Goal: Task Accomplishment & Management: Manage account settings

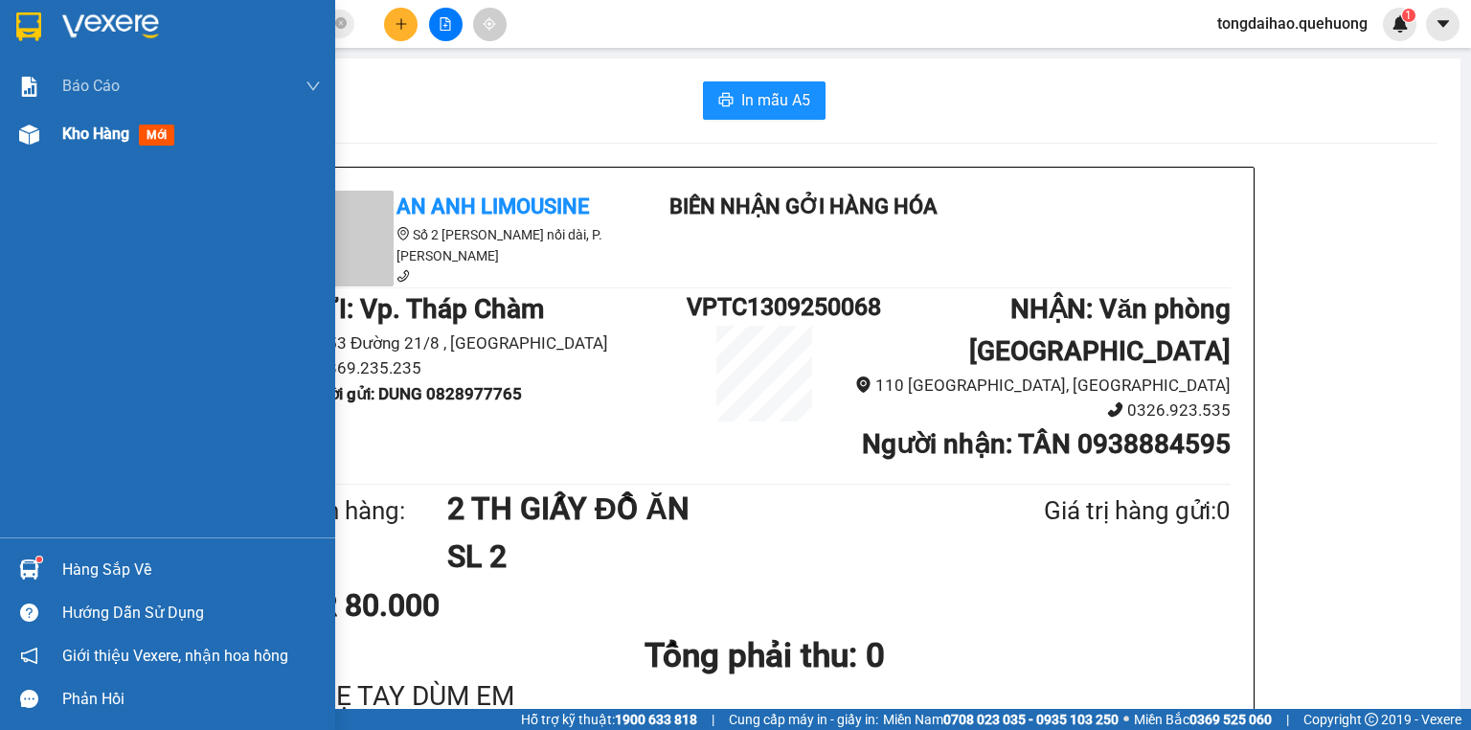
click at [82, 129] on span "Kho hàng" at bounding box center [95, 133] width 67 height 18
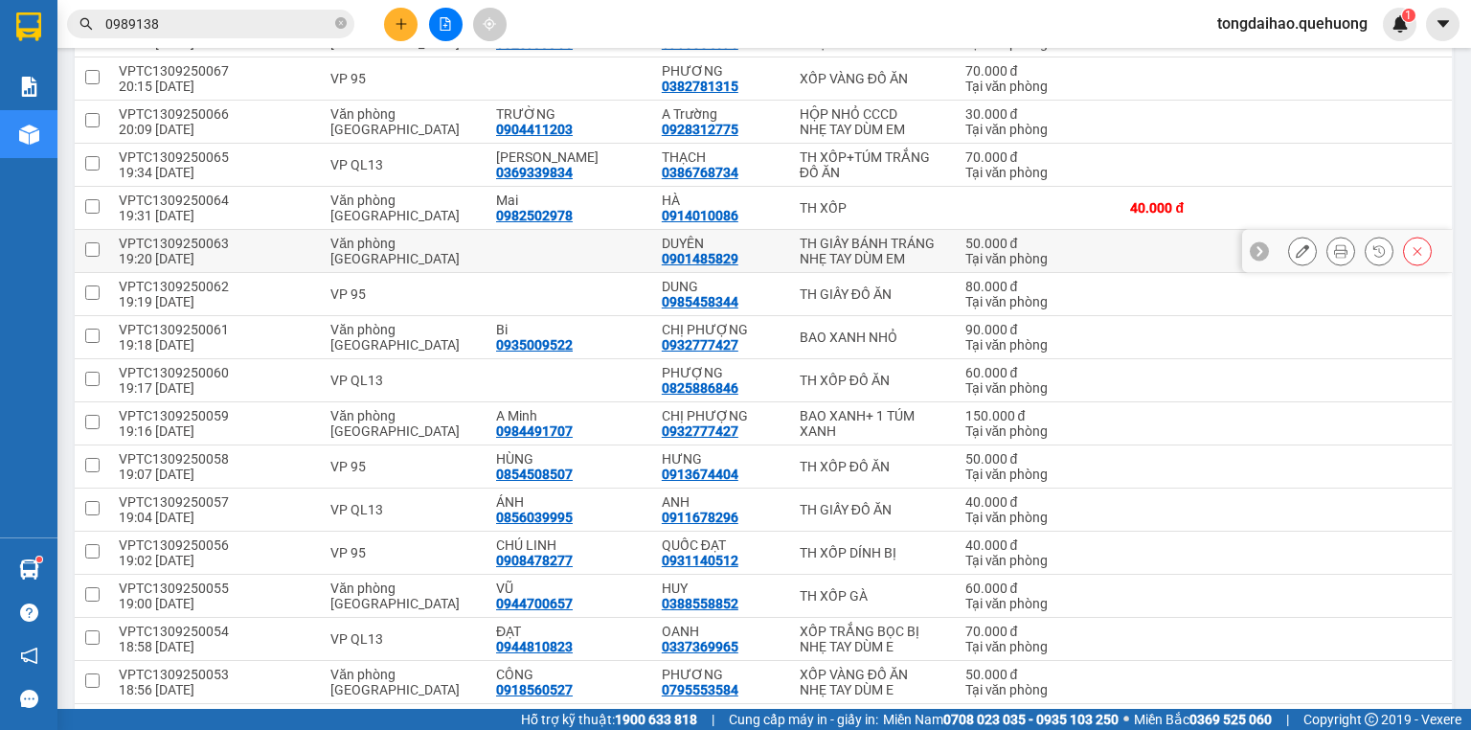
scroll to position [383, 0]
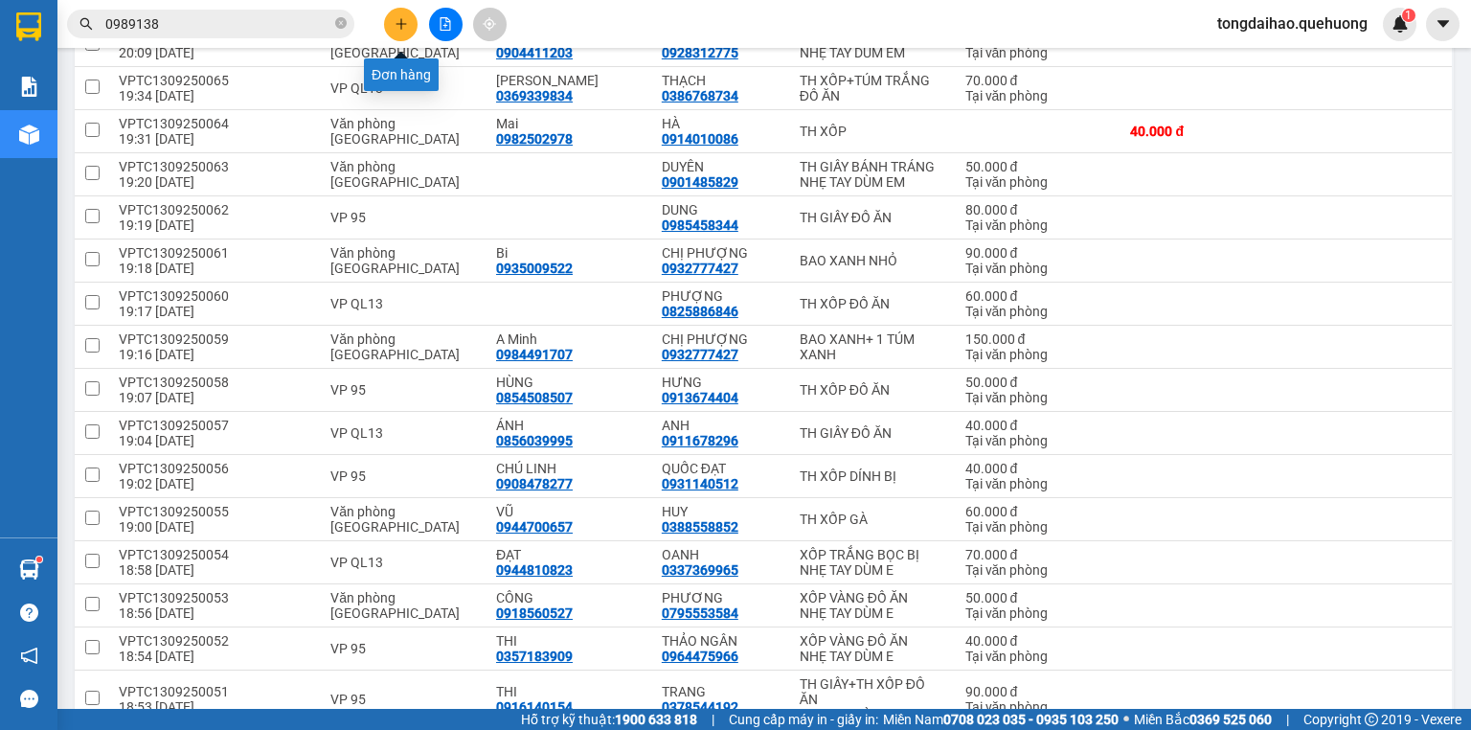
click at [398, 22] on icon "plus" at bounding box center [401, 23] width 13 height 13
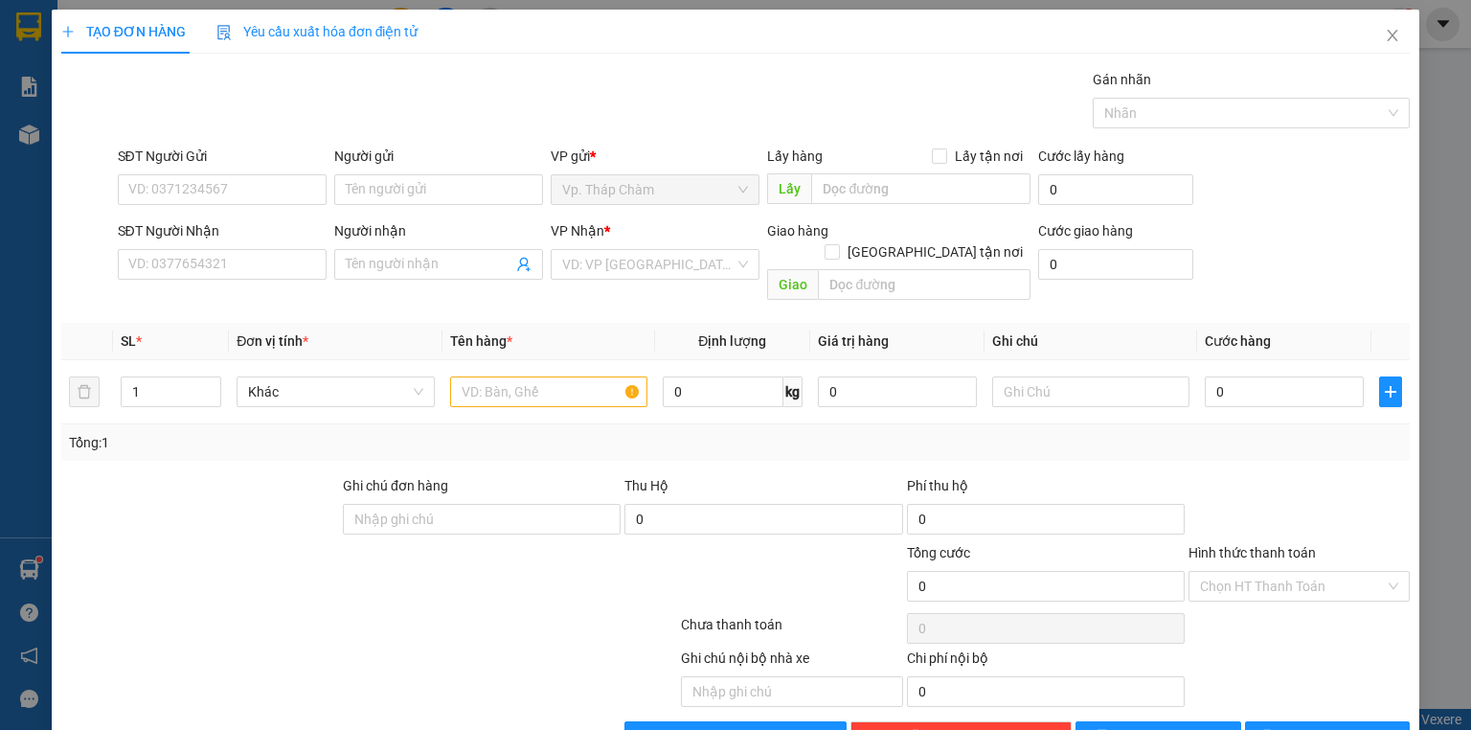
click at [230, 244] on div "SĐT Người Nhận" at bounding box center [222, 234] width 209 height 29
click at [202, 261] on input "SĐT Người Nhận" at bounding box center [222, 264] width 209 height 31
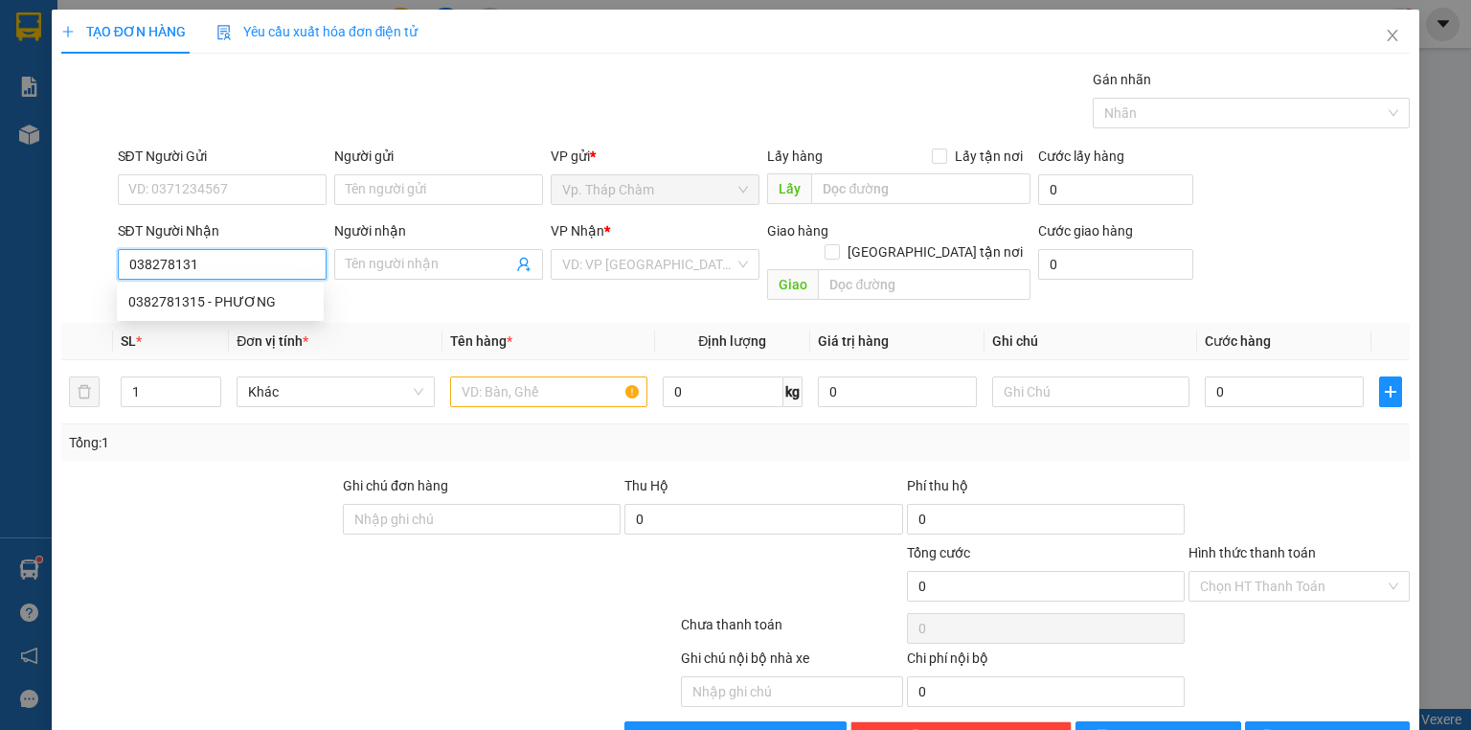
type input "0382781315"
drag, startPoint x: 214, startPoint y: 303, endPoint x: 220, endPoint y: 214, distance: 89.3
click at [215, 303] on div "0382781315 - PHƯƠNG" at bounding box center [220, 301] width 184 height 21
type input "PHƯƠNG"
type input "70.000"
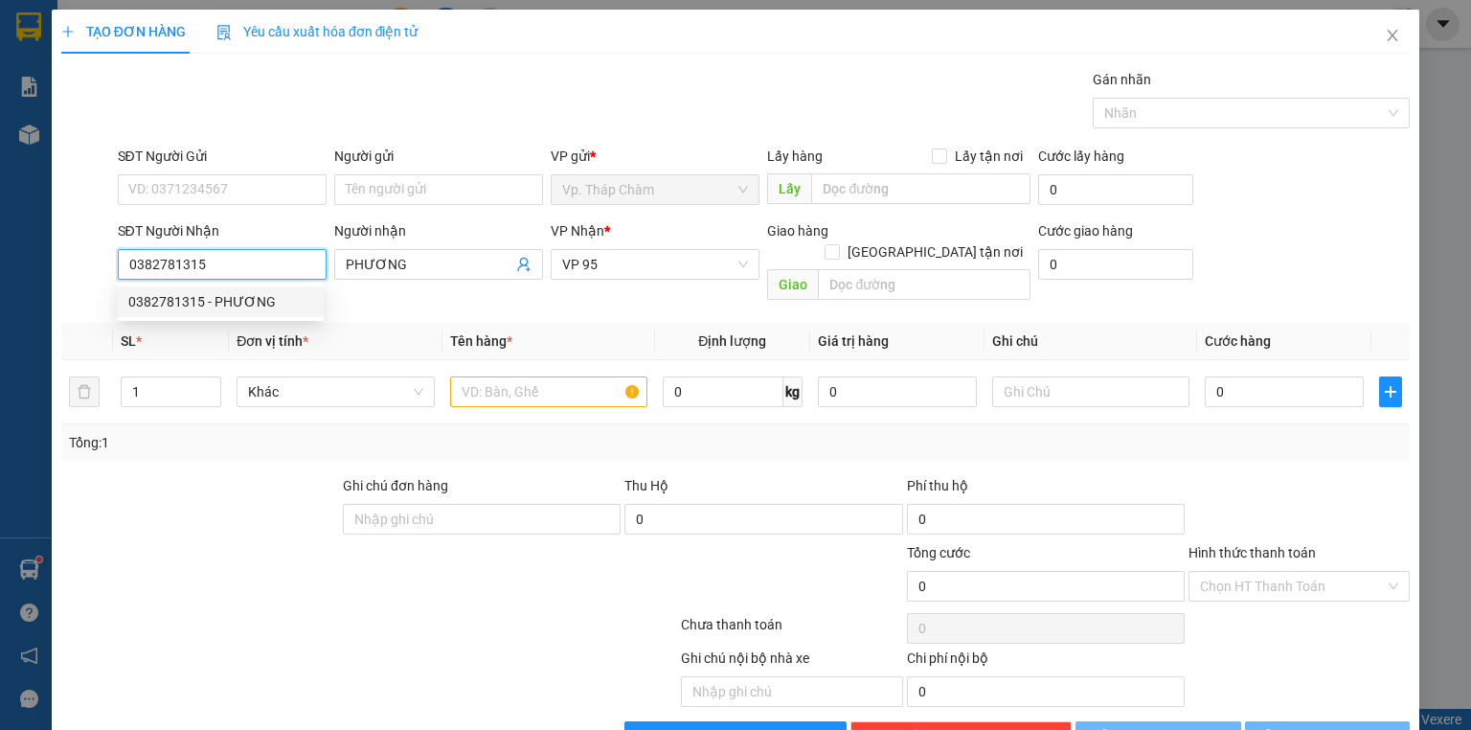
type input "70.000"
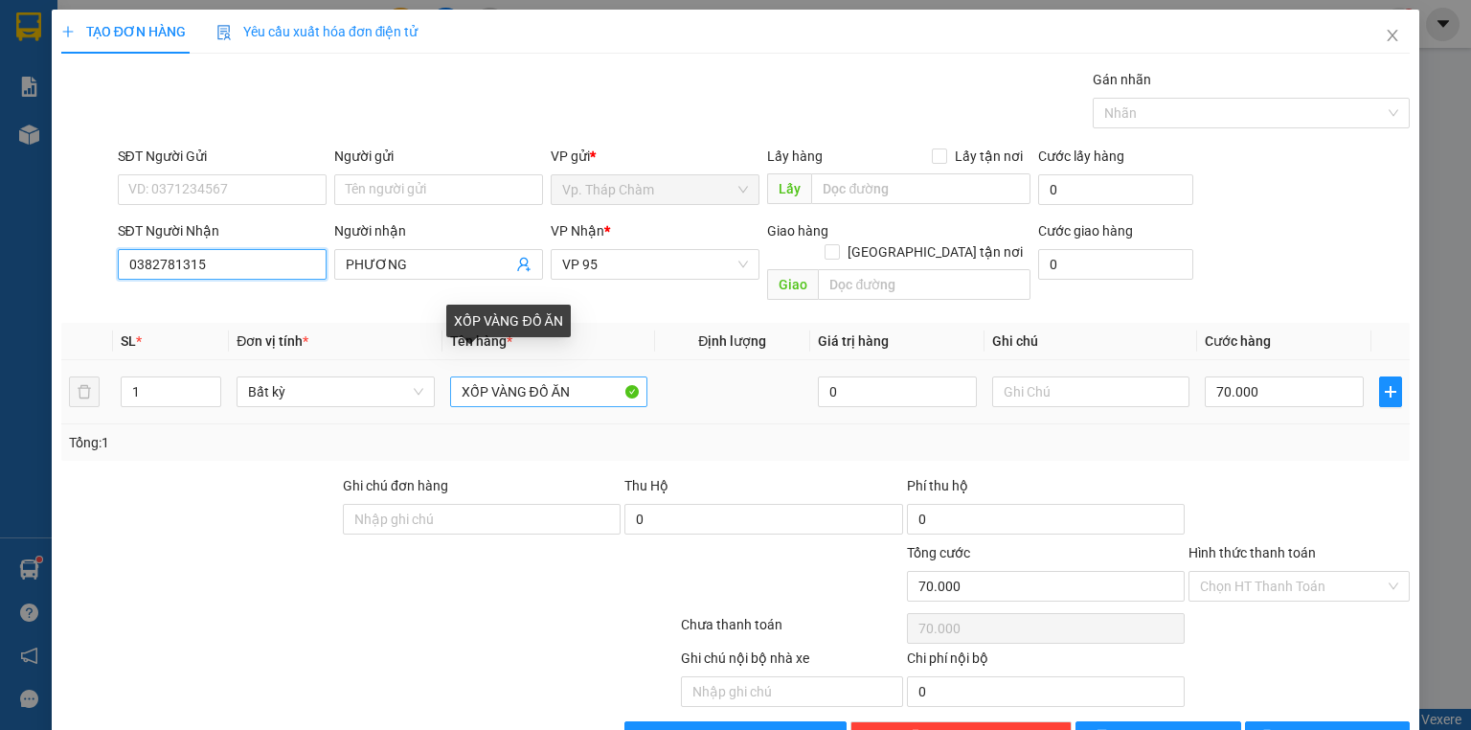
type input "0382781315"
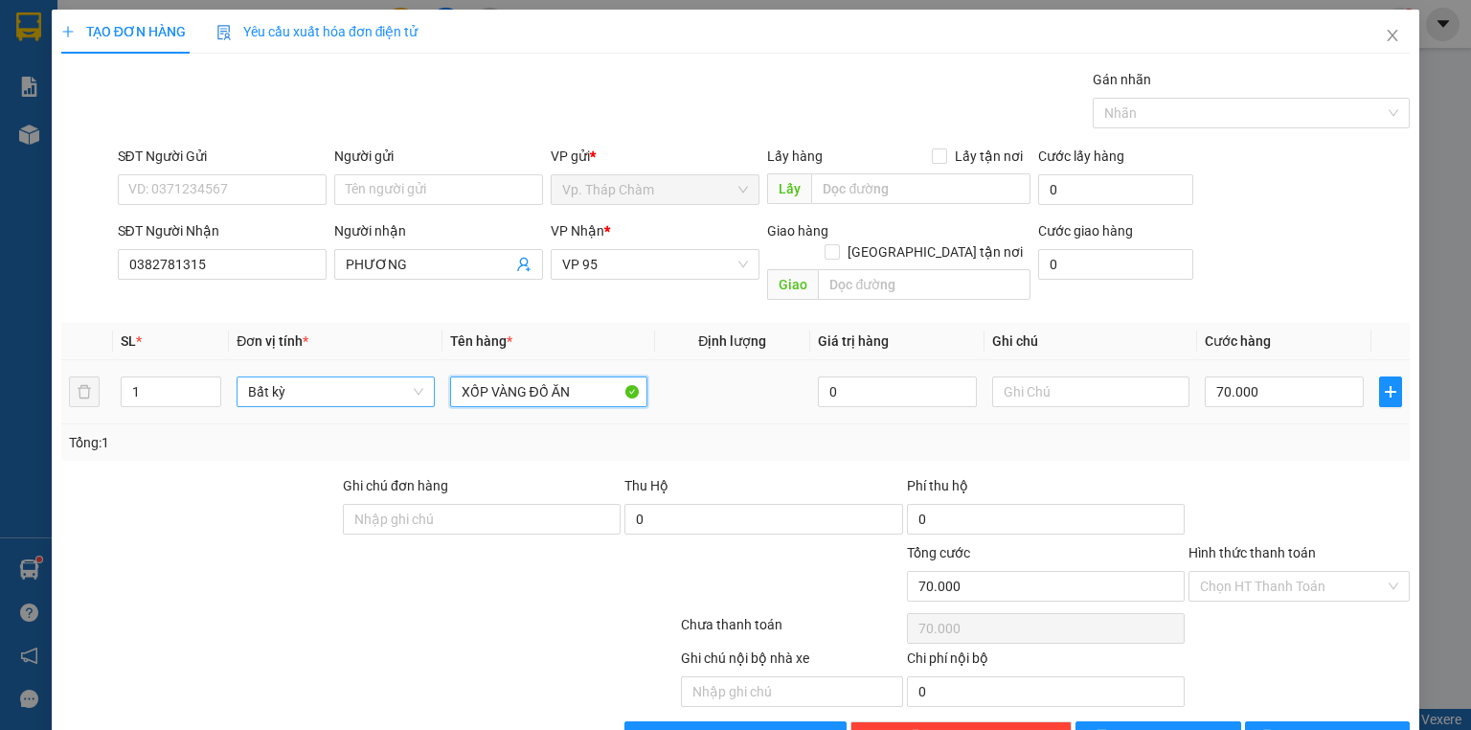
drag, startPoint x: 581, startPoint y: 375, endPoint x: 406, endPoint y: 368, distance: 175.4
click at [406, 368] on tr "1 Bất kỳ XỐP VÀNG ĐỒ ĂN 0 70.000" at bounding box center [735, 392] width 1348 height 64
type input "BỊ NEM"
click at [1256, 376] on input "70.000" at bounding box center [1284, 391] width 159 height 31
type input "3"
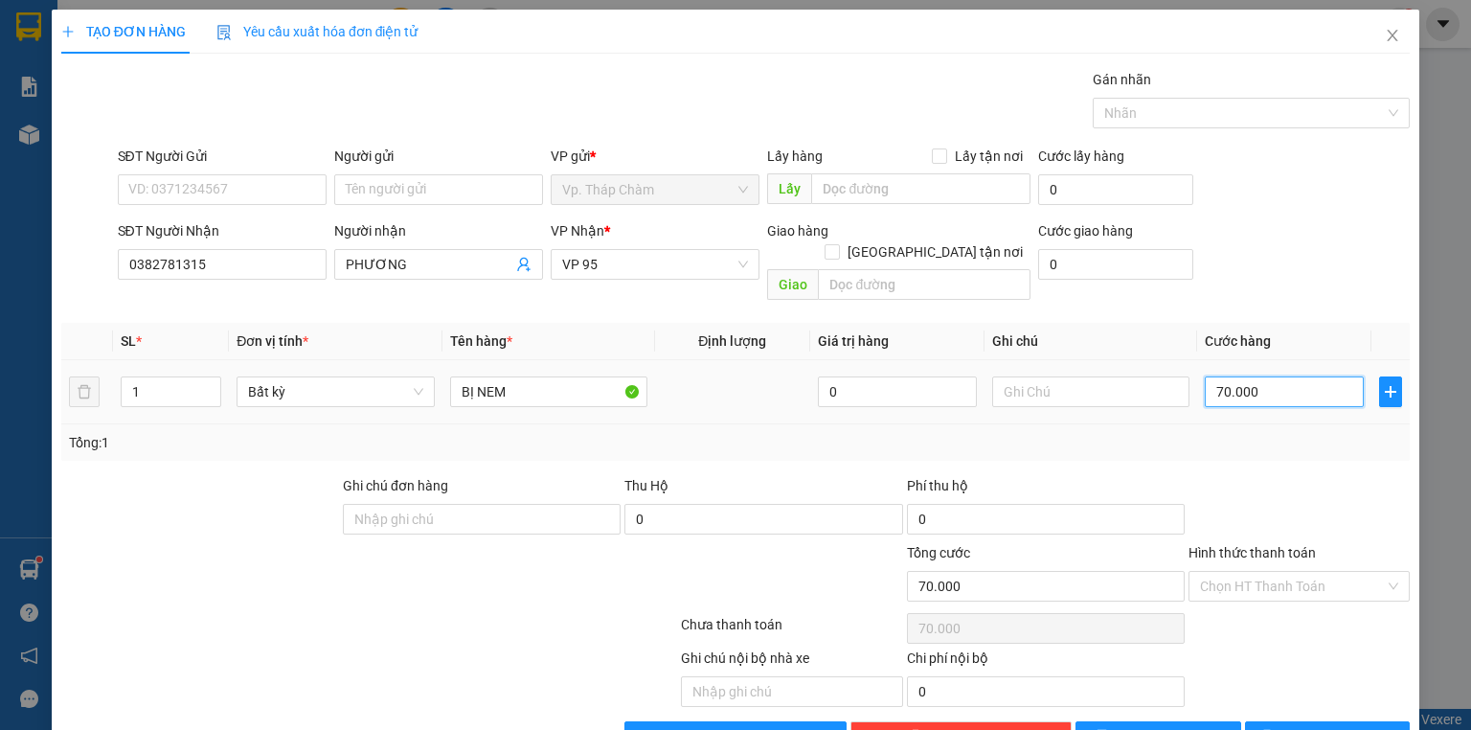
type input "3"
type input "30"
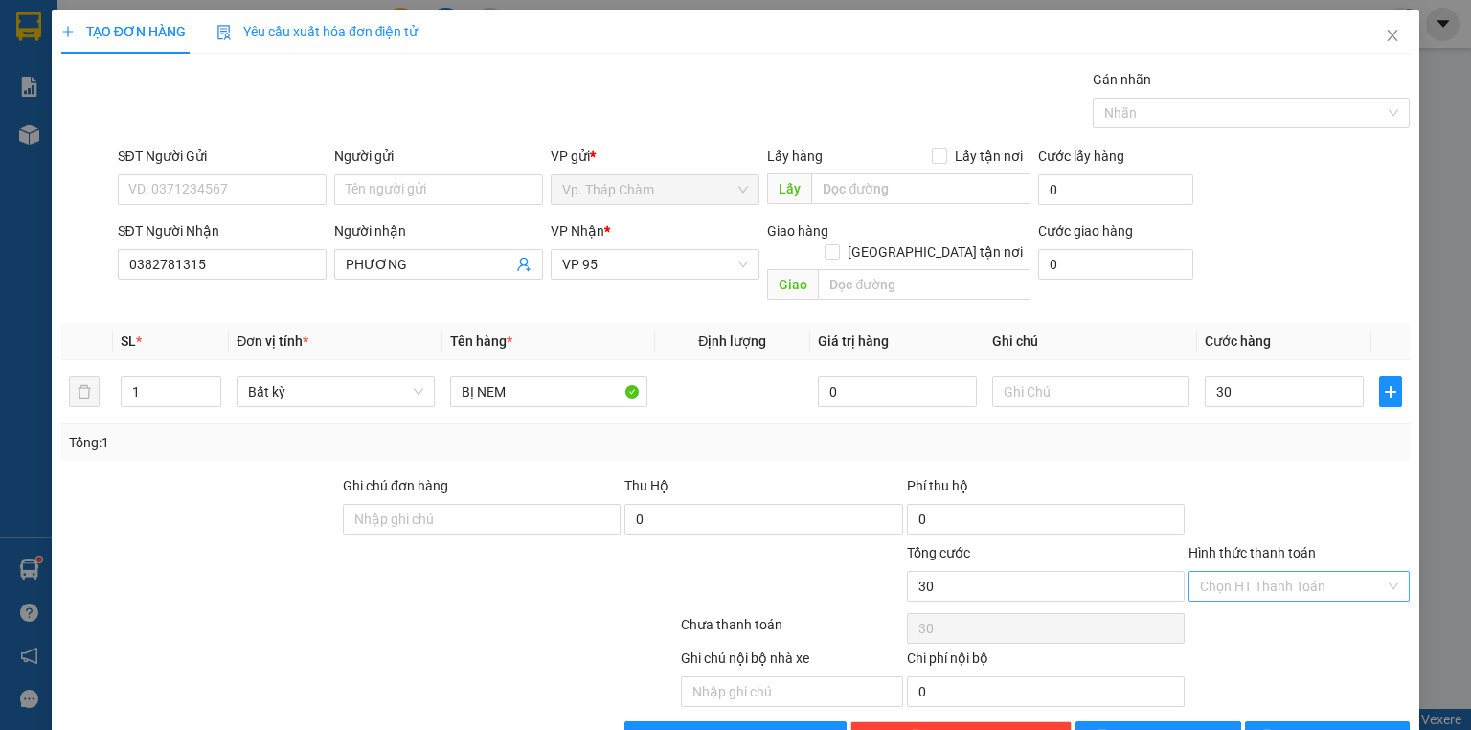
type input "30.000"
click at [1260, 572] on input "Hình thức thanh toán" at bounding box center [1292, 586] width 185 height 29
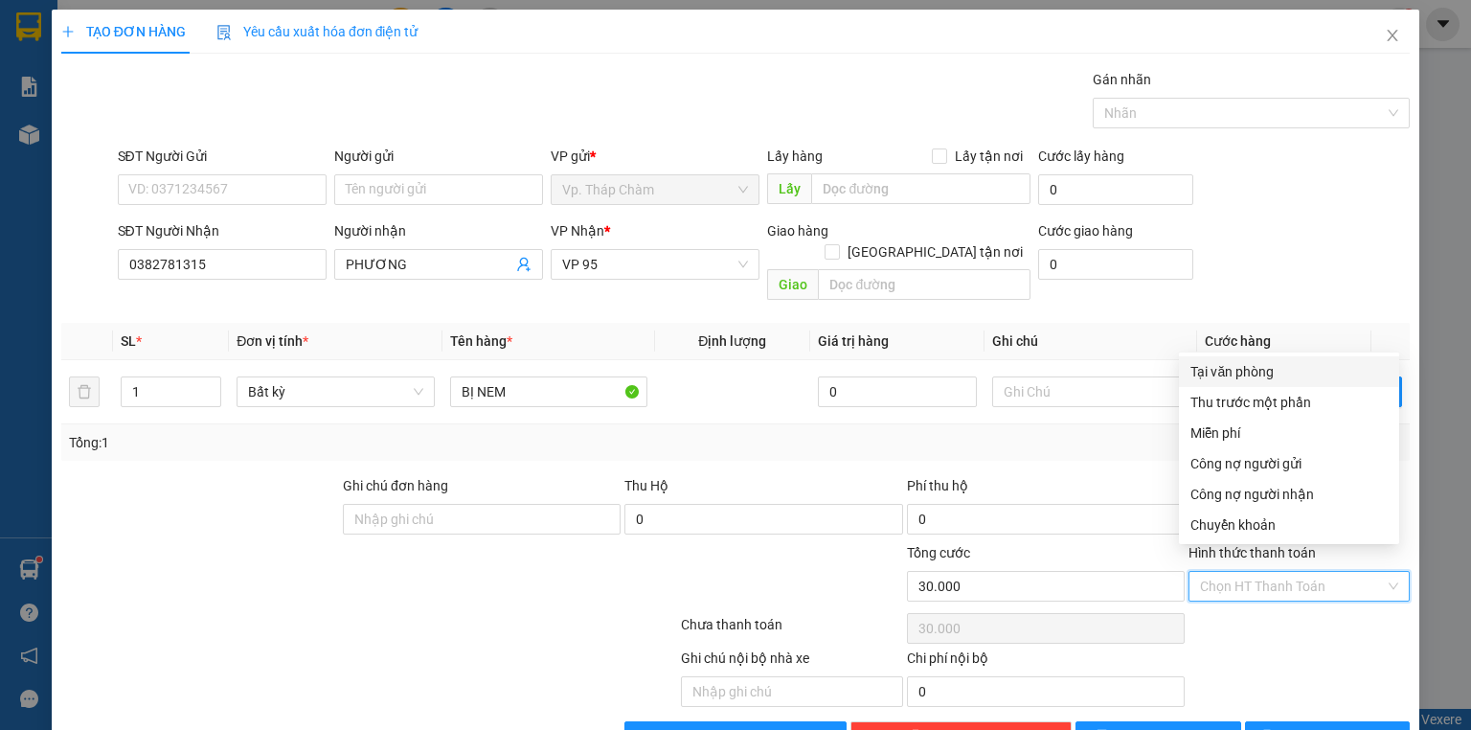
click at [1263, 375] on div "Tại văn phòng" at bounding box center [1288, 371] width 197 height 21
type input "0"
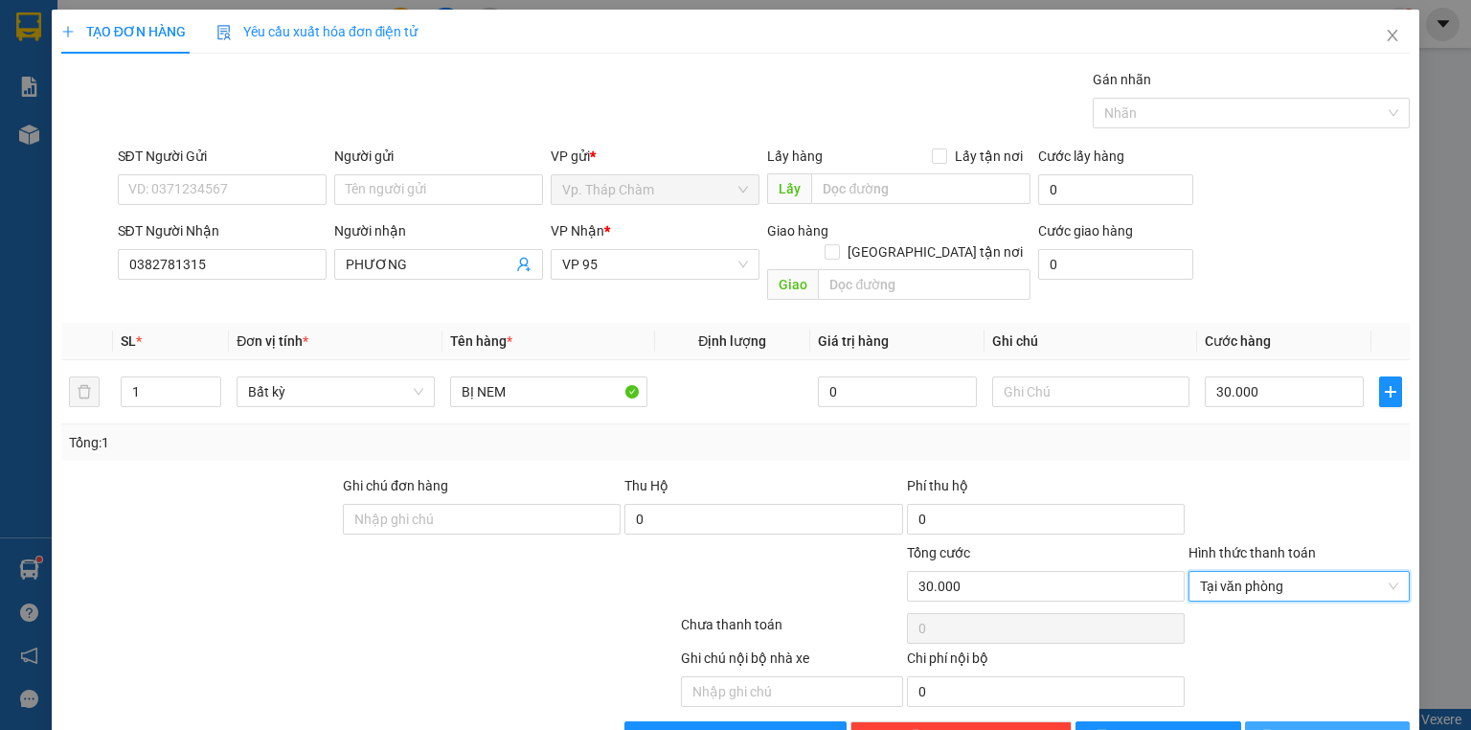
drag, startPoint x: 1321, startPoint y: 719, endPoint x: 1308, endPoint y: 713, distance: 13.7
click at [1321, 726] on span "Lưu và In" at bounding box center [1348, 736] width 134 height 21
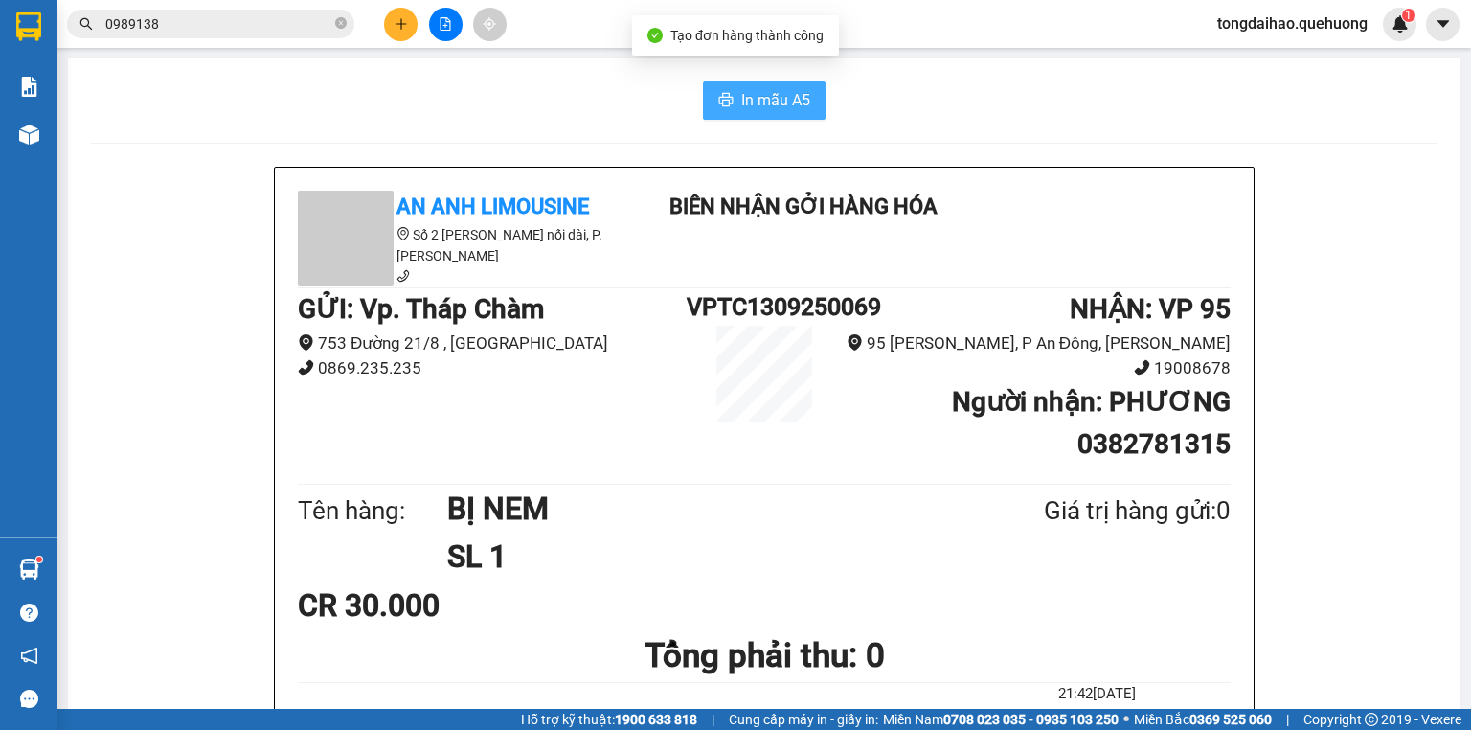
click at [765, 96] on span "In mẫu A5" at bounding box center [775, 100] width 69 height 24
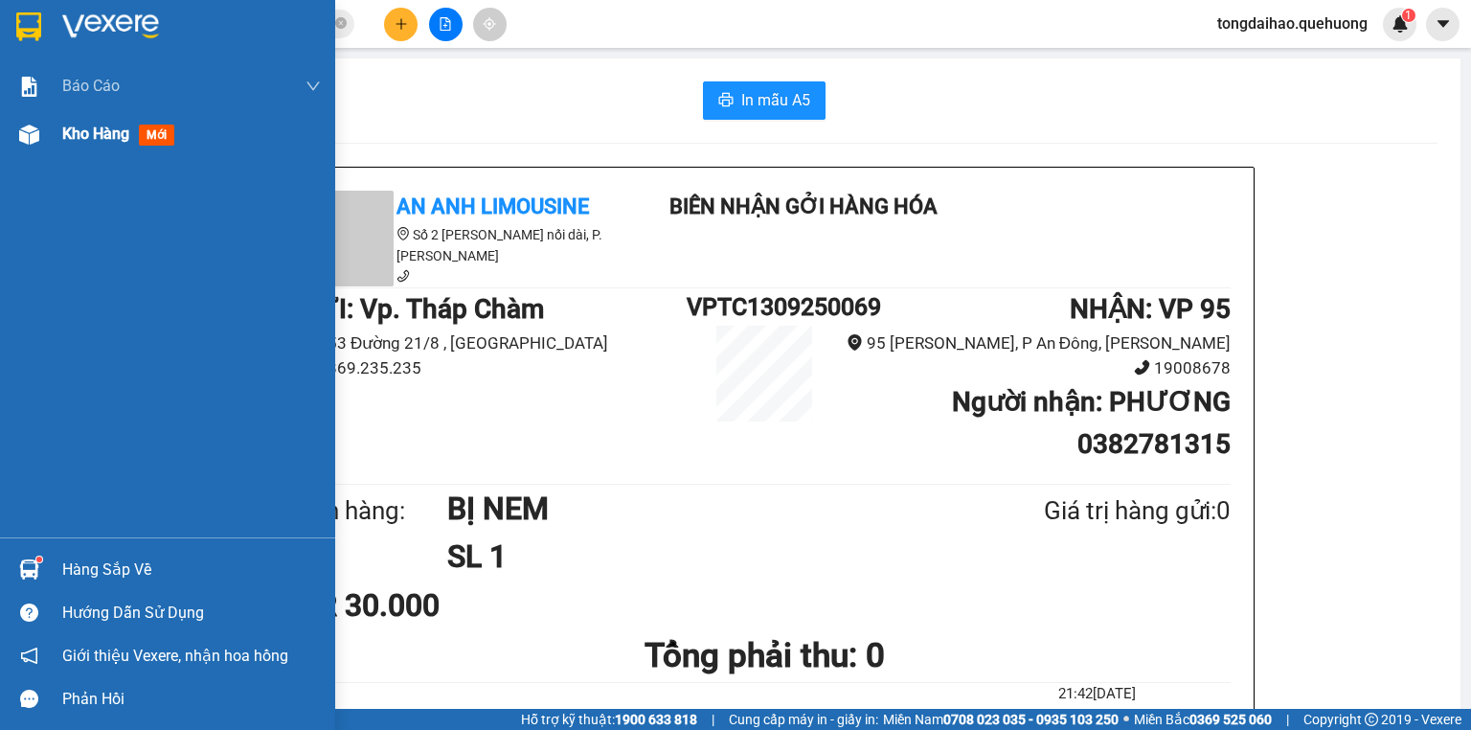
click at [98, 138] on span "Kho hàng" at bounding box center [95, 133] width 67 height 18
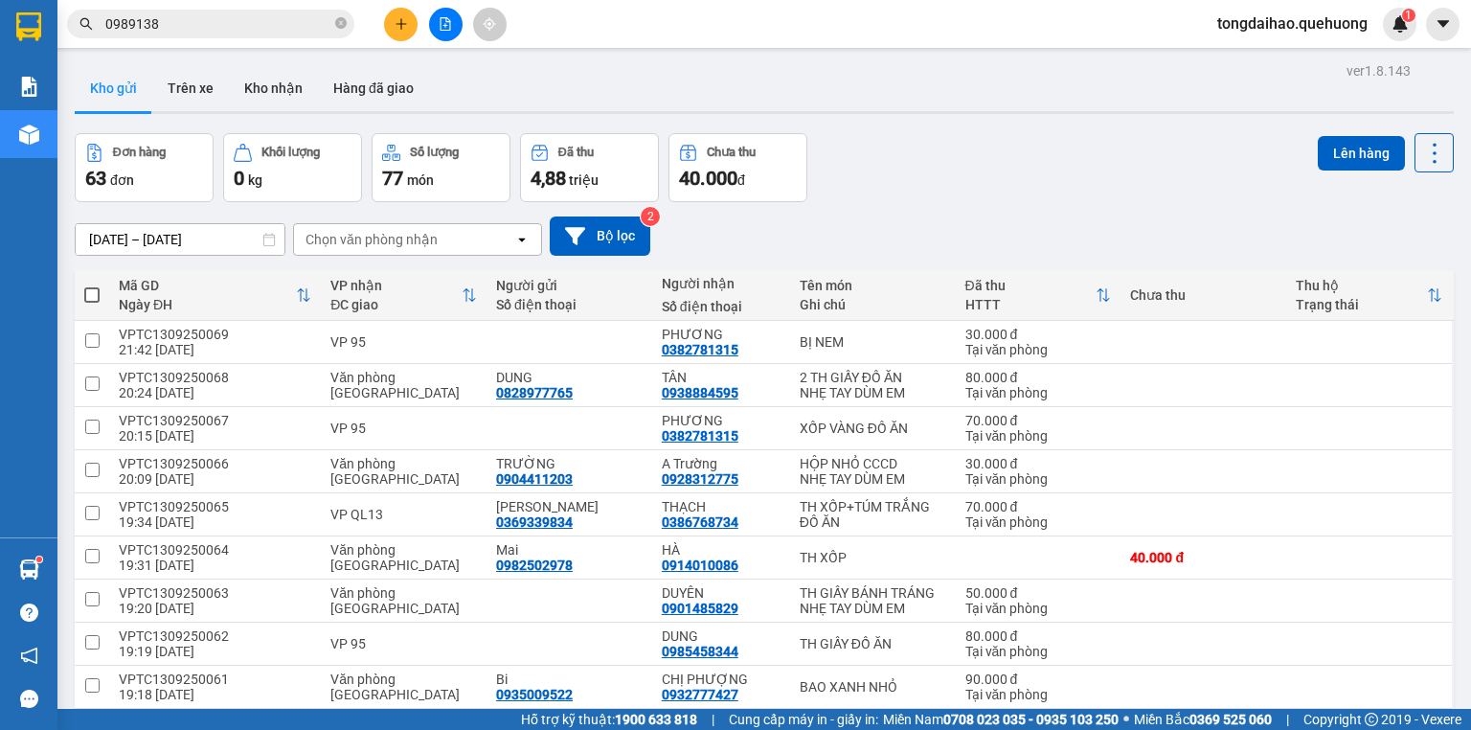
click at [98, 287] on span at bounding box center [91, 294] width 15 height 15
click at [92, 285] on input "checkbox" at bounding box center [92, 285] width 0 height 0
checkbox input "true"
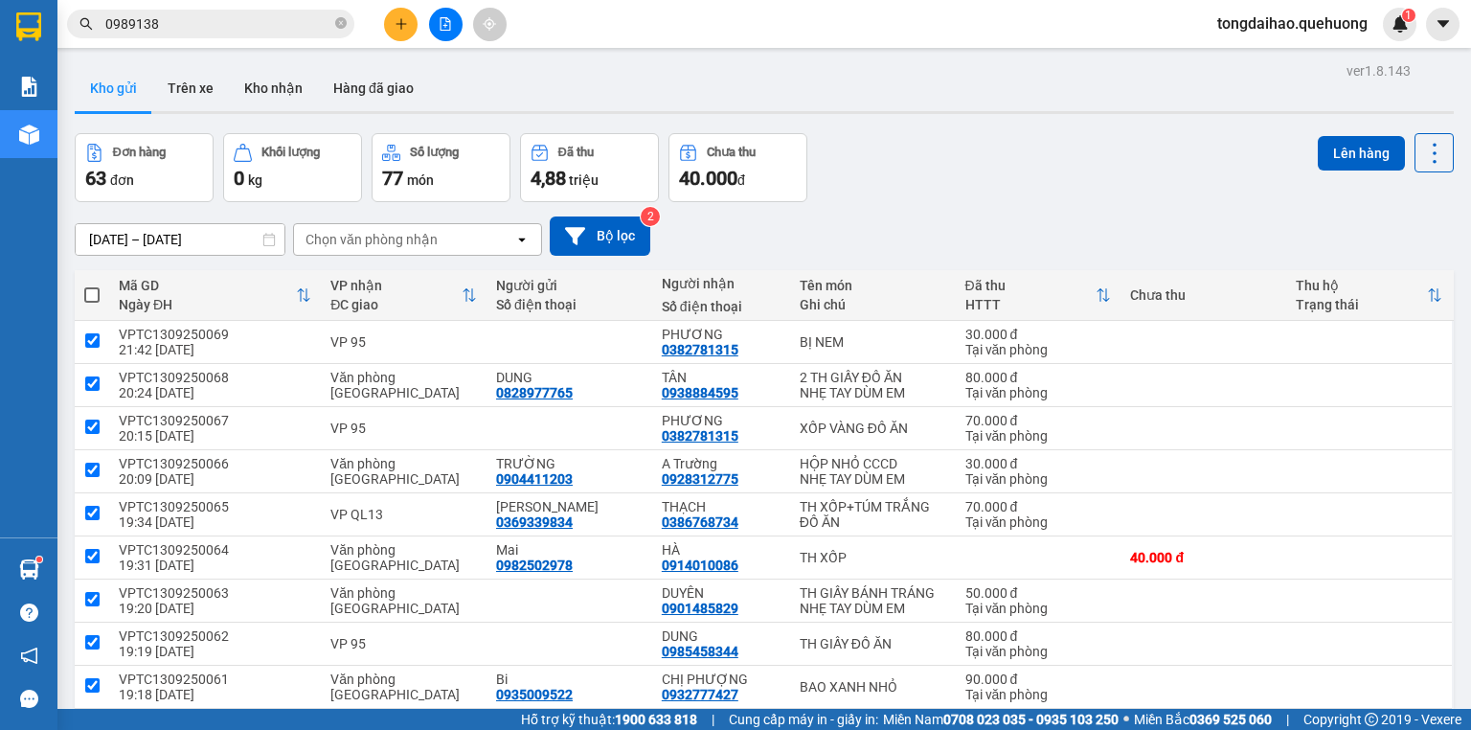
checkbox input "true"
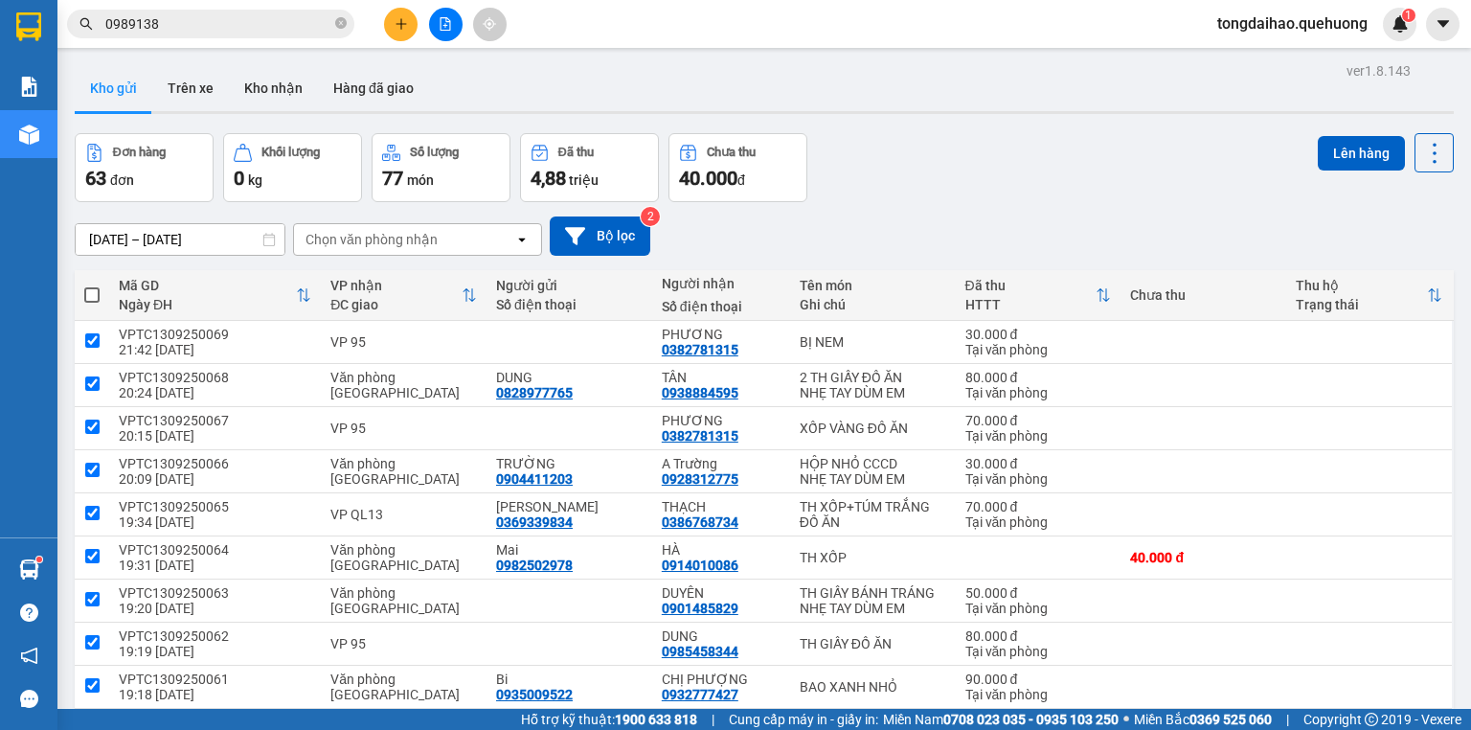
checkbox input "true"
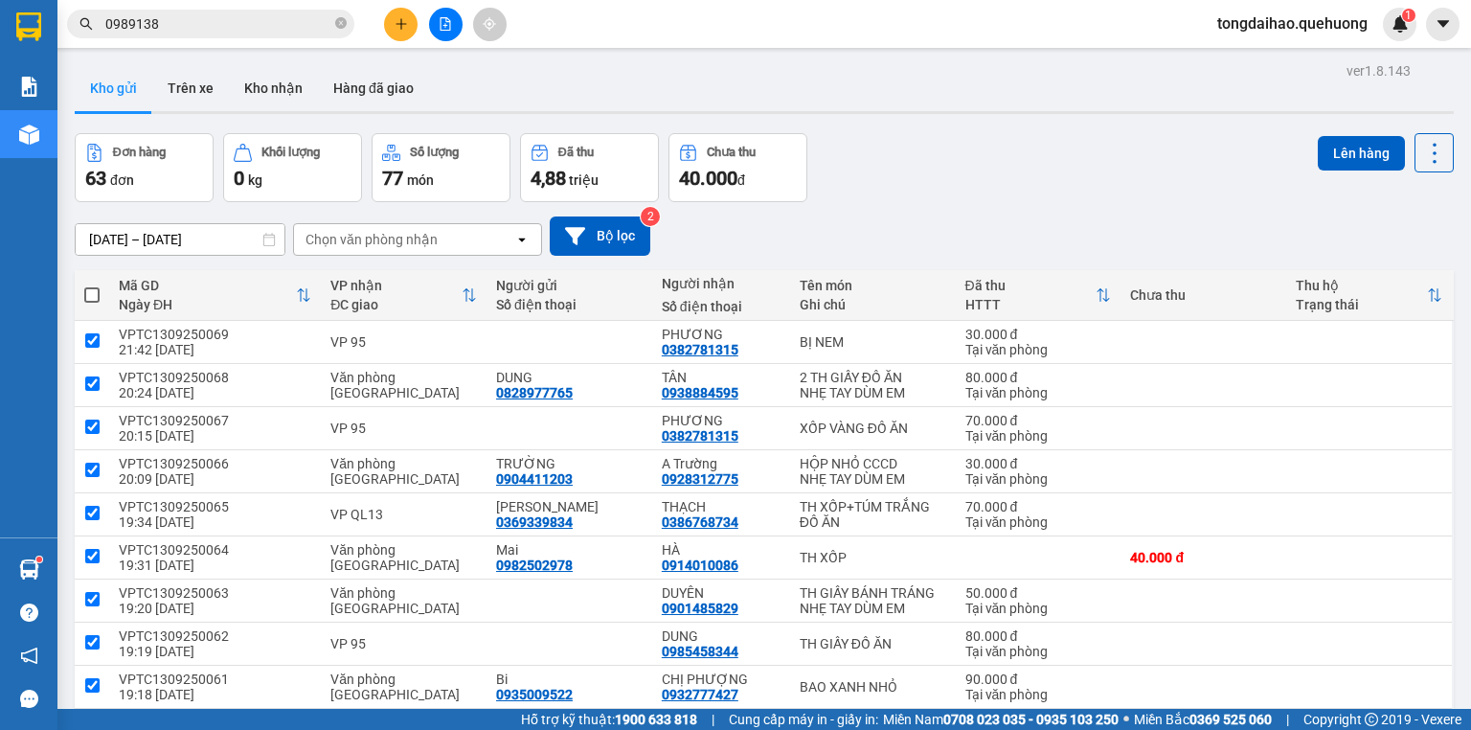
checkbox input "true"
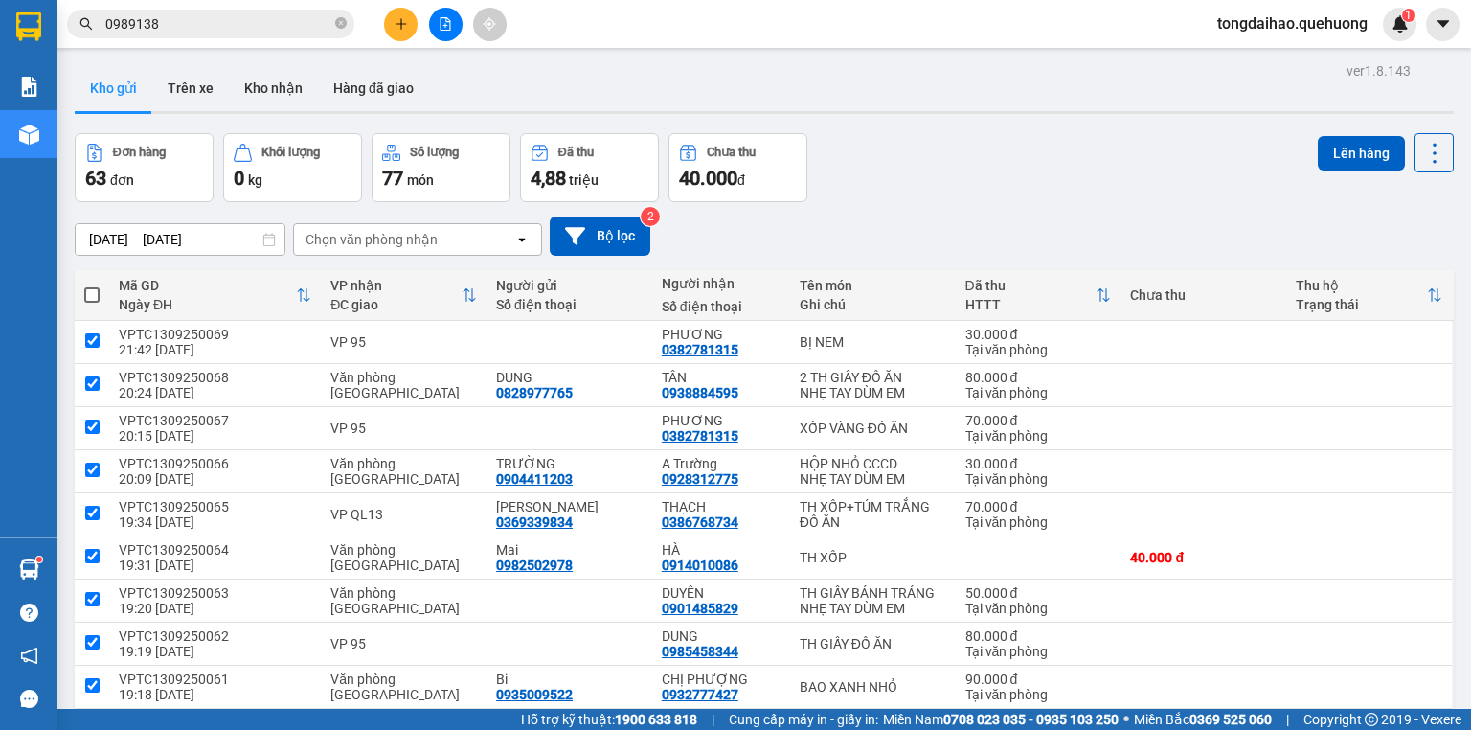
checkbox input "true"
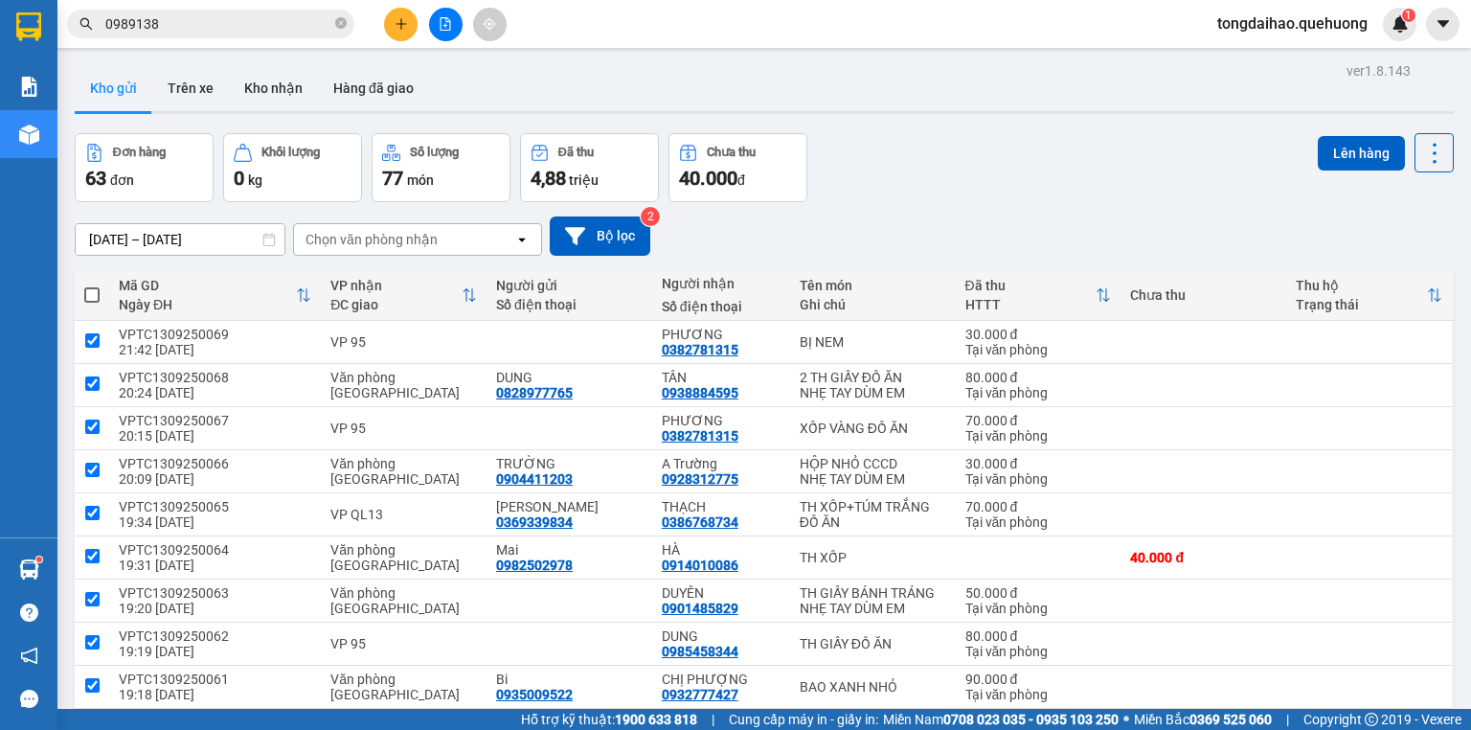
checkbox input "true"
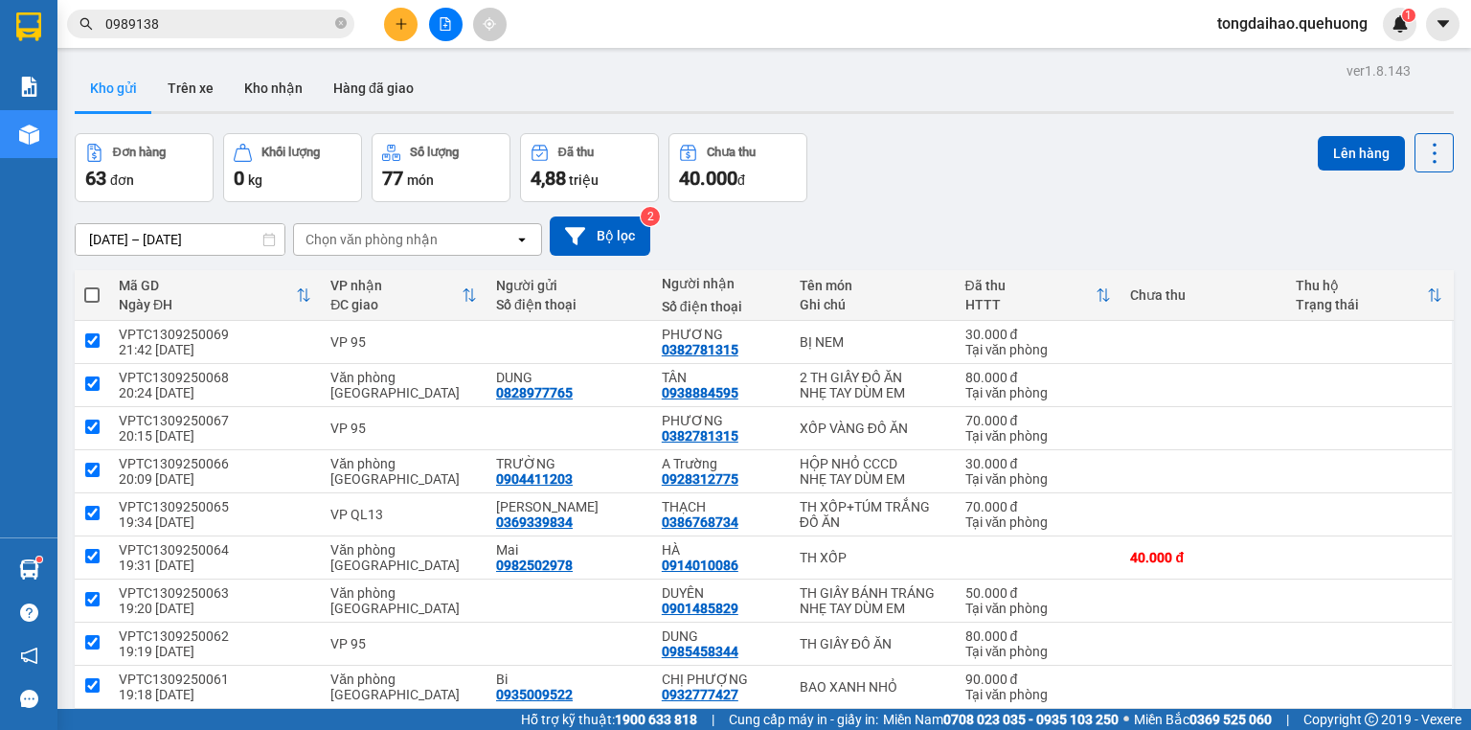
checkbox input "true"
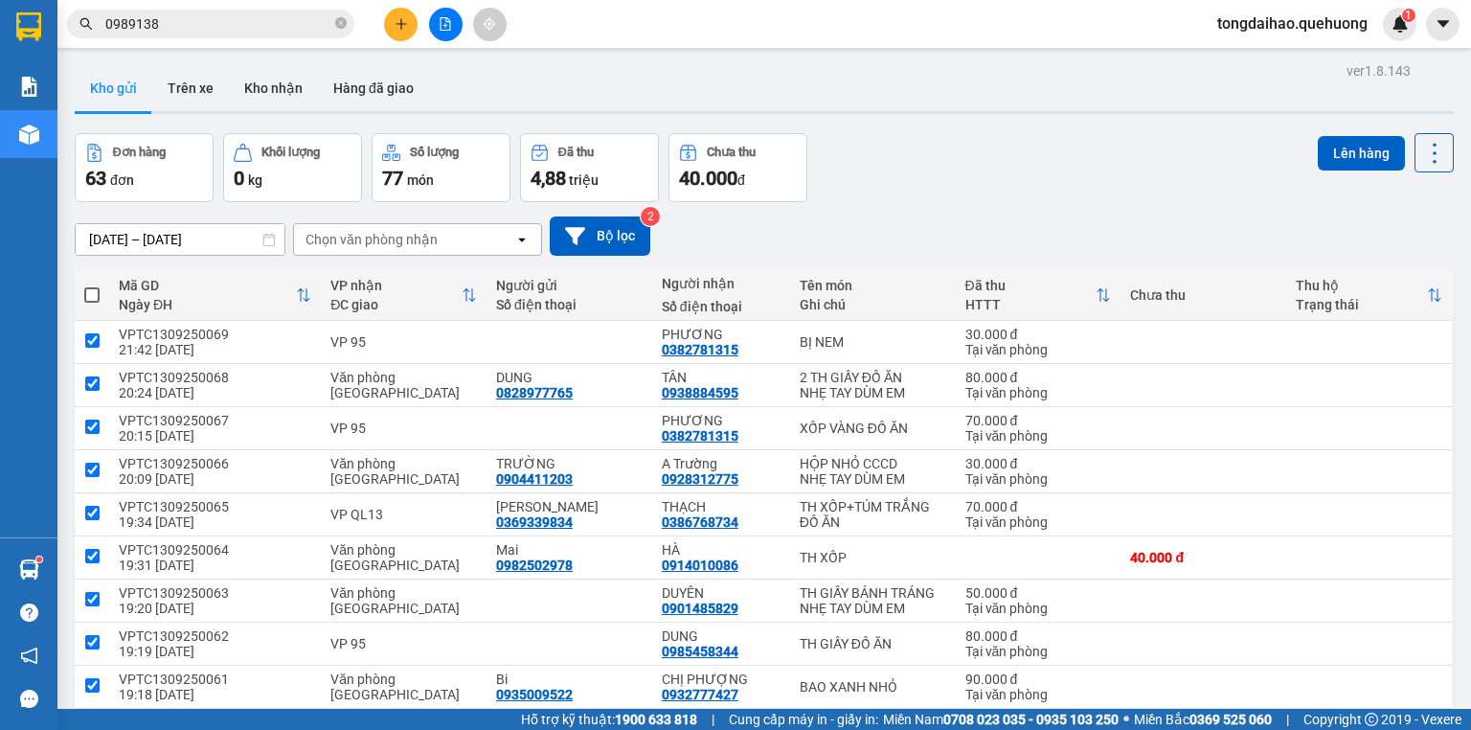
checkbox input "true"
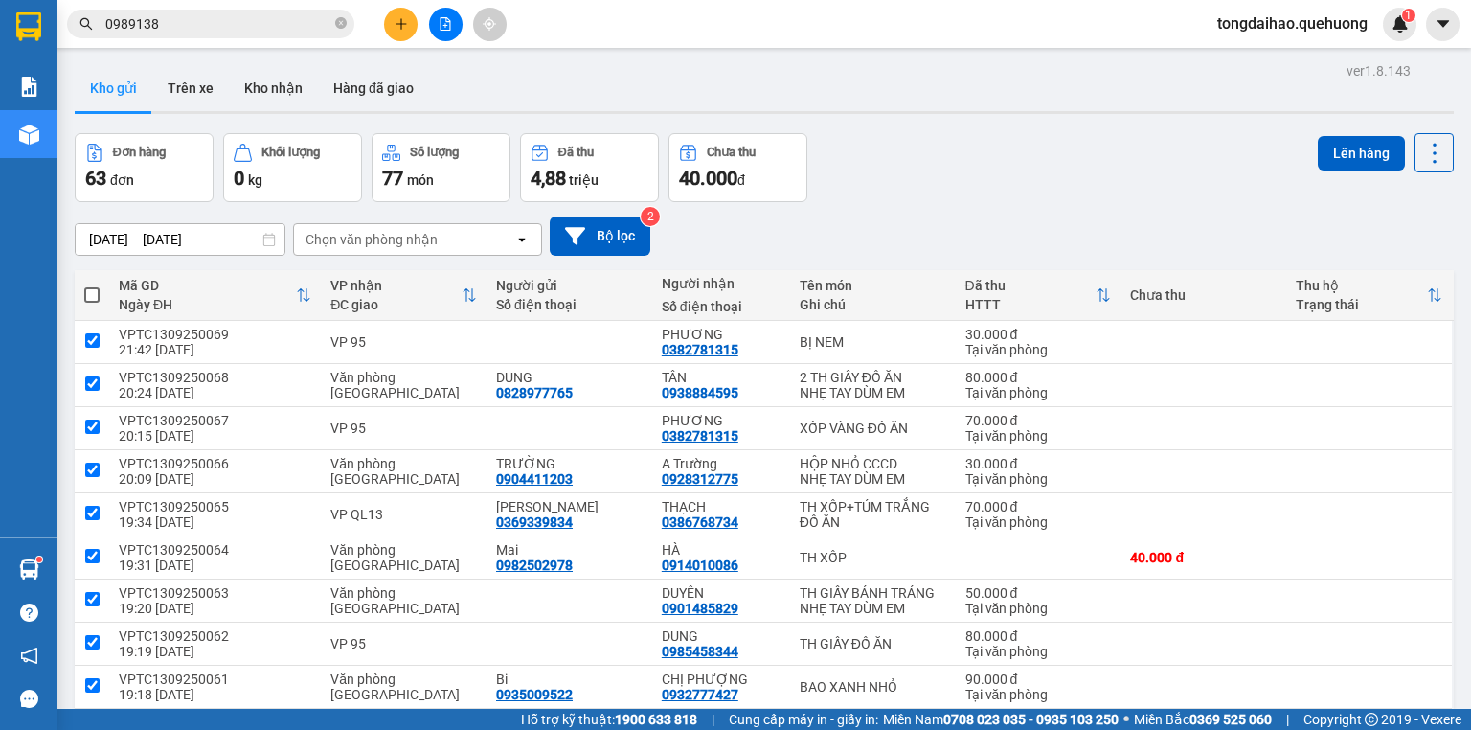
checkbox input "true"
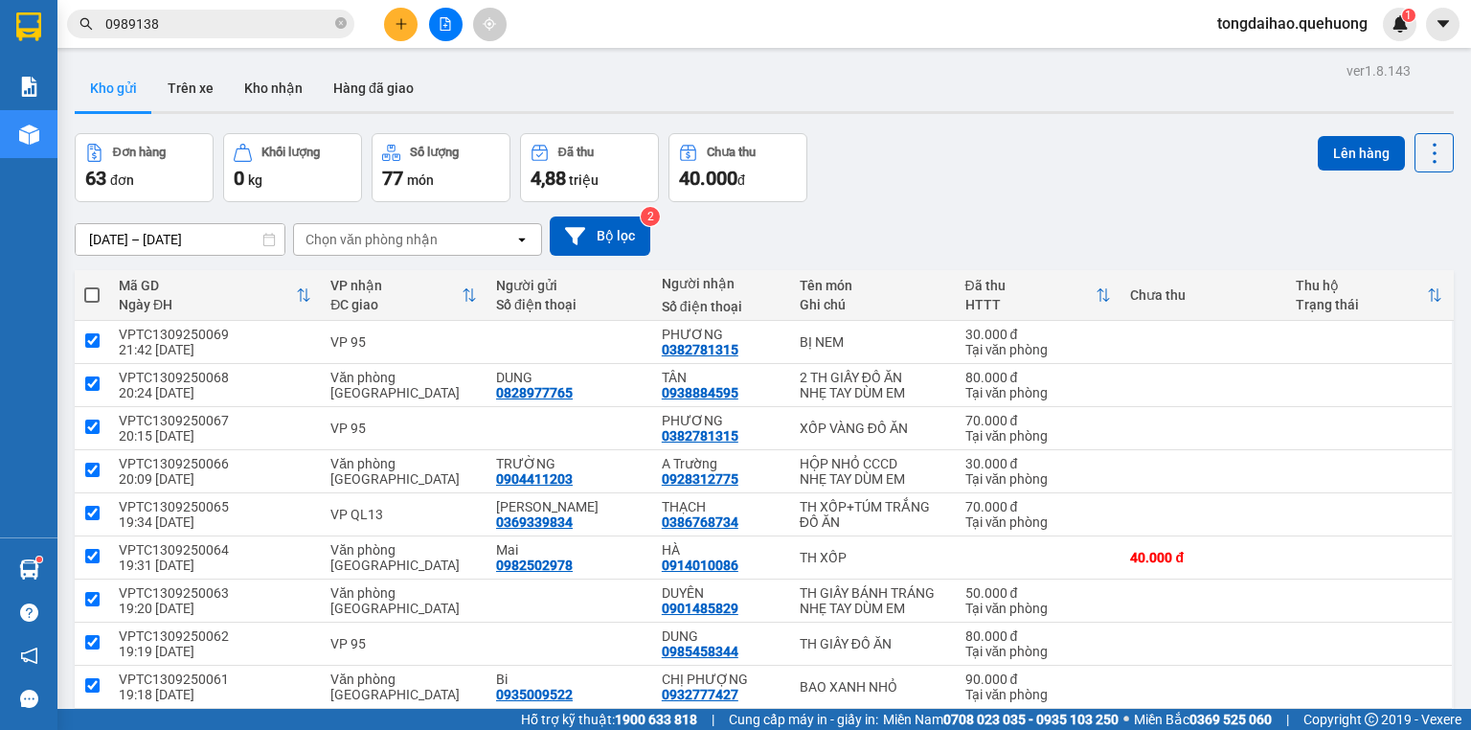
checkbox input "true"
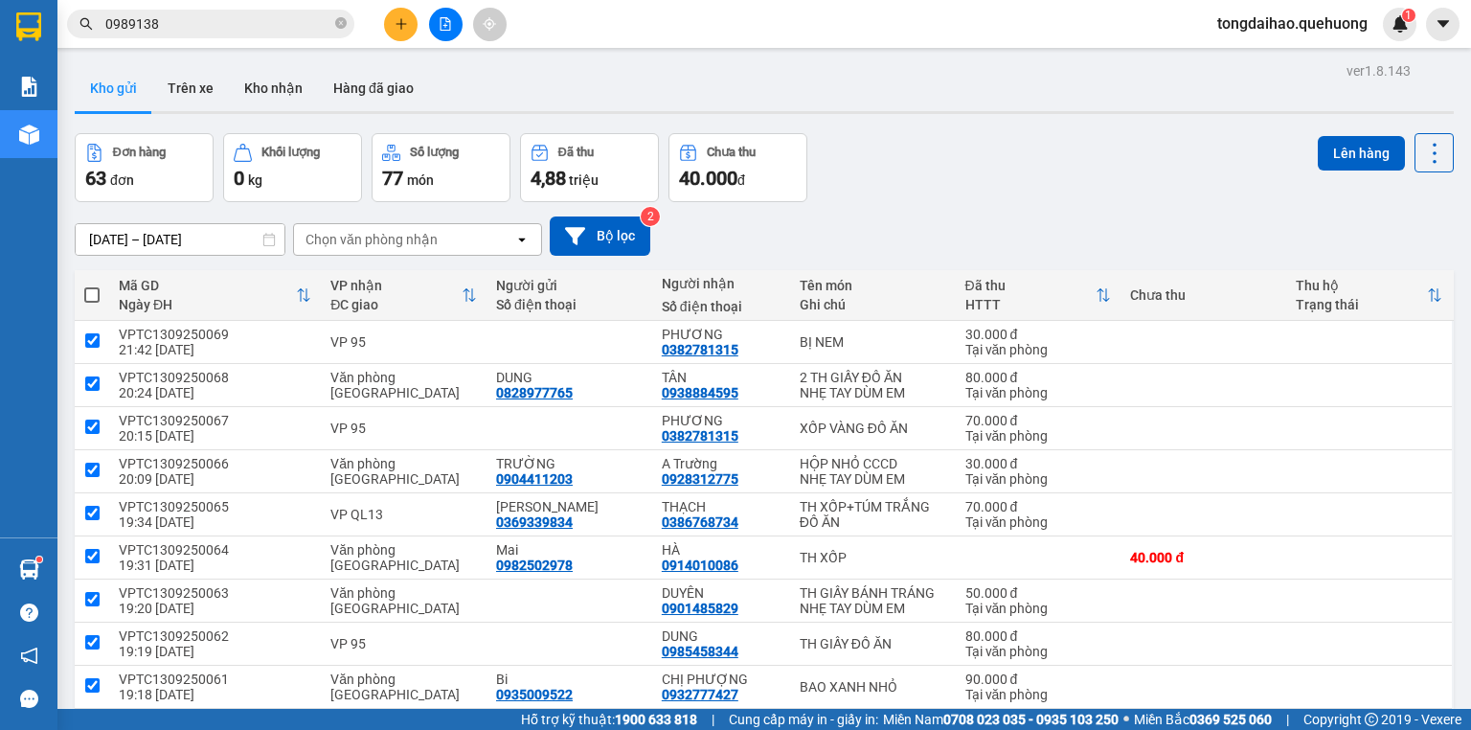
checkbox input "true"
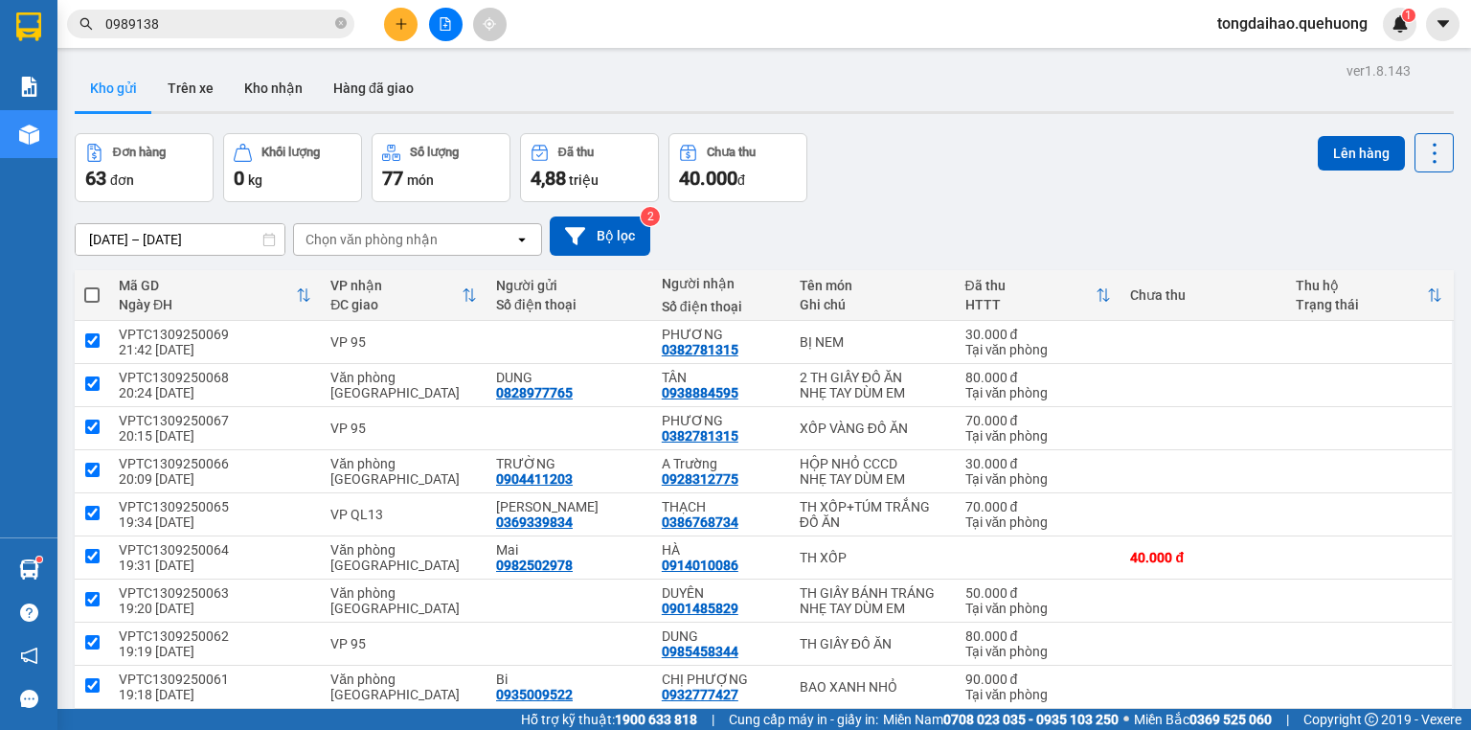
checkbox input "true"
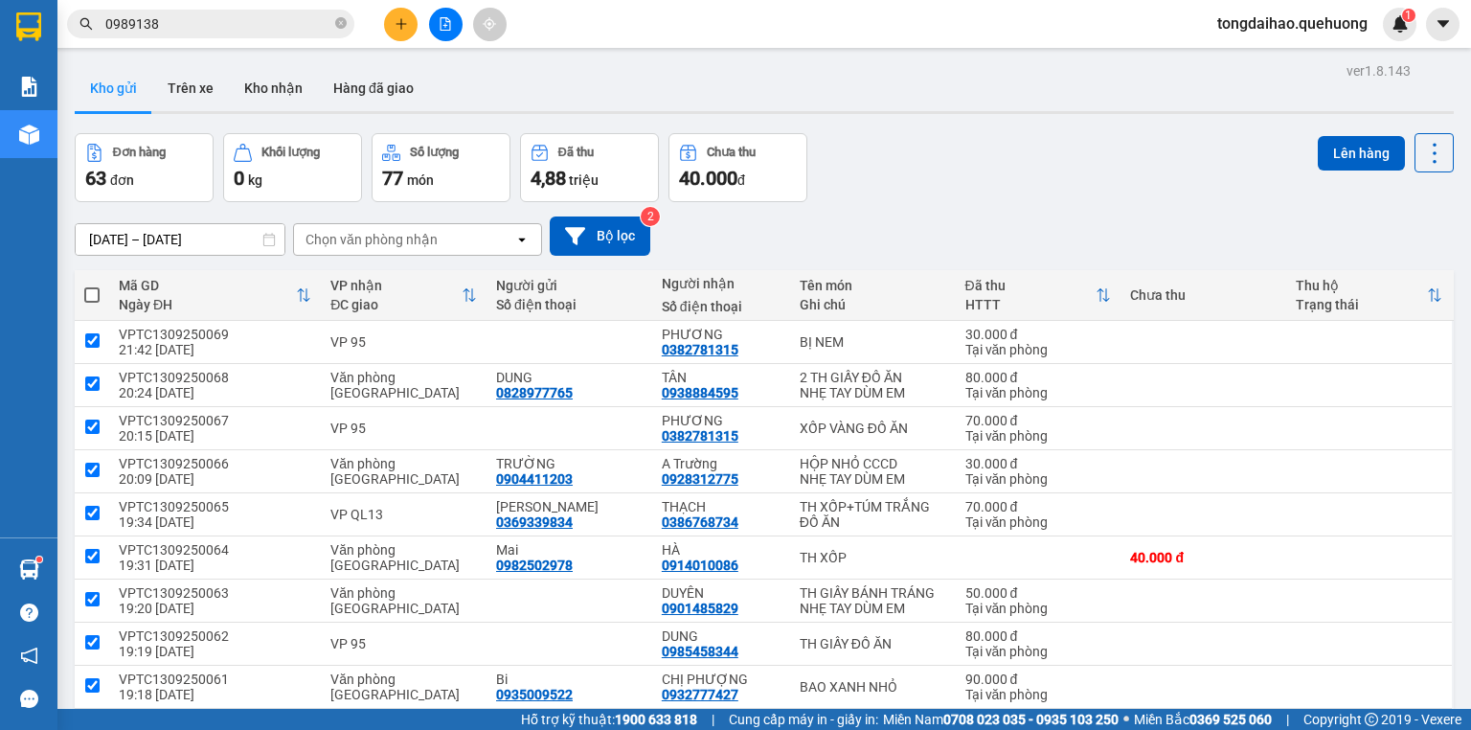
checkbox input "true"
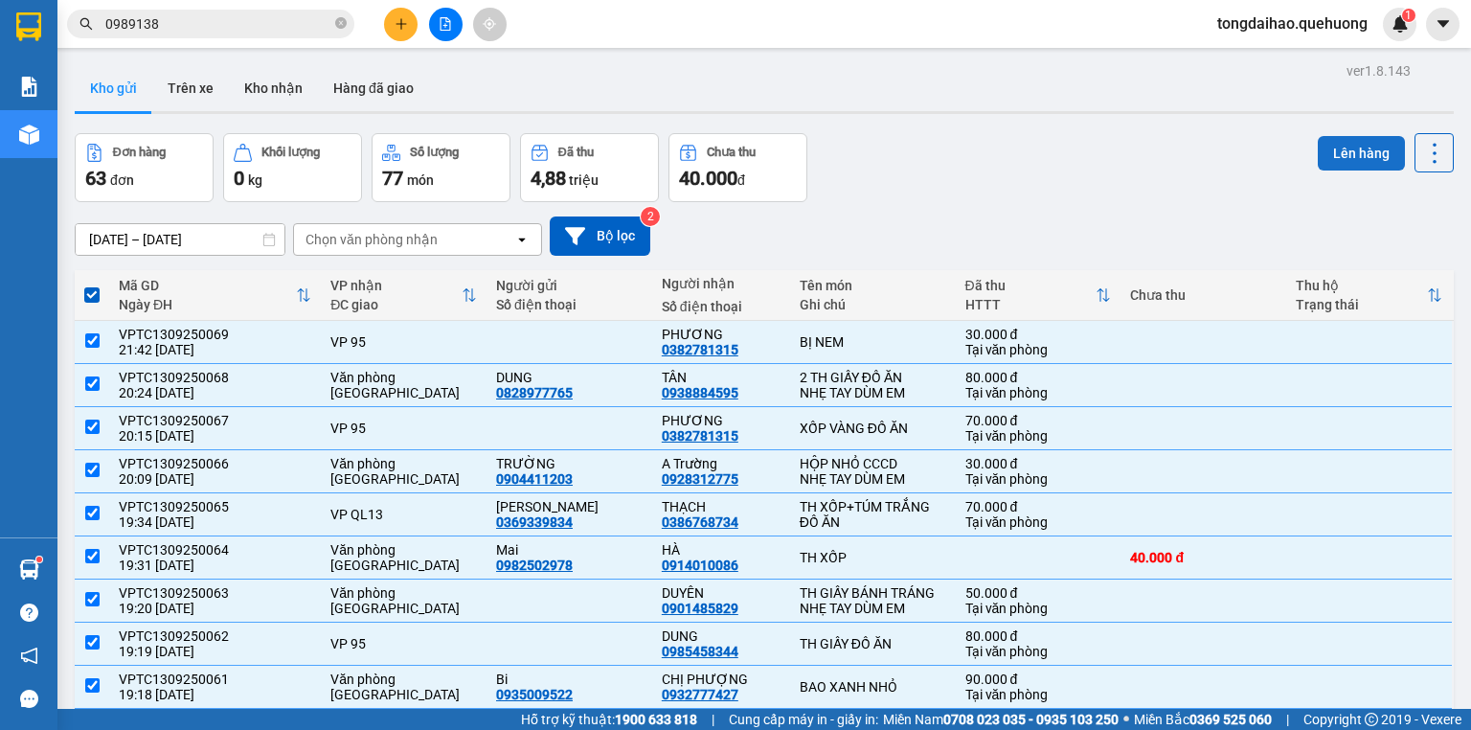
click at [1330, 161] on button "Lên hàng" at bounding box center [1361, 153] width 87 height 34
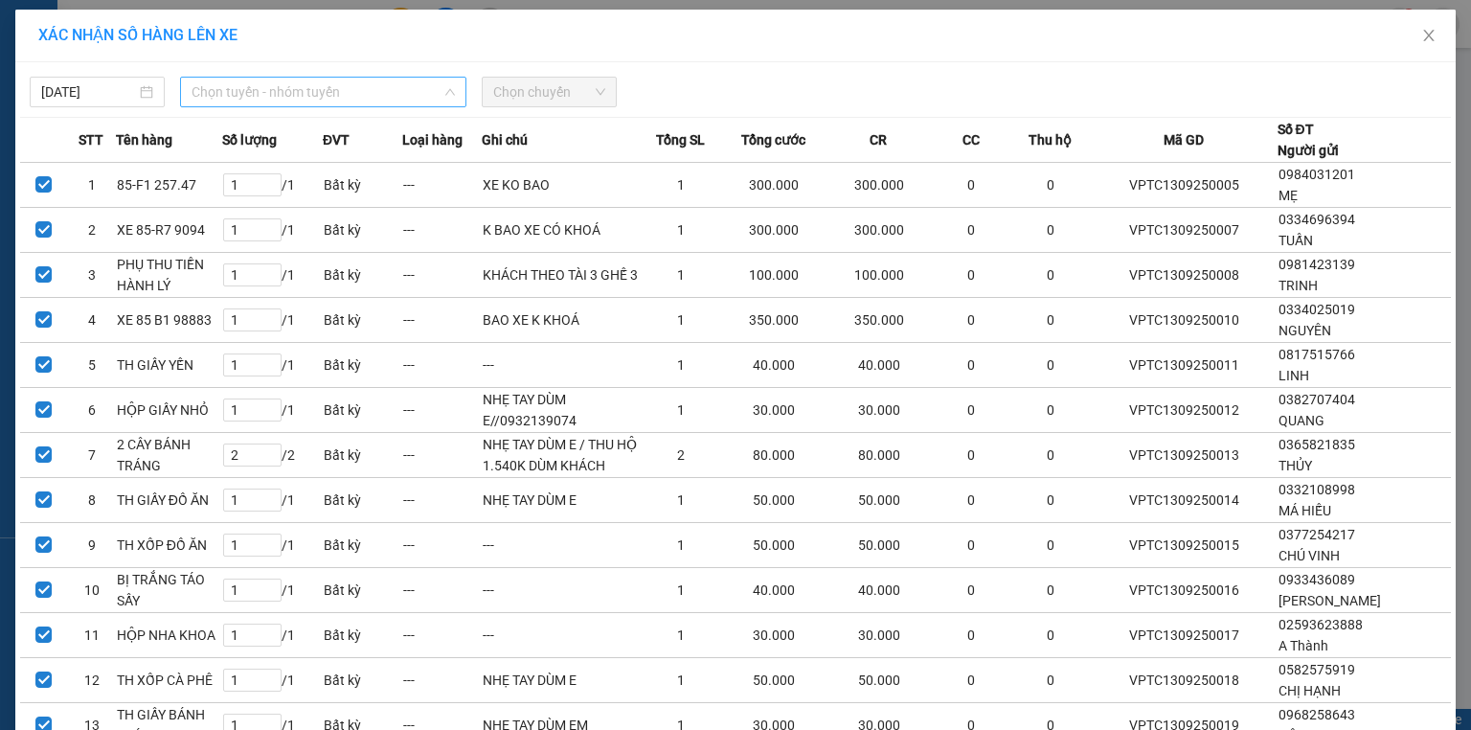
click at [321, 89] on span "Chọn tuyến - nhóm tuyến" at bounding box center [323, 92] width 263 height 29
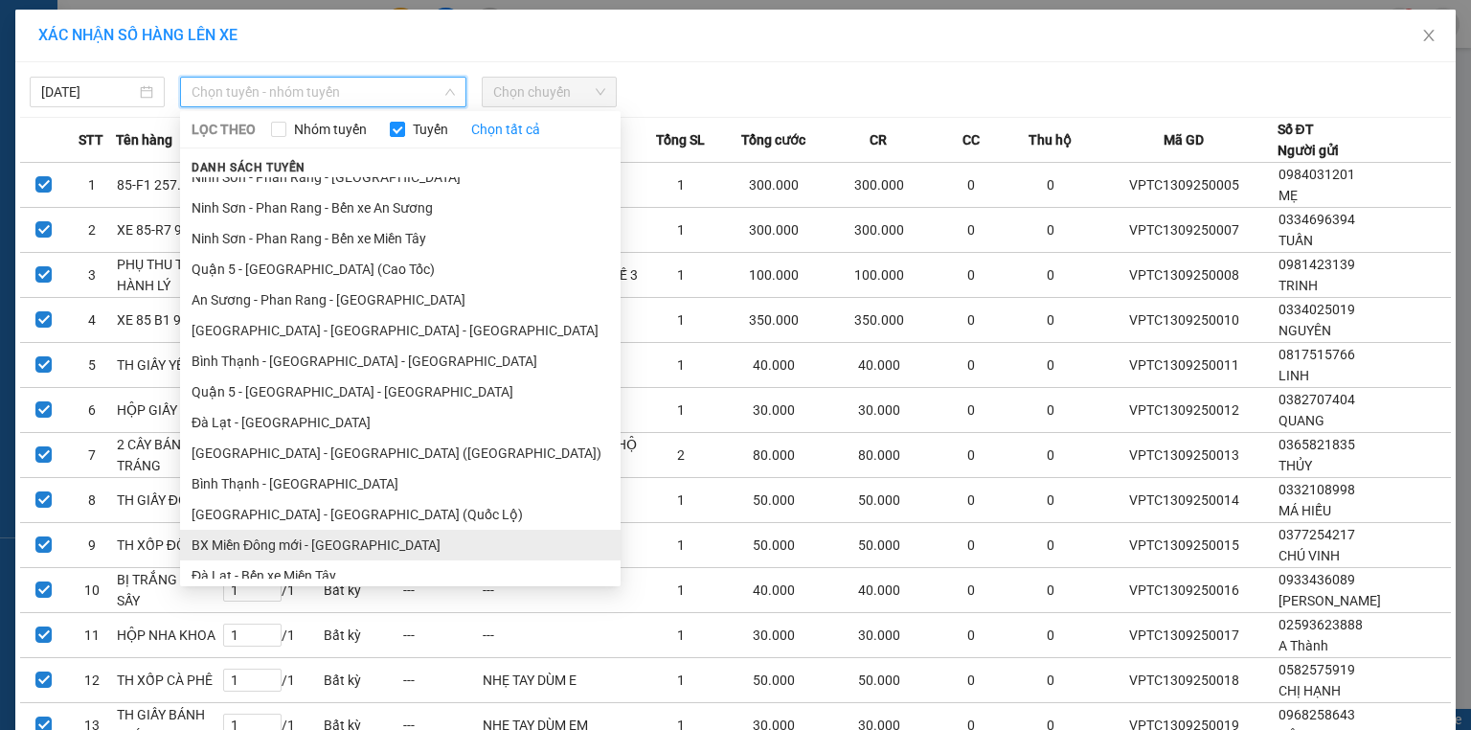
scroll to position [333, 0]
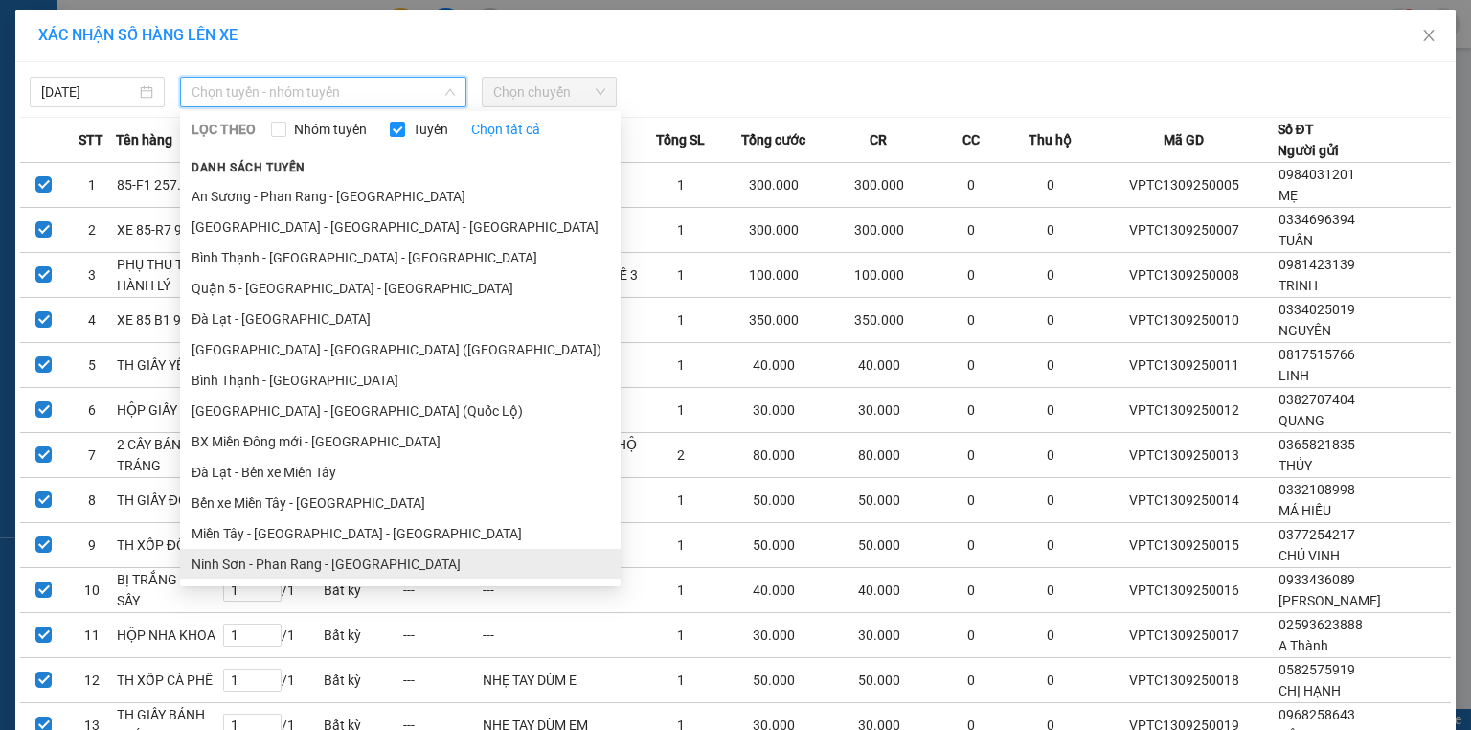
click at [295, 559] on li "Ninh Sơn - Phan Rang - [GEOGRAPHIC_DATA]" at bounding box center [400, 564] width 441 height 31
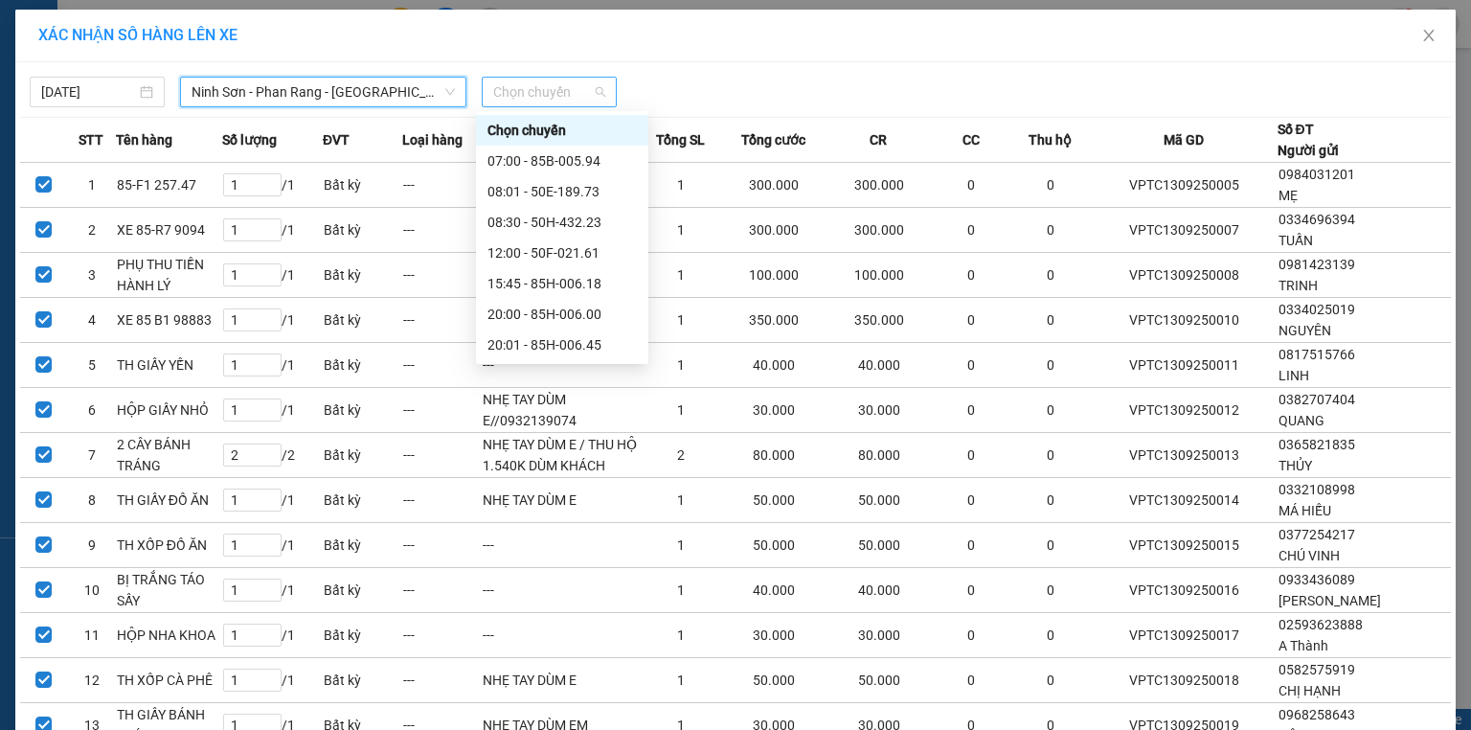
click at [562, 89] on span "Chọn chuyến" at bounding box center [549, 92] width 112 height 29
click at [560, 322] on div "20:00 - 85H-006.00" at bounding box center [561, 314] width 149 height 21
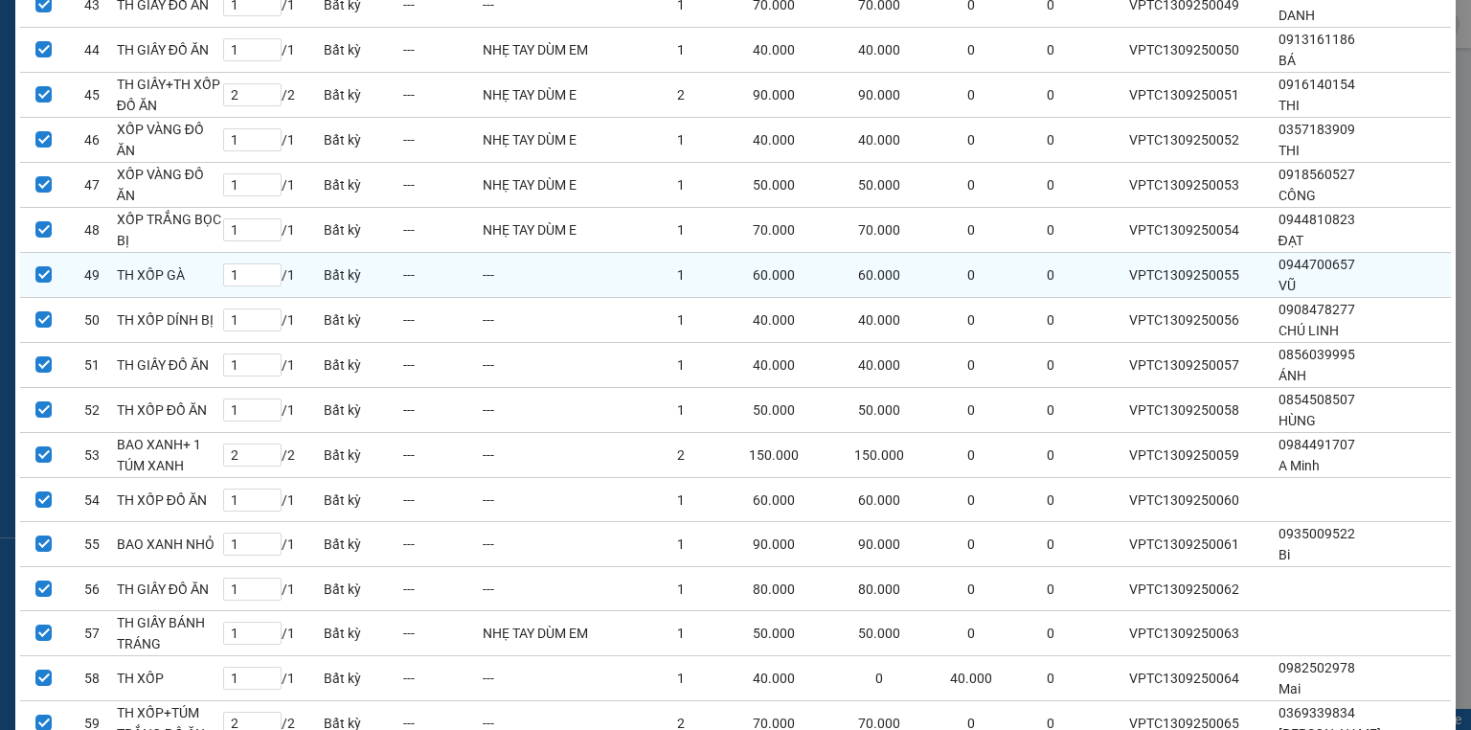
scroll to position [2455, 0]
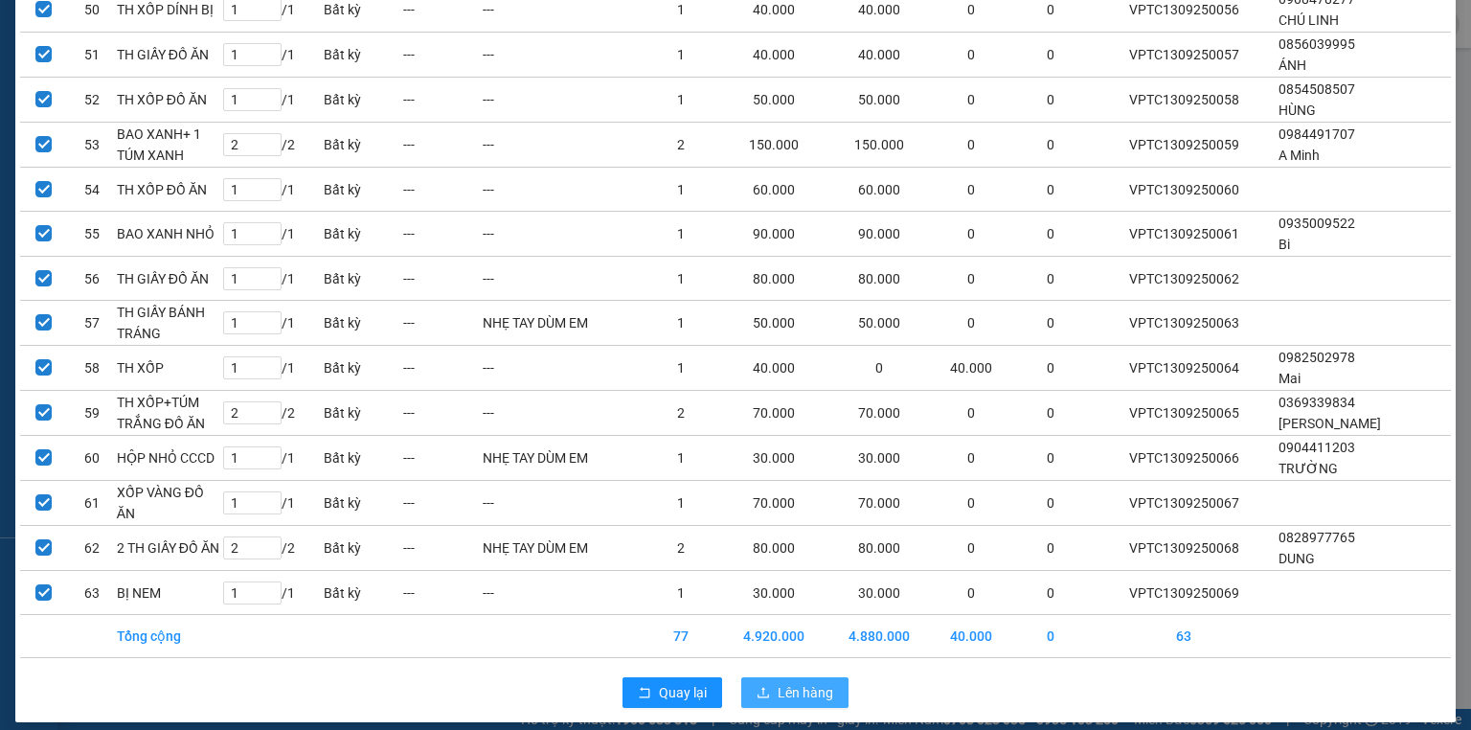
click at [802, 682] on span "Lên hàng" at bounding box center [806, 692] width 56 height 21
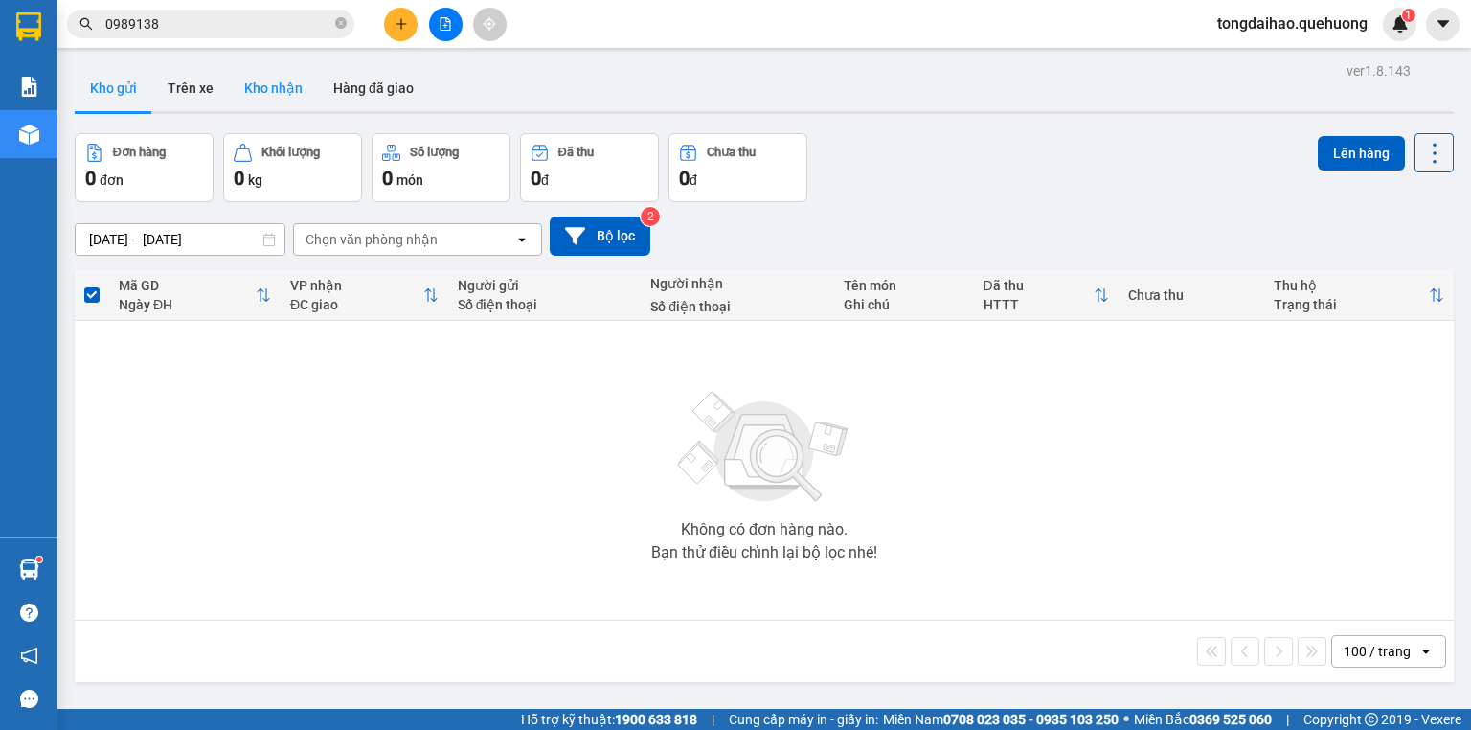
click at [268, 77] on button "Kho nhận" at bounding box center [273, 88] width 89 height 46
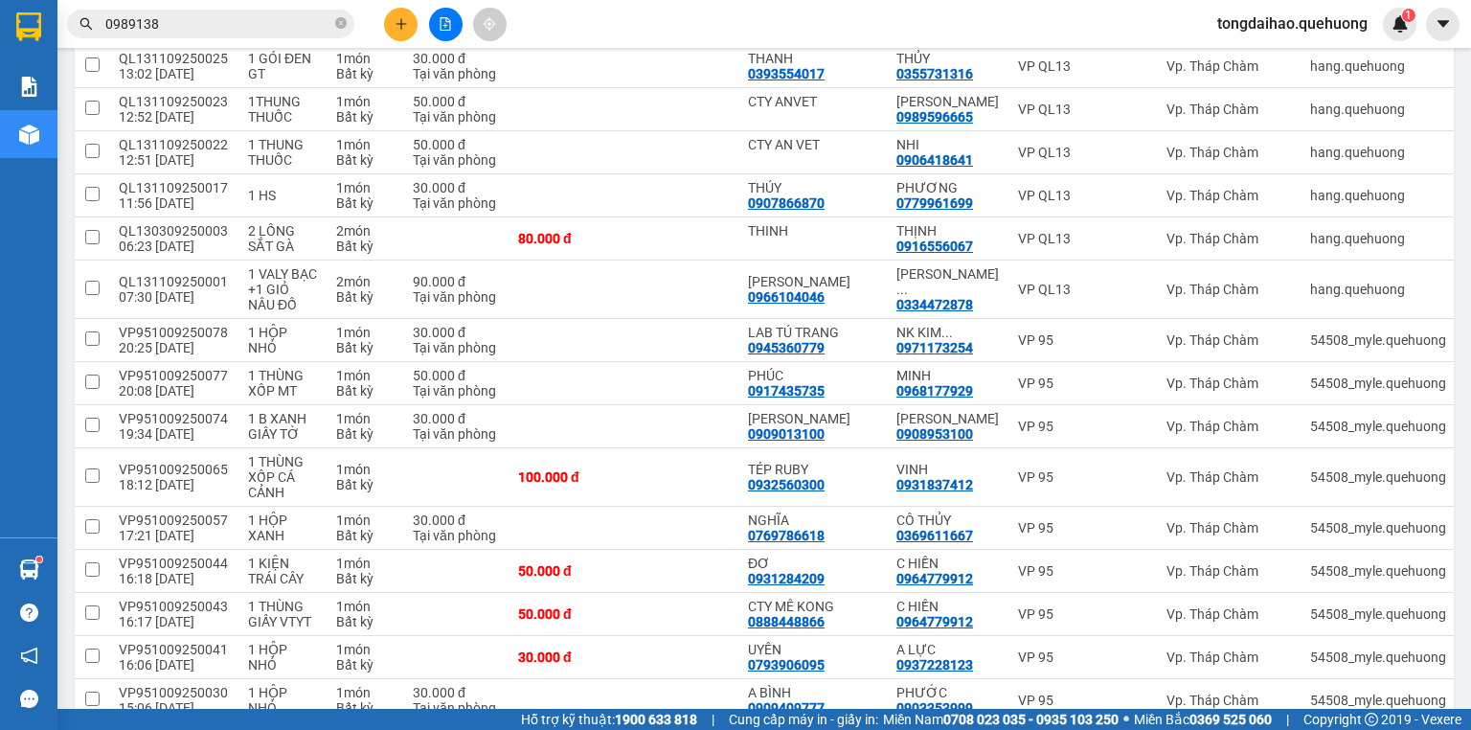
scroll to position [3249, 0]
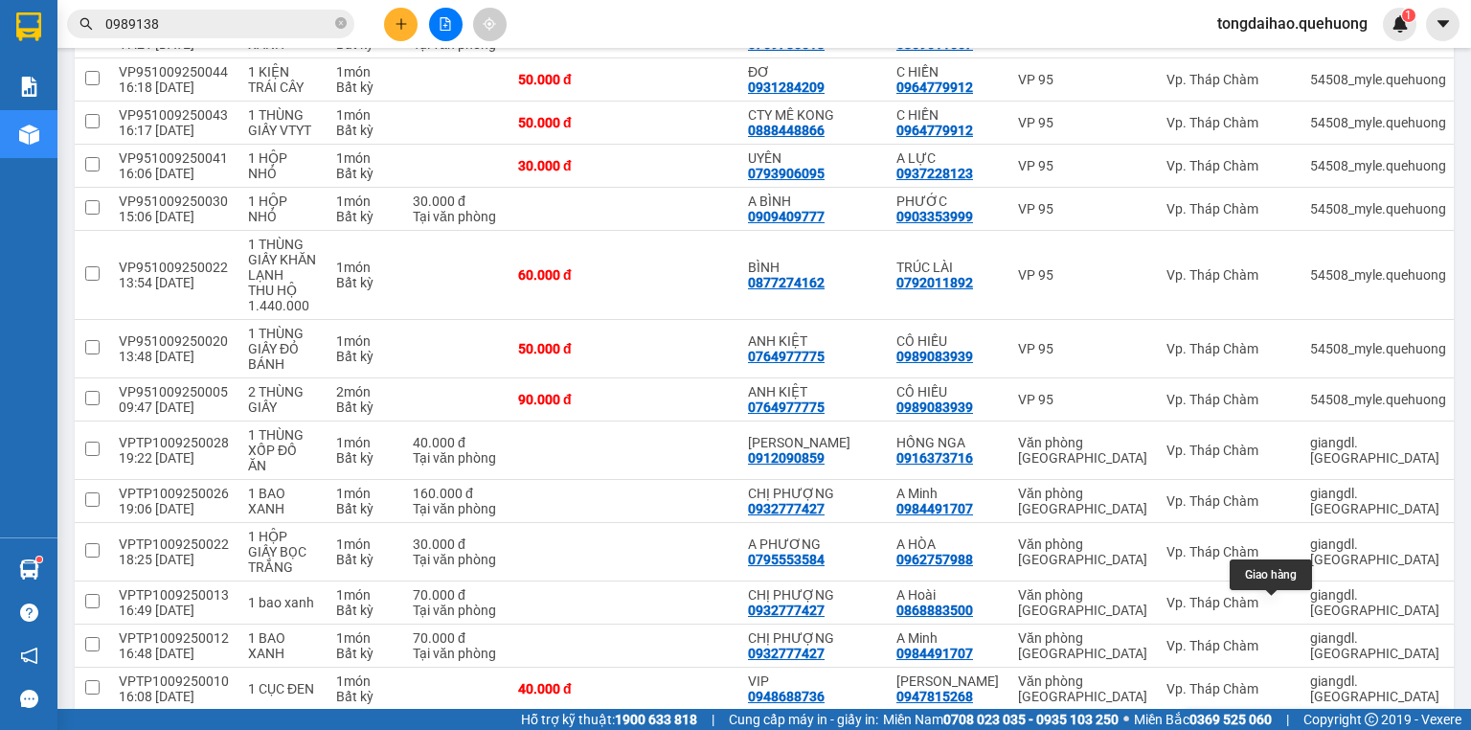
click at [1277, 725] on icon at bounding box center [1283, 731] width 13 height 13
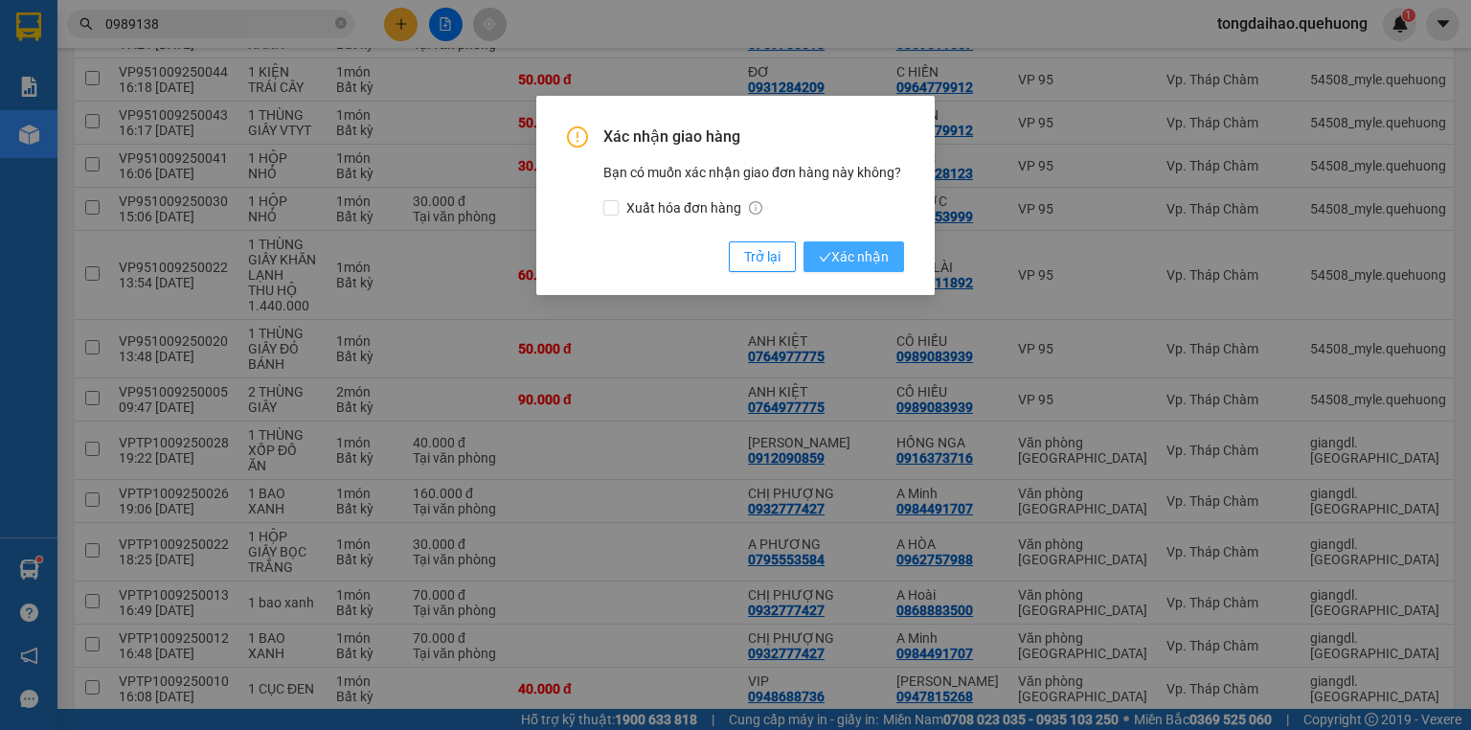
click at [871, 248] on span "Xác nhận" at bounding box center [854, 256] width 70 height 21
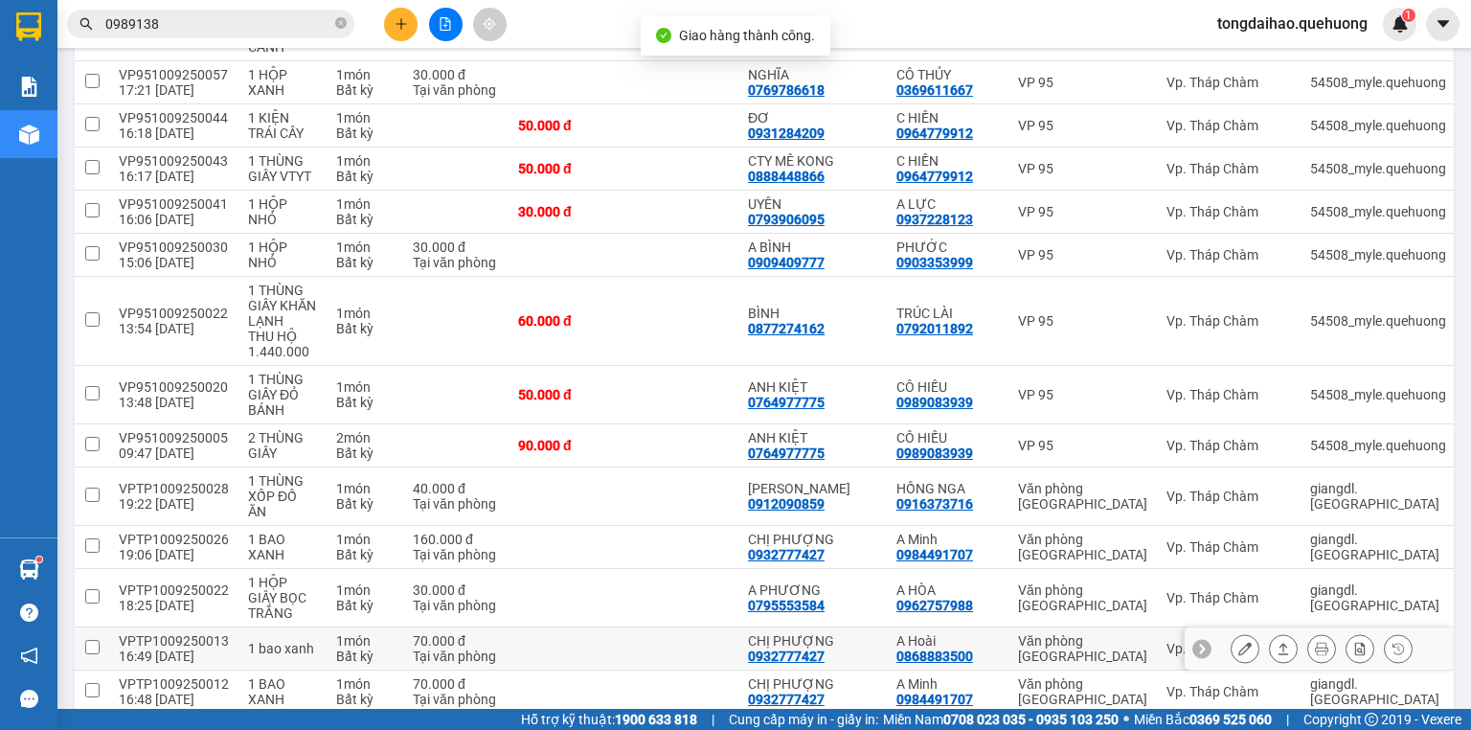
scroll to position [3206, 0]
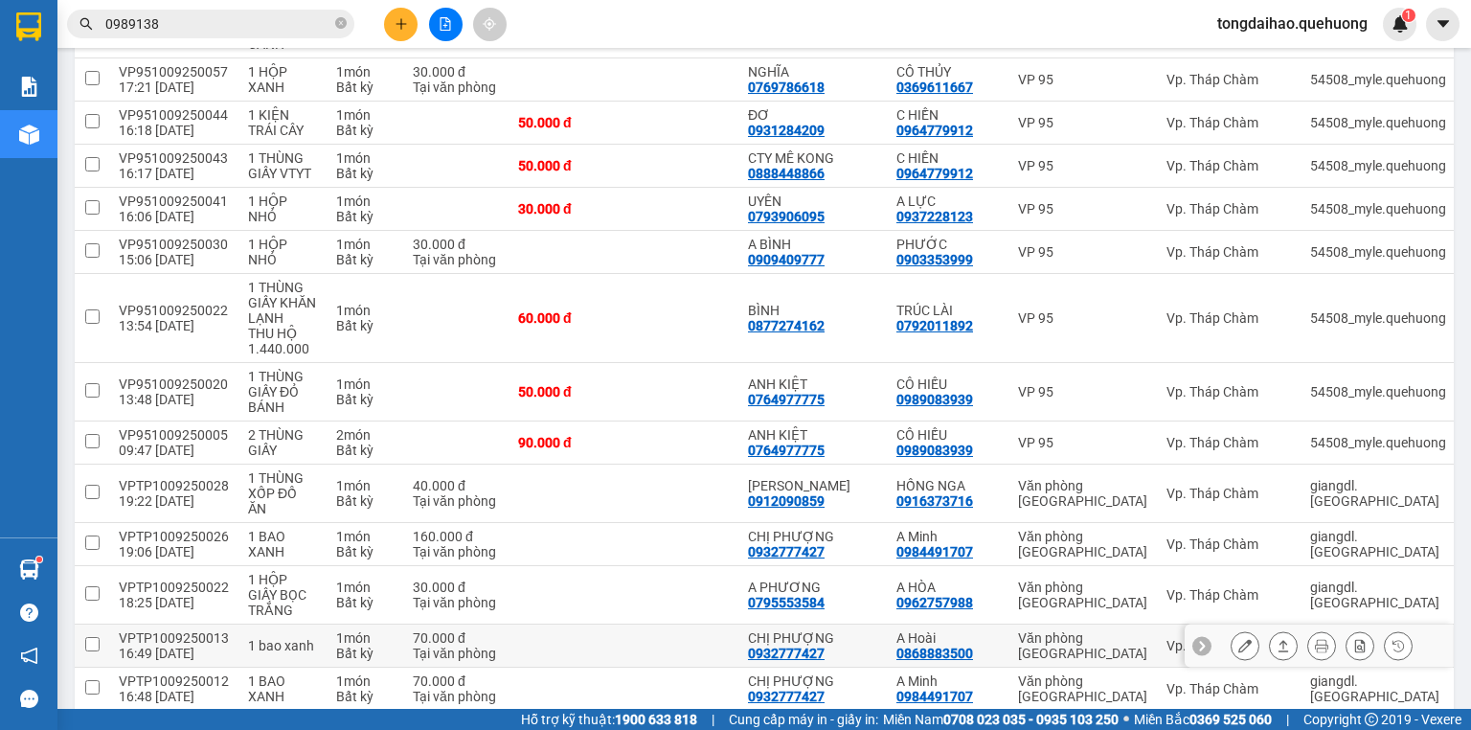
click at [1277, 639] on icon at bounding box center [1283, 645] width 13 height 13
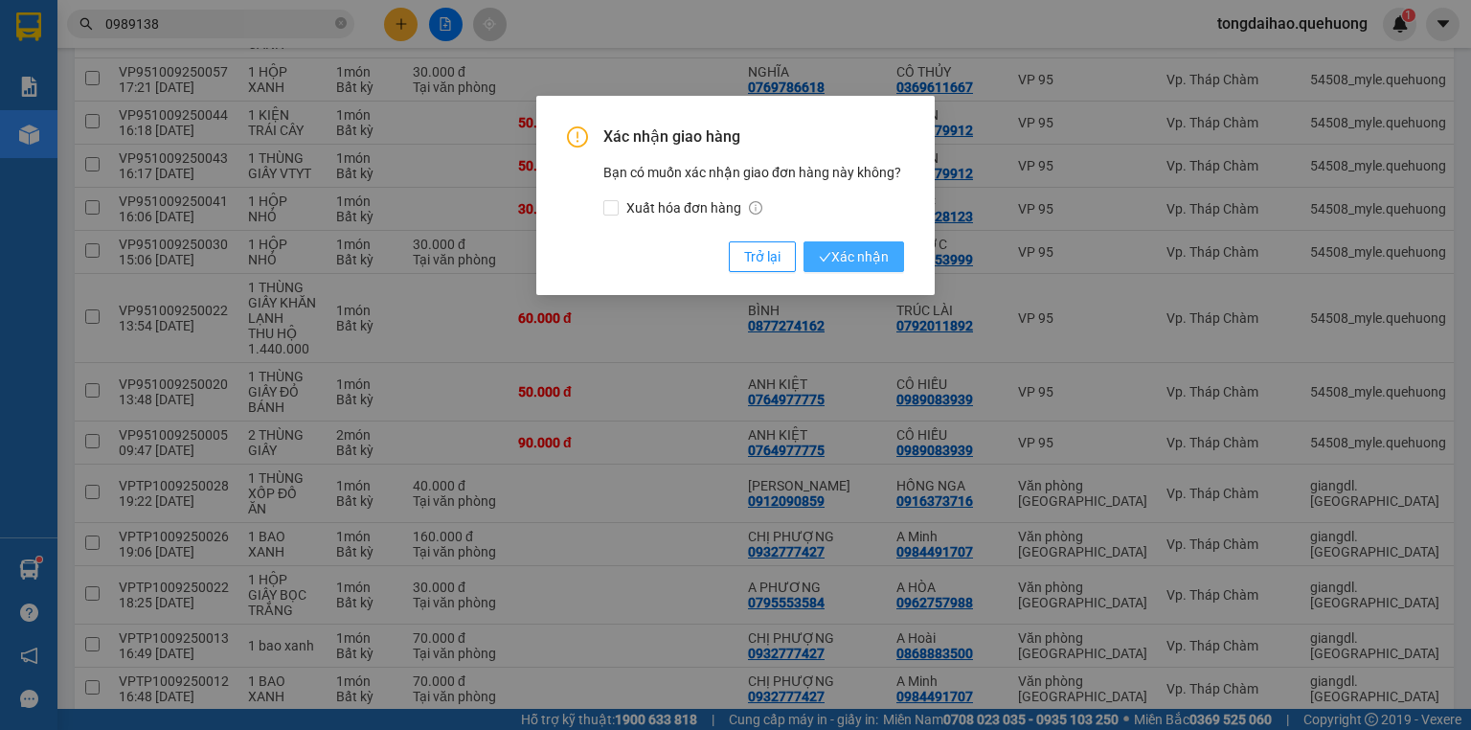
click at [864, 250] on span "Xác nhận" at bounding box center [854, 256] width 70 height 21
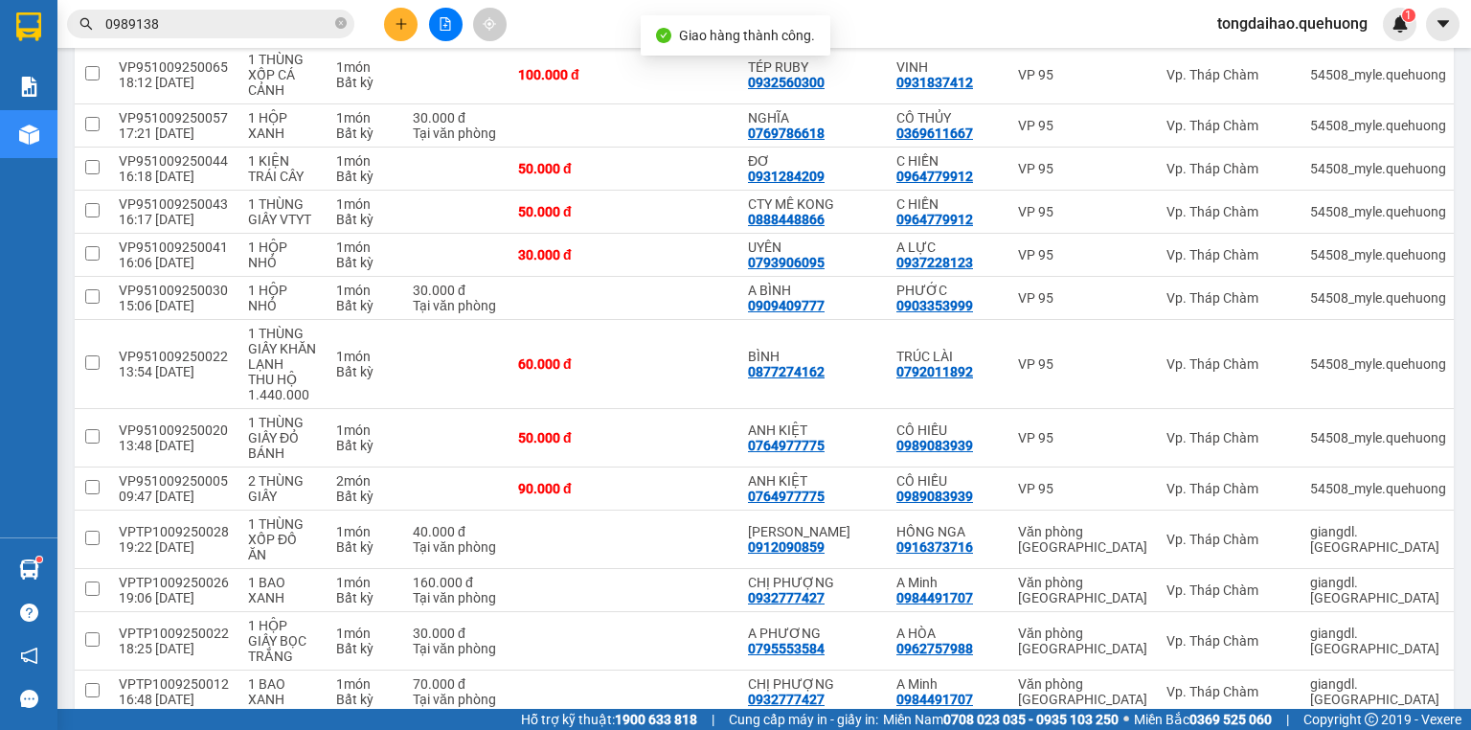
scroll to position [3164, 0]
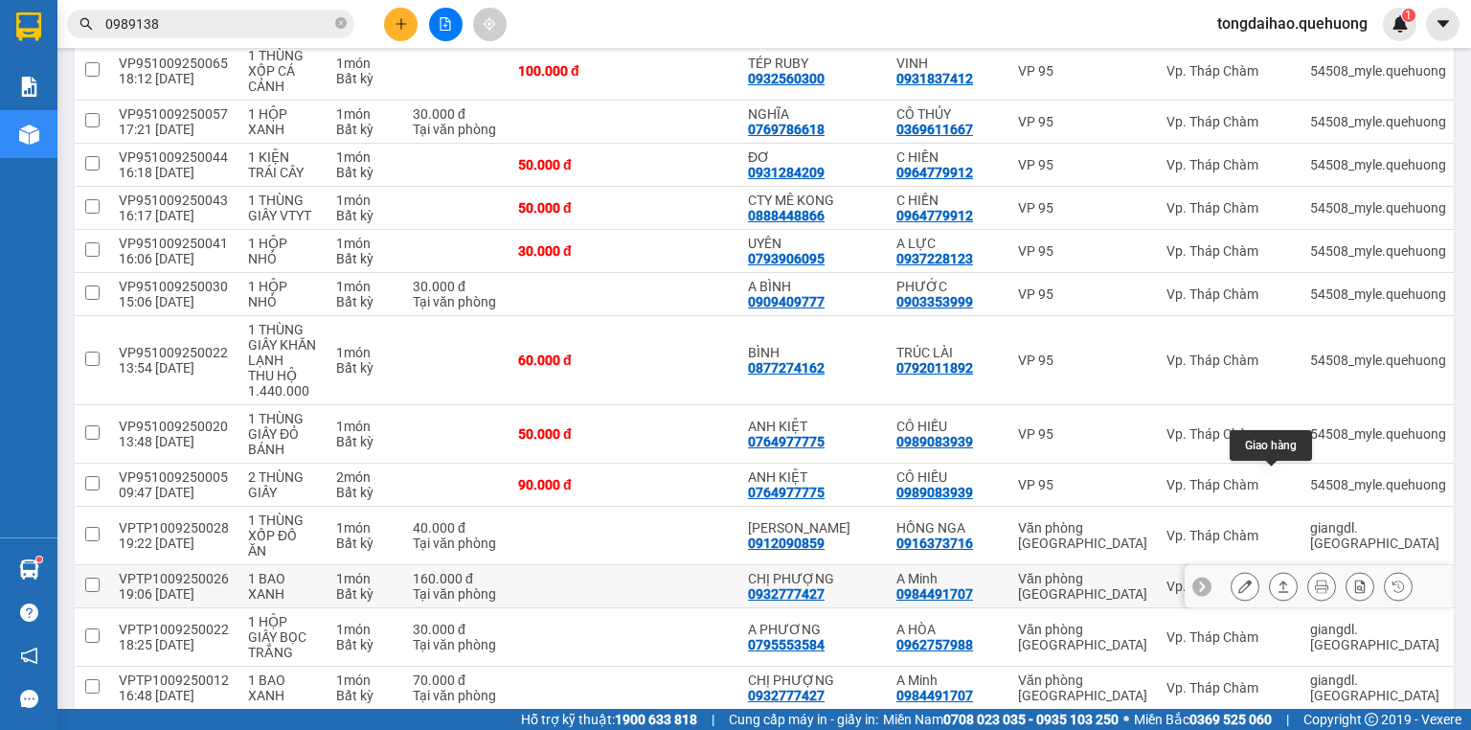
click at [1277, 579] on icon at bounding box center [1283, 585] width 13 height 13
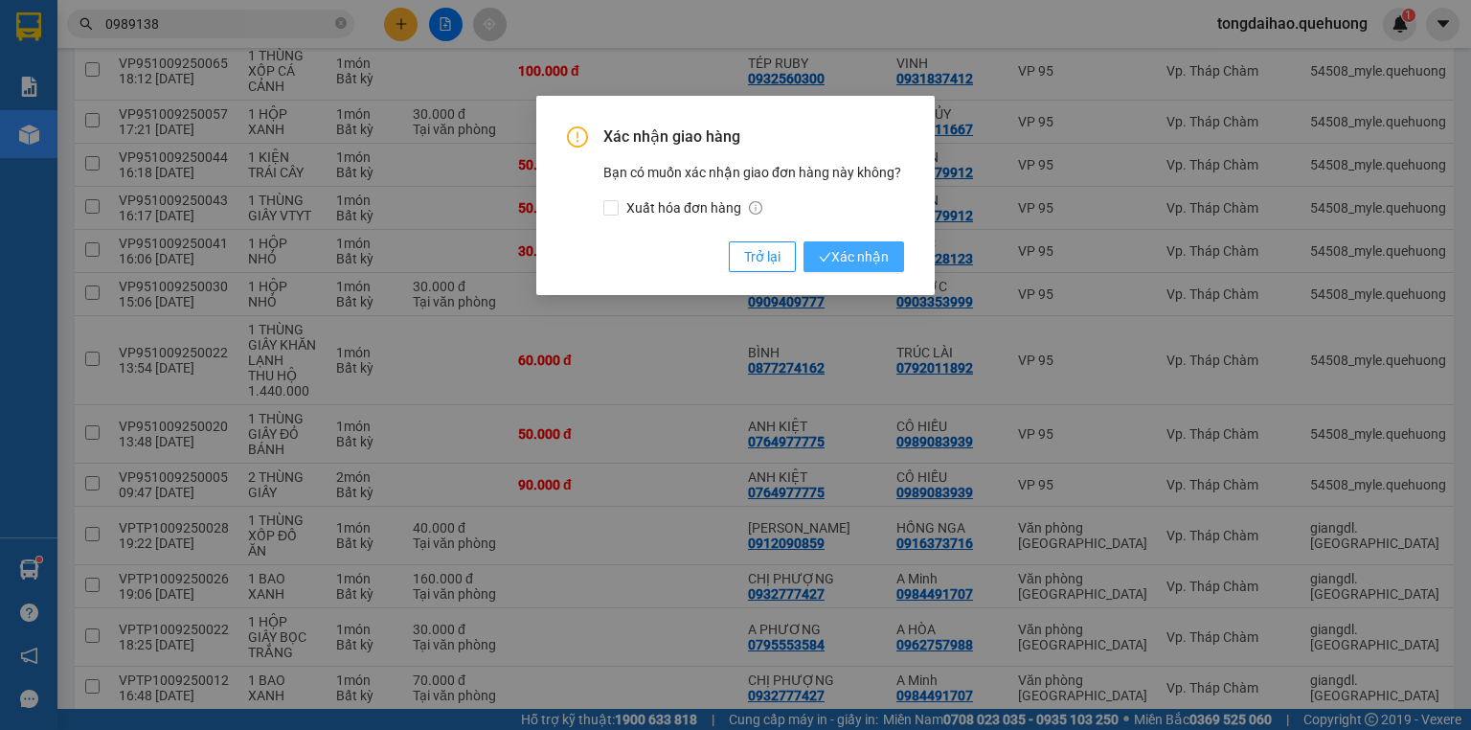
click at [843, 250] on span "Xác nhận" at bounding box center [854, 256] width 70 height 21
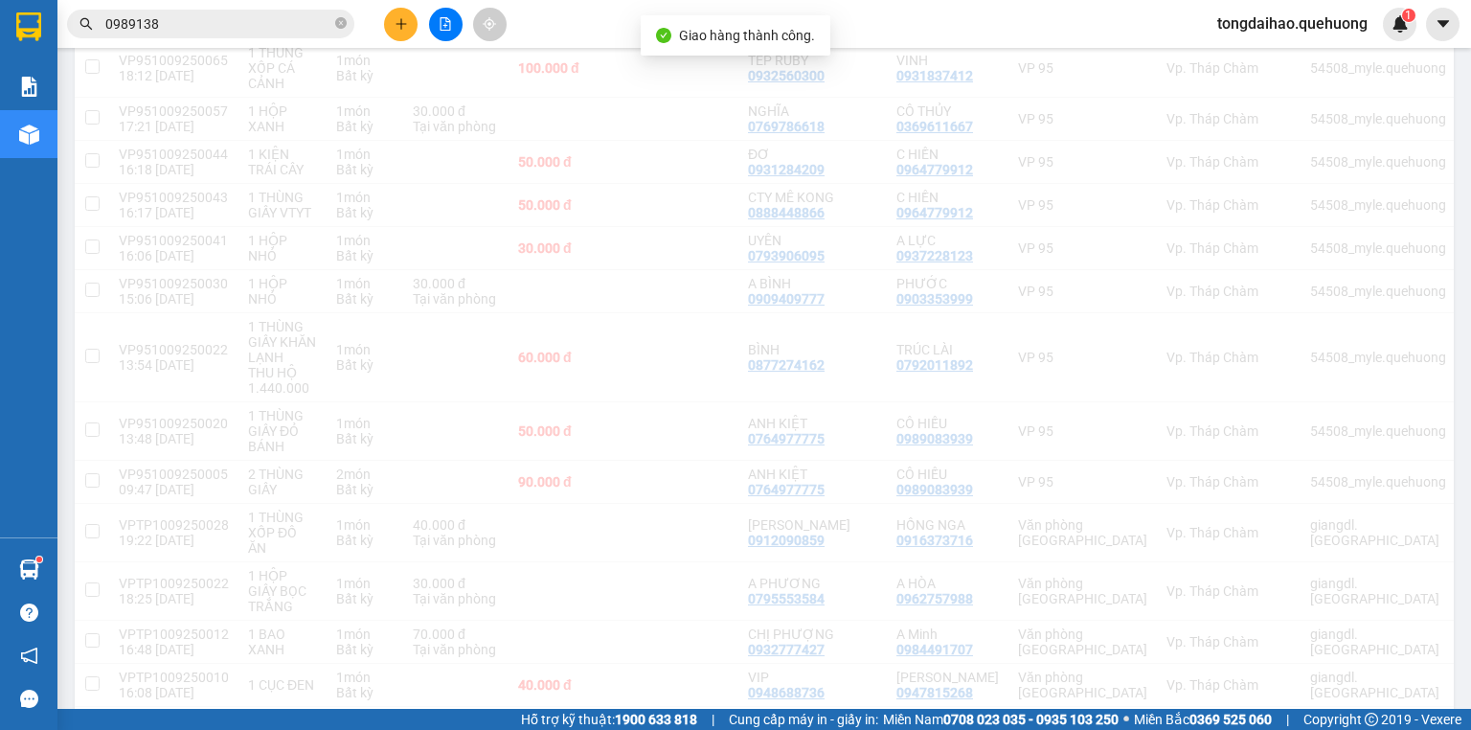
scroll to position [3121, 0]
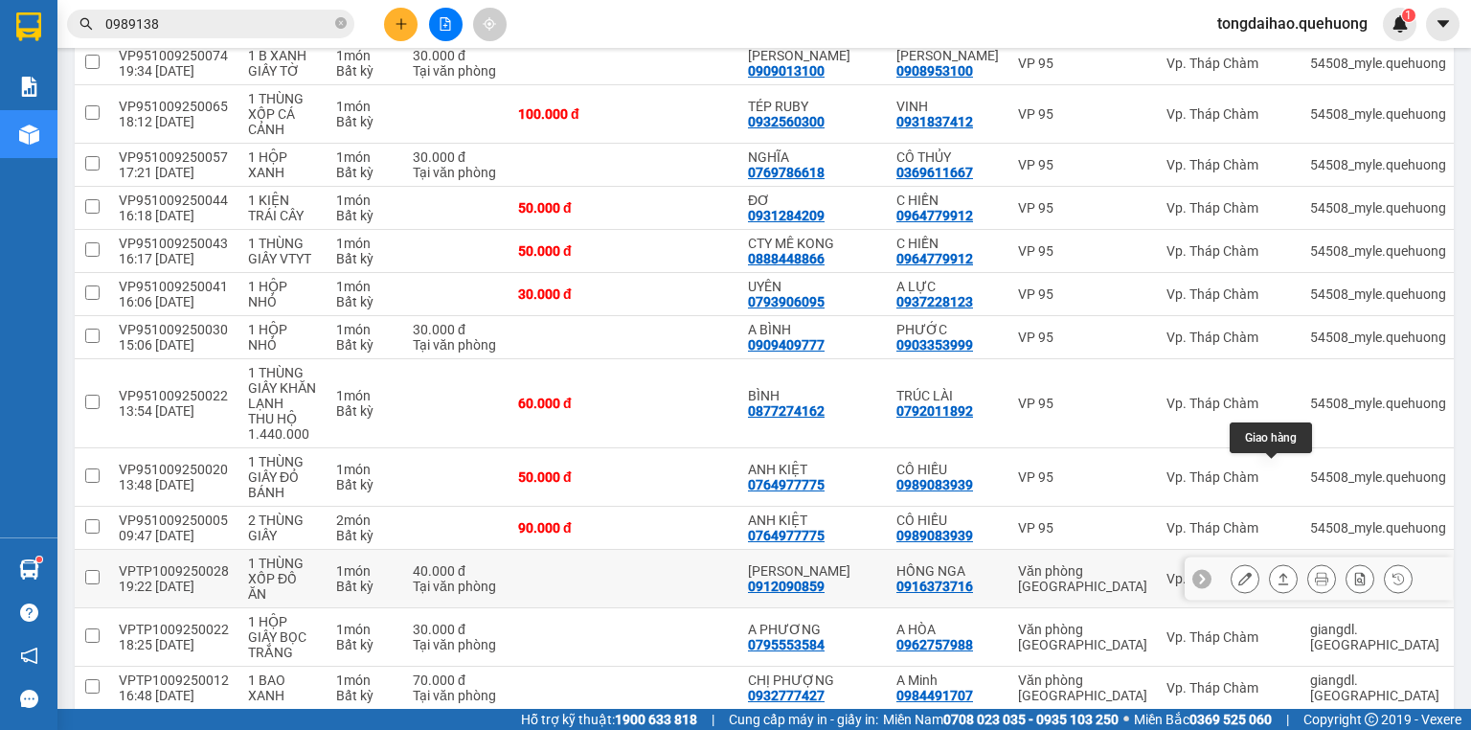
click at [1277, 572] on icon at bounding box center [1283, 578] width 13 height 13
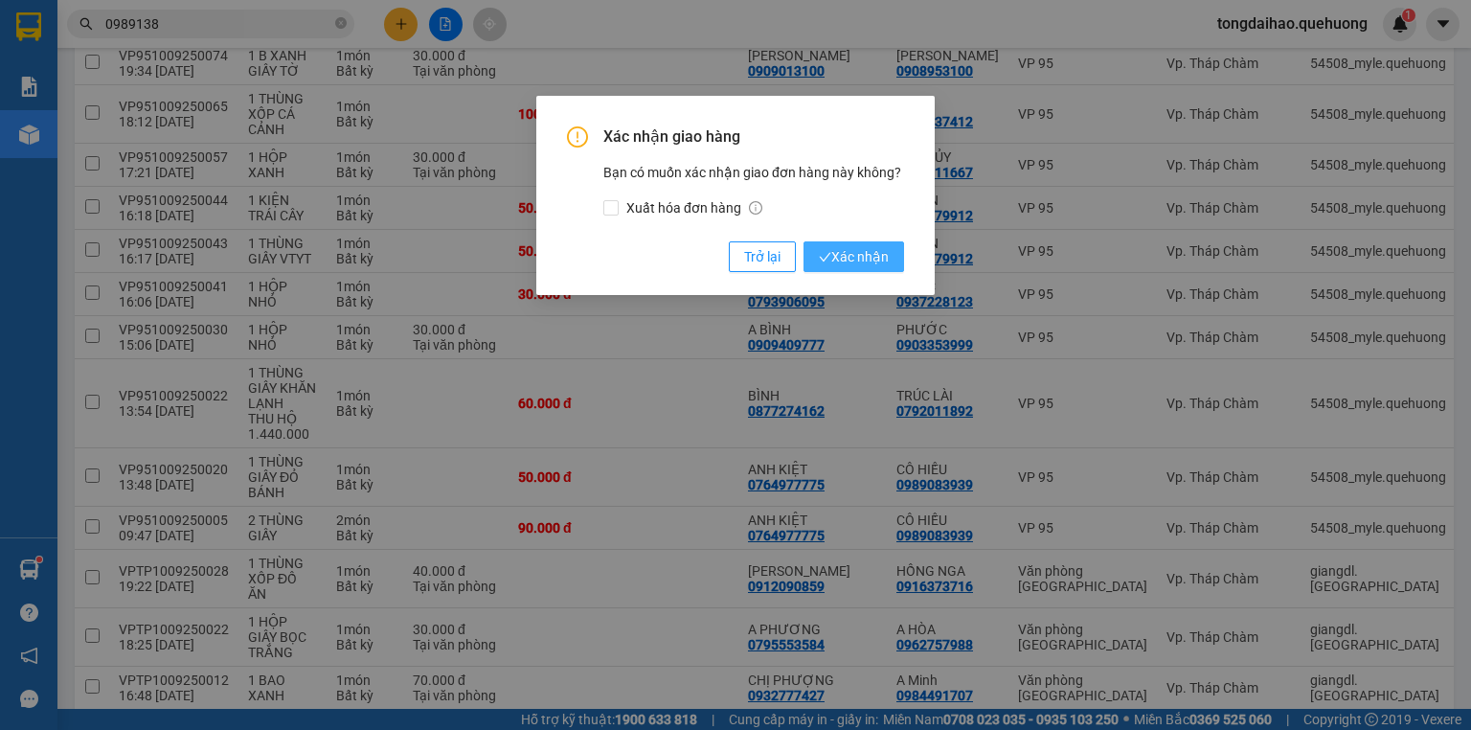
click at [848, 263] on span "Xác nhận" at bounding box center [854, 256] width 70 height 21
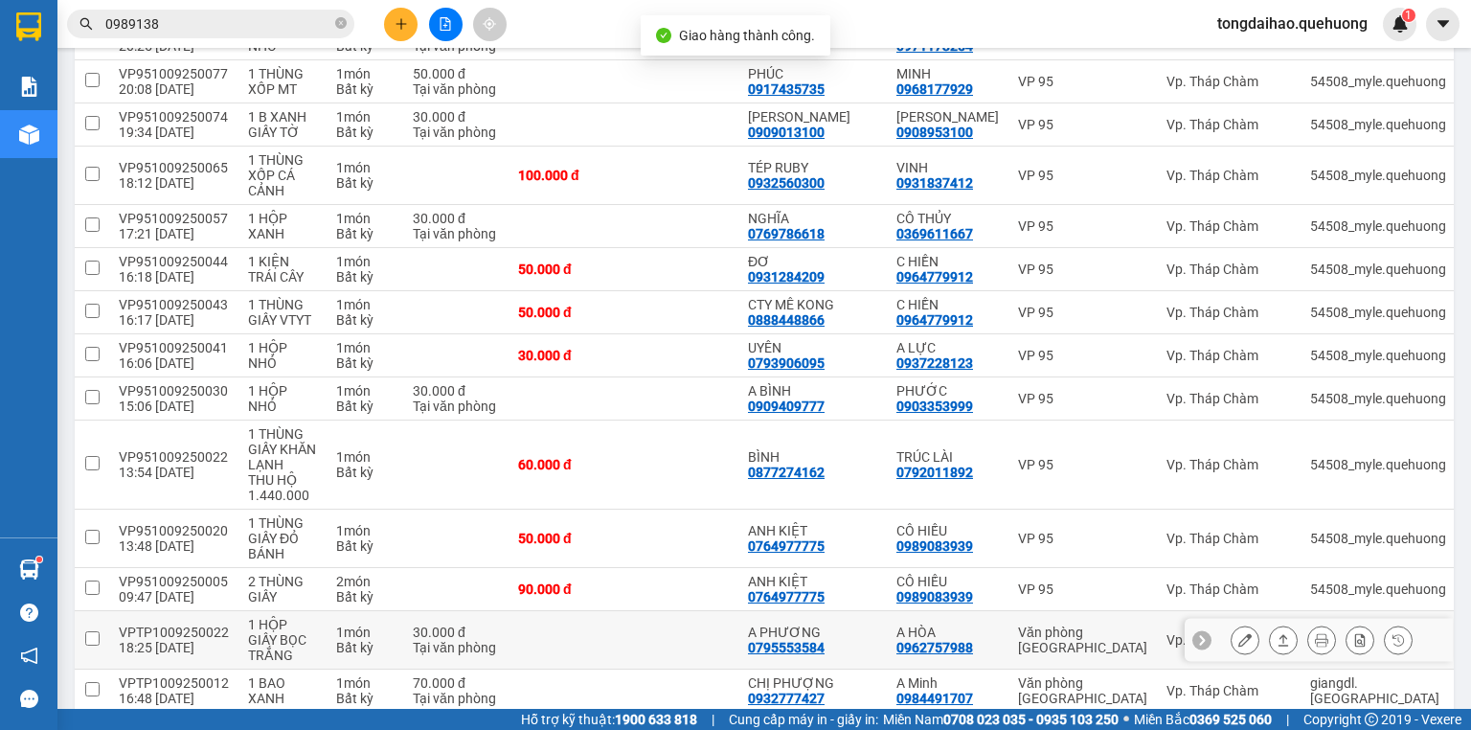
scroll to position [3063, 0]
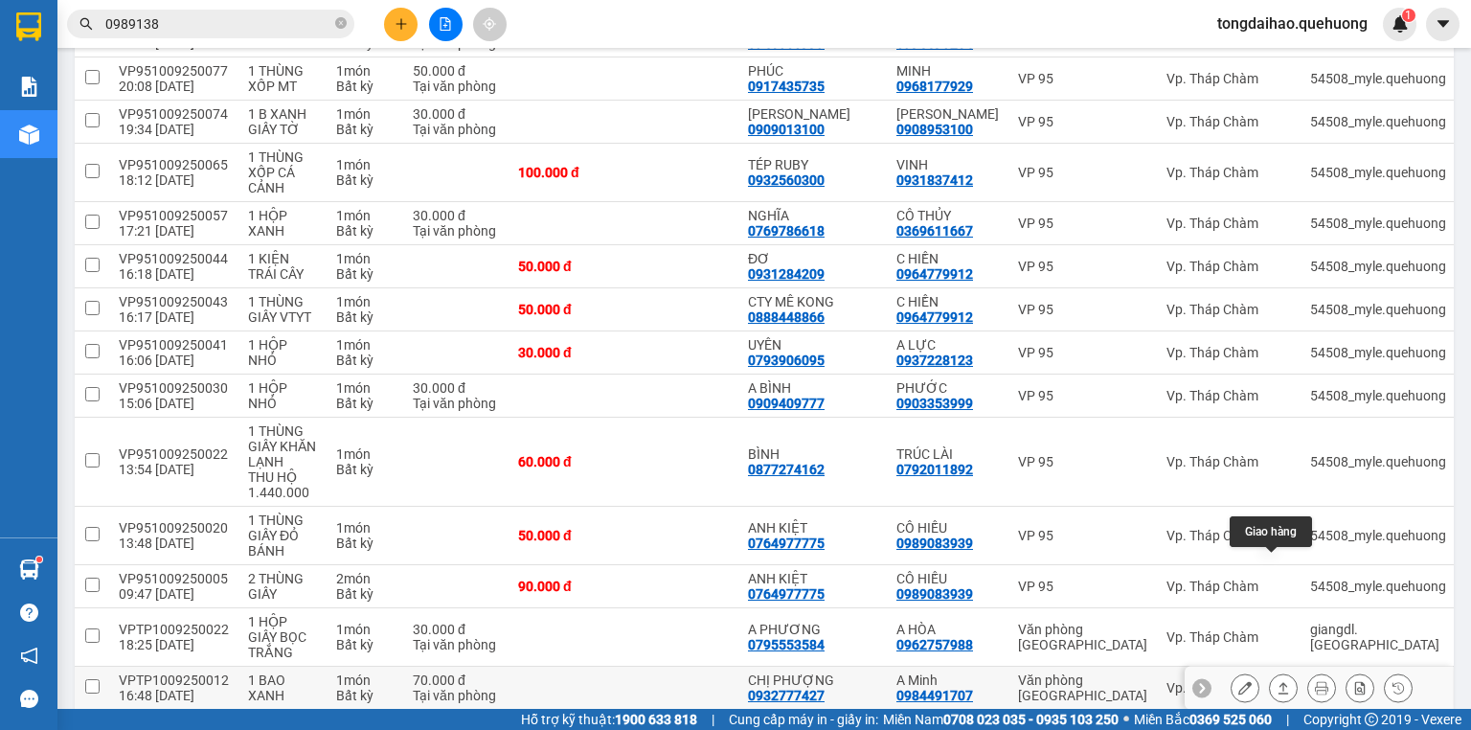
click at [1277, 681] on icon at bounding box center [1283, 687] width 13 height 13
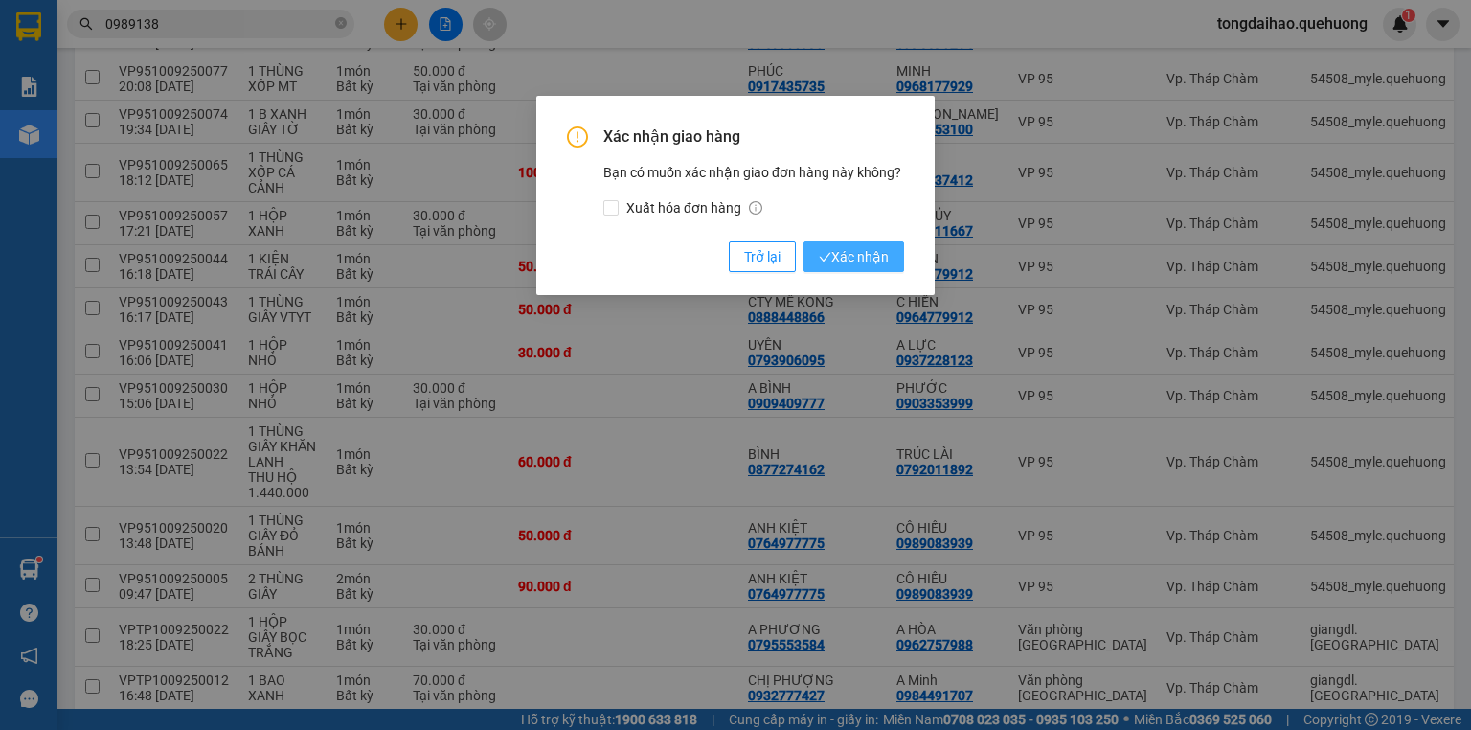
click at [854, 260] on span "Xác nhận" at bounding box center [854, 256] width 70 height 21
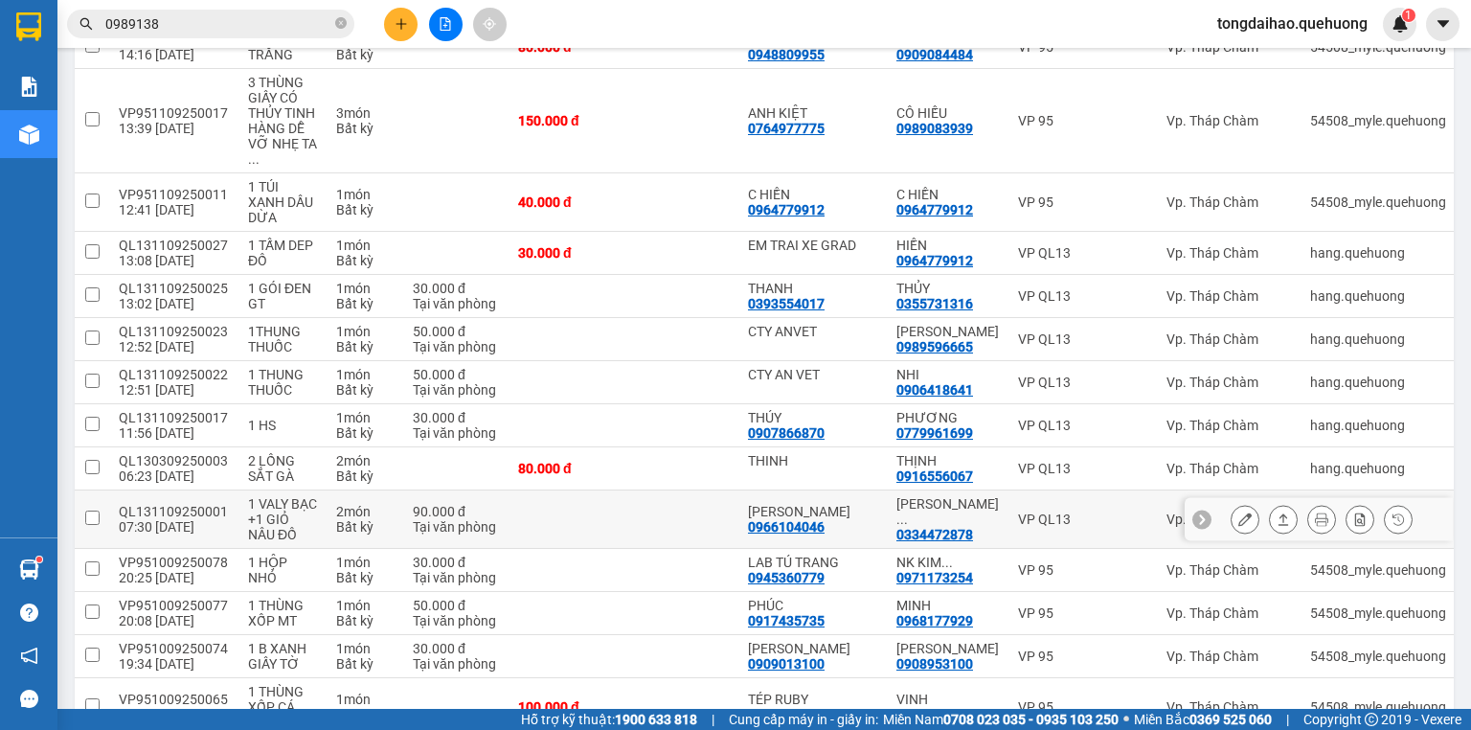
scroll to position [2835, 0]
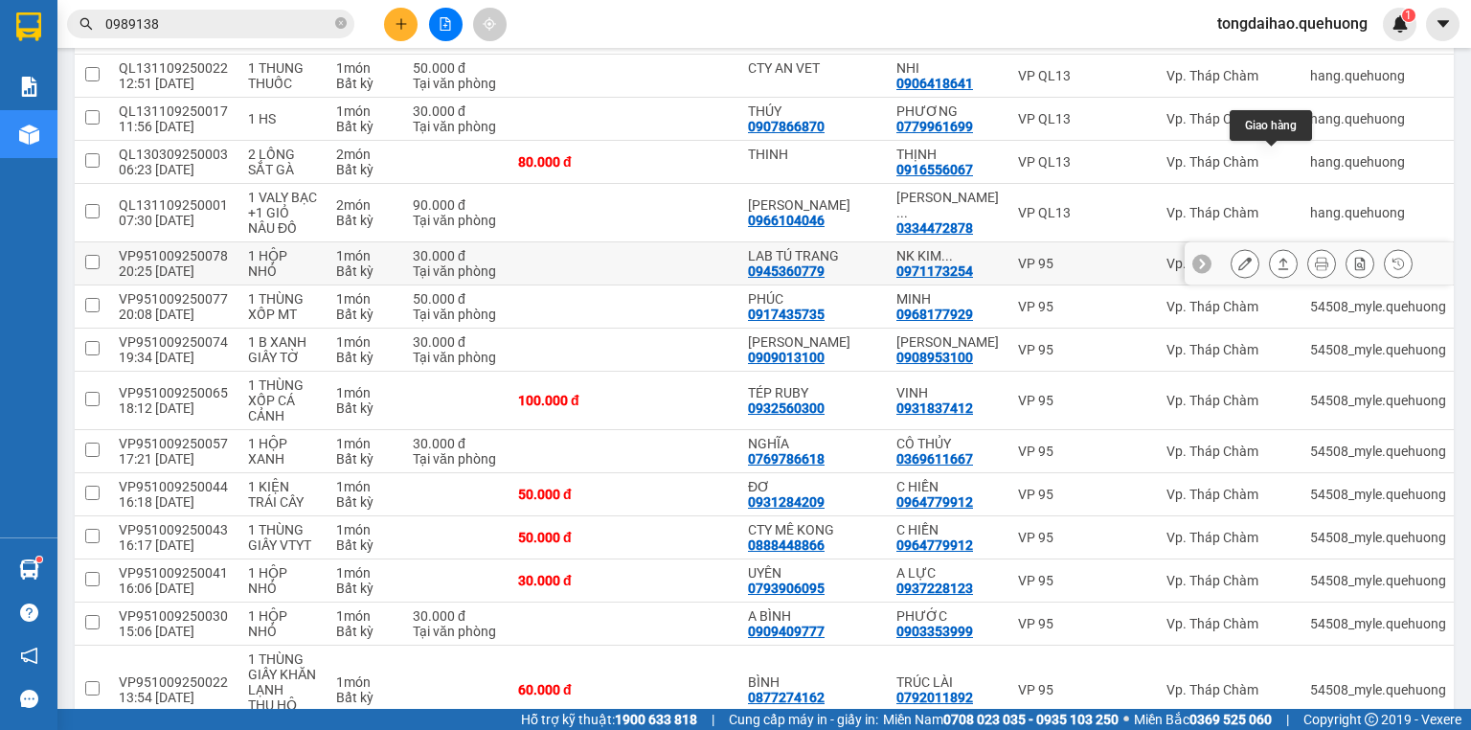
click at [1270, 247] on button at bounding box center [1283, 264] width 27 height 34
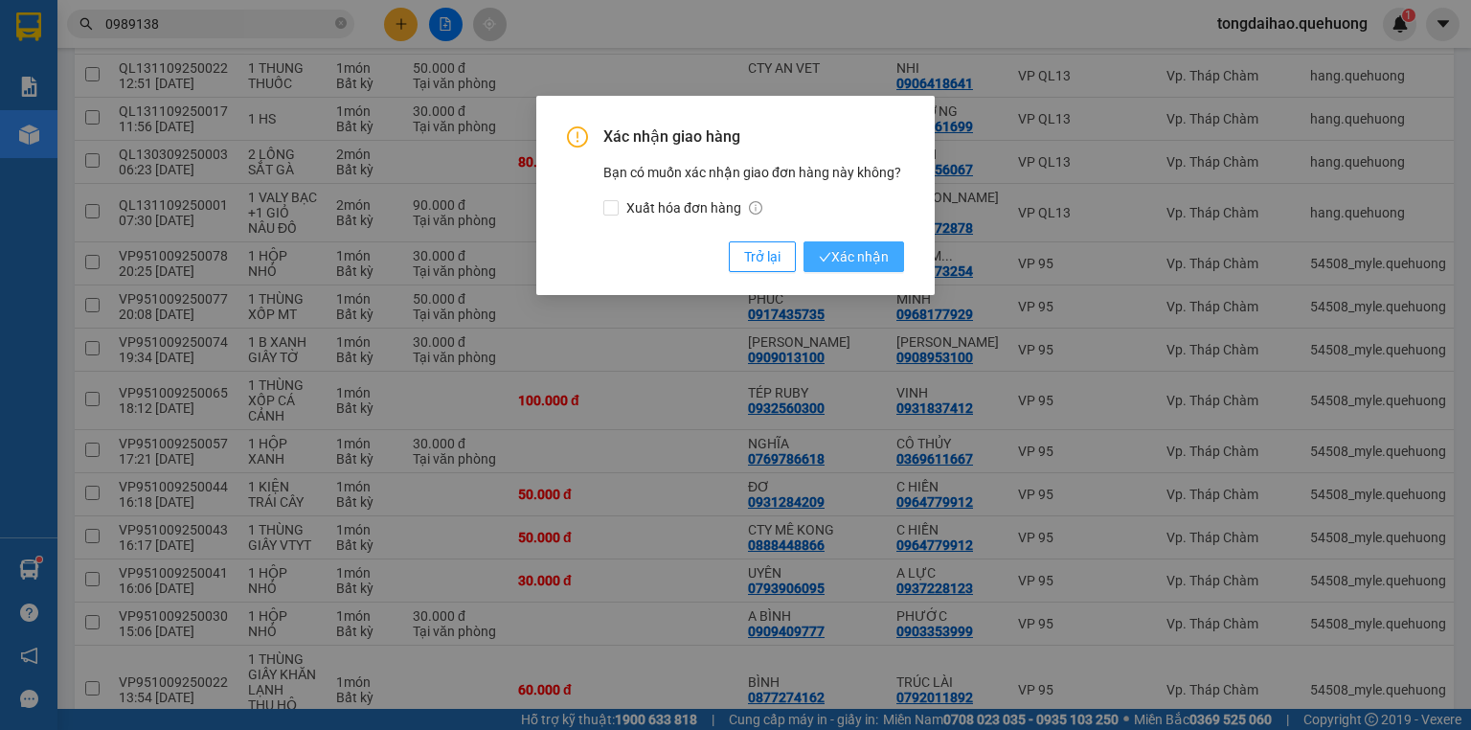
click at [873, 257] on span "Xác nhận" at bounding box center [854, 256] width 70 height 21
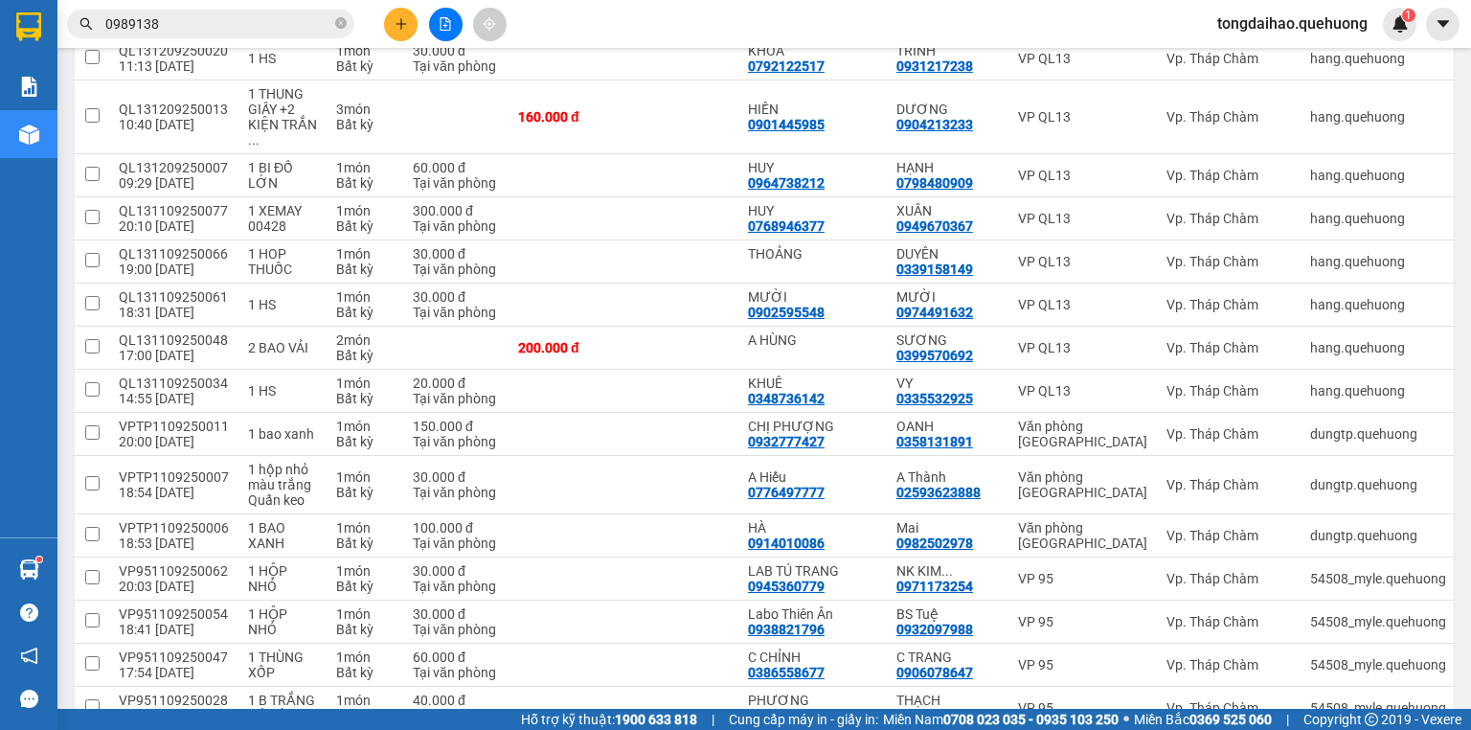
scroll to position [1521, 0]
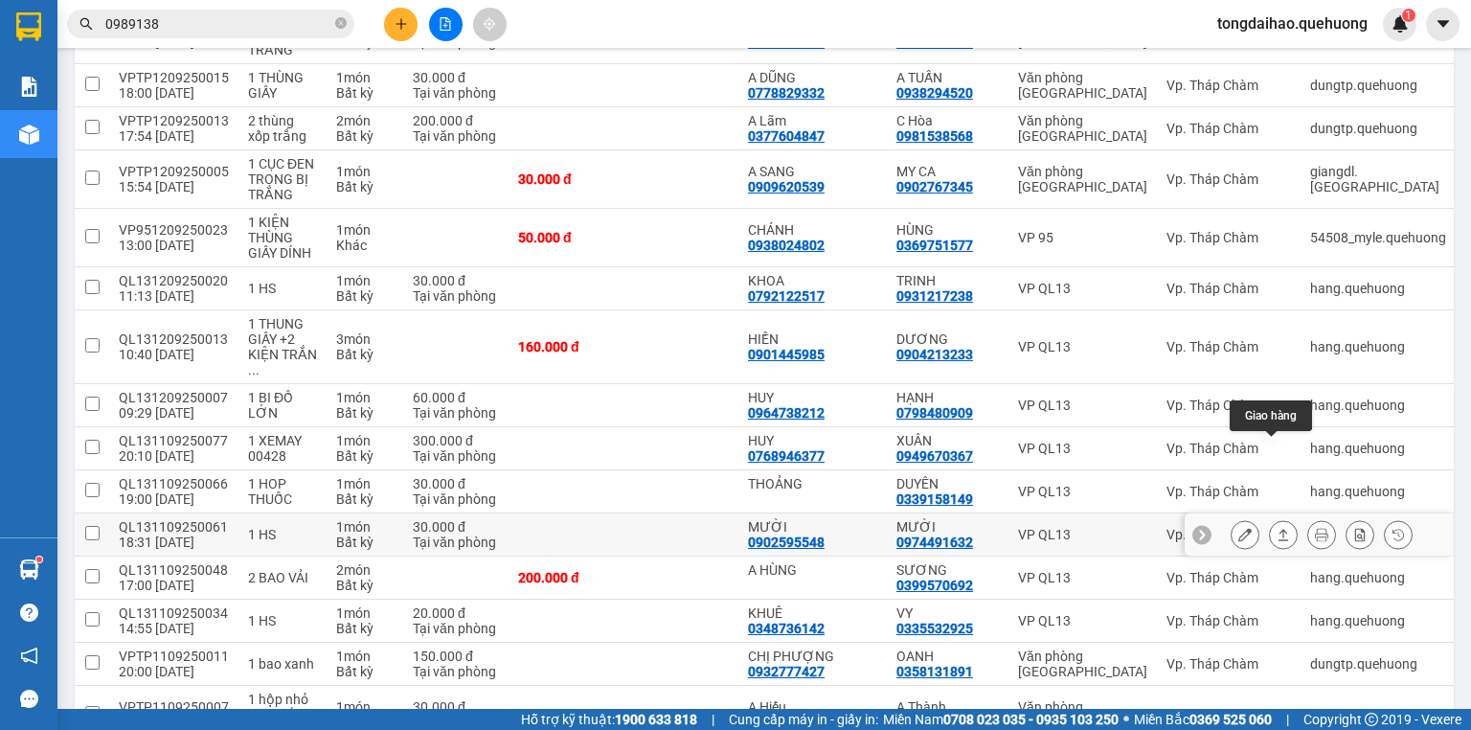
click at [1281, 518] on button at bounding box center [1283, 535] width 27 height 34
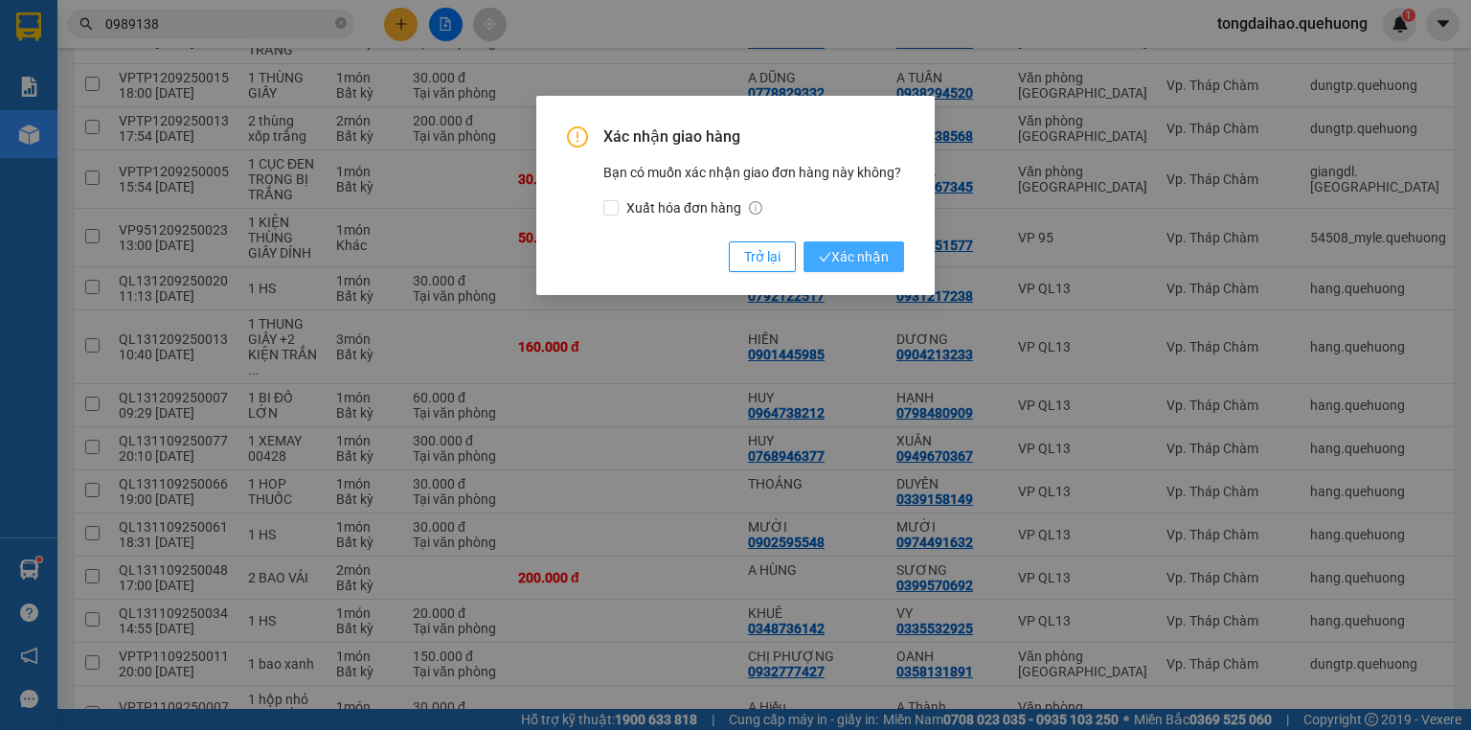
click at [875, 241] on button "Xác nhận" at bounding box center [853, 256] width 101 height 31
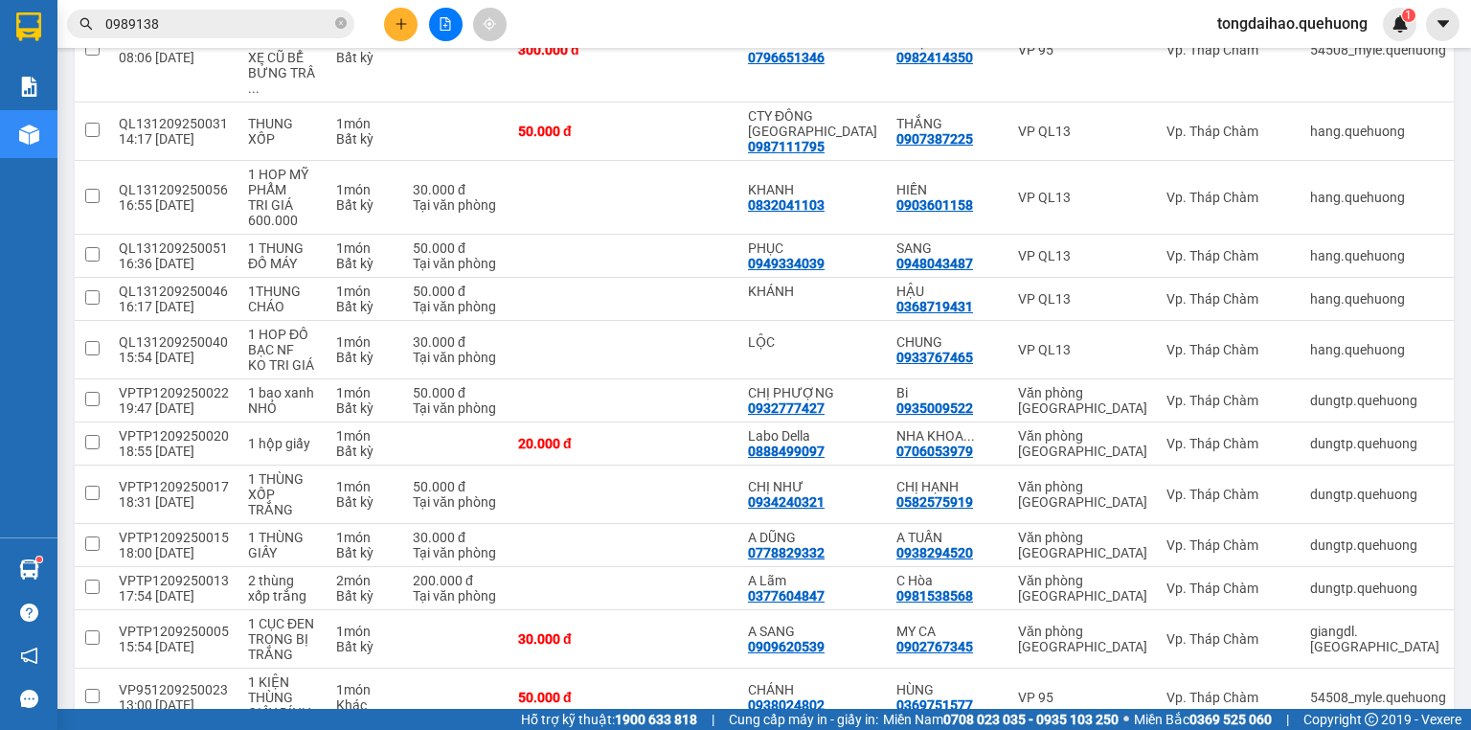
scroll to position [0, 0]
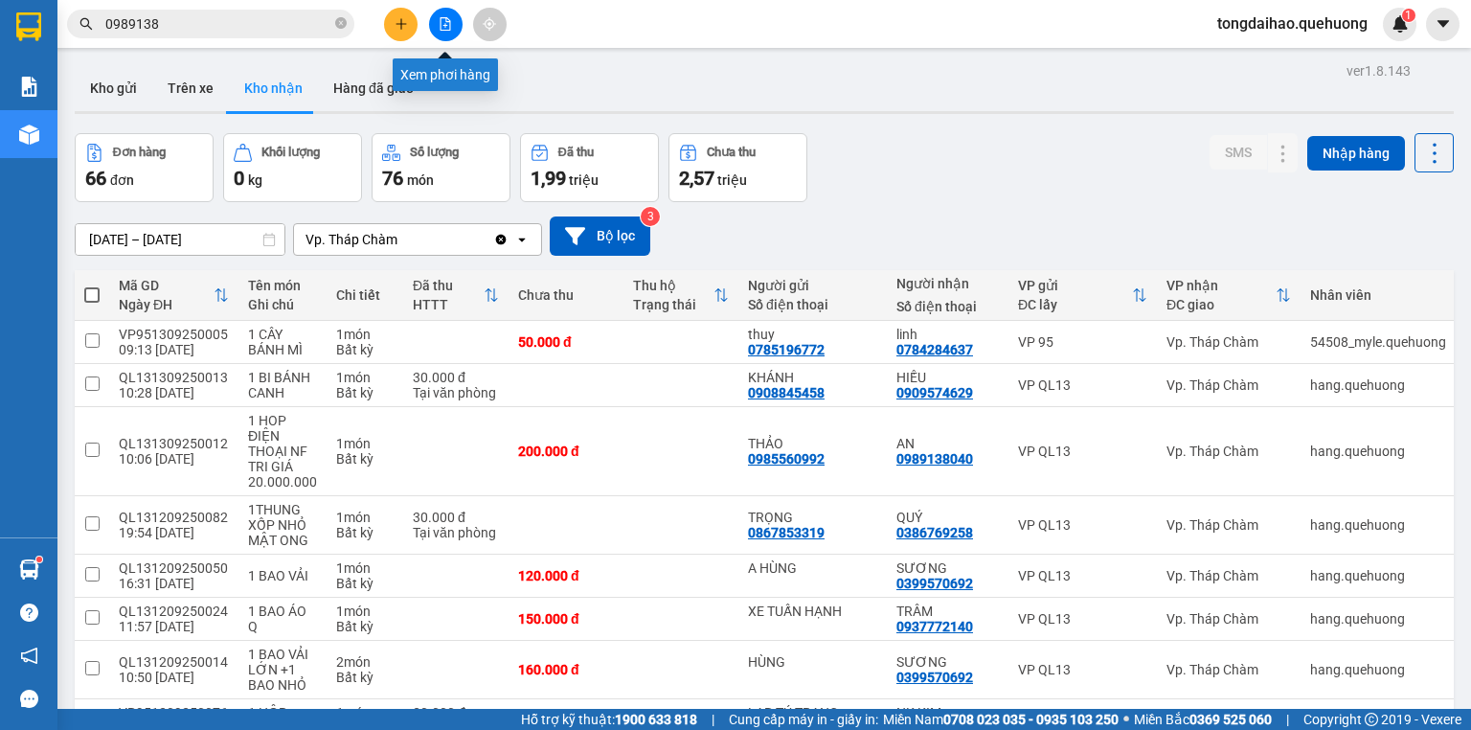
click at [432, 35] on div at bounding box center [445, 25] width 144 height 34
click at [437, 29] on button at bounding box center [446, 25] width 34 height 34
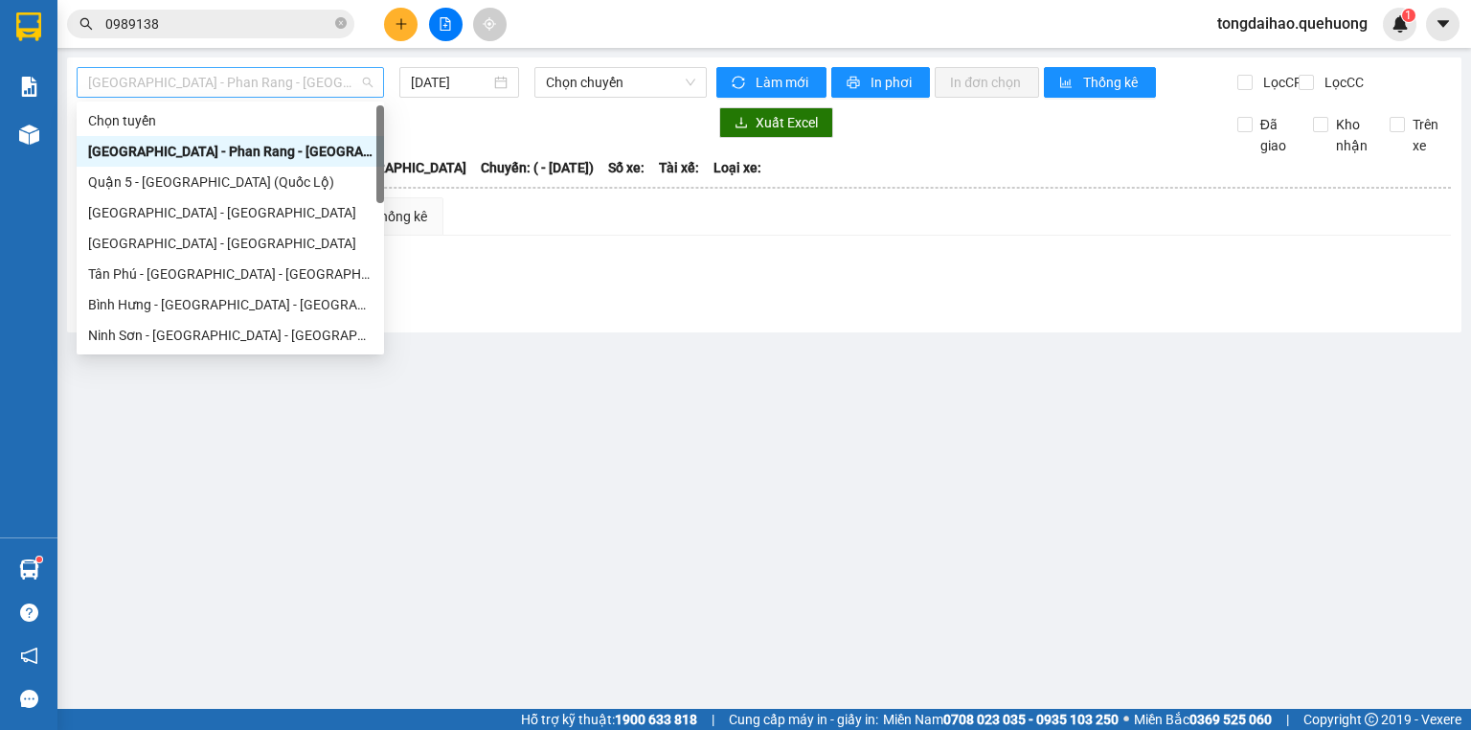
click at [234, 96] on span "[GEOGRAPHIC_DATA] - Phan Rang - [GEOGRAPHIC_DATA]" at bounding box center [230, 82] width 284 height 29
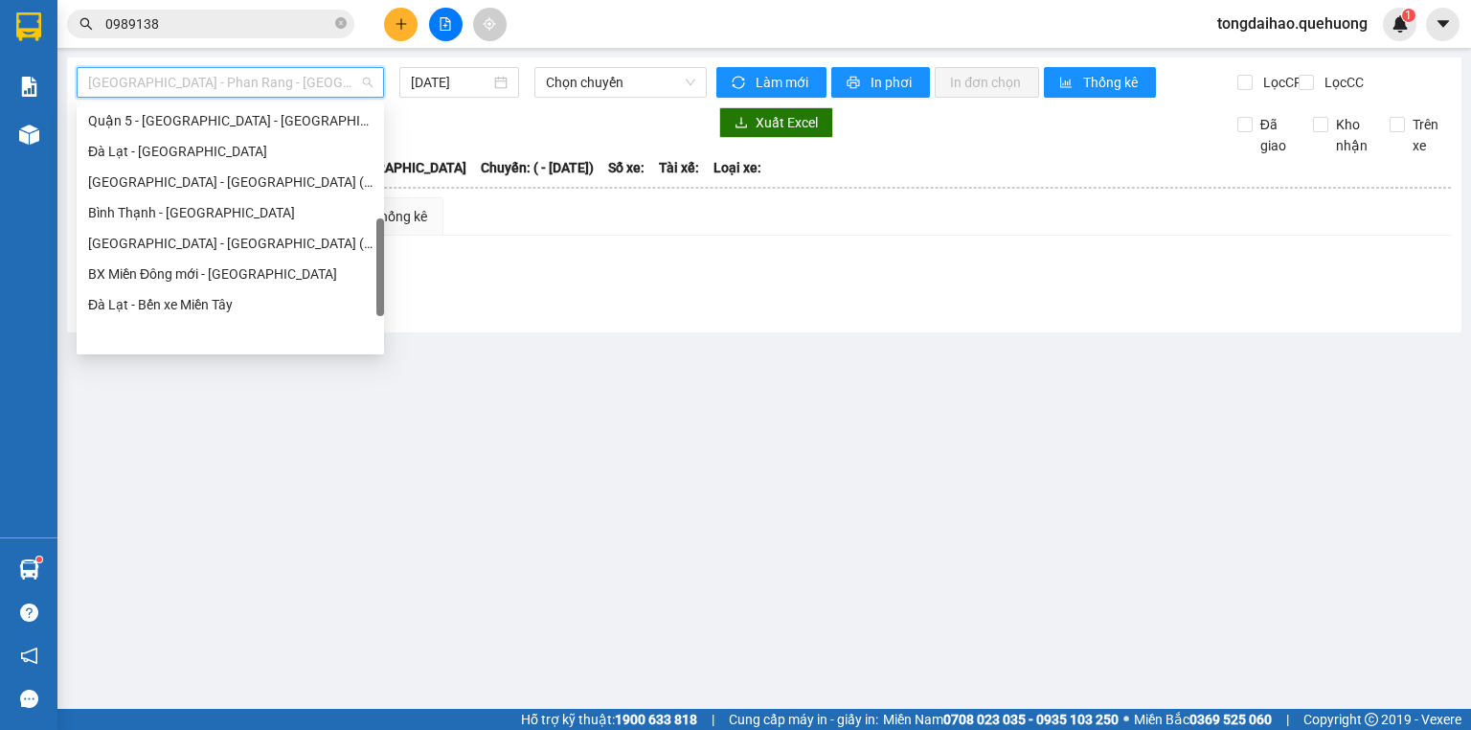
scroll to position [521, 0]
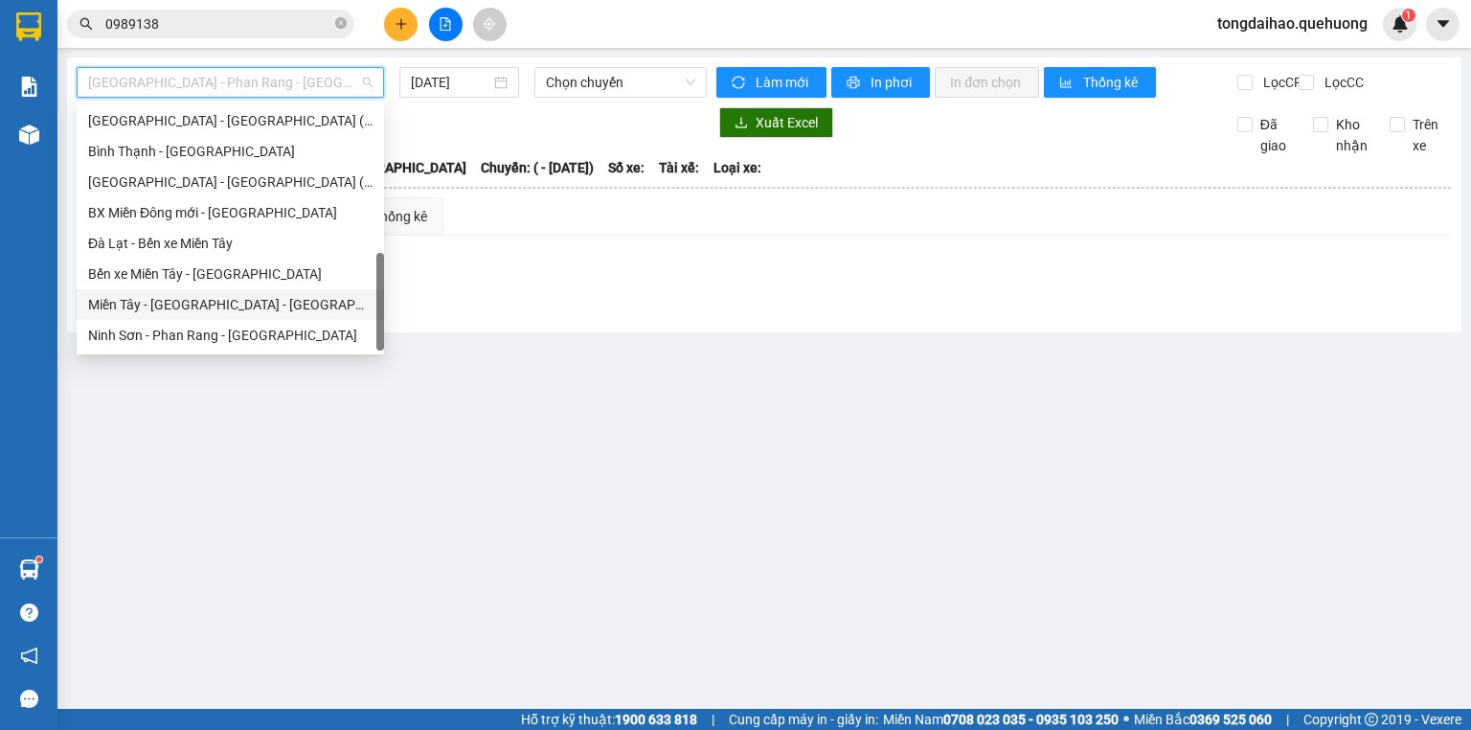
click at [240, 305] on div "Miền Tây - [GEOGRAPHIC_DATA] - [GEOGRAPHIC_DATA]" at bounding box center [230, 304] width 284 height 21
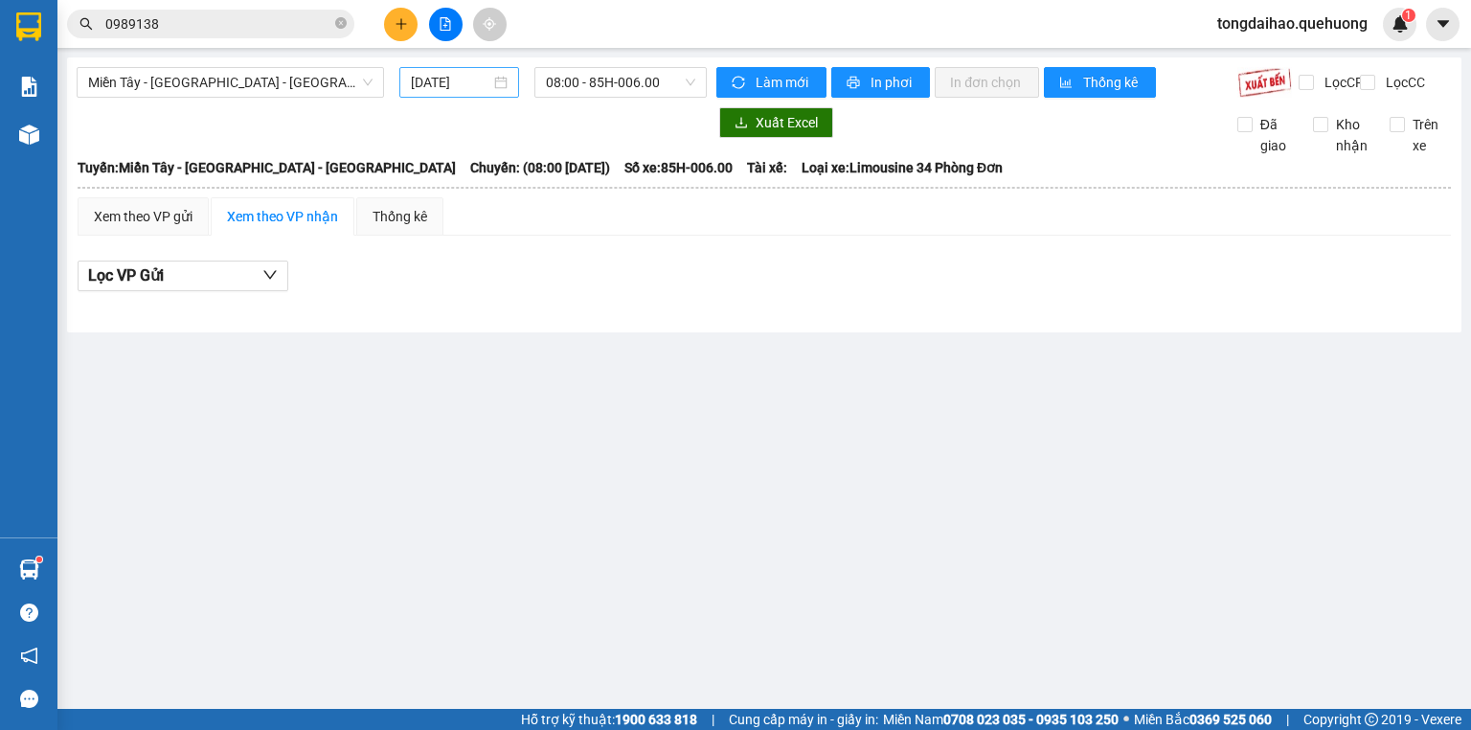
click at [448, 95] on div "[DATE]" at bounding box center [458, 82] width 119 height 31
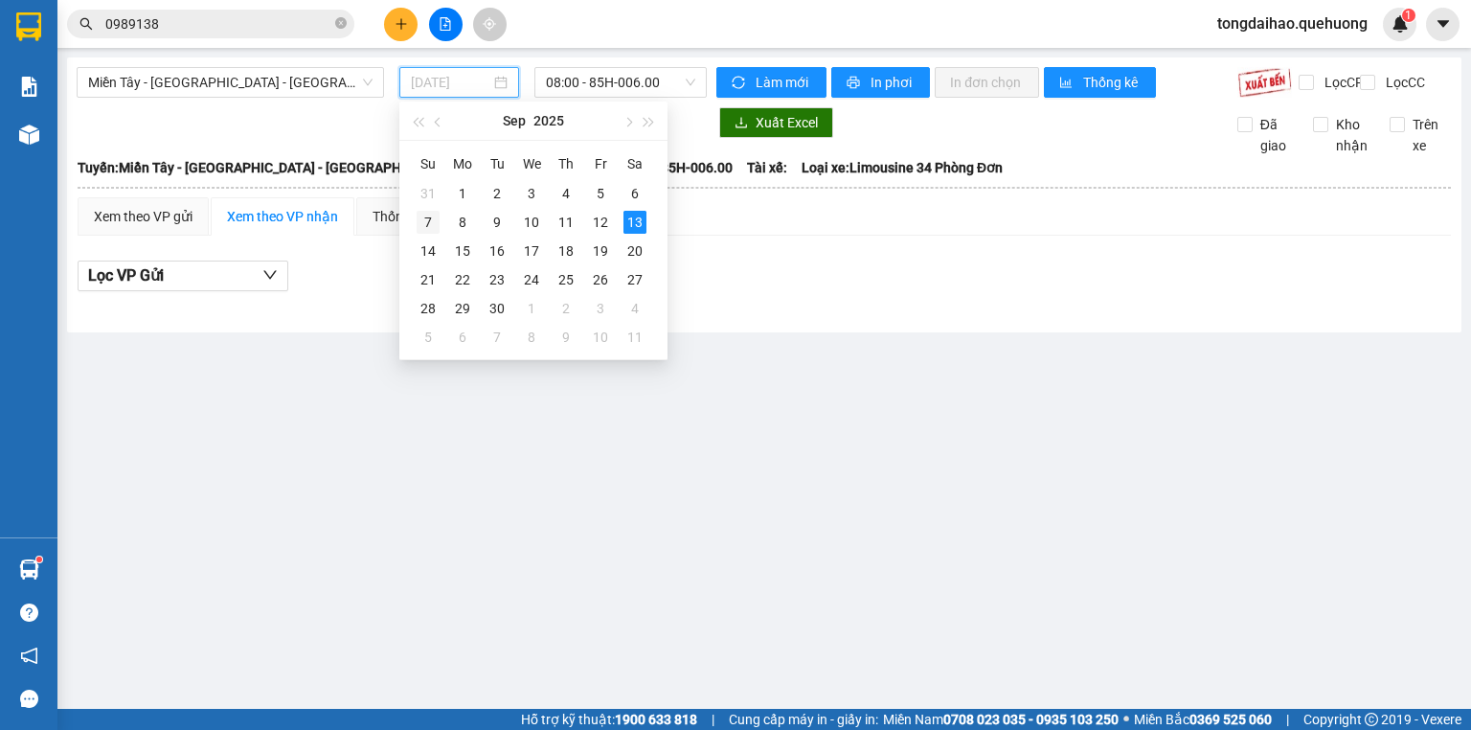
click at [427, 217] on div "7" at bounding box center [428, 222] width 23 height 23
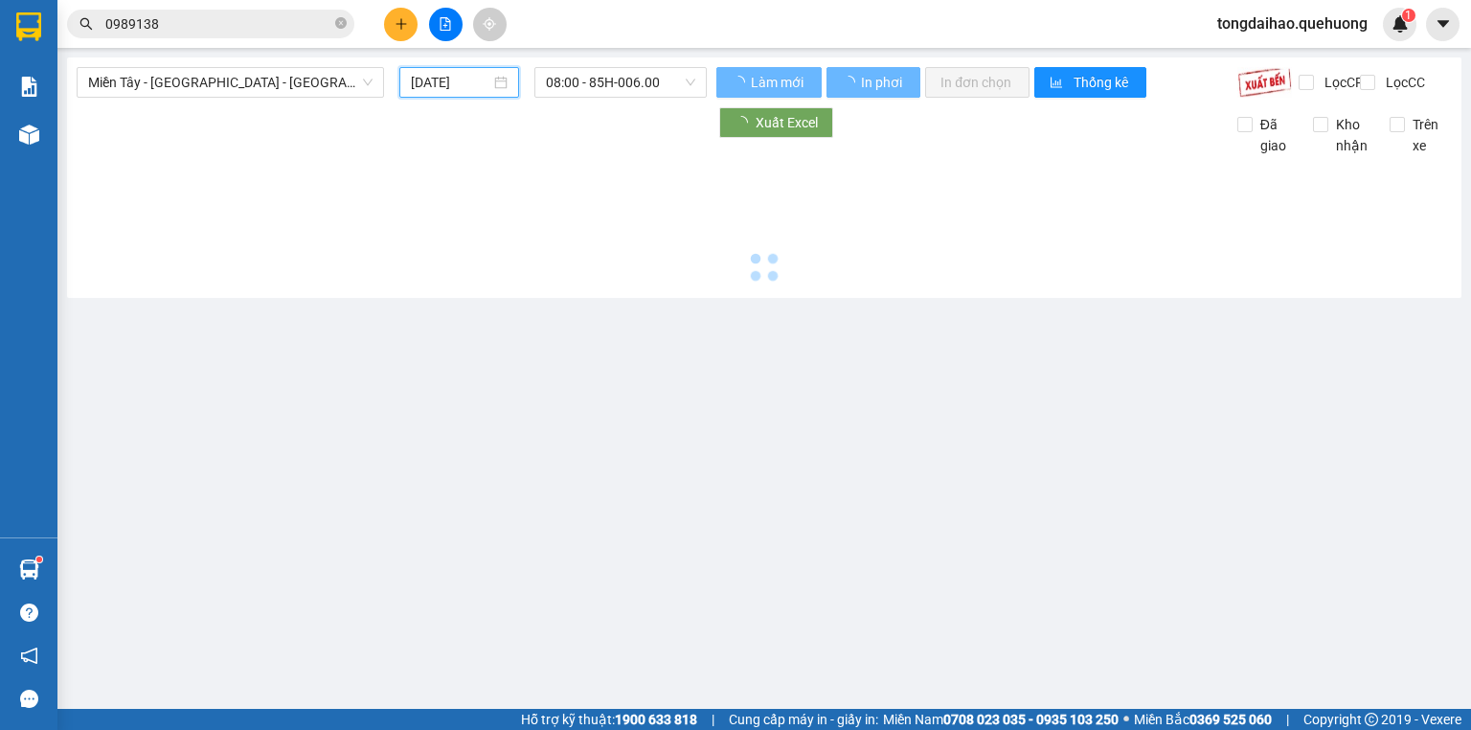
type input "07/09/2025"
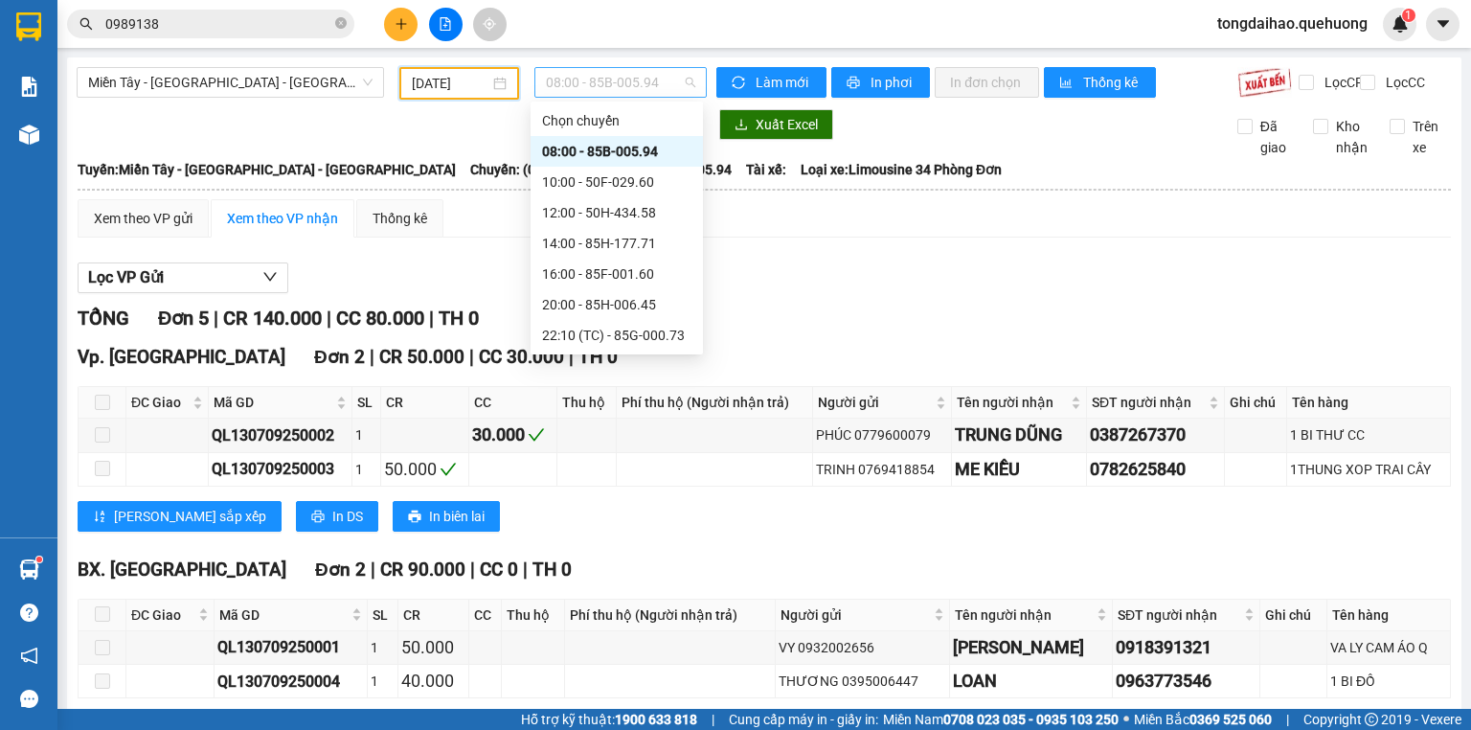
click at [624, 84] on span "08:00 - 85B-005.94" at bounding box center [621, 82] width 150 height 29
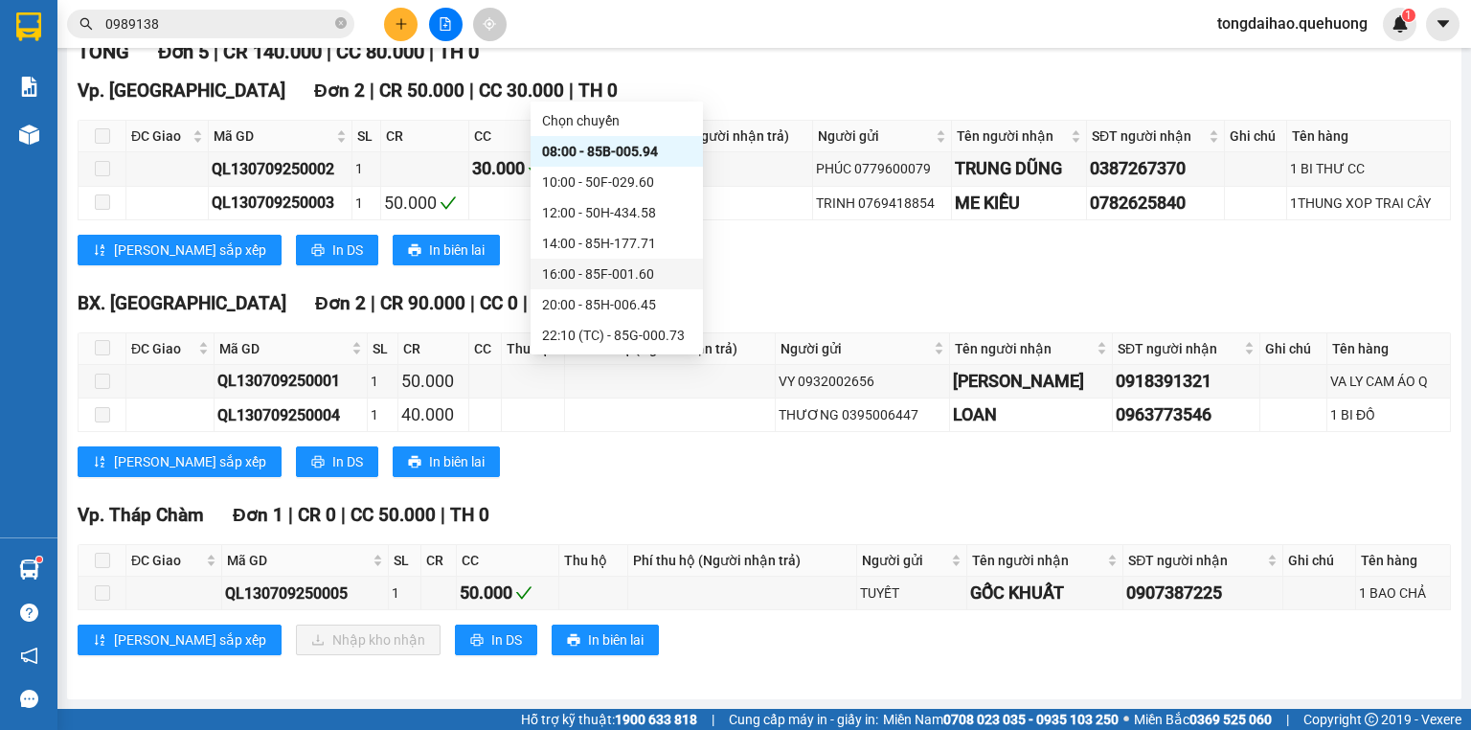
scroll to position [184, 0]
click at [613, 268] on div "23:07 - 50F-021.61" at bounding box center [616, 273] width 149 height 21
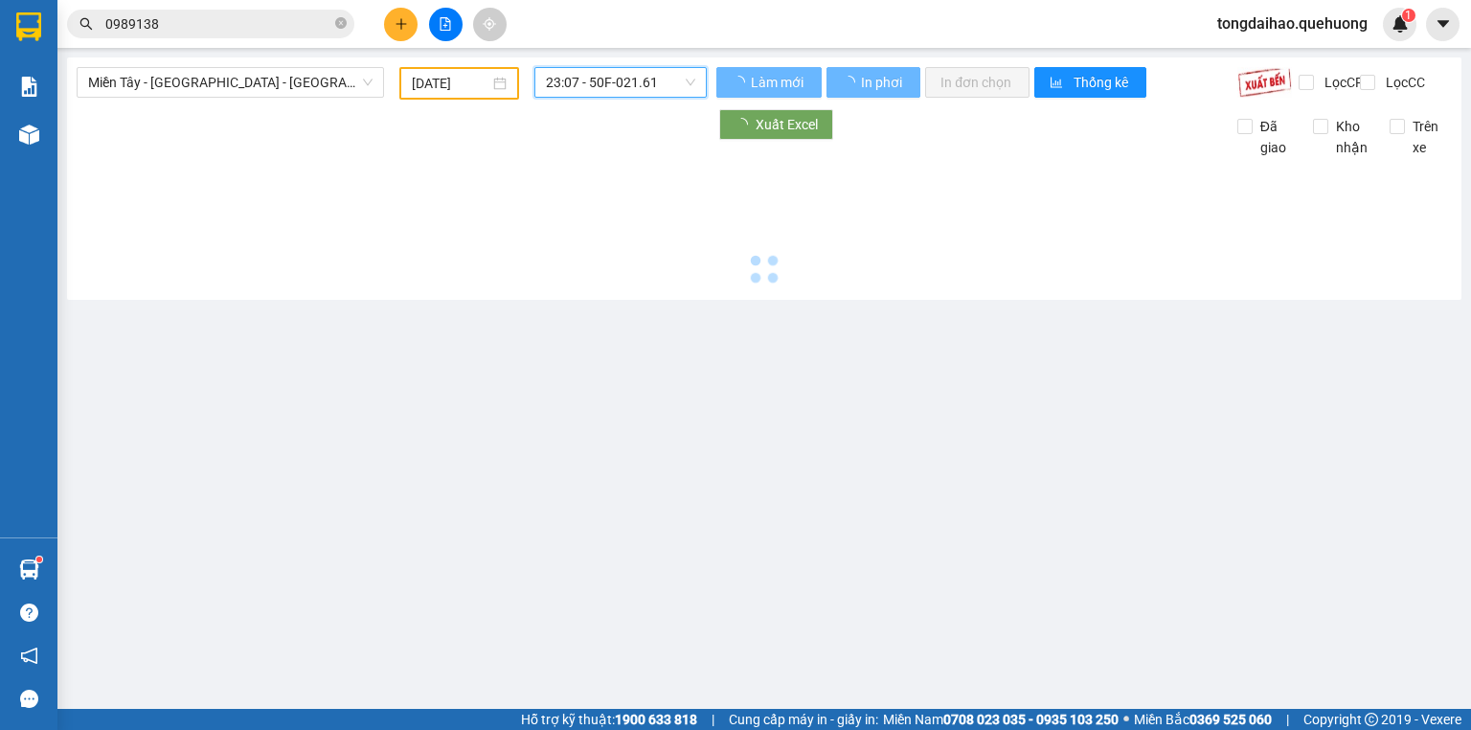
scroll to position [0, 0]
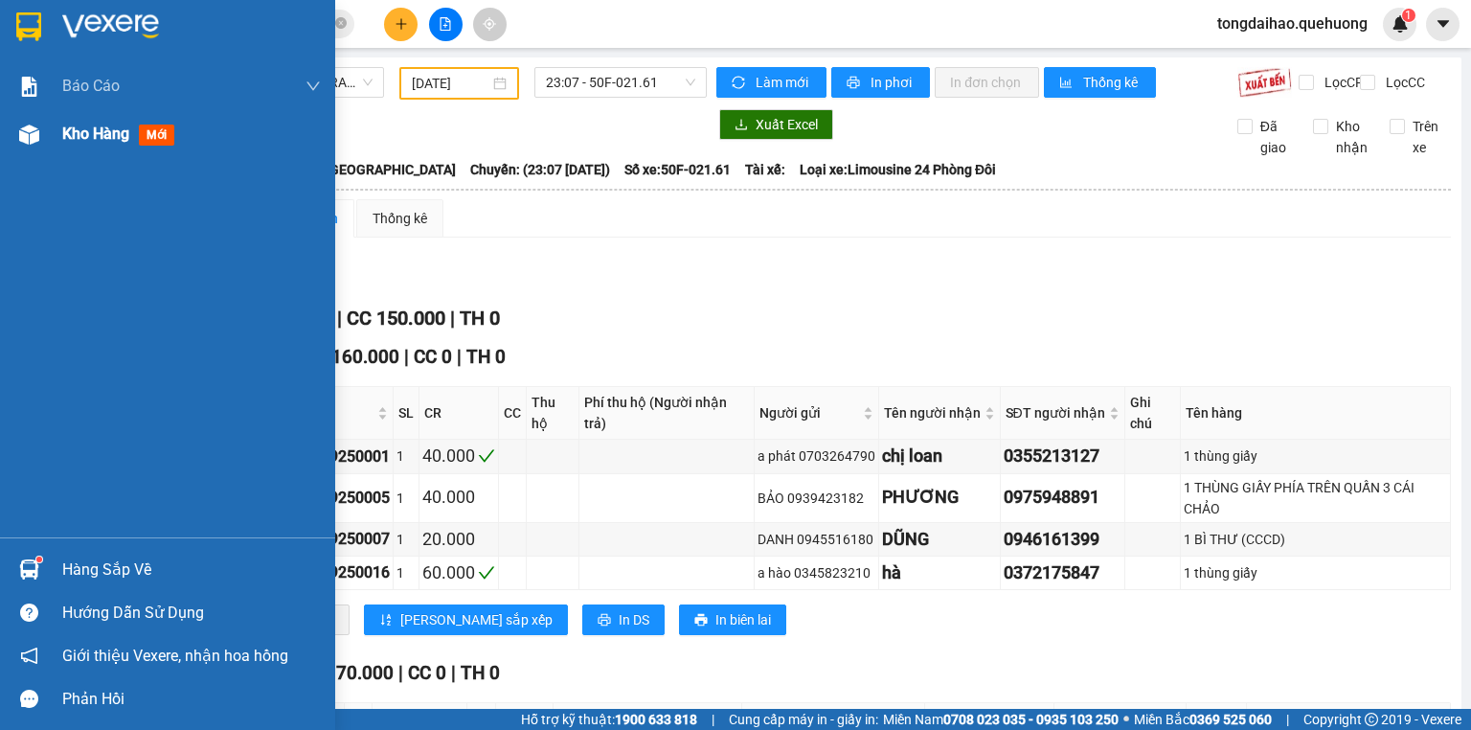
click at [103, 126] on span "Kho hàng" at bounding box center [95, 133] width 67 height 18
click at [102, 127] on span "Kho hàng" at bounding box center [95, 133] width 67 height 18
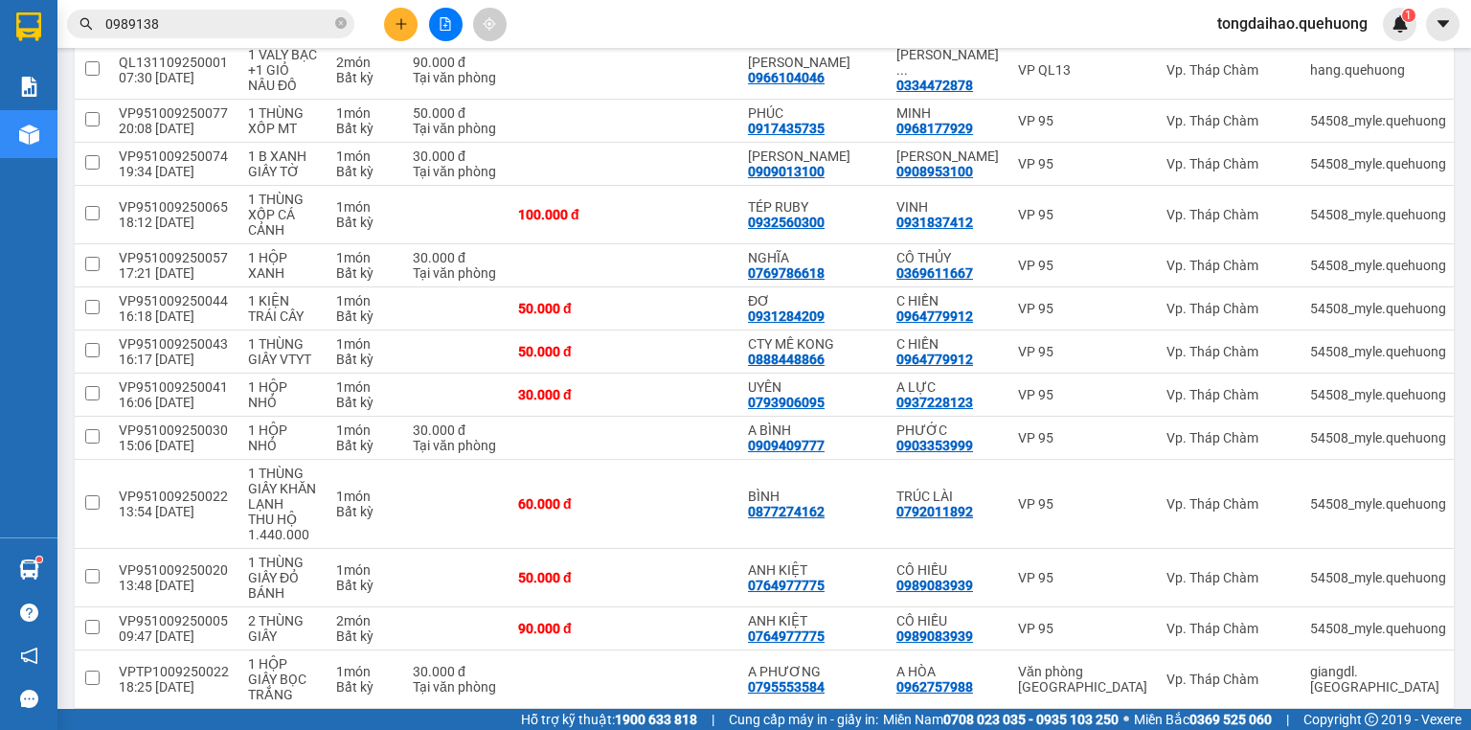
scroll to position [1938, 0]
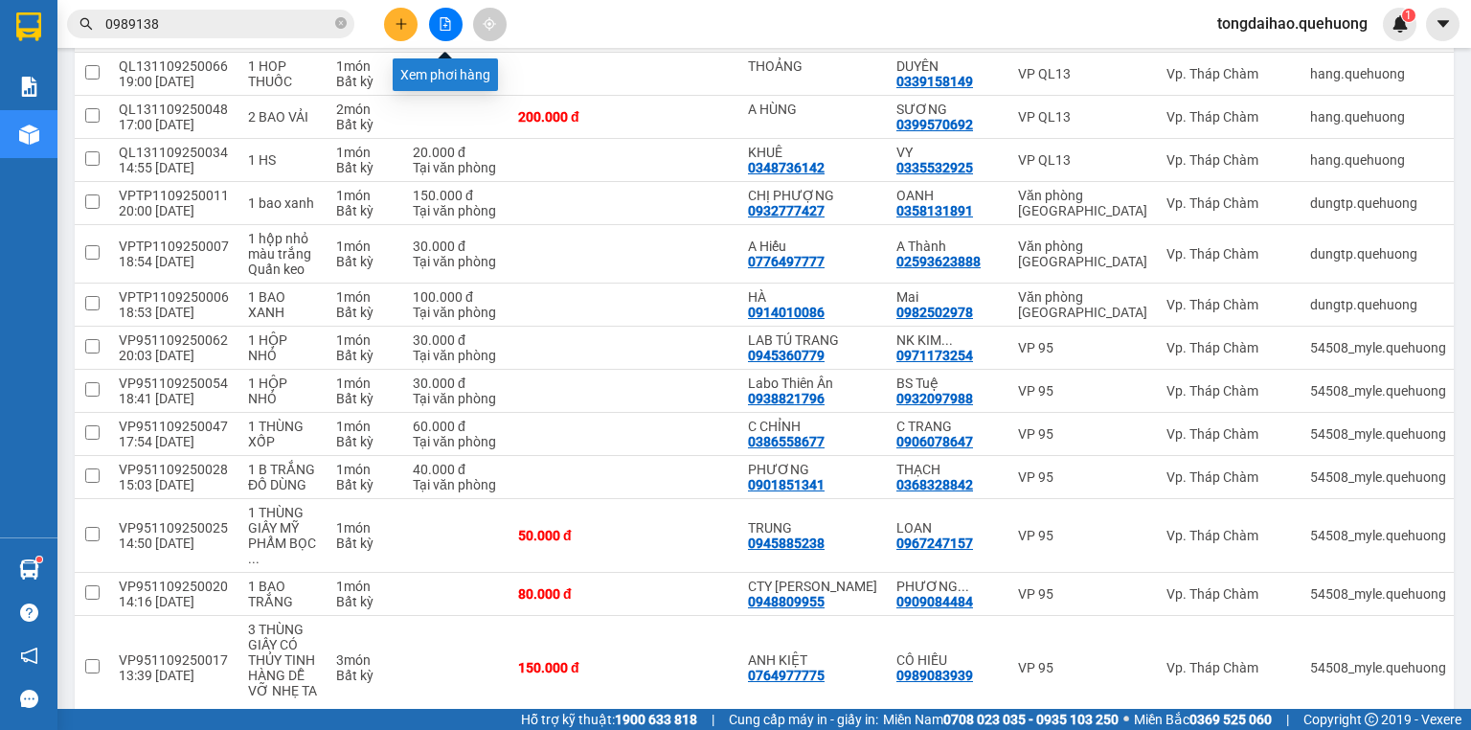
click at [443, 24] on icon "file-add" at bounding box center [445, 23] width 13 height 13
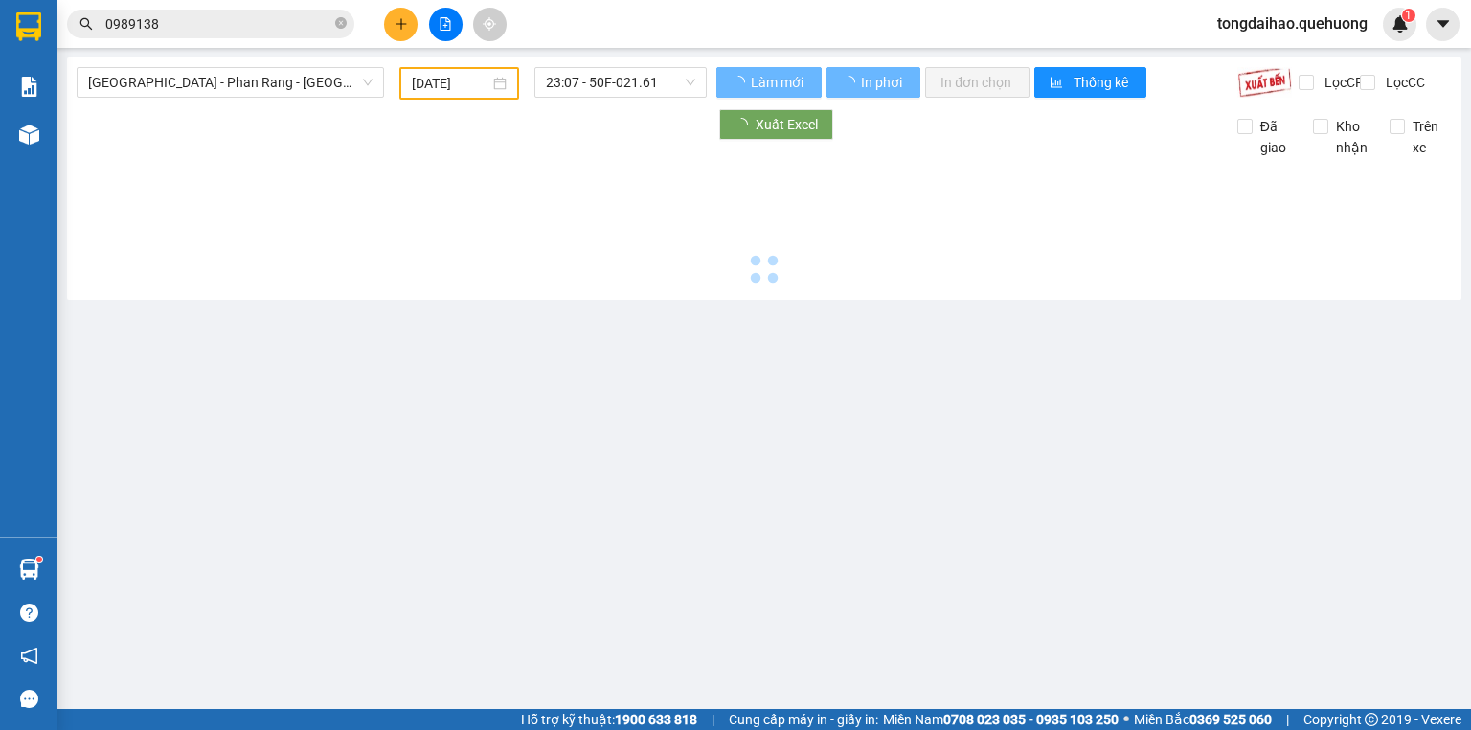
type input "[DATE]"
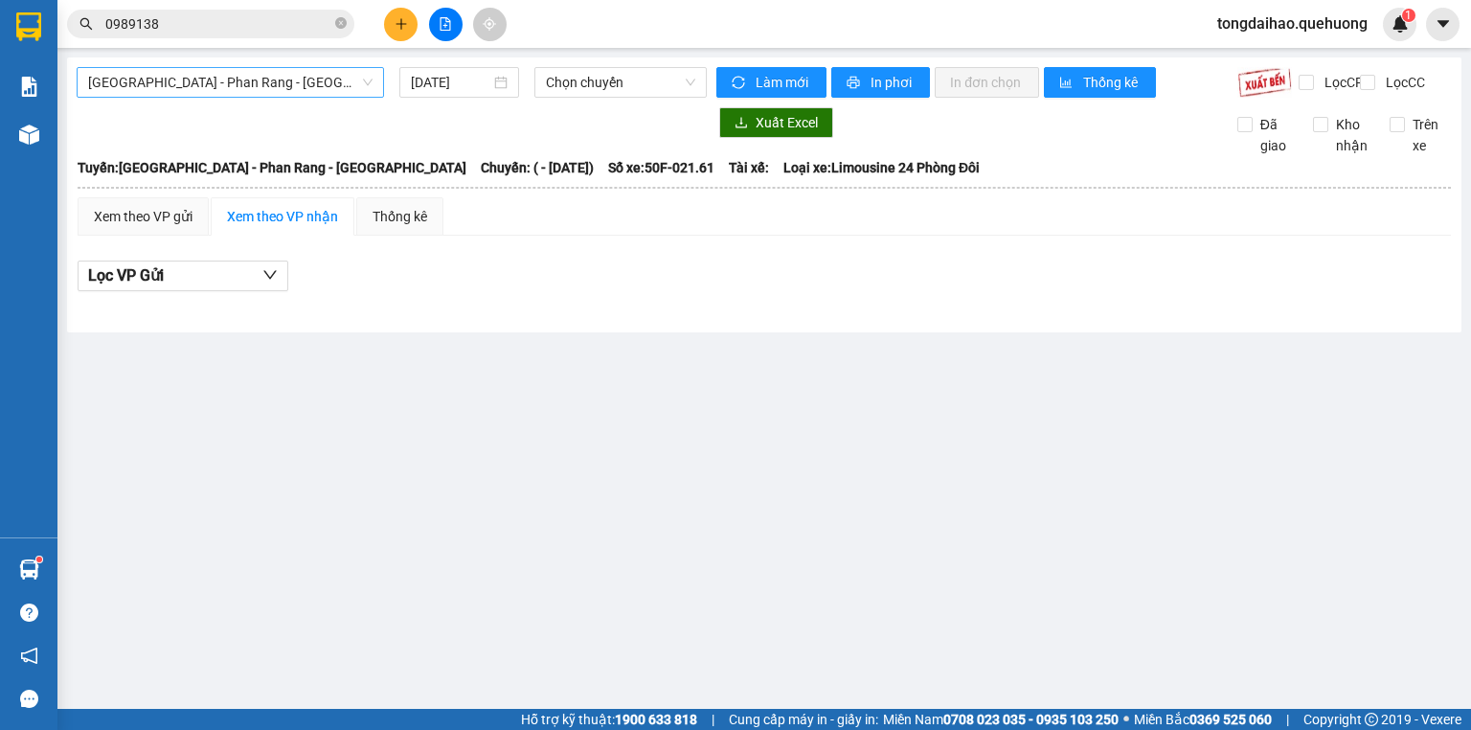
click at [268, 74] on span "[GEOGRAPHIC_DATA] - Phan Rang - [GEOGRAPHIC_DATA]" at bounding box center [230, 82] width 284 height 29
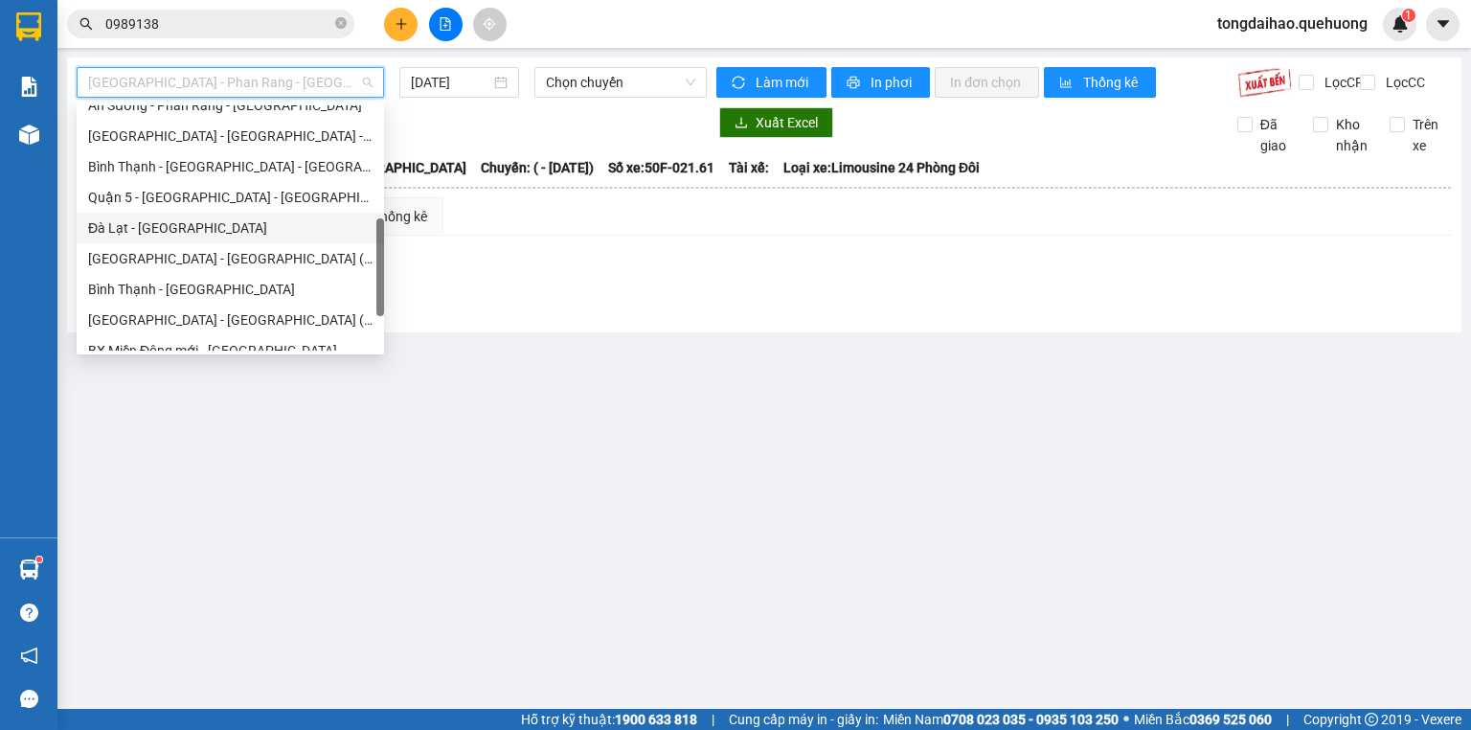
scroll to position [521, 0]
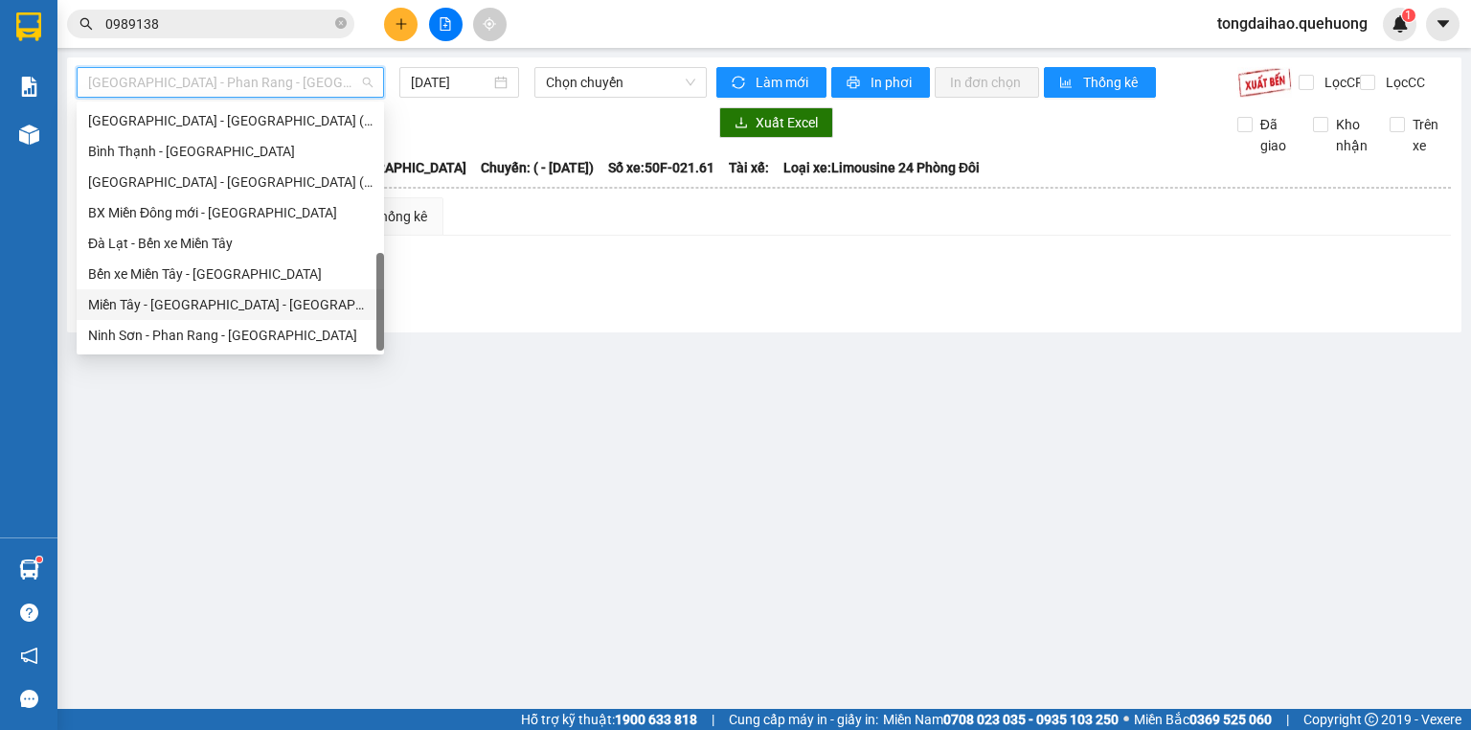
click at [272, 305] on div "Miền Tây - [GEOGRAPHIC_DATA] - [GEOGRAPHIC_DATA]" at bounding box center [230, 304] width 284 height 21
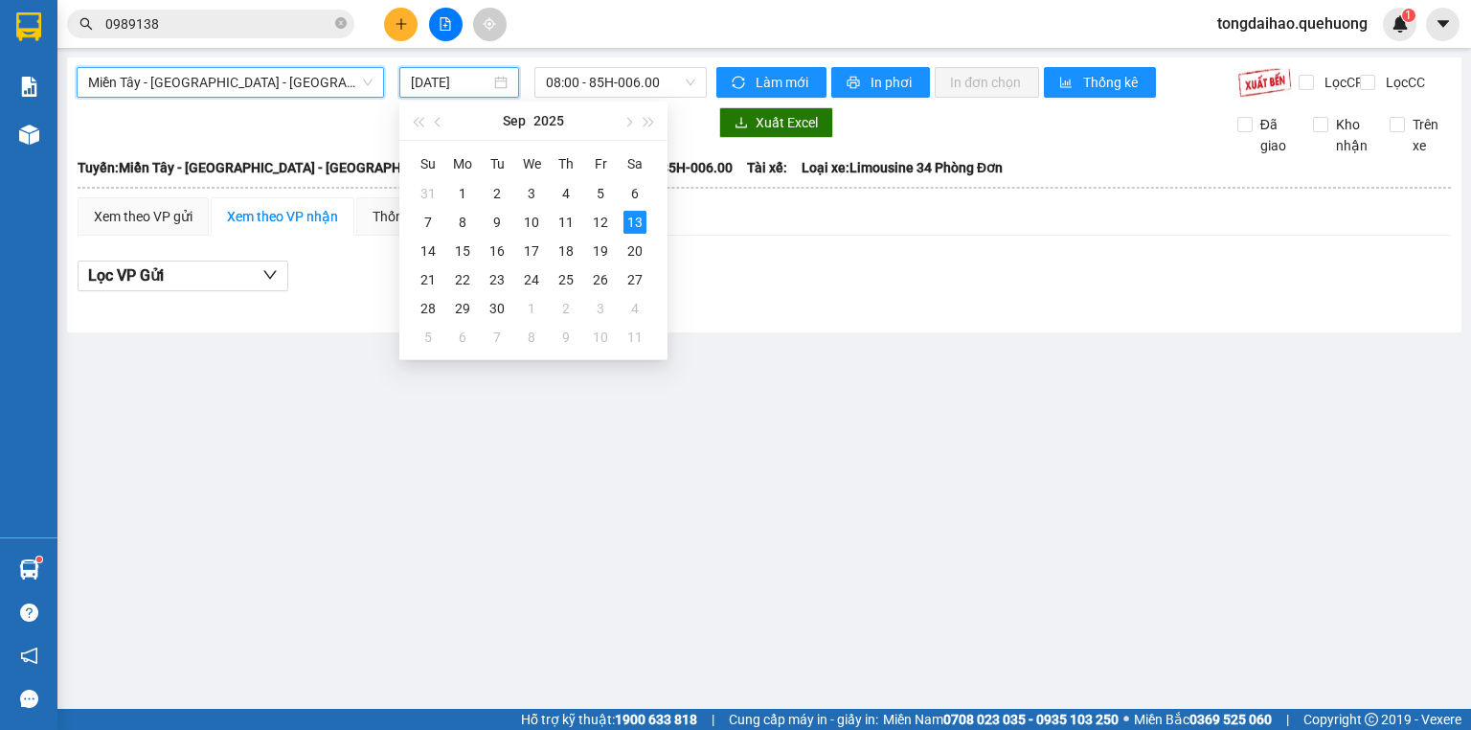
click at [439, 84] on input "[DATE]" at bounding box center [450, 82] width 79 height 21
click at [503, 222] on div "9" at bounding box center [497, 222] width 23 height 23
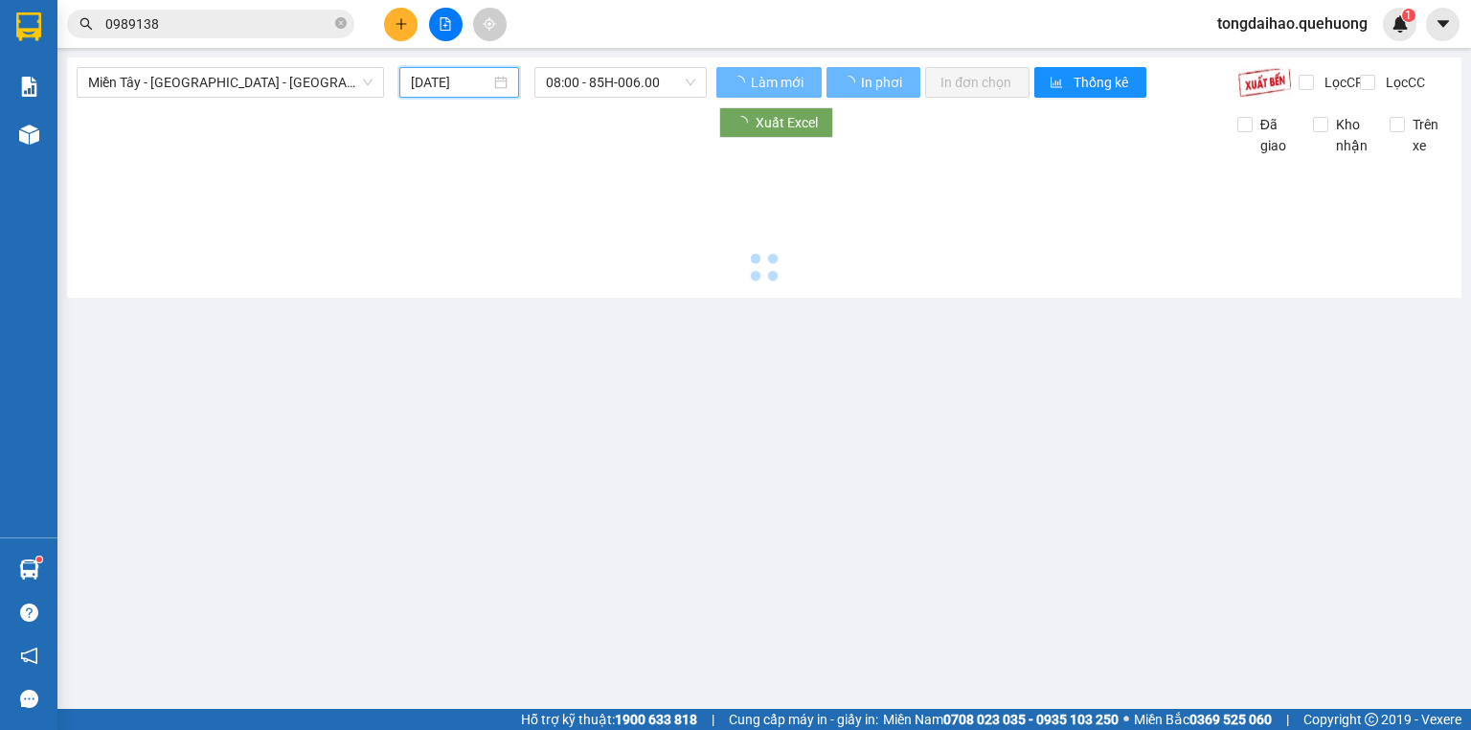
type input "[DATE]"
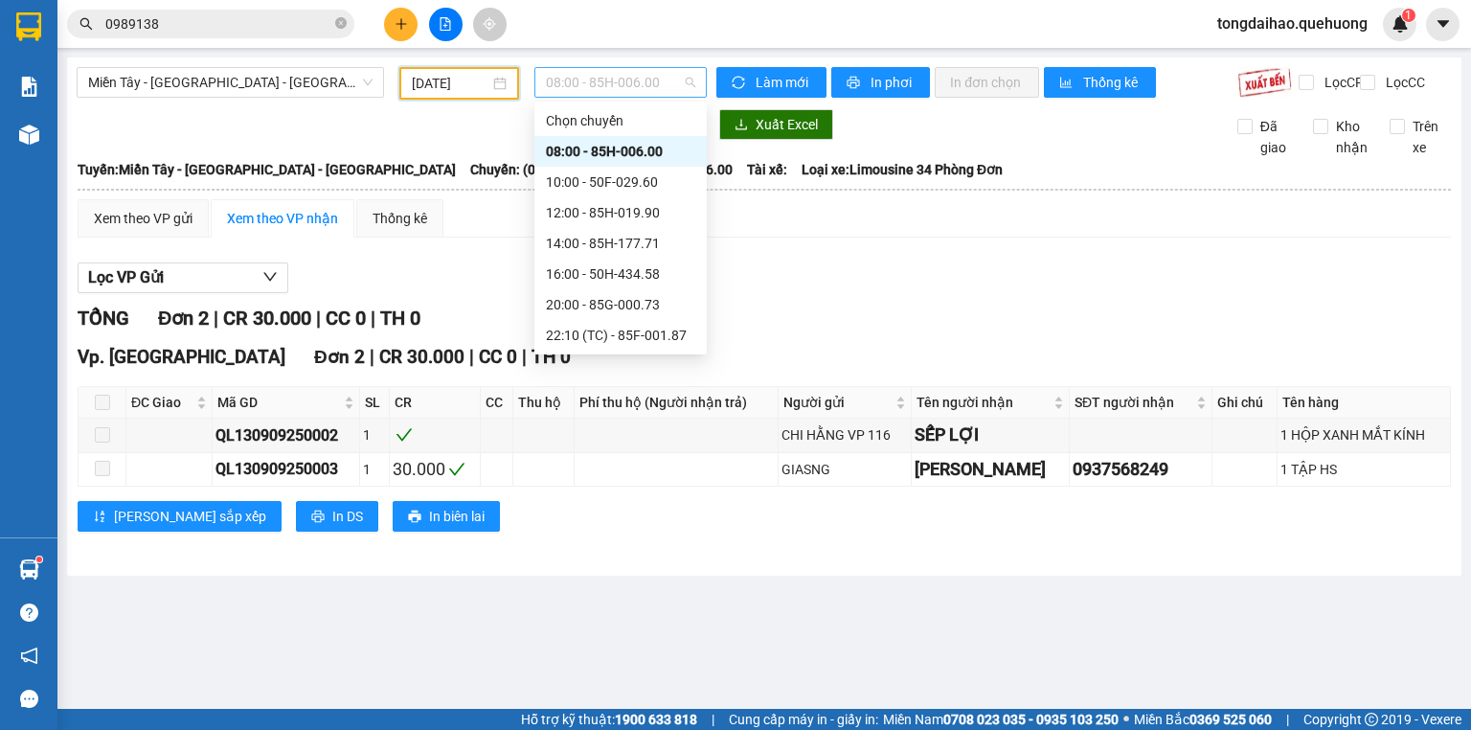
click at [577, 77] on span "08:00 - 85H-006.00" at bounding box center [621, 82] width 150 height 29
click at [632, 272] on div "23:07 - 50F-021.61" at bounding box center [620, 273] width 149 height 21
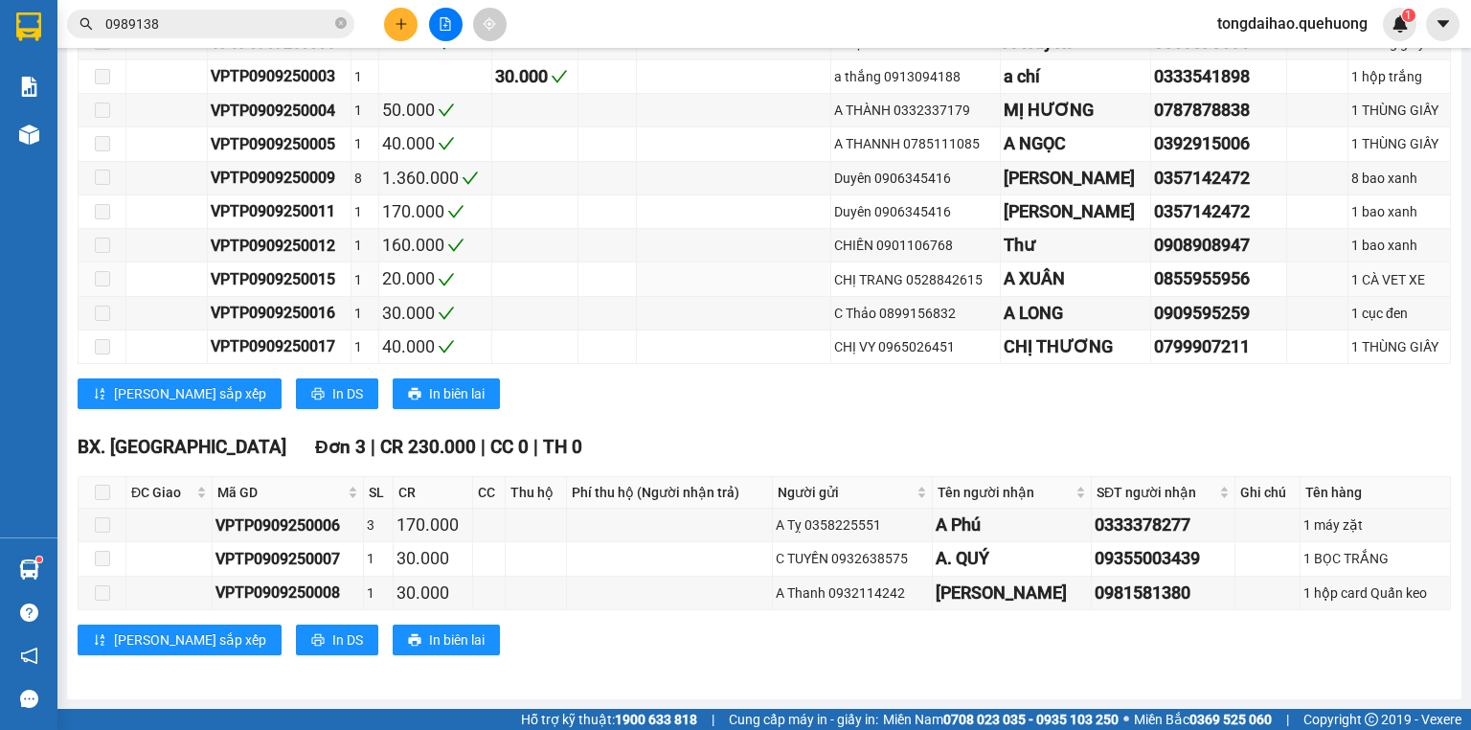
scroll to position [43, 0]
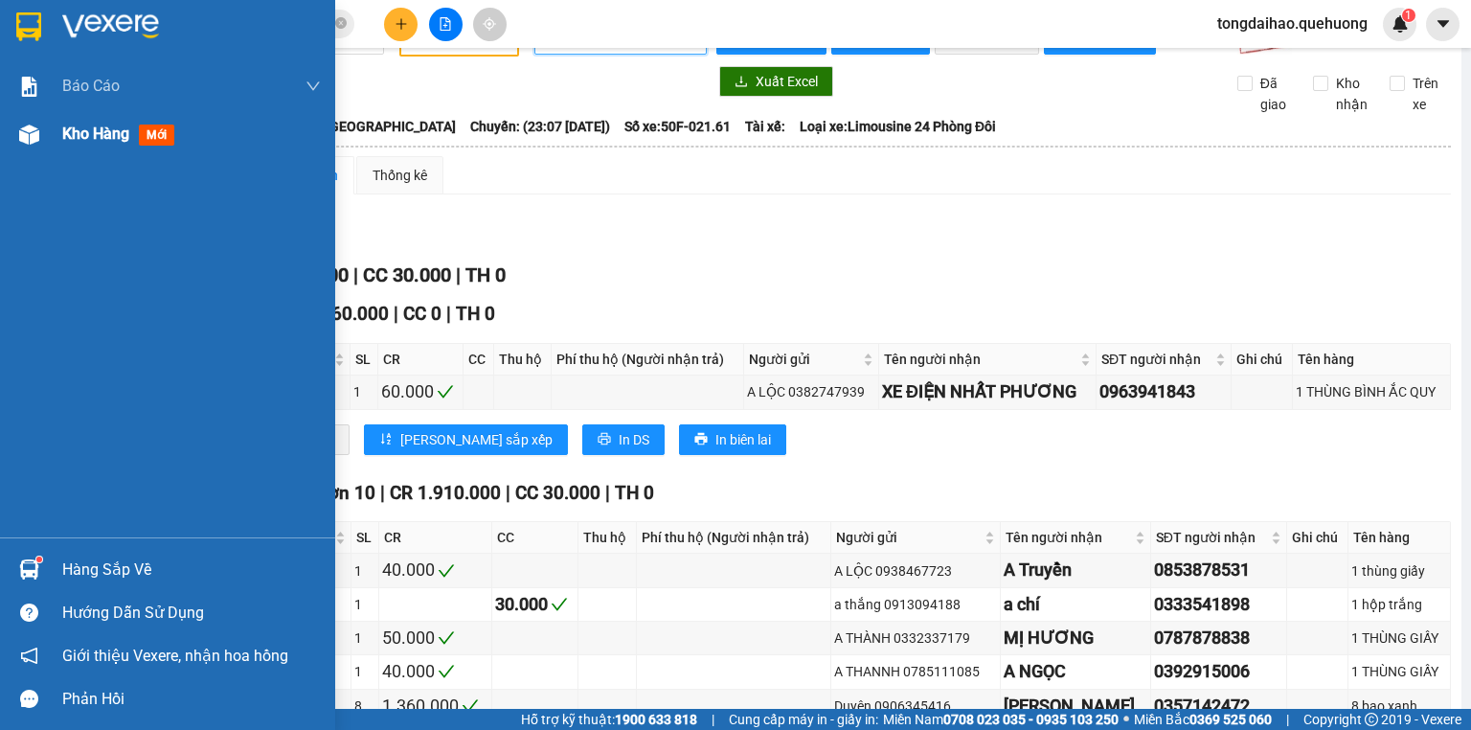
click at [58, 133] on div "Kho hàng mới" at bounding box center [167, 134] width 335 height 48
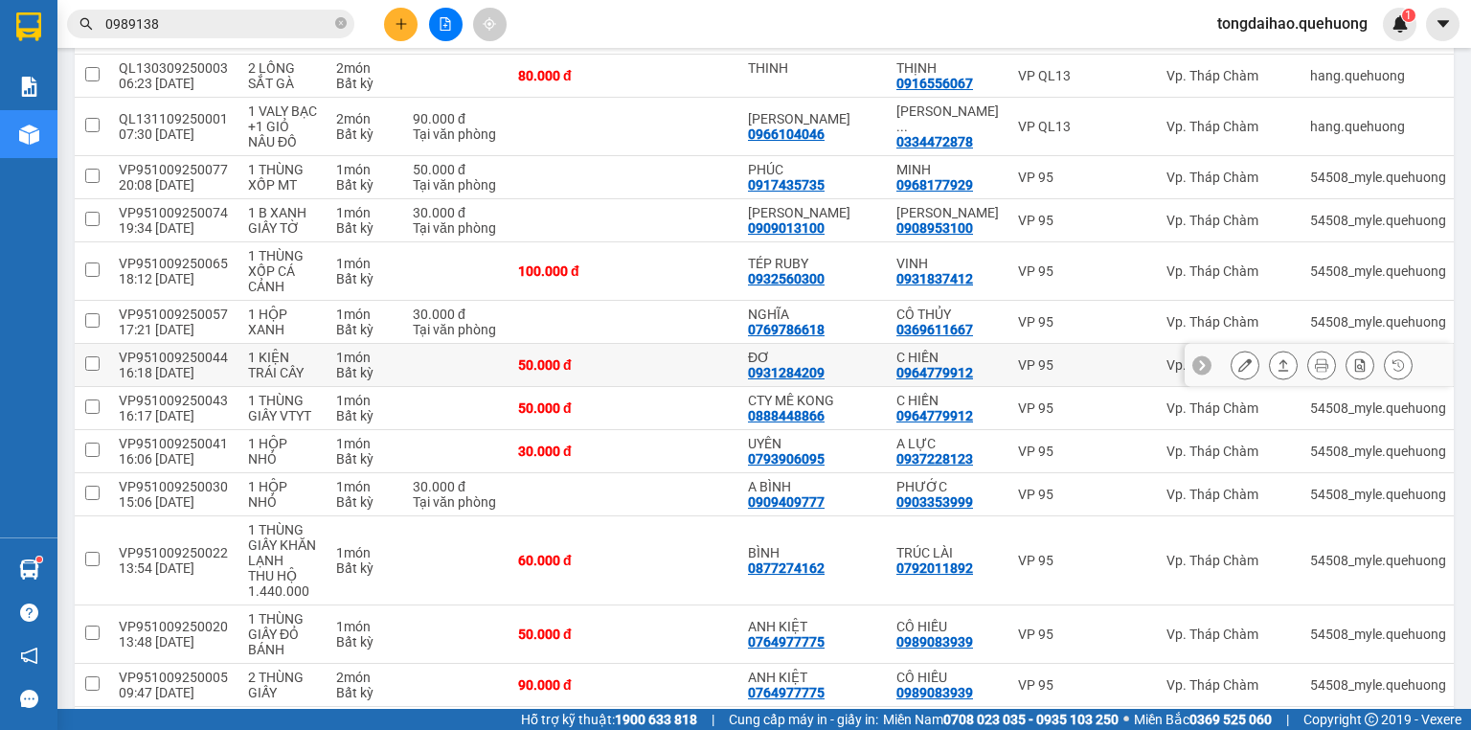
scroll to position [2934, 0]
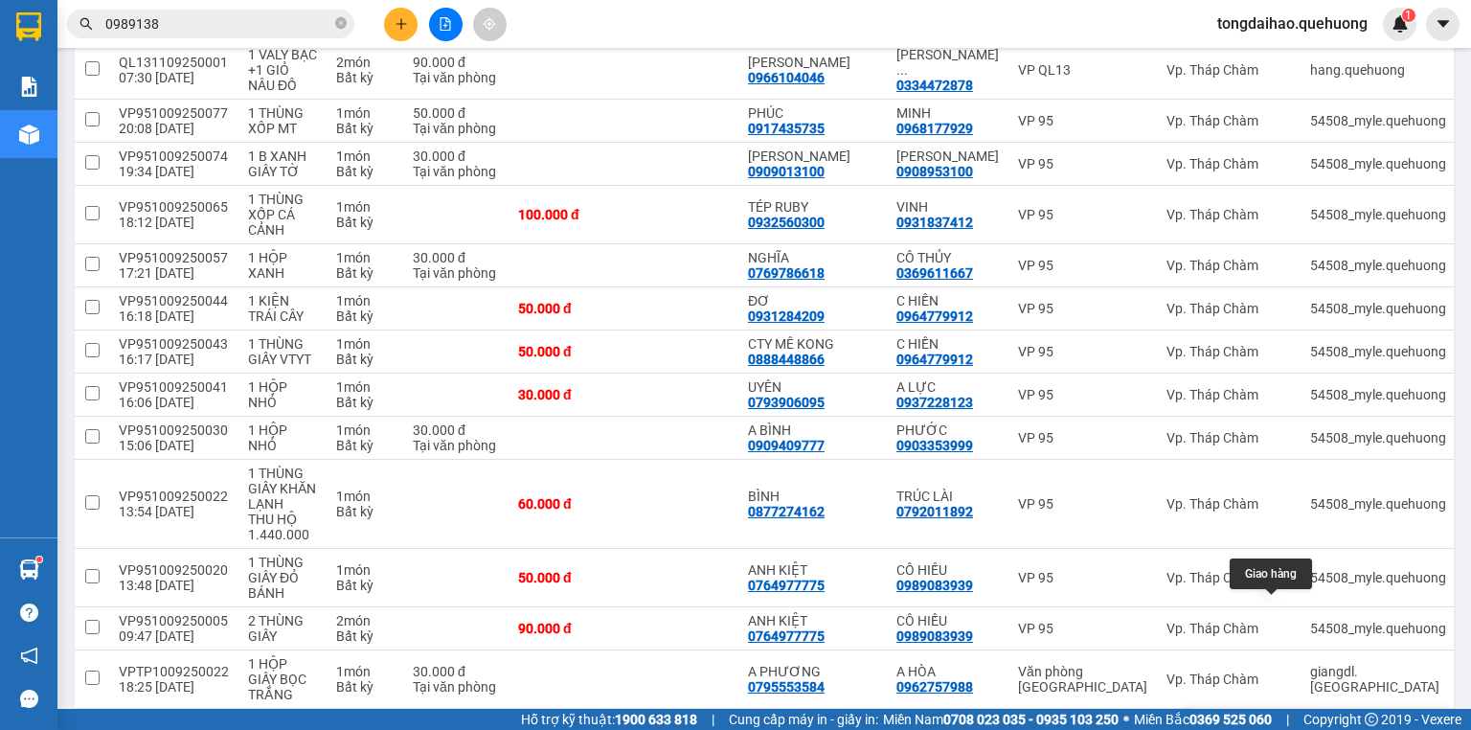
click at [1272, 713] on button at bounding box center [1283, 730] width 27 height 34
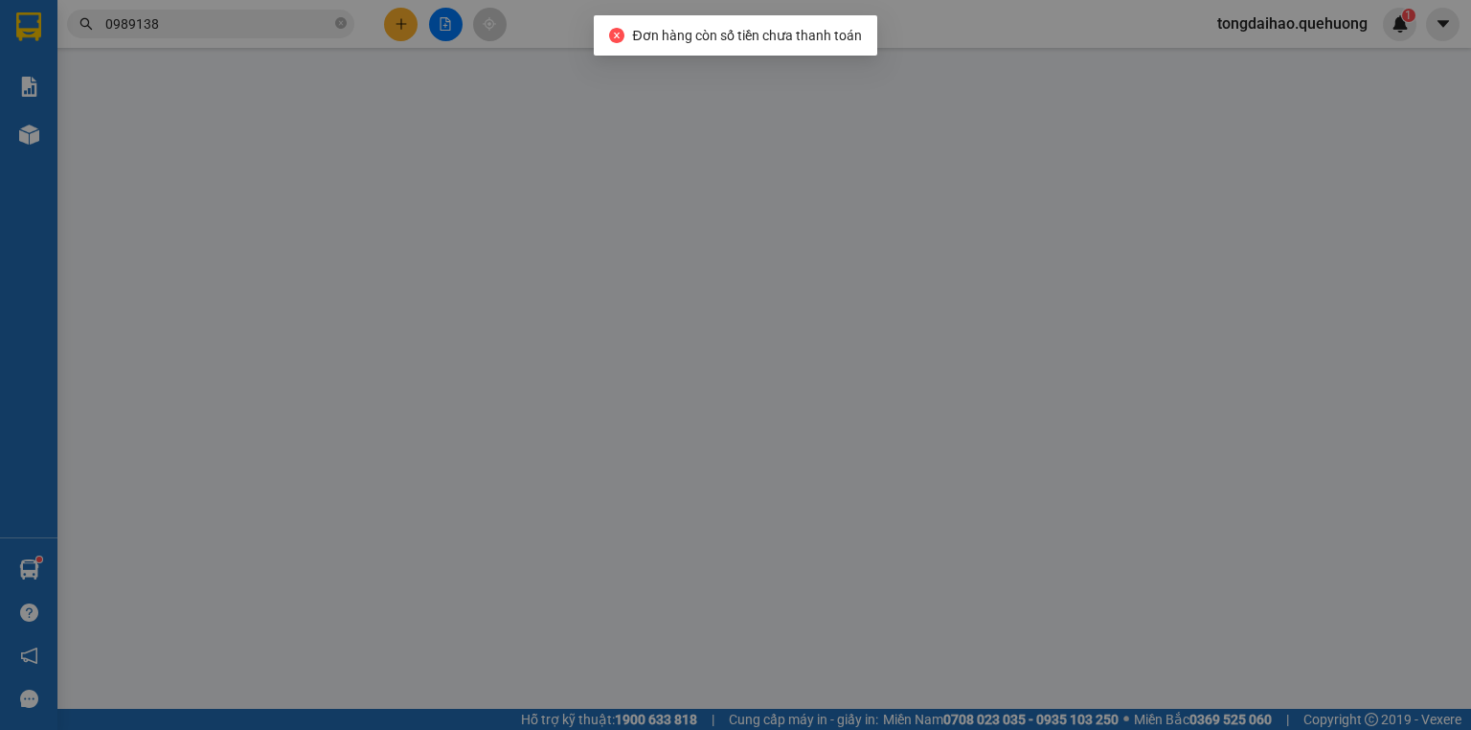
type input "0948688736"
type input "VIP"
type input "0947815268"
type input "Cao"
type input "40.000"
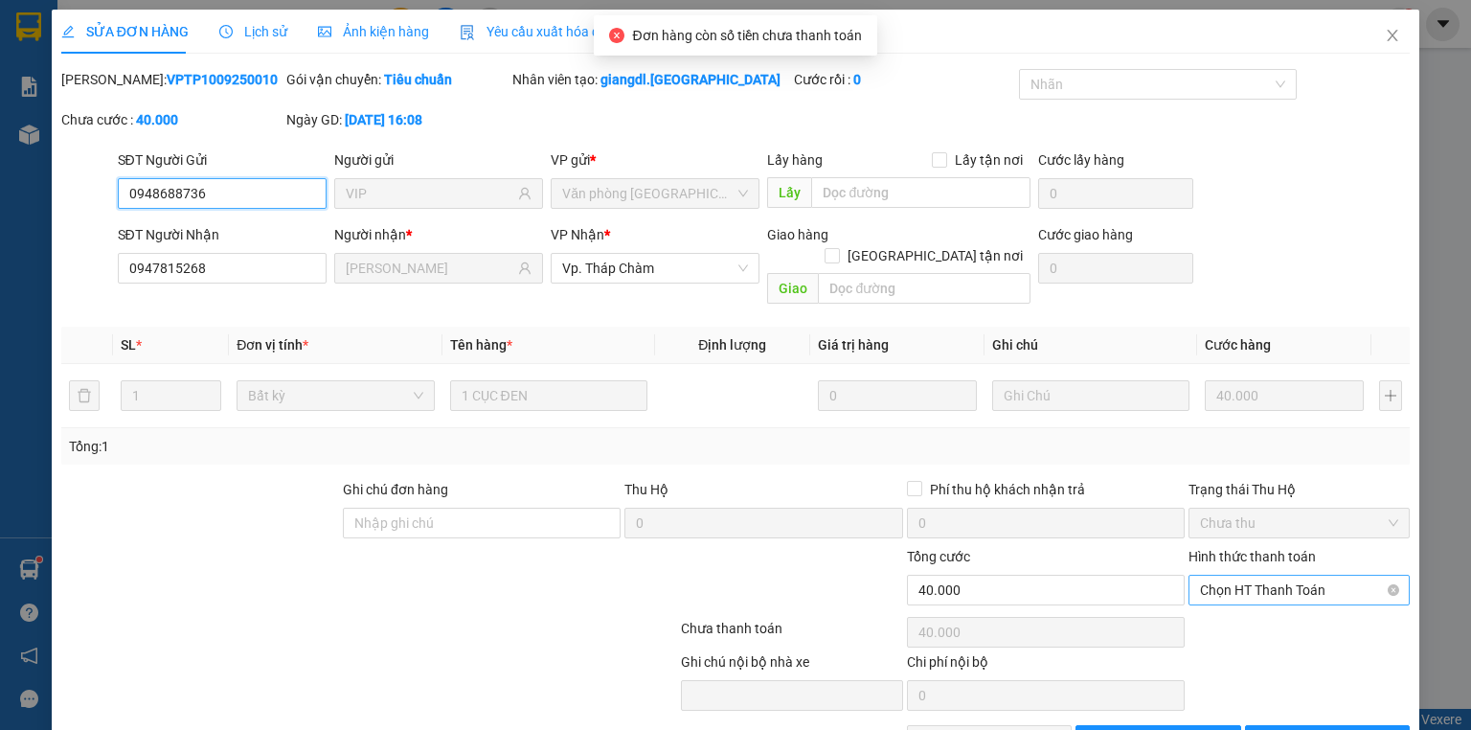
click at [1316, 576] on span "Chọn HT Thanh Toán" at bounding box center [1299, 590] width 198 height 29
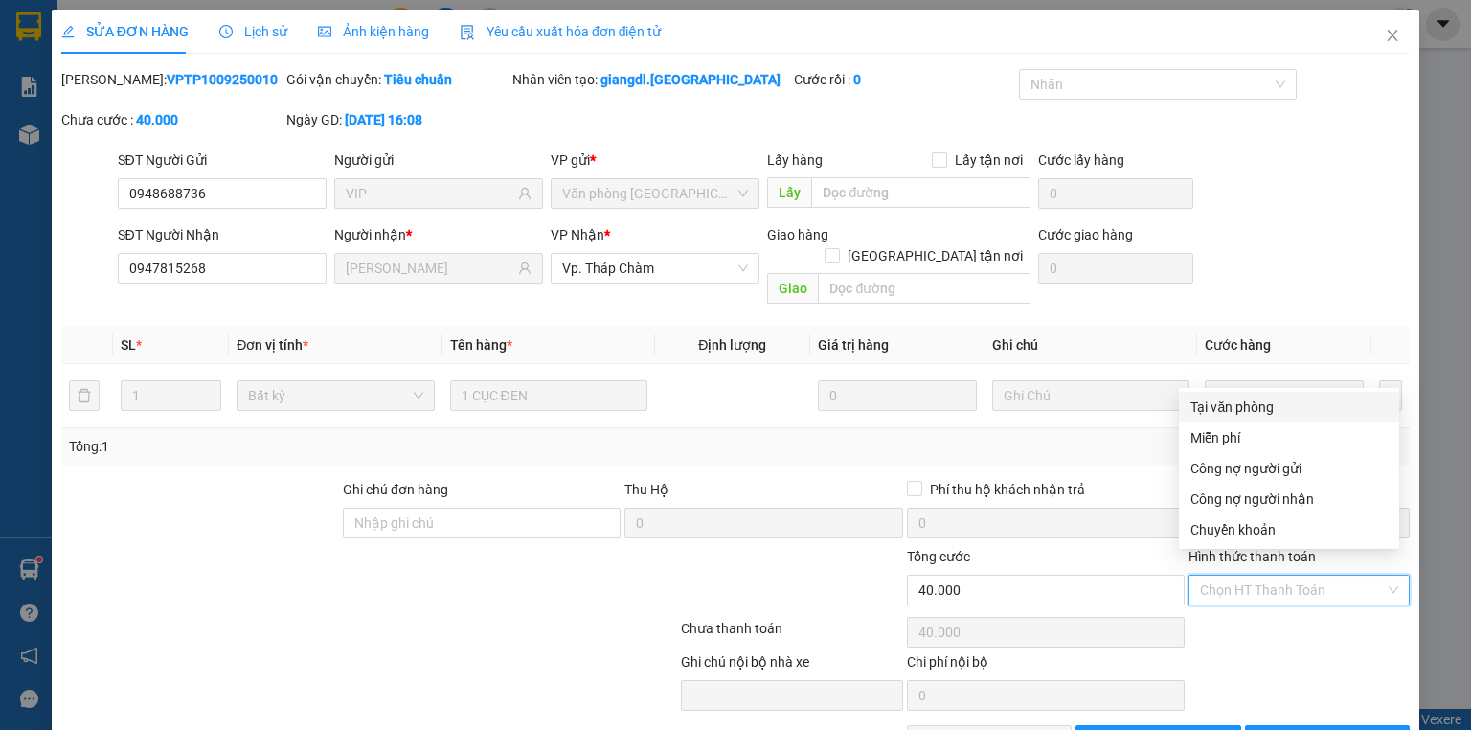
click at [1255, 405] on div "Tại văn phòng" at bounding box center [1288, 406] width 197 height 21
type input "0"
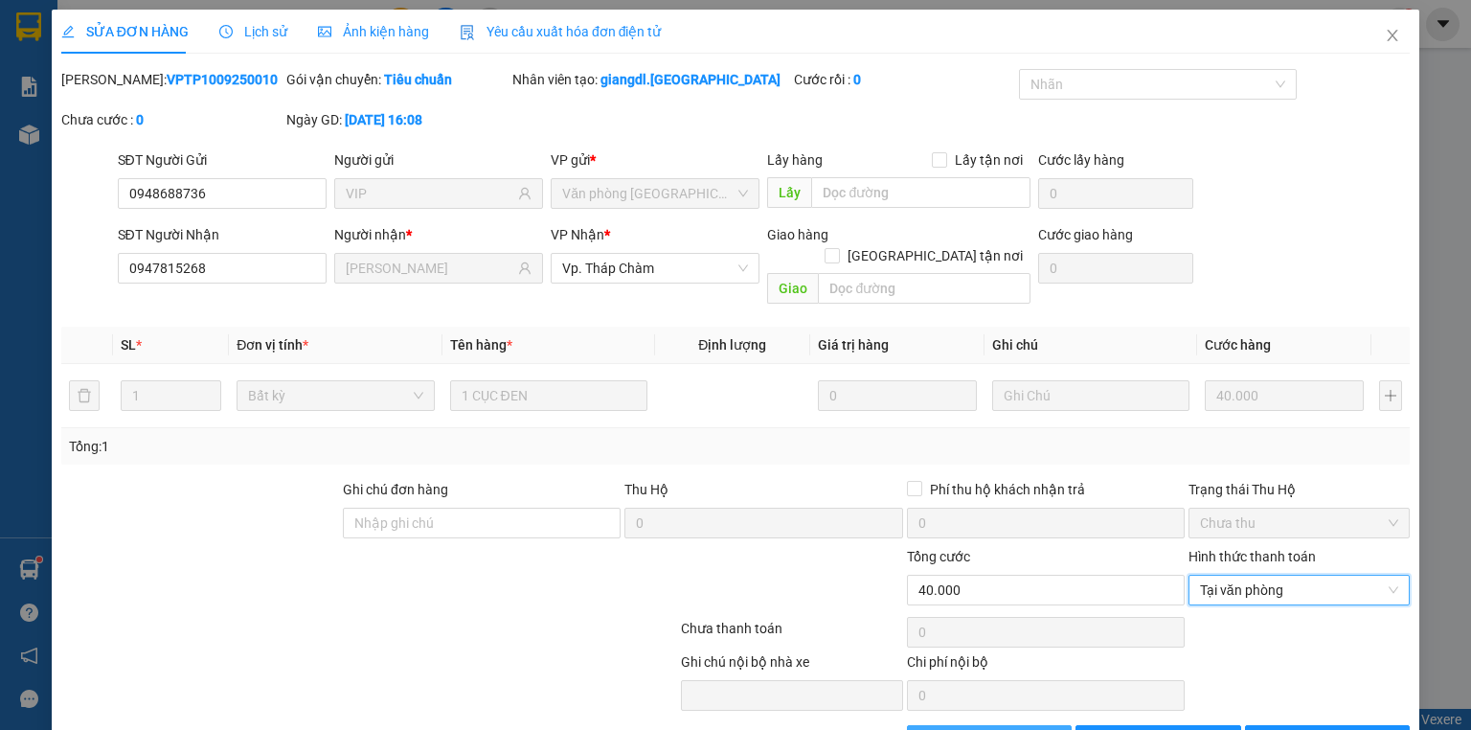
click at [1021, 729] on span "Giao hàng" at bounding box center [999, 740] width 61 height 21
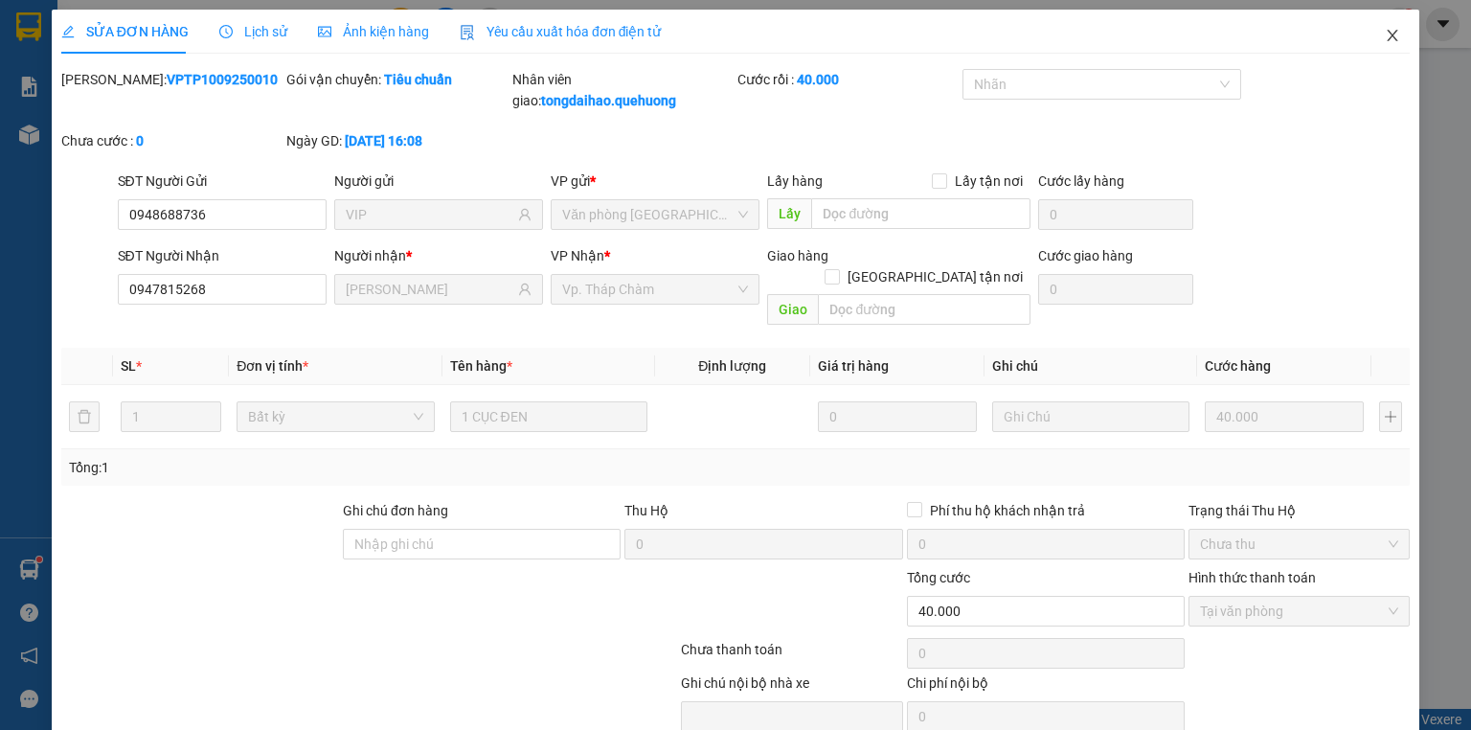
click at [1388, 34] on icon "close" at bounding box center [1393, 35] width 11 height 11
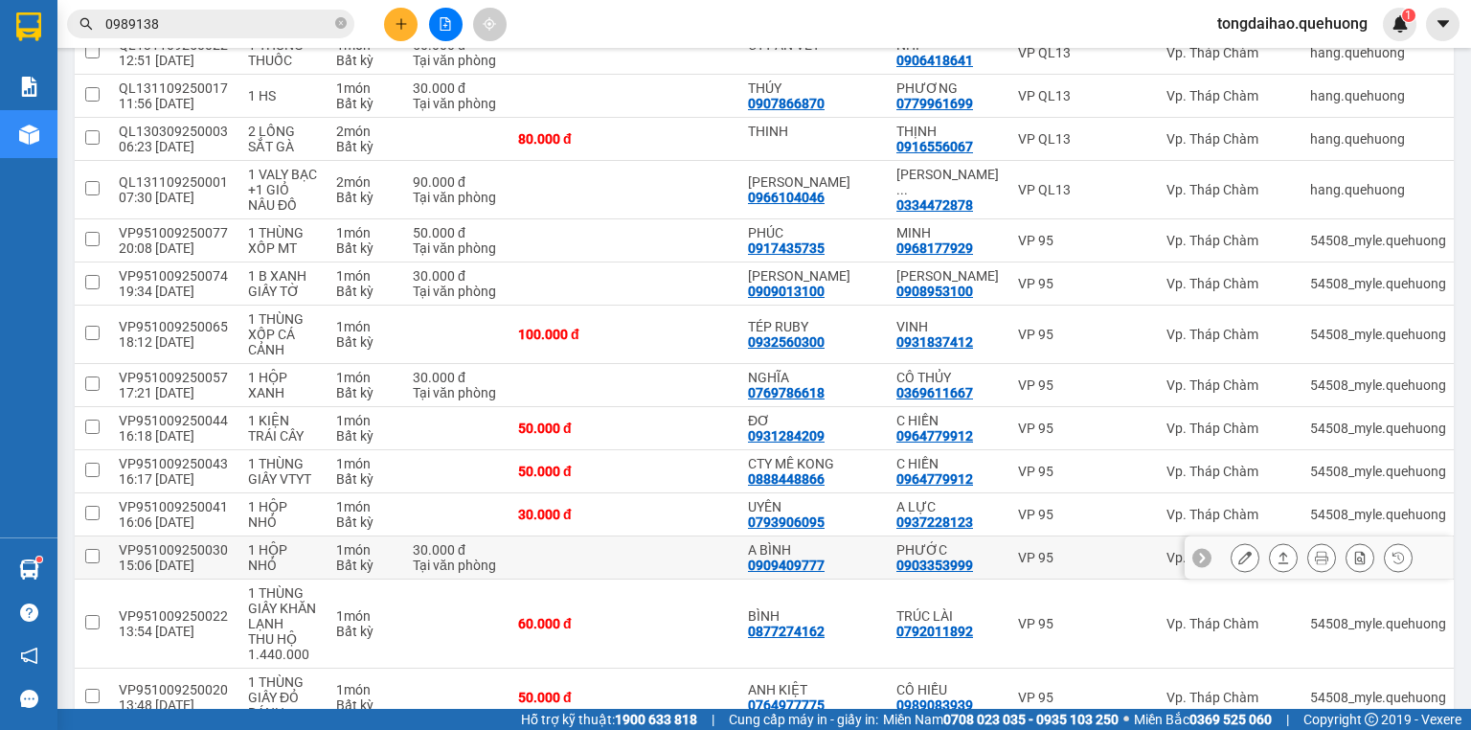
scroll to position [2891, 0]
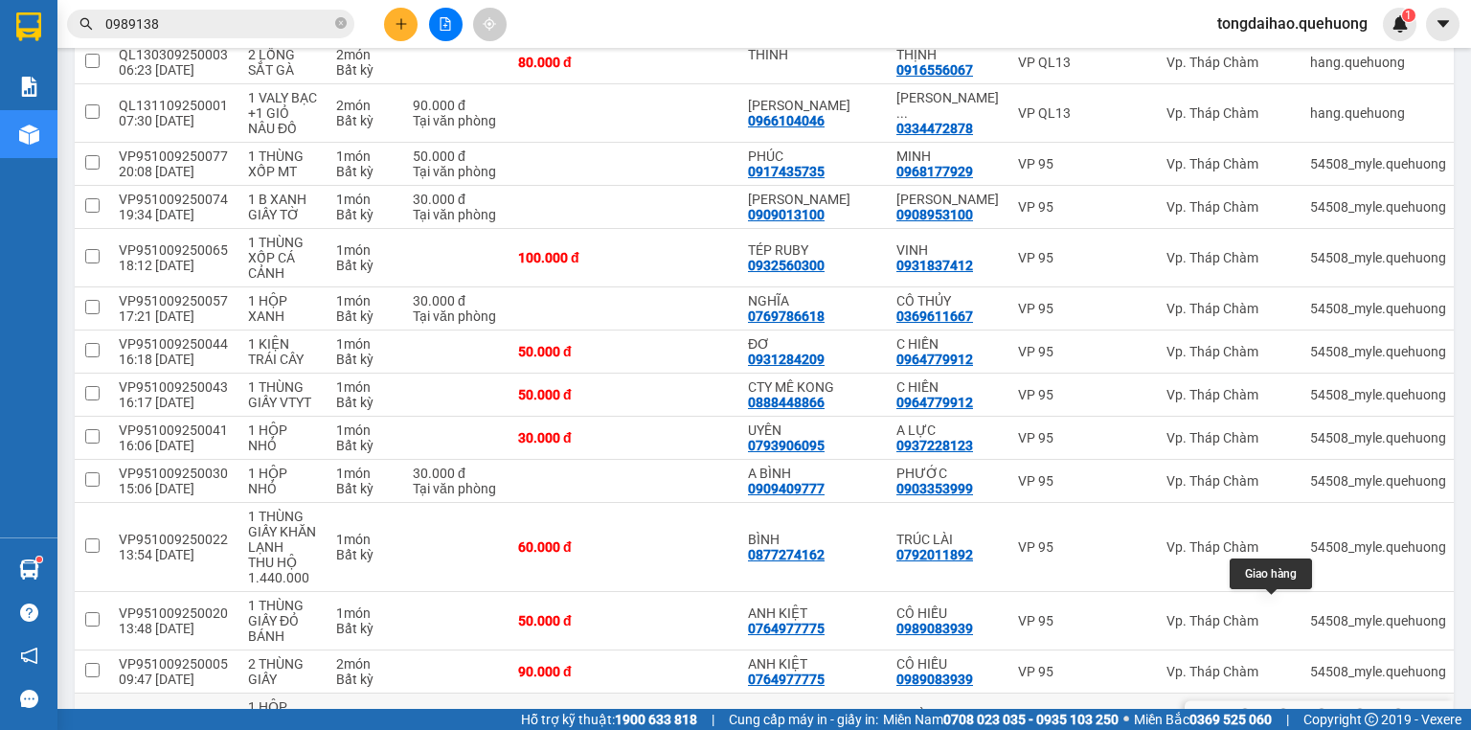
click at [1277, 715] on icon at bounding box center [1283, 721] width 13 height 13
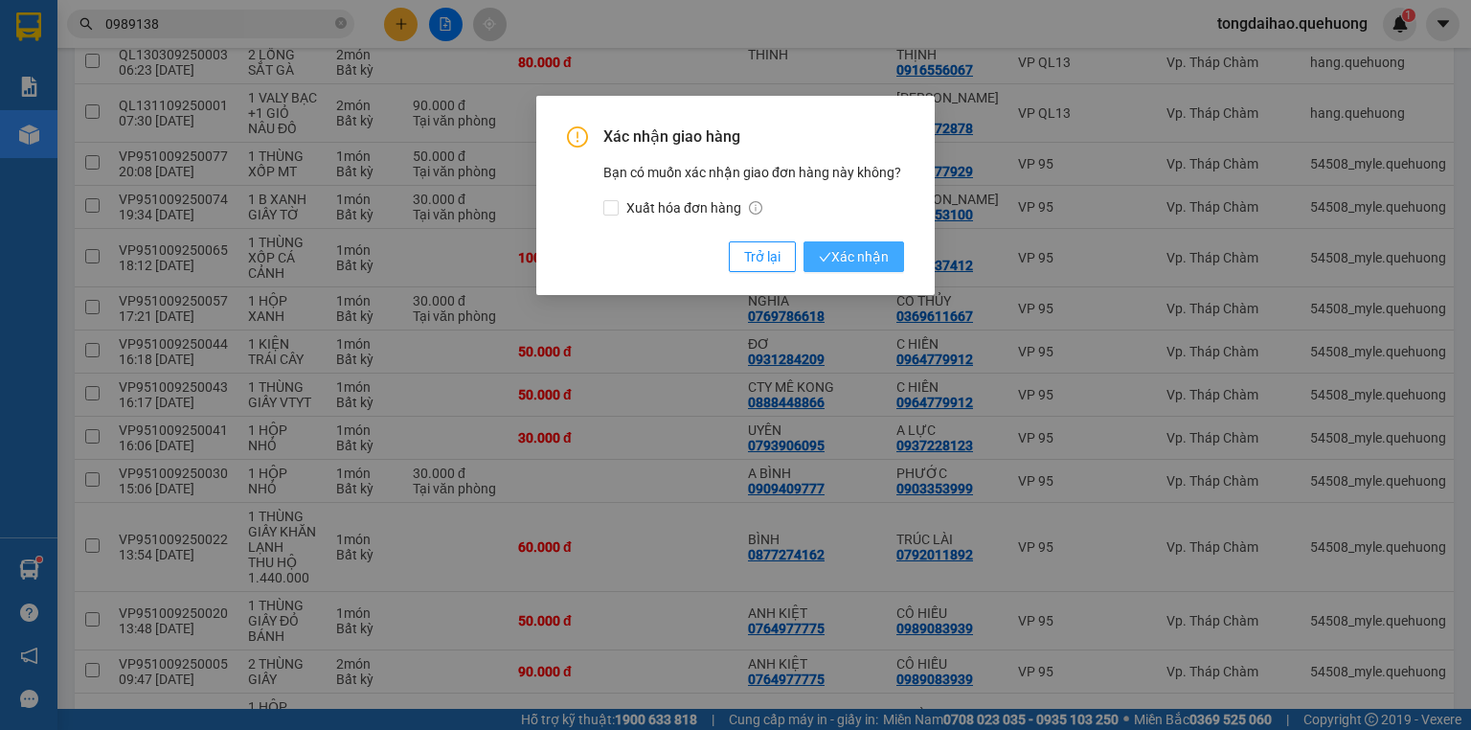
click at [856, 256] on span "Xác nhận" at bounding box center [854, 256] width 70 height 21
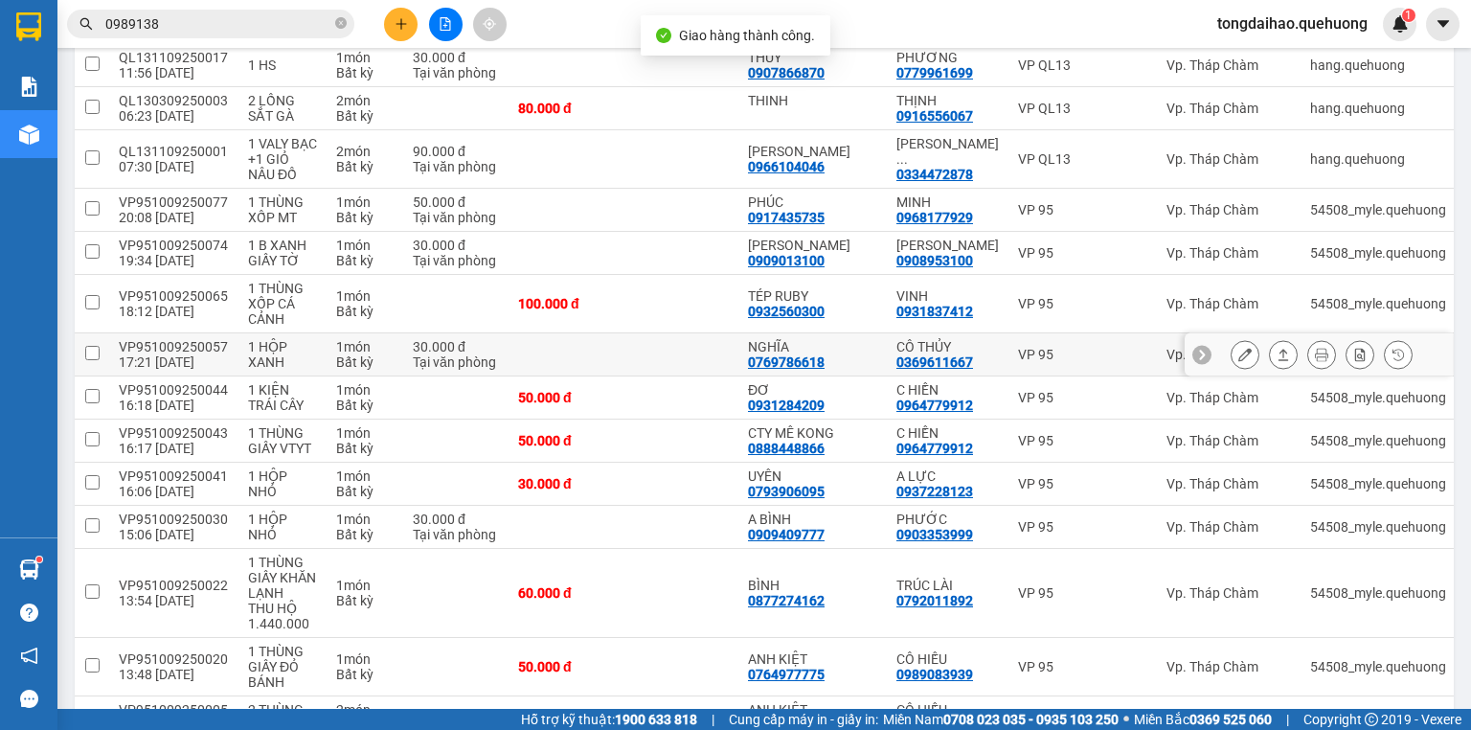
scroll to position [2848, 0]
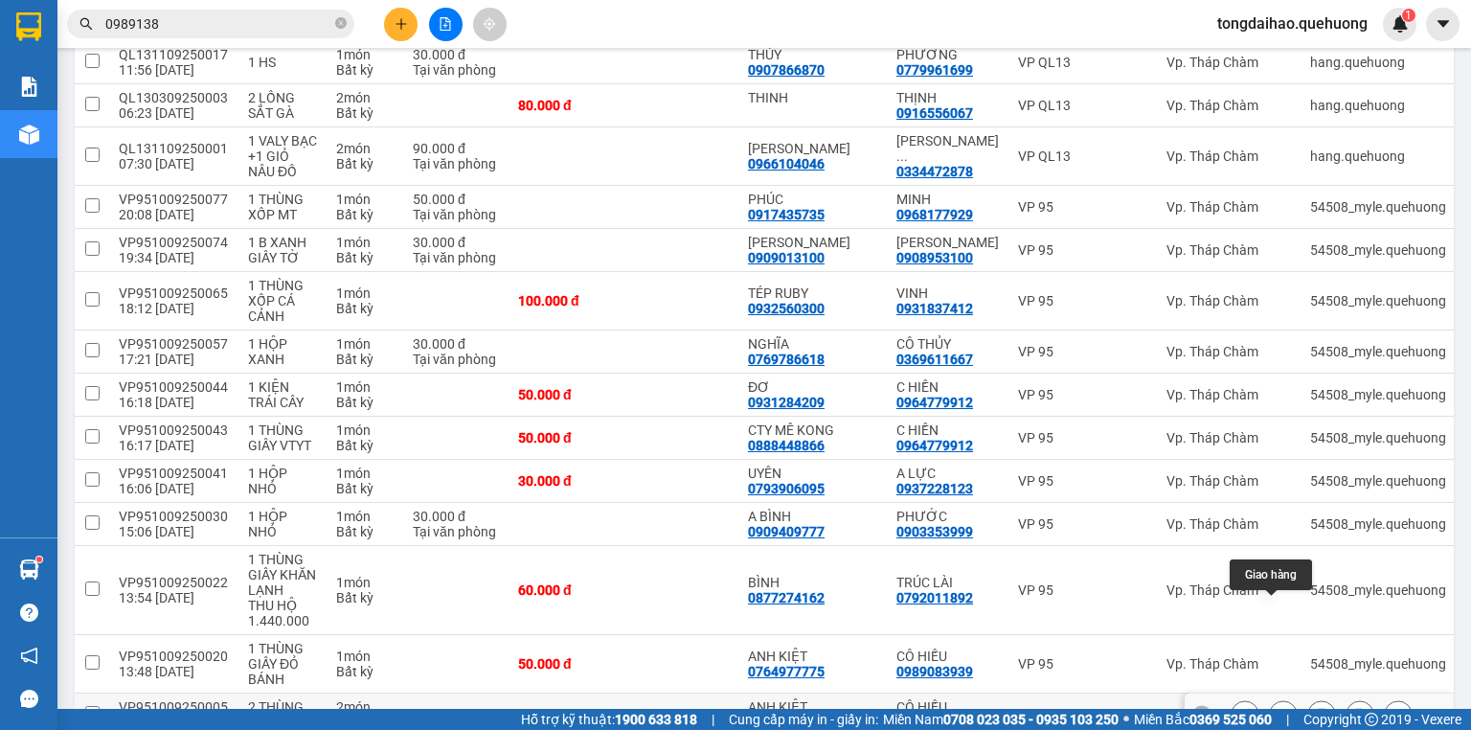
click at [1278, 709] on icon at bounding box center [1283, 714] width 11 height 11
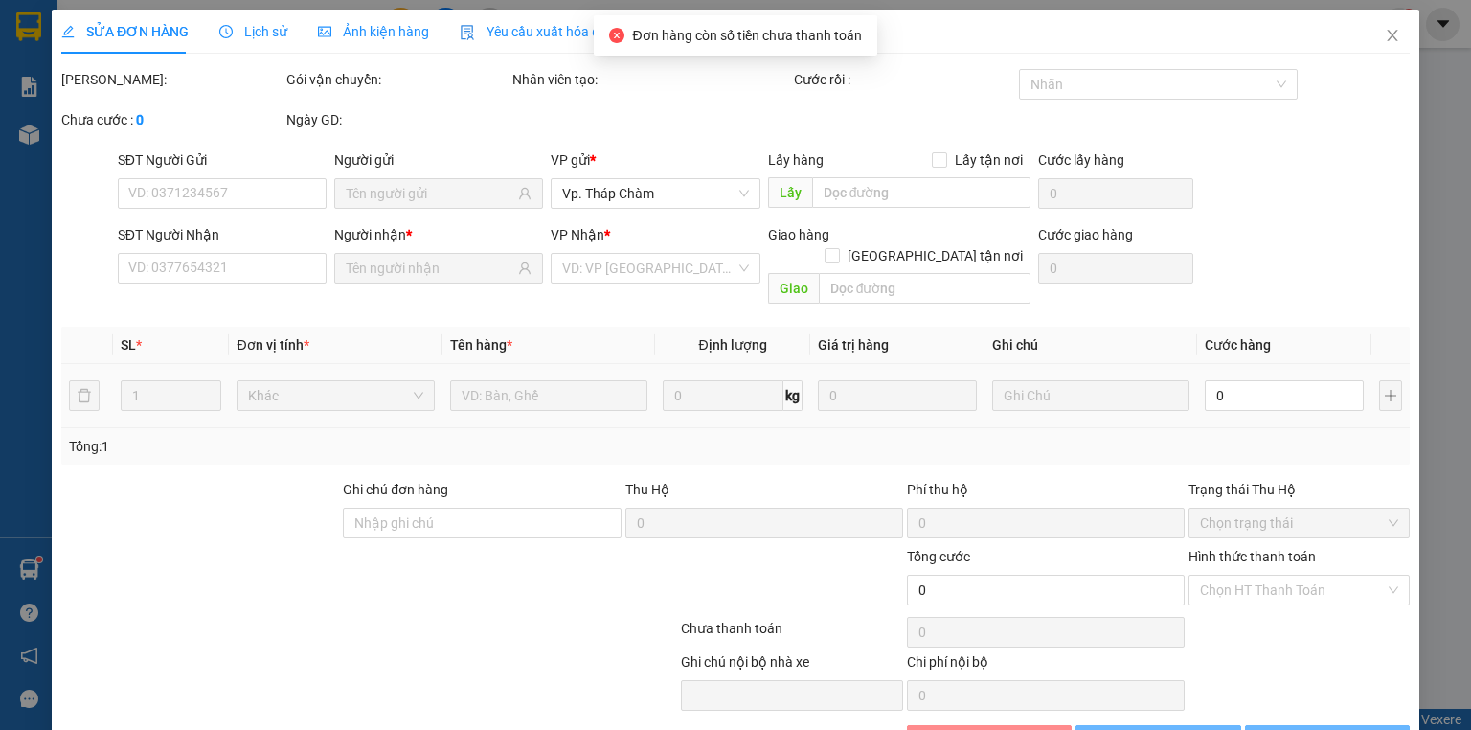
type input "0764977775"
type input "ANH KIỆT"
type input "0989083939"
type input "CÔ HIẾU"
type input "90.000"
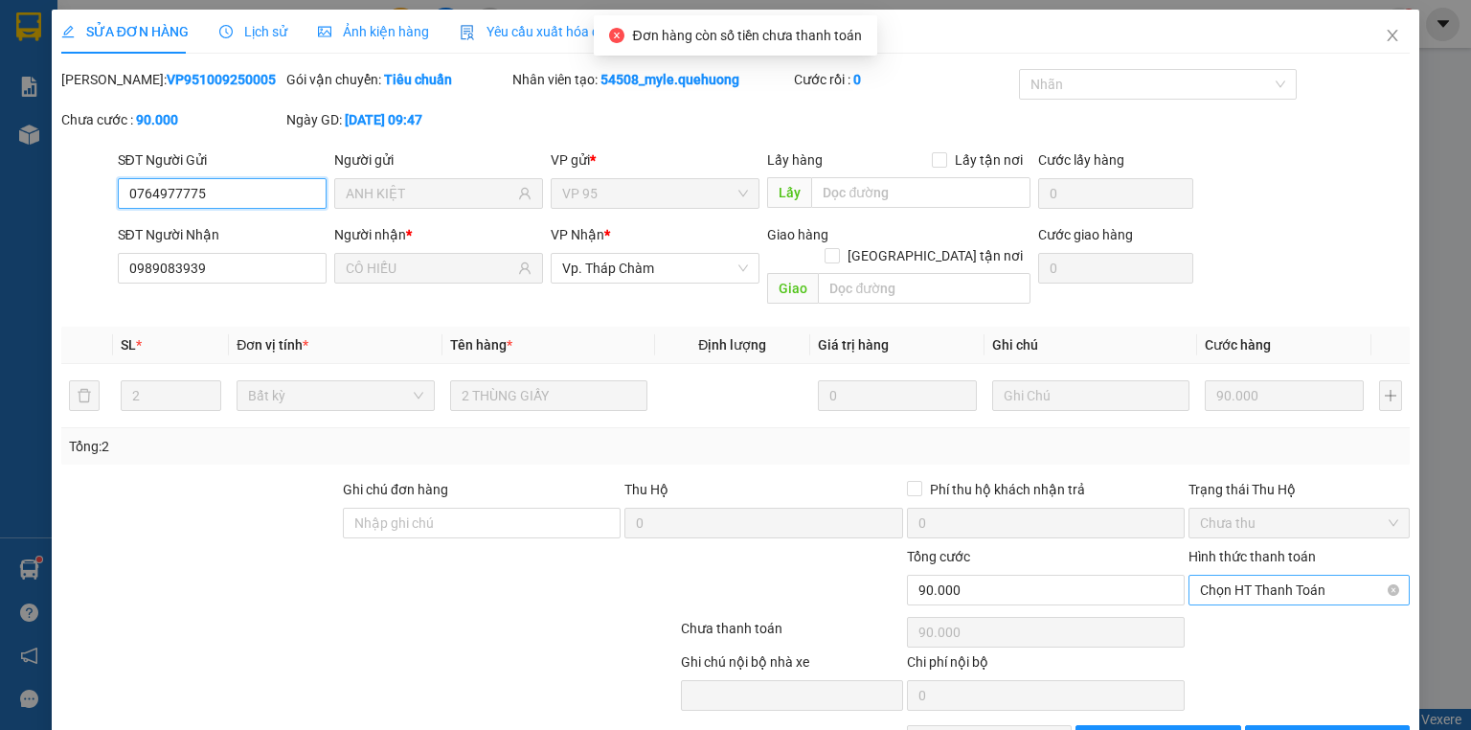
click at [1288, 576] on span "Chọn HT Thanh Toán" at bounding box center [1299, 590] width 198 height 29
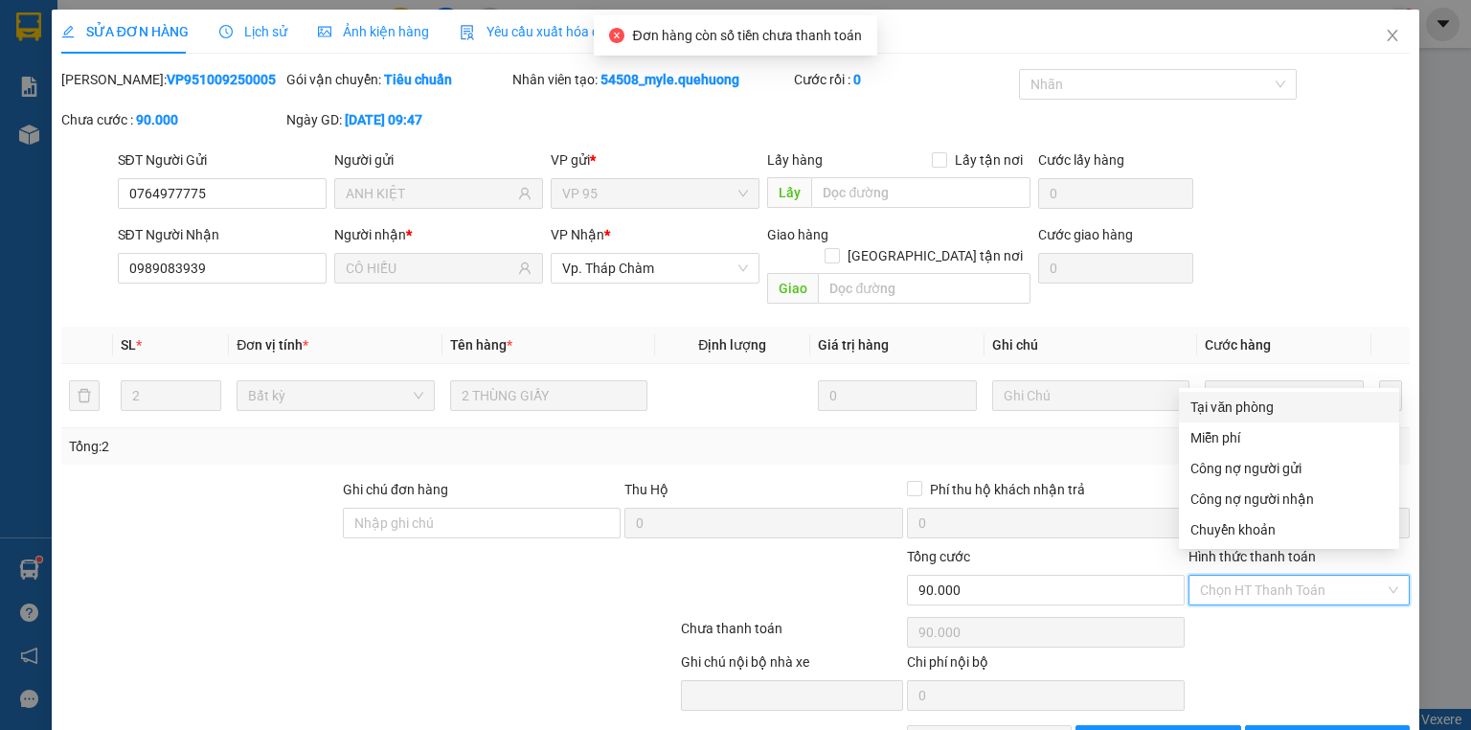
click at [1244, 412] on div "Tại văn phòng" at bounding box center [1288, 406] width 197 height 21
type input "0"
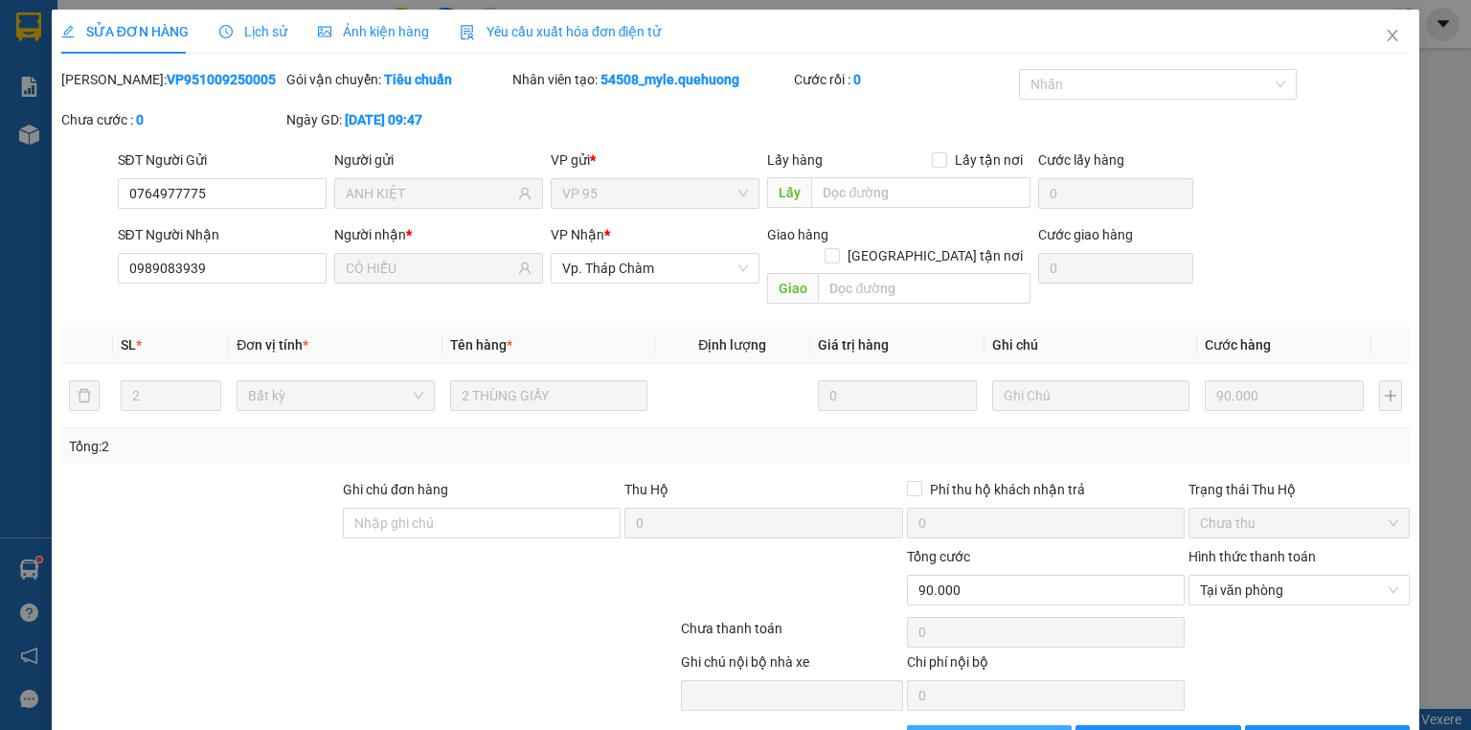
click at [1007, 729] on span "Giao hàng" at bounding box center [999, 740] width 61 height 21
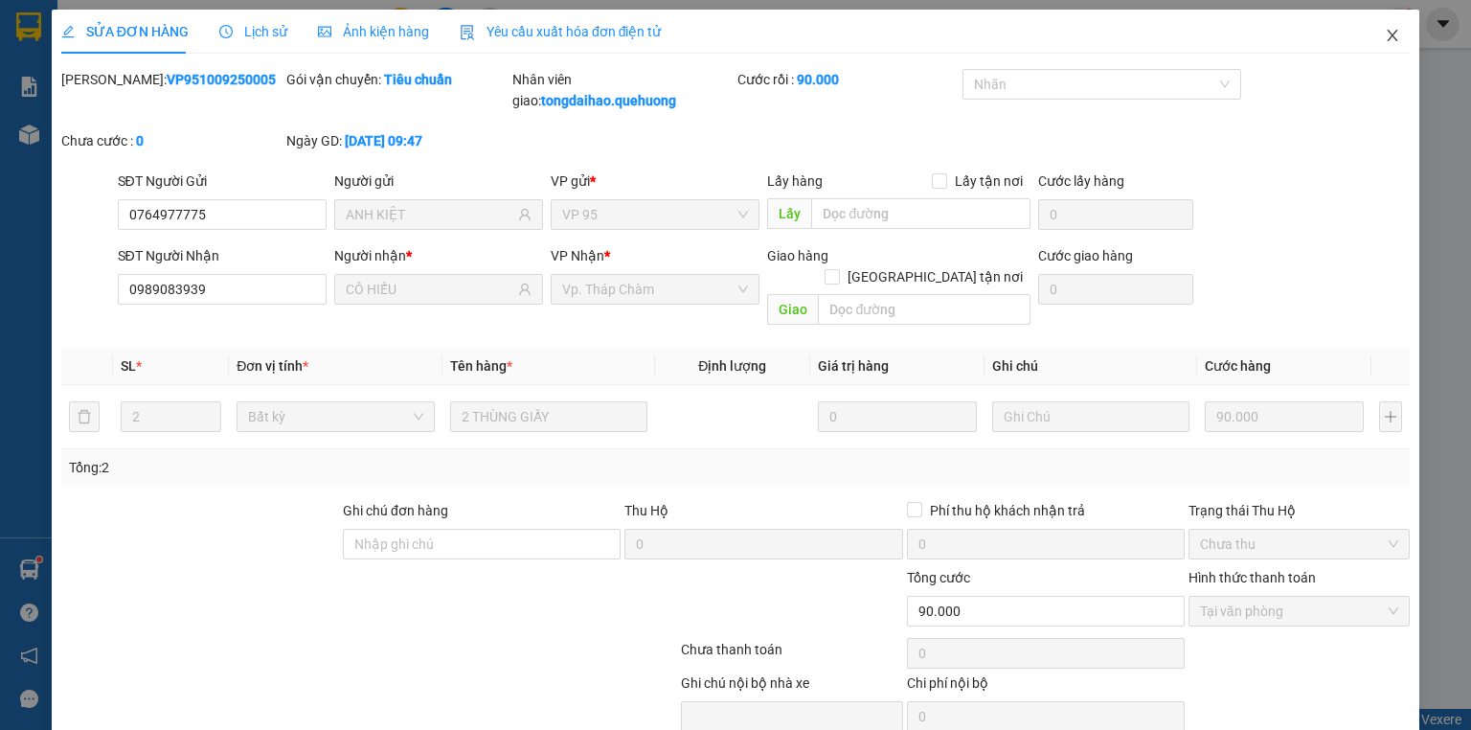
click at [1385, 31] on icon "close" at bounding box center [1392, 35] width 15 height 15
click at [1381, 34] on span "tongdaihao.quehuong" at bounding box center [1292, 23] width 181 height 24
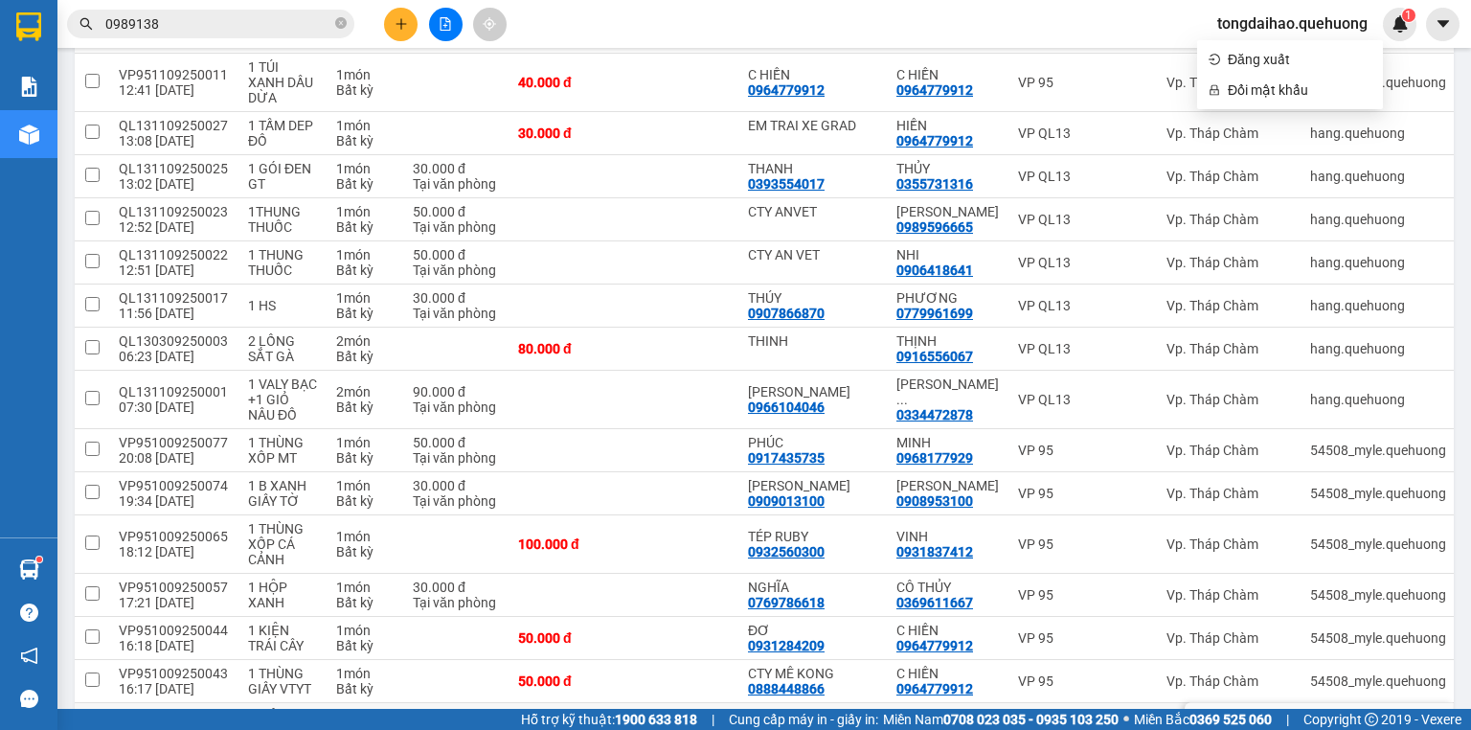
scroll to position [2805, 0]
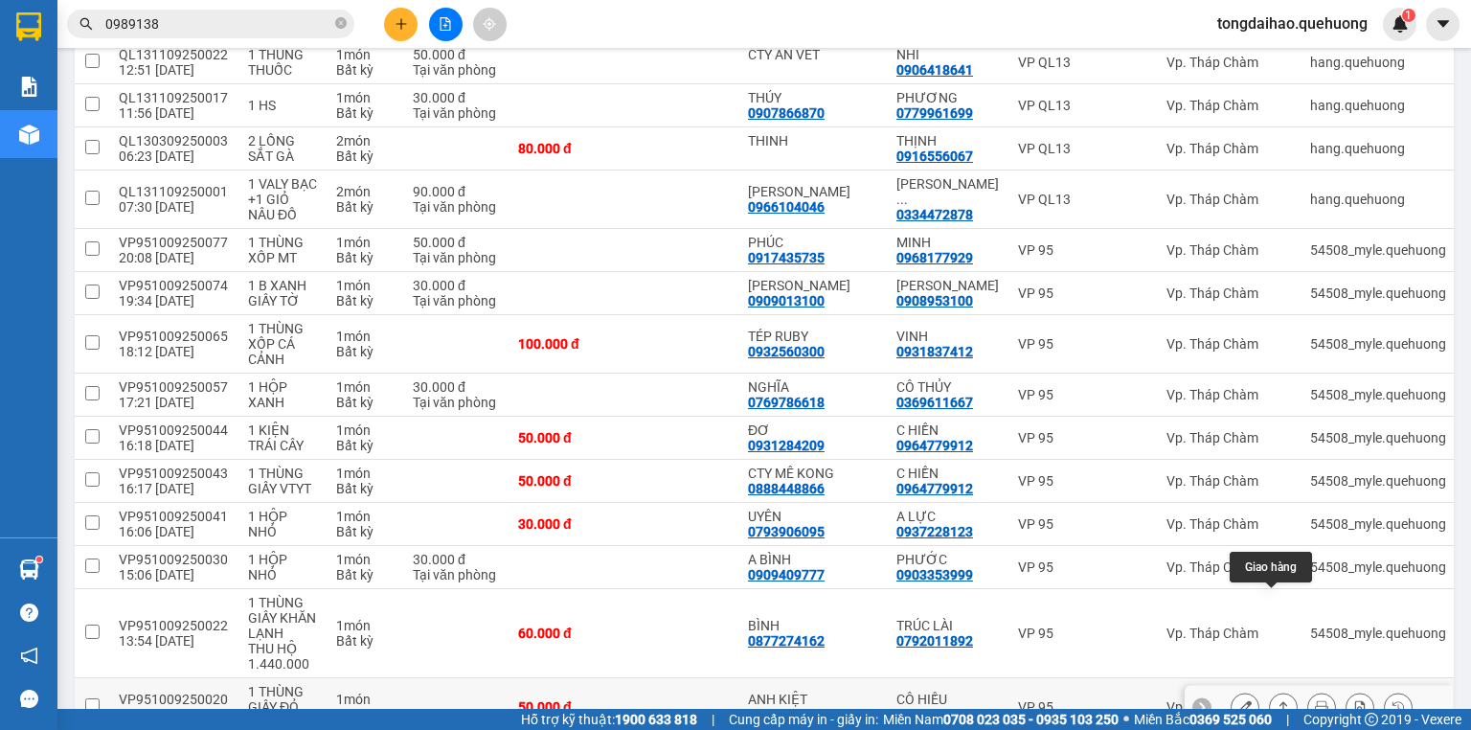
click at [1277, 700] on icon at bounding box center [1283, 706] width 13 height 13
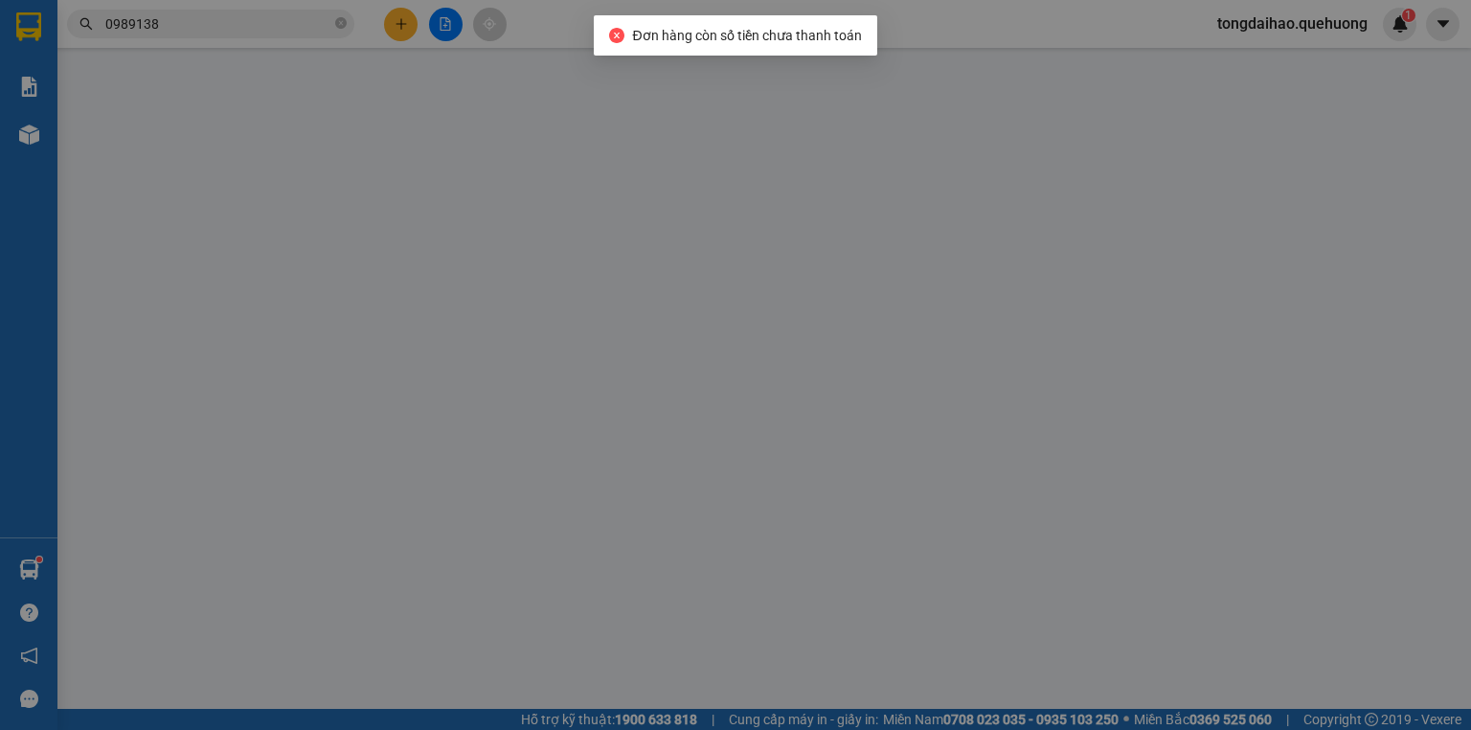
type input "0764977775"
type input "ANH KIỆT"
type input "0989083939"
type input "CÔ HIẾU"
type input "50.000"
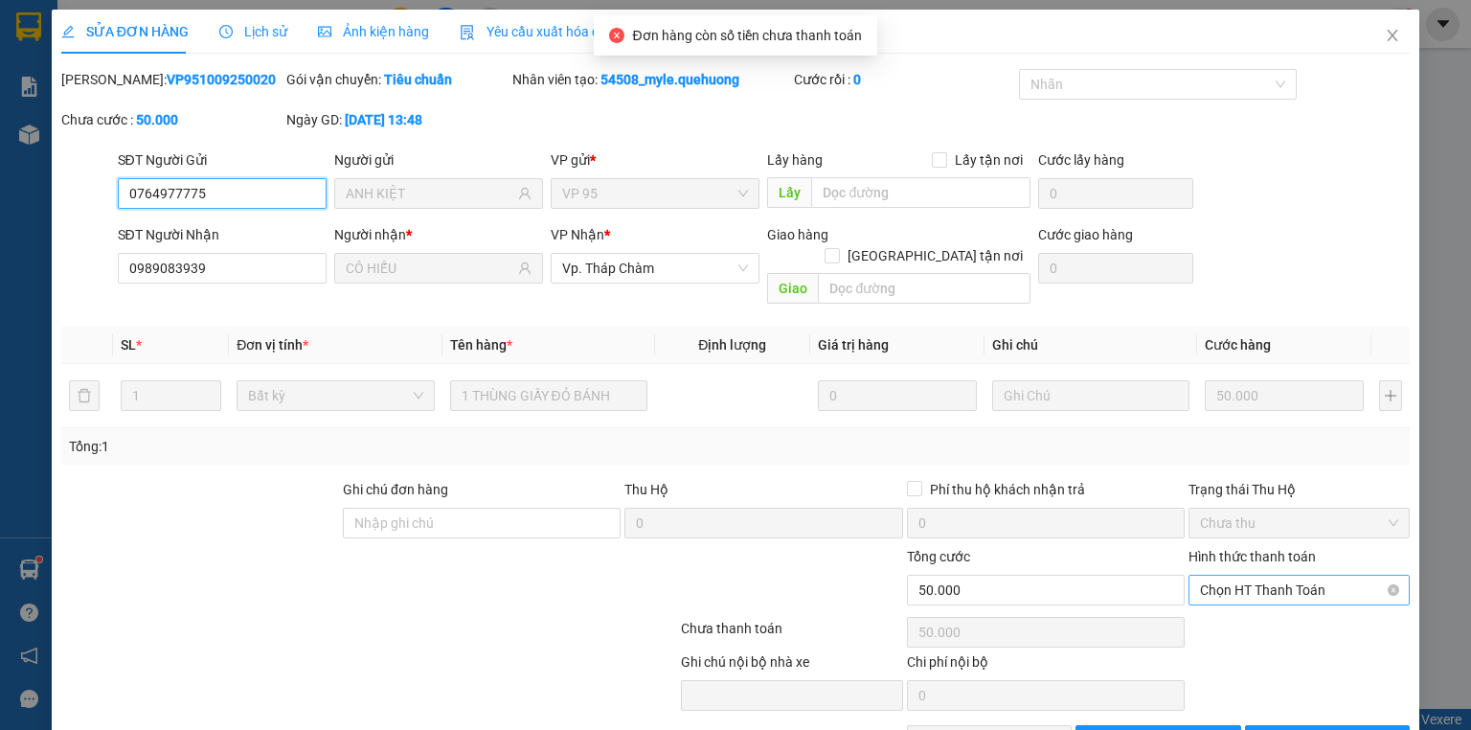
click at [1274, 576] on span "Chọn HT Thanh Toán" at bounding box center [1299, 590] width 198 height 29
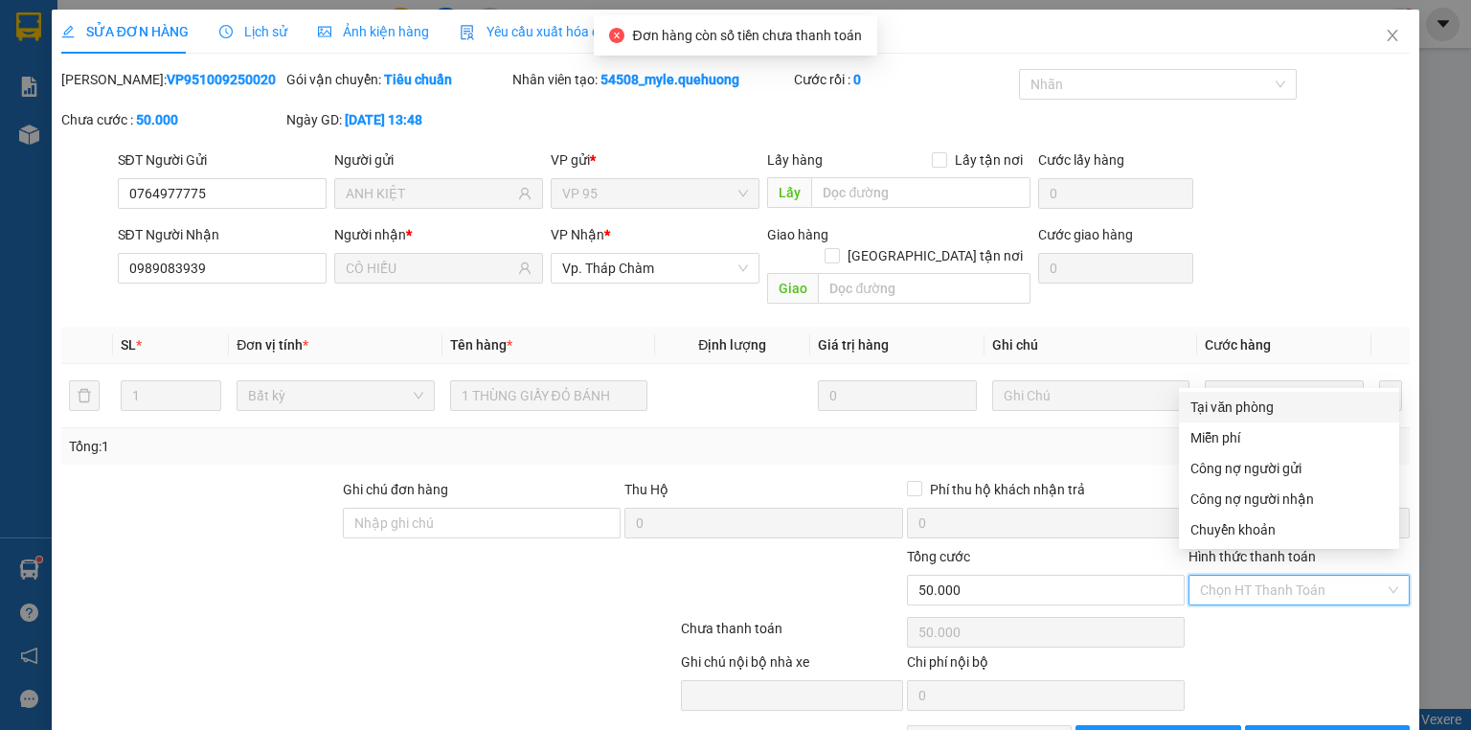
click at [1254, 403] on div "Tại văn phòng" at bounding box center [1288, 406] width 197 height 21
type input "0"
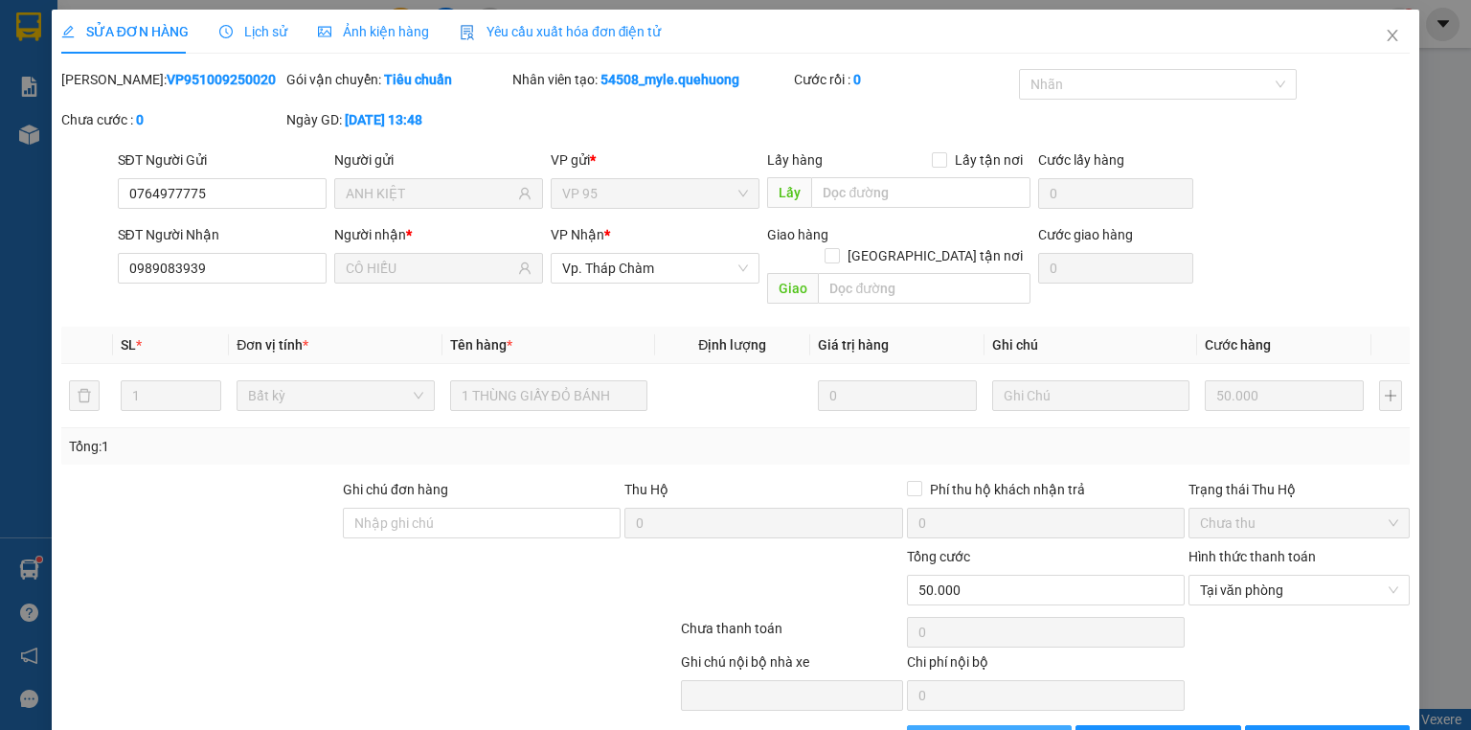
click at [984, 729] on span "Giao hàng" at bounding box center [999, 740] width 61 height 21
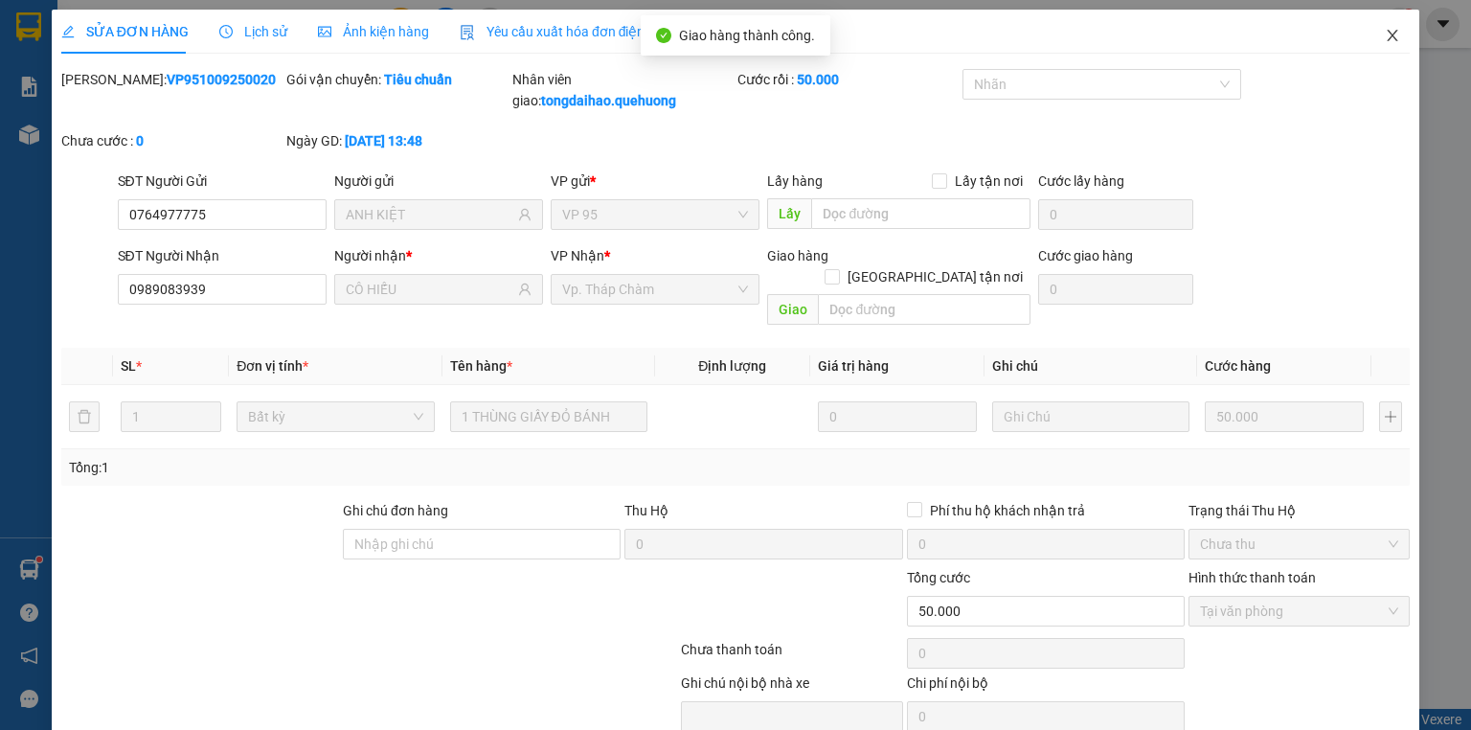
click at [1385, 31] on icon "close" at bounding box center [1392, 35] width 15 height 15
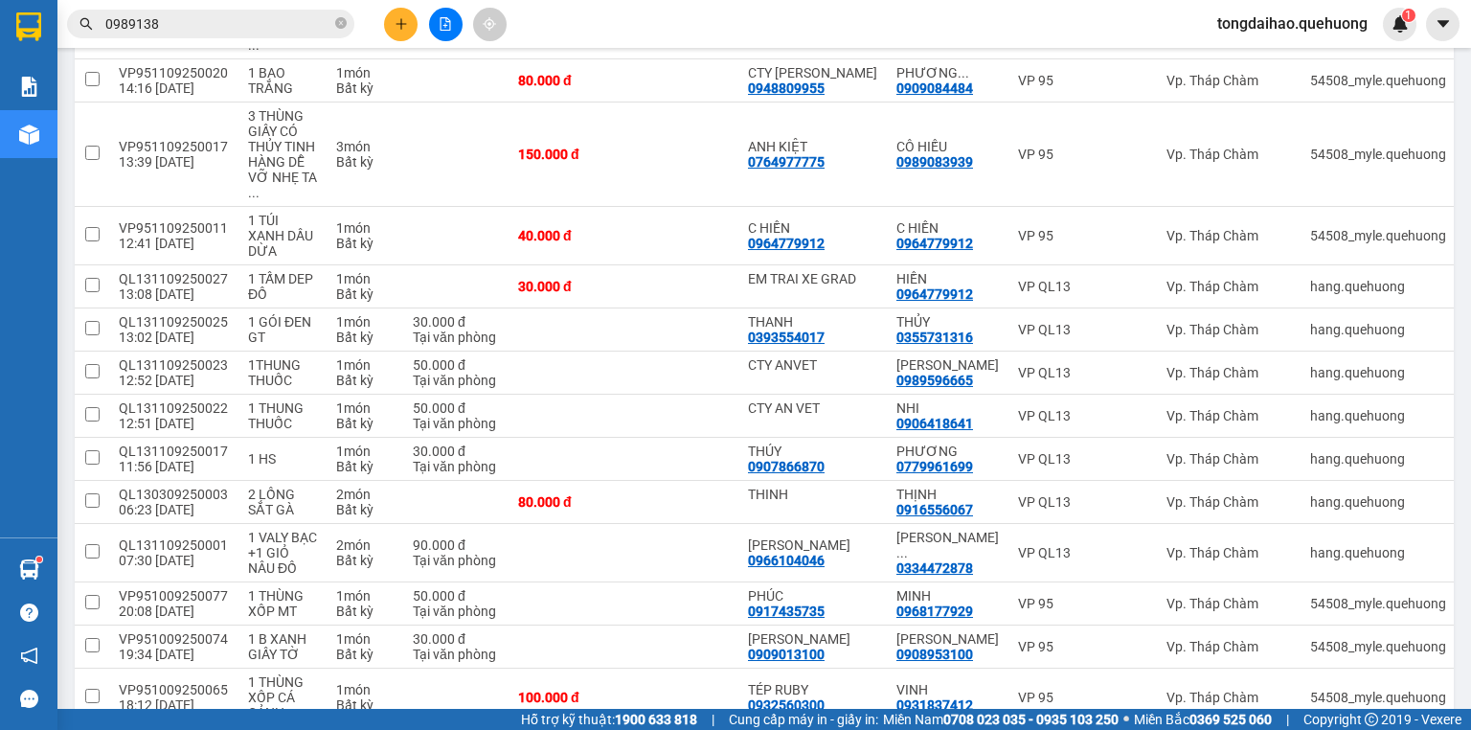
scroll to position [2747, 0]
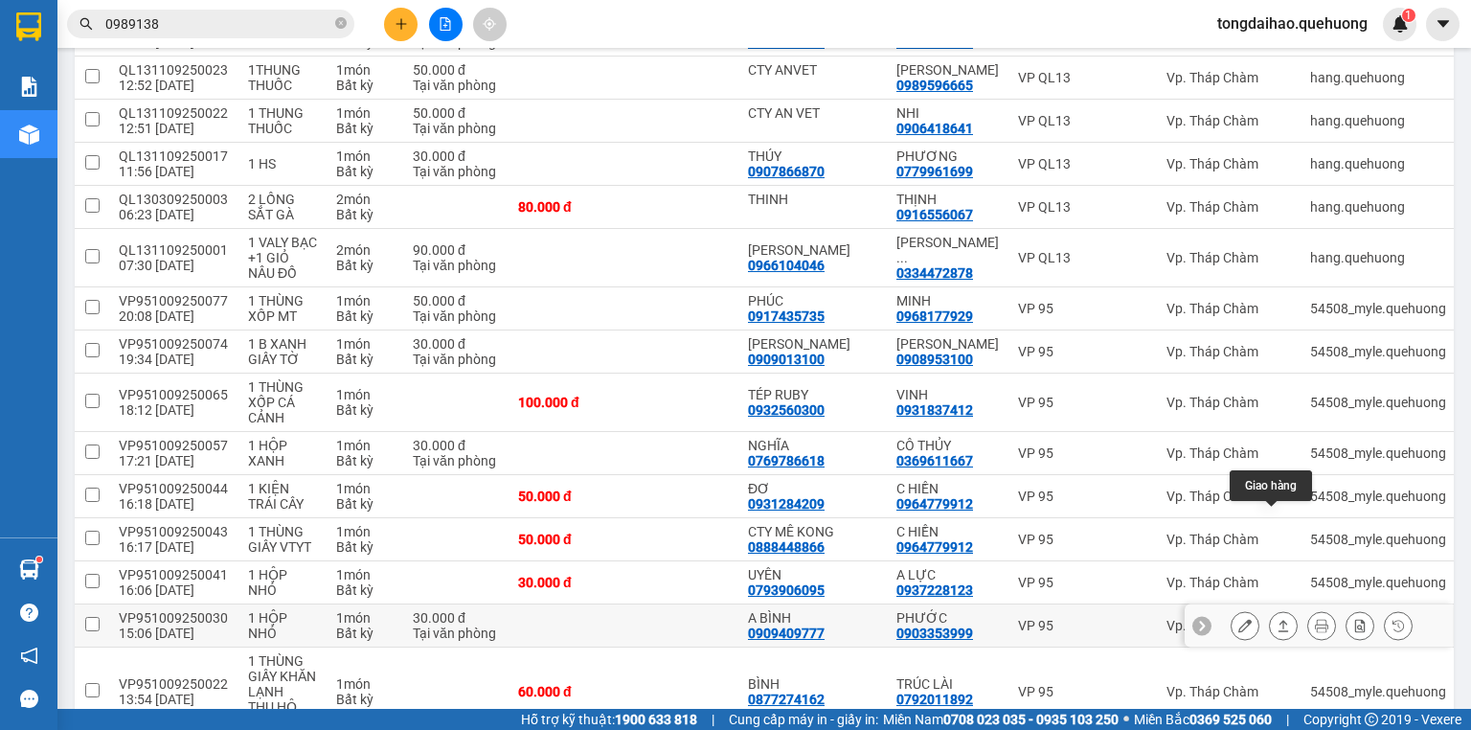
click at [1270, 609] on button at bounding box center [1283, 626] width 27 height 34
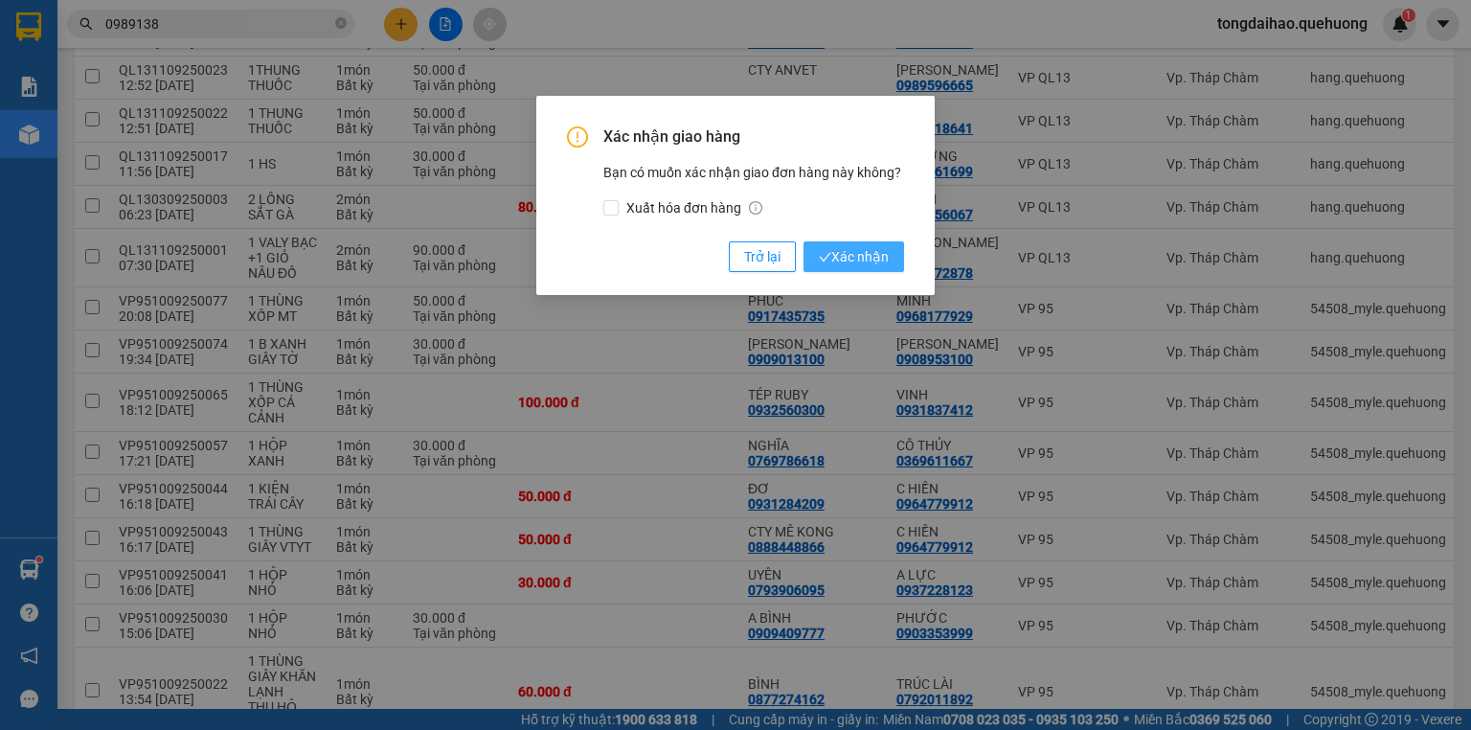
click at [861, 249] on span "Xác nhận" at bounding box center [854, 256] width 70 height 21
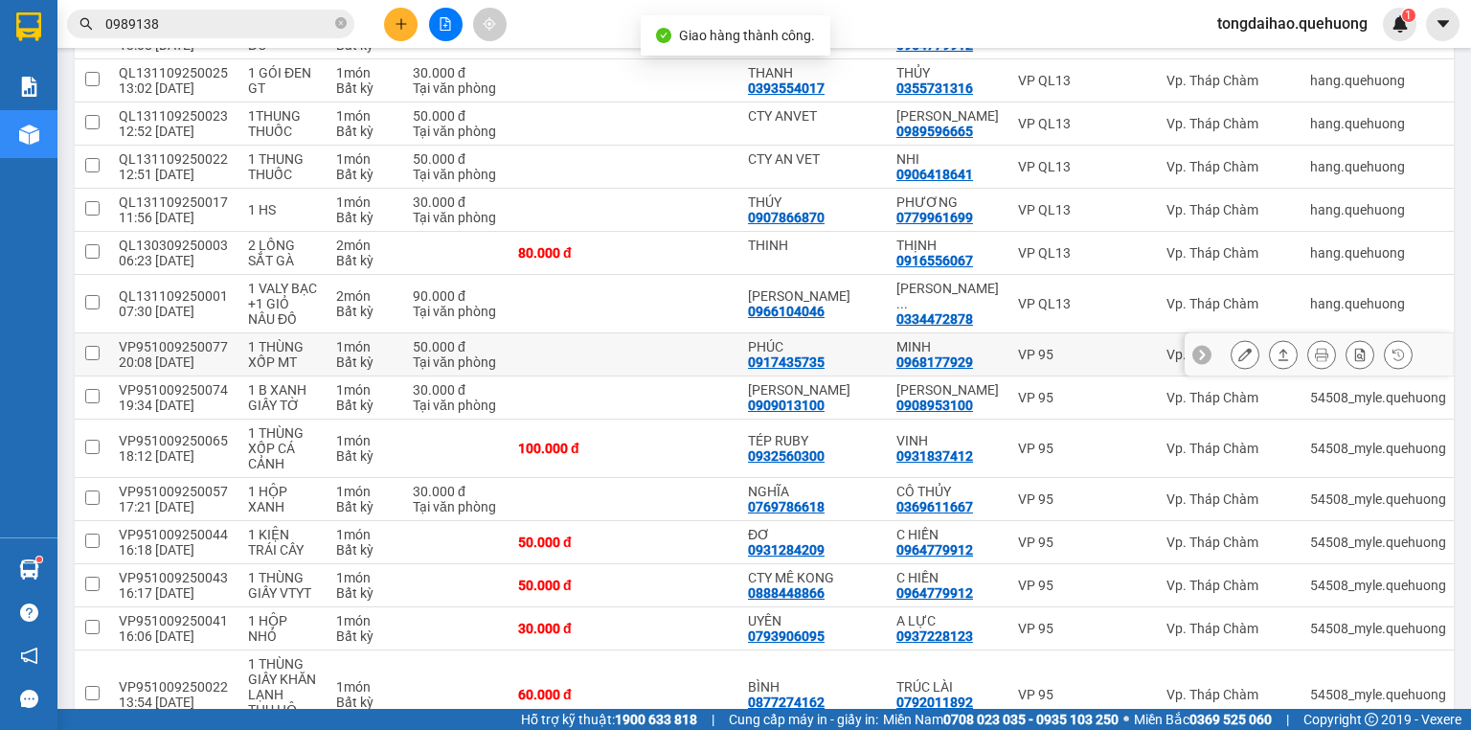
scroll to position [2704, 0]
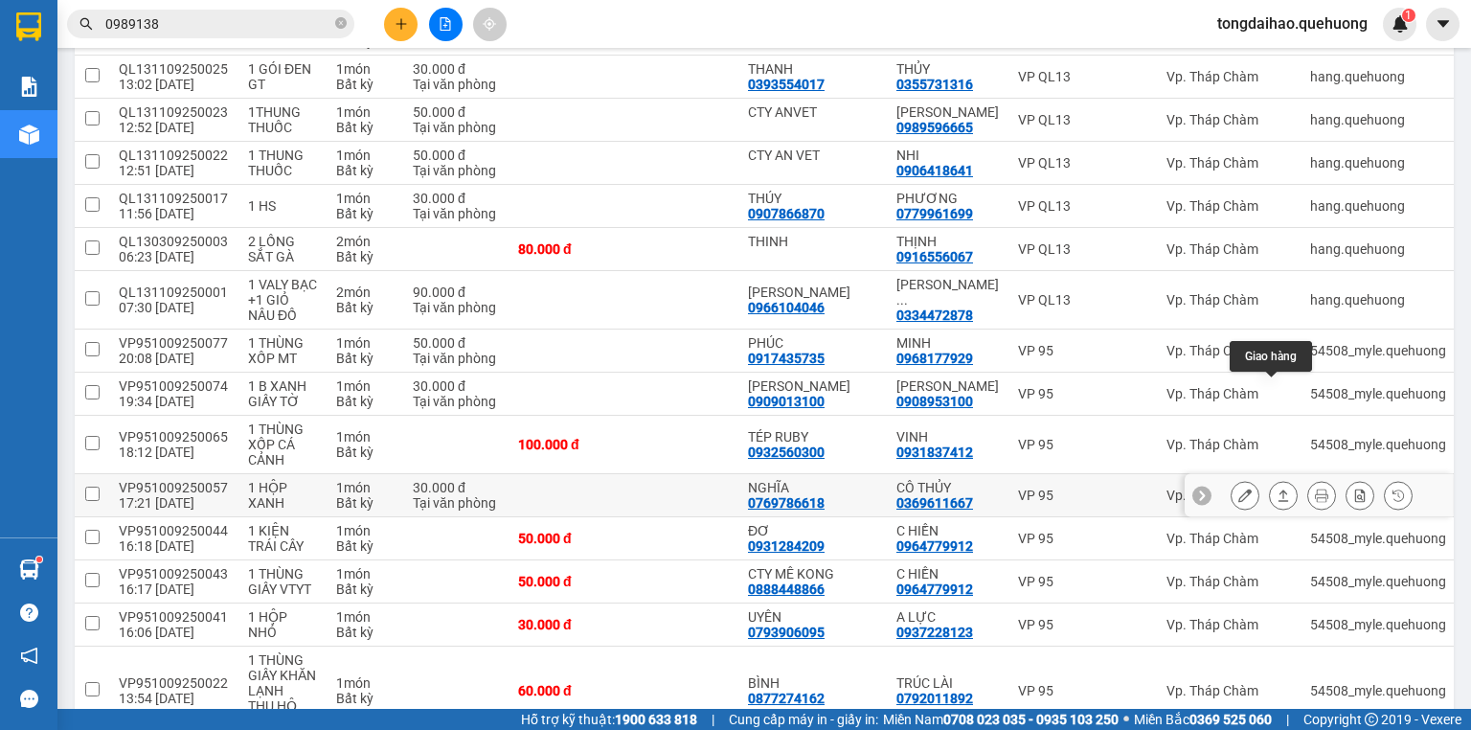
click at [1277, 488] on icon at bounding box center [1283, 494] width 13 height 13
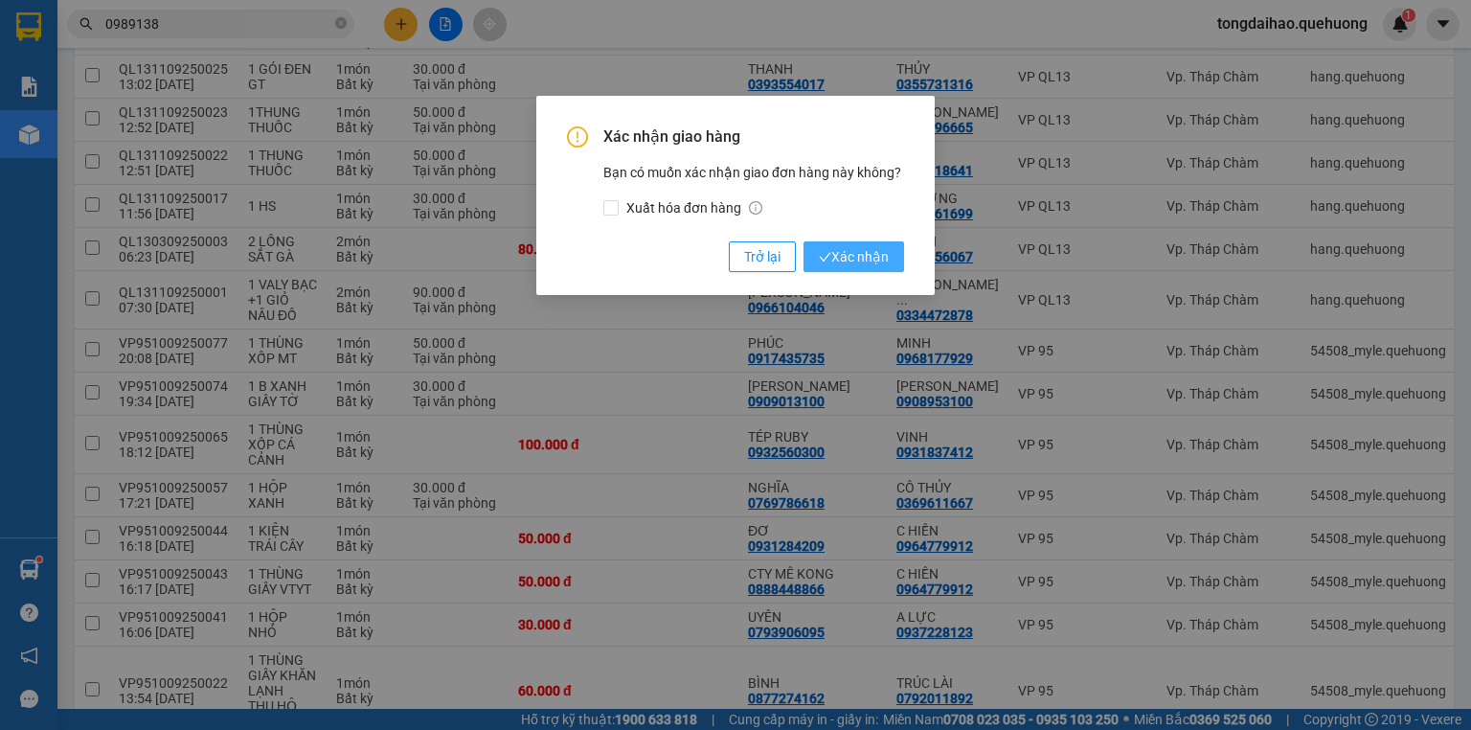
click at [892, 255] on button "Xác nhận" at bounding box center [853, 256] width 101 height 31
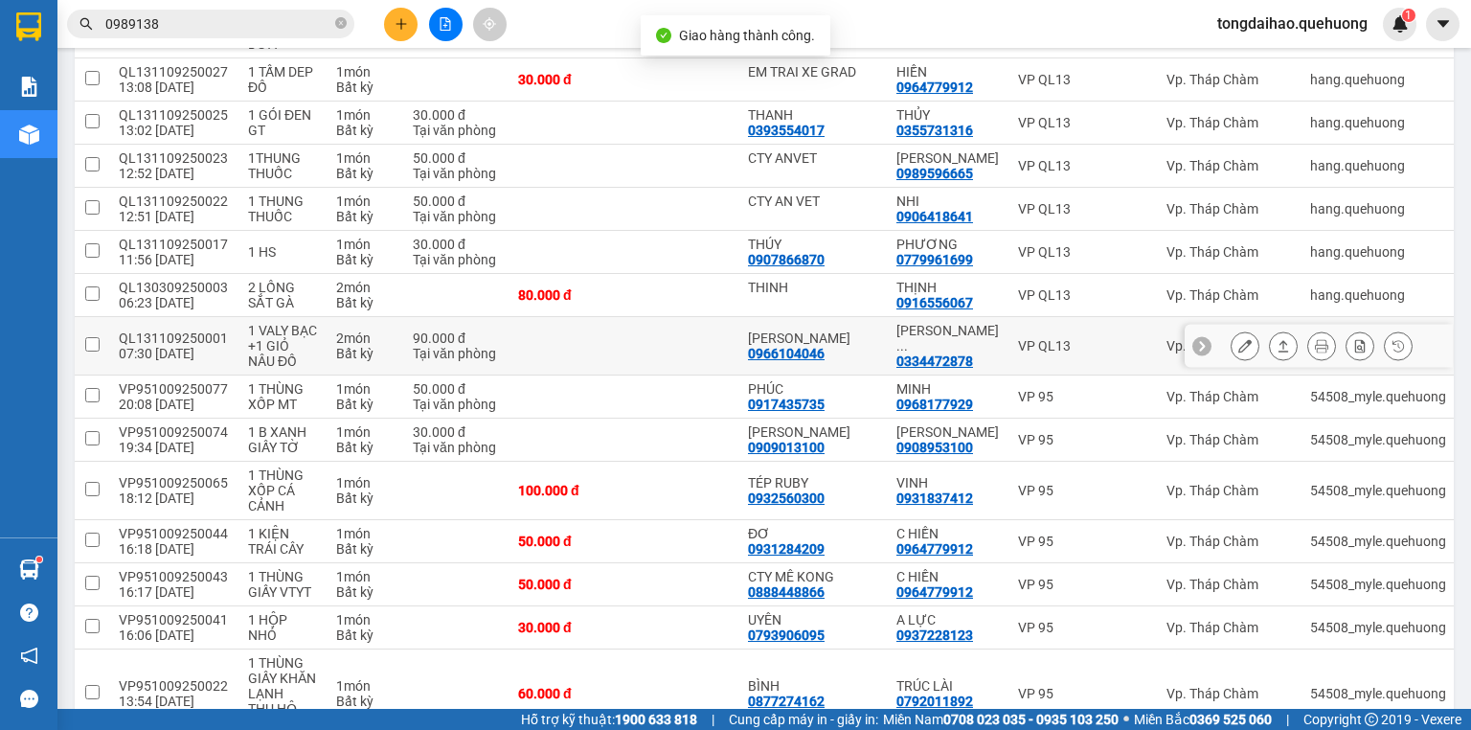
scroll to position [2661, 0]
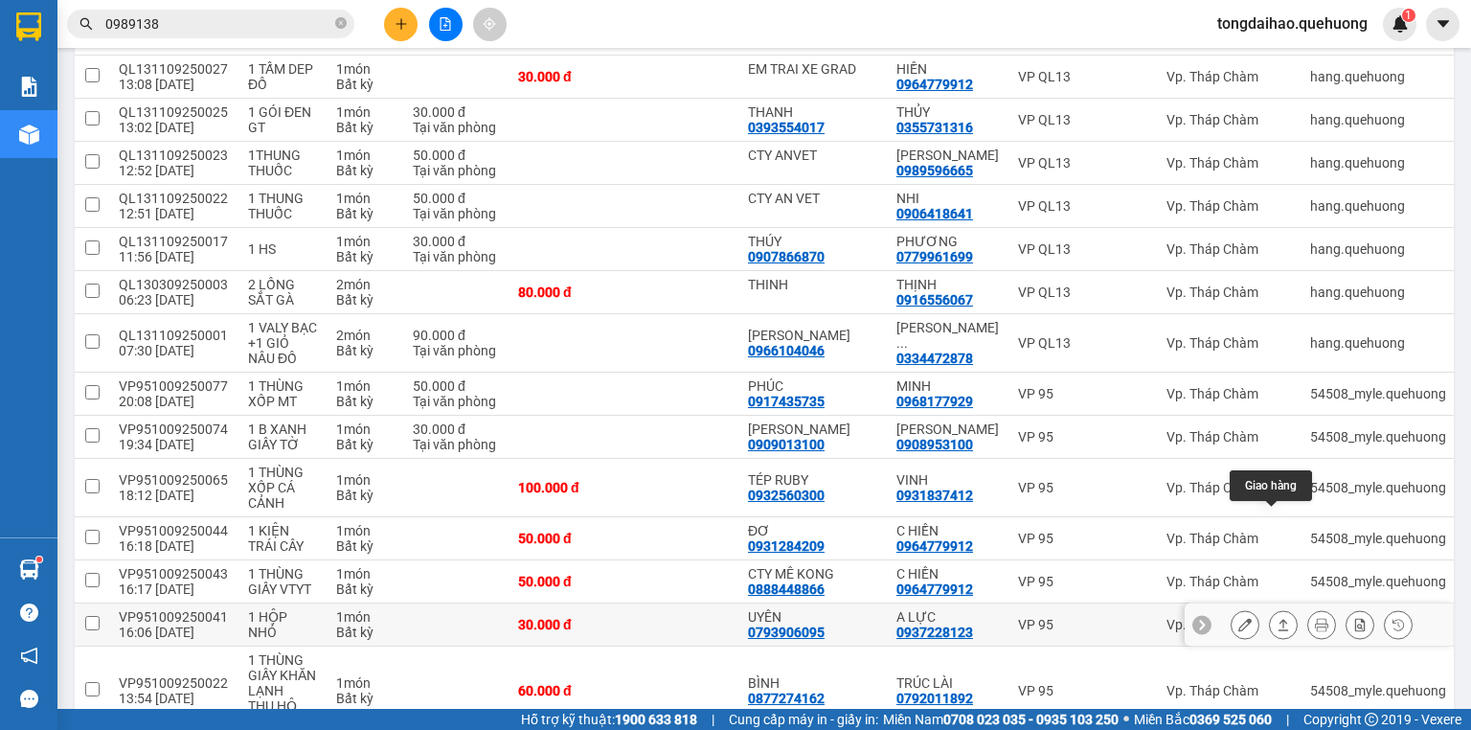
click at [1277, 618] on icon at bounding box center [1283, 624] width 13 height 13
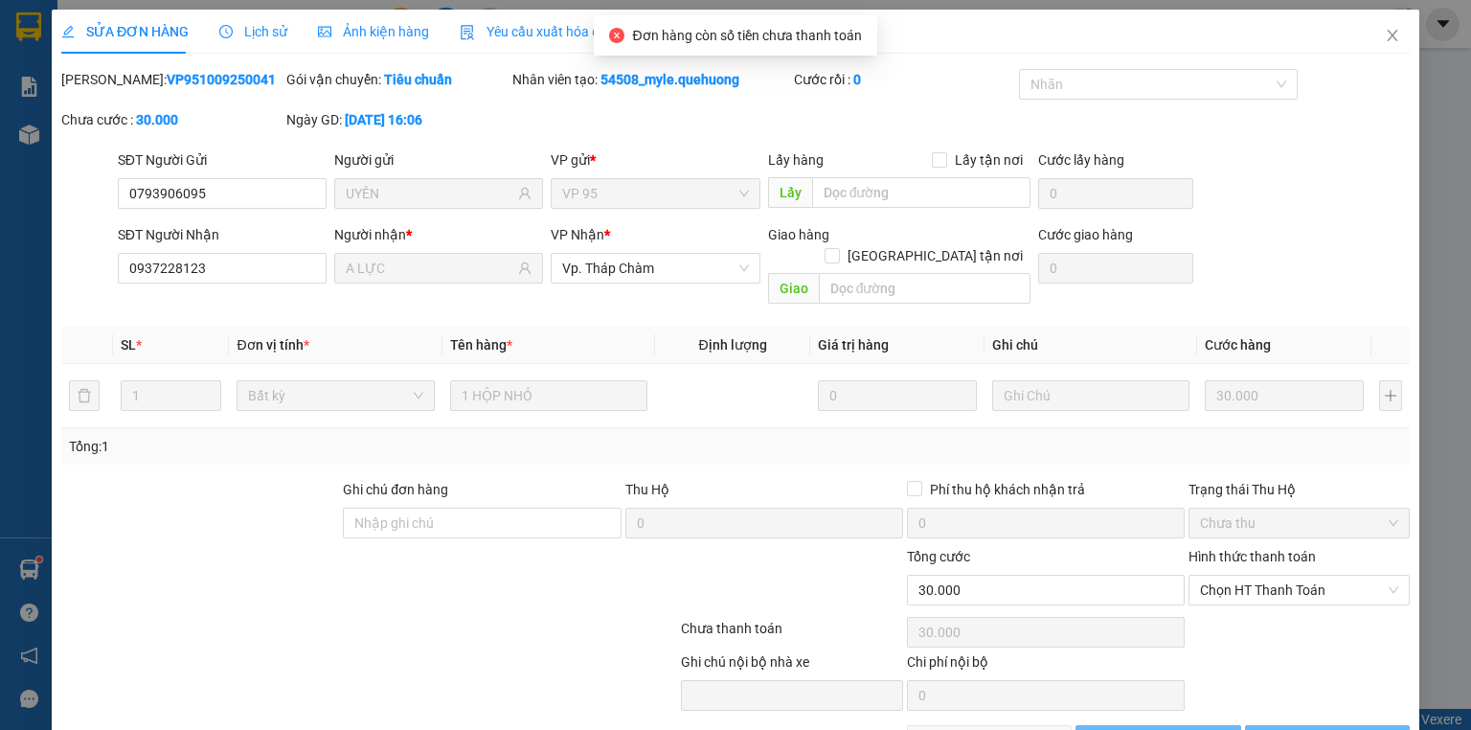
type input "0793906095"
type input "UYÊN"
type input "0937228123"
type input "A LỰC"
type input "30.000"
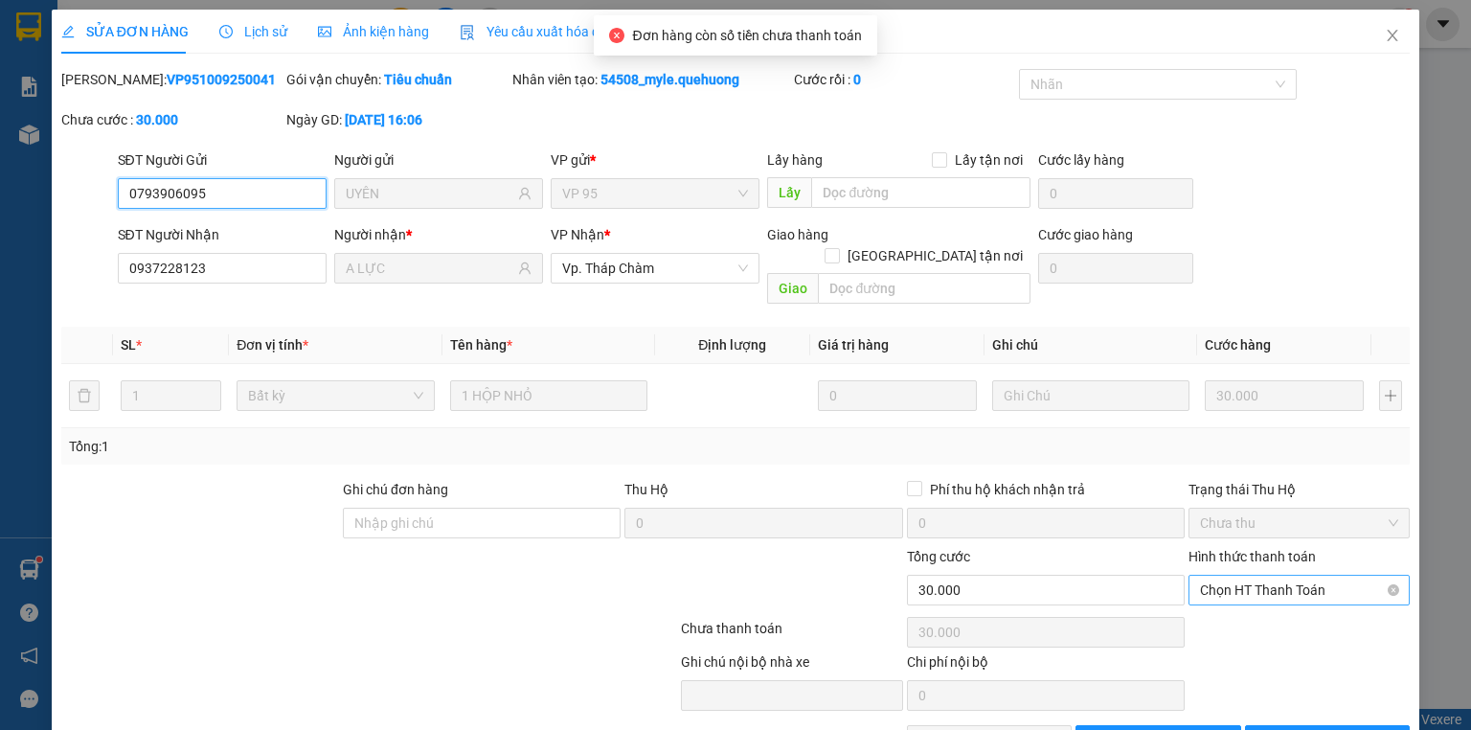
click at [1268, 576] on span "Chọn HT Thanh Toán" at bounding box center [1299, 590] width 198 height 29
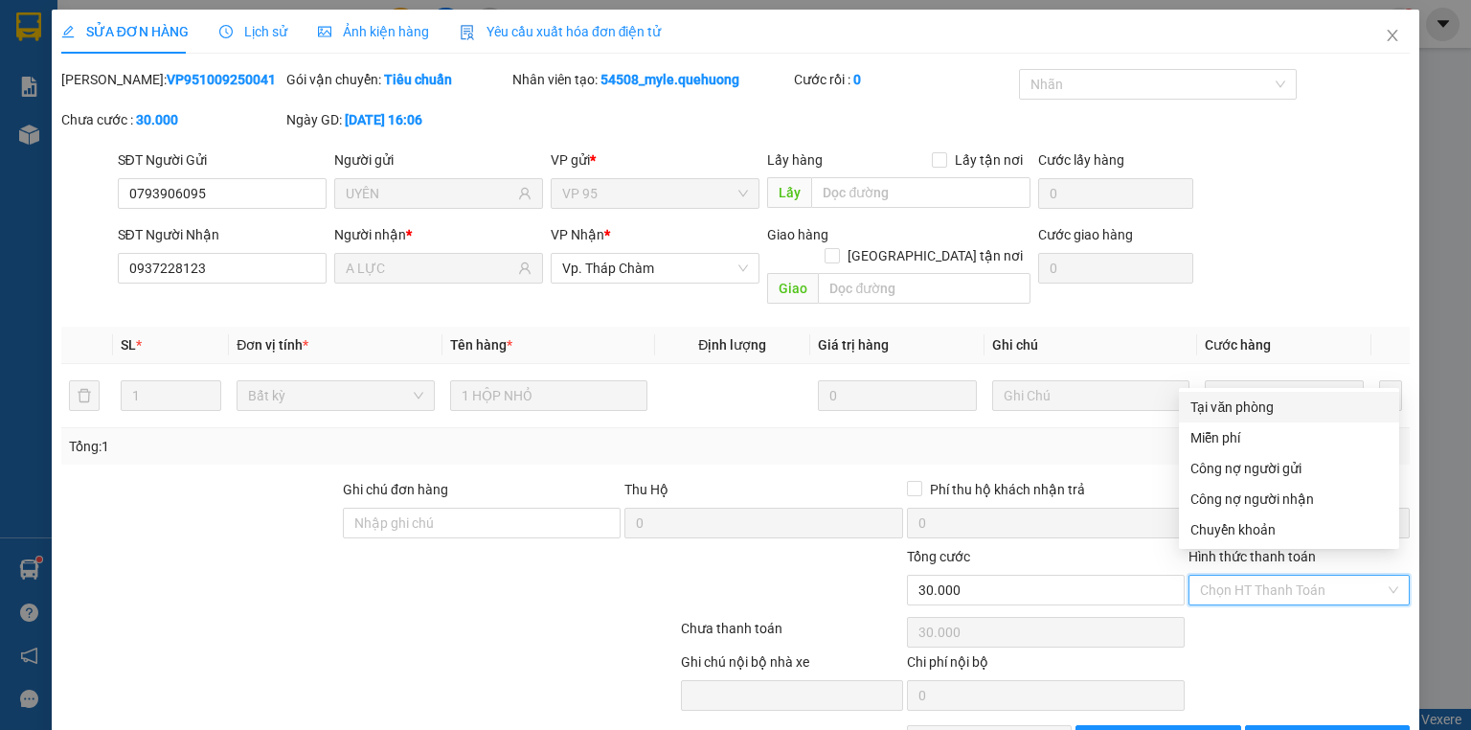
click at [1260, 404] on div "Tại văn phòng" at bounding box center [1288, 406] width 197 height 21
type input "0"
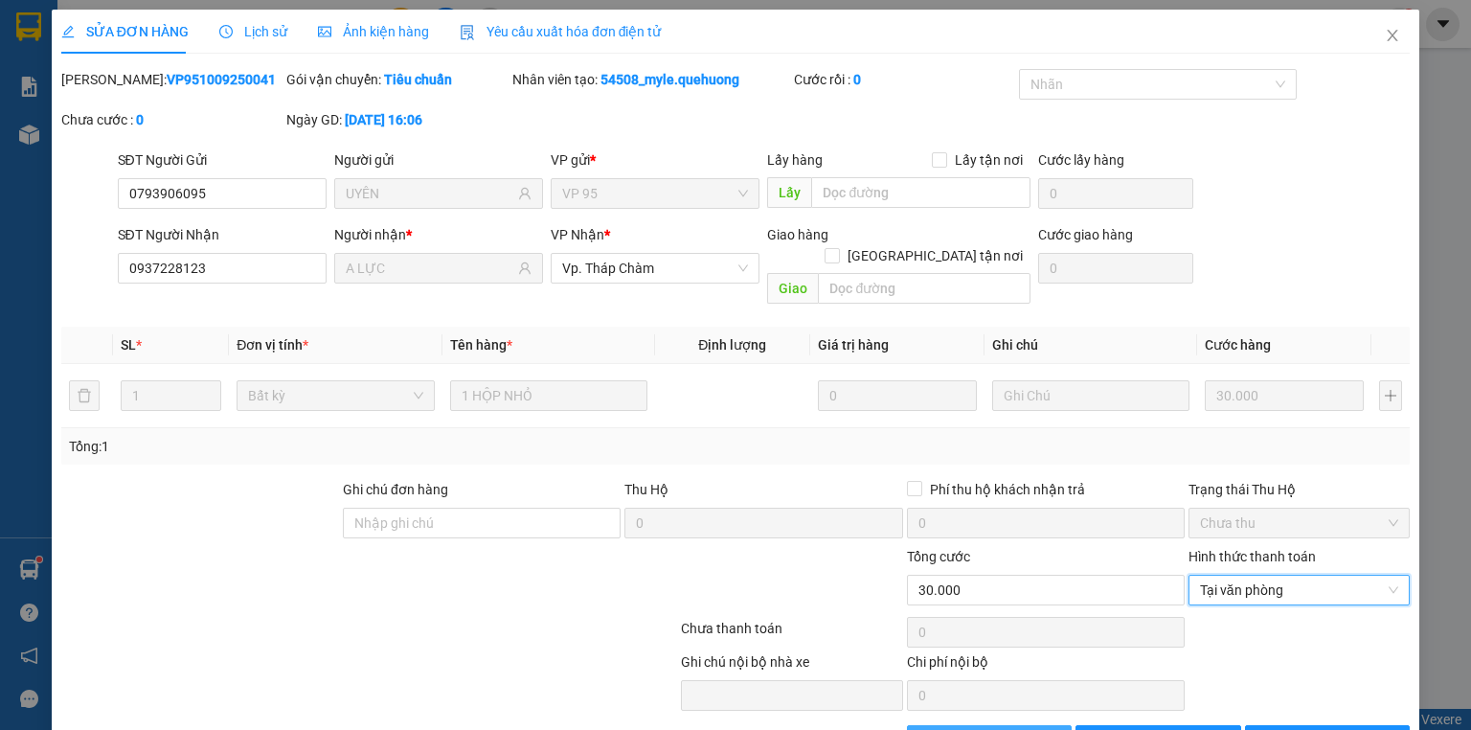
click at [1007, 729] on span "Giao hàng" at bounding box center [999, 740] width 61 height 21
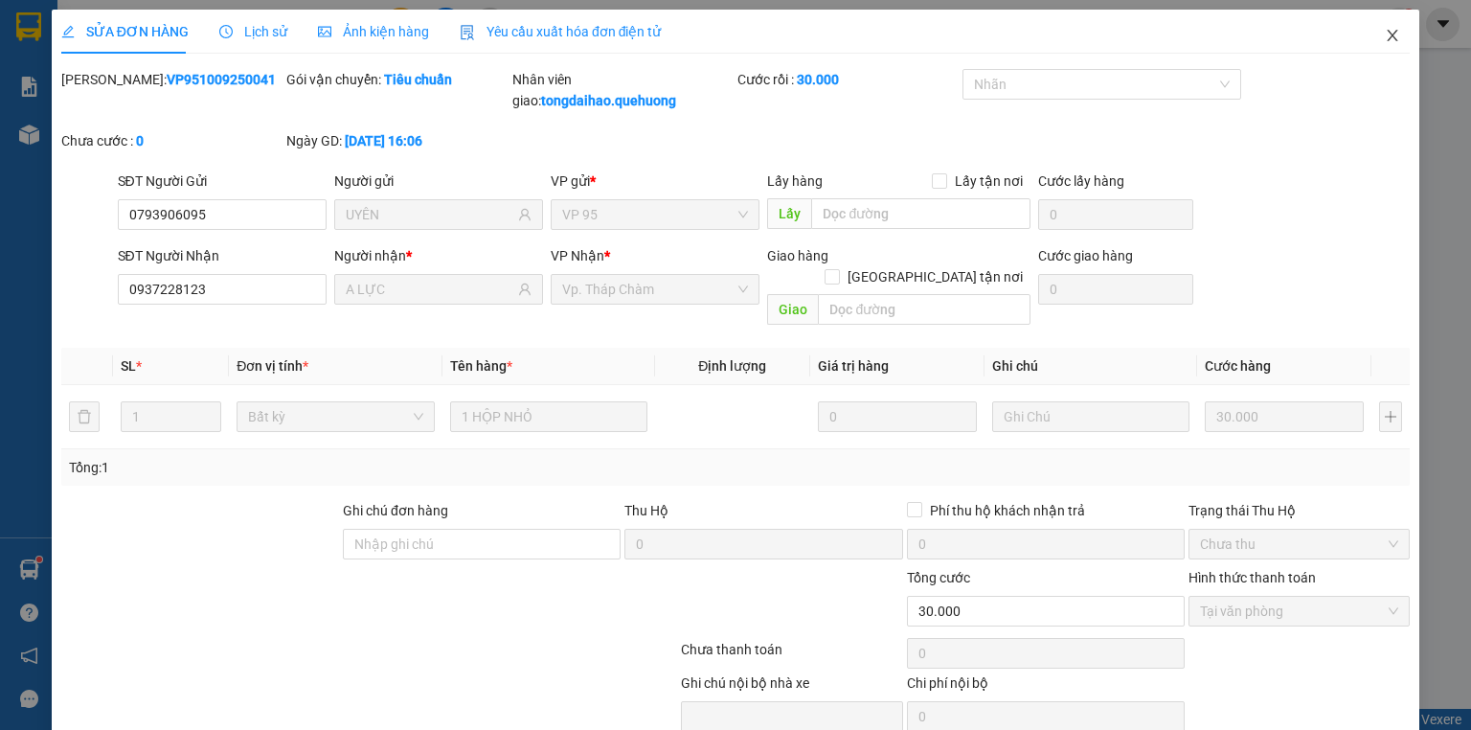
click at [1385, 32] on icon "close" at bounding box center [1392, 35] width 15 height 15
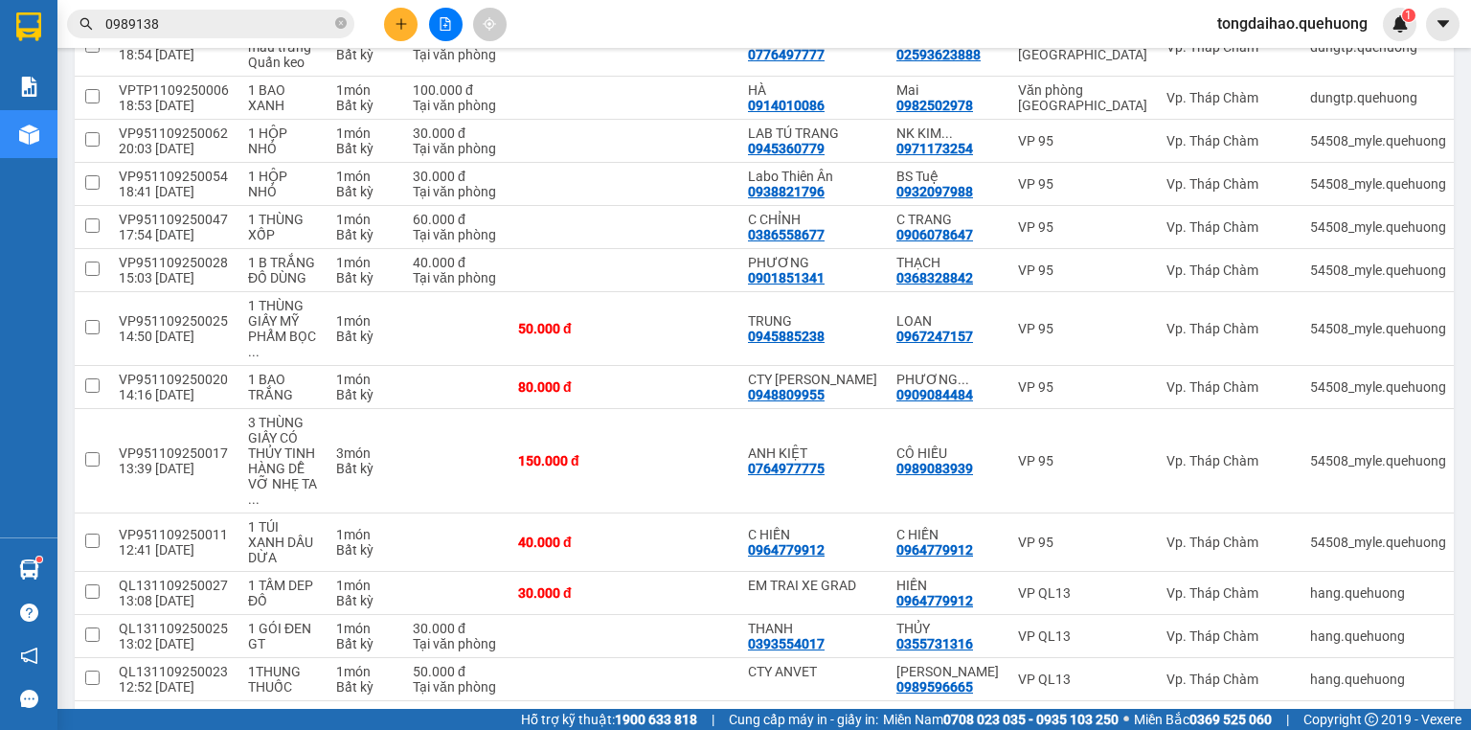
scroll to position [2618, 0]
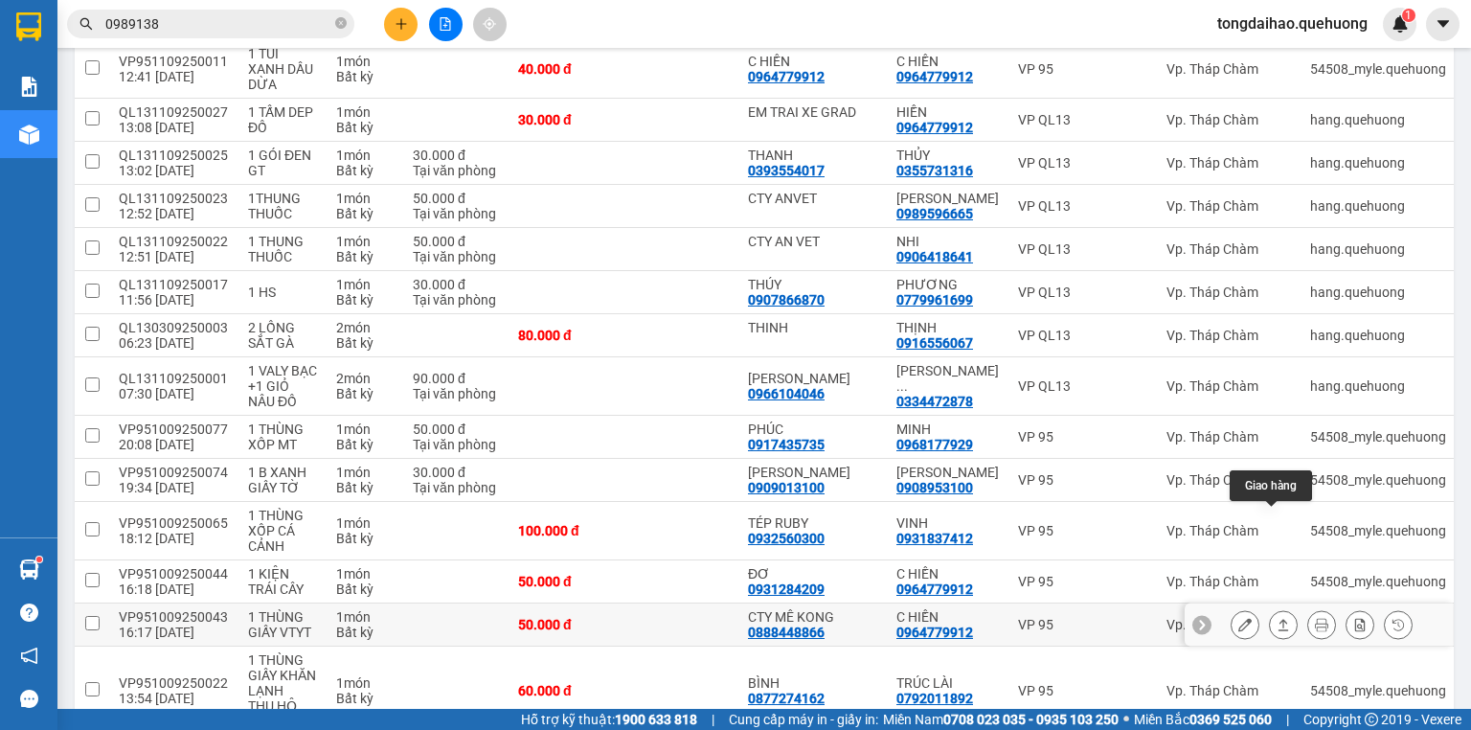
click at [1277, 618] on icon at bounding box center [1283, 624] width 13 height 13
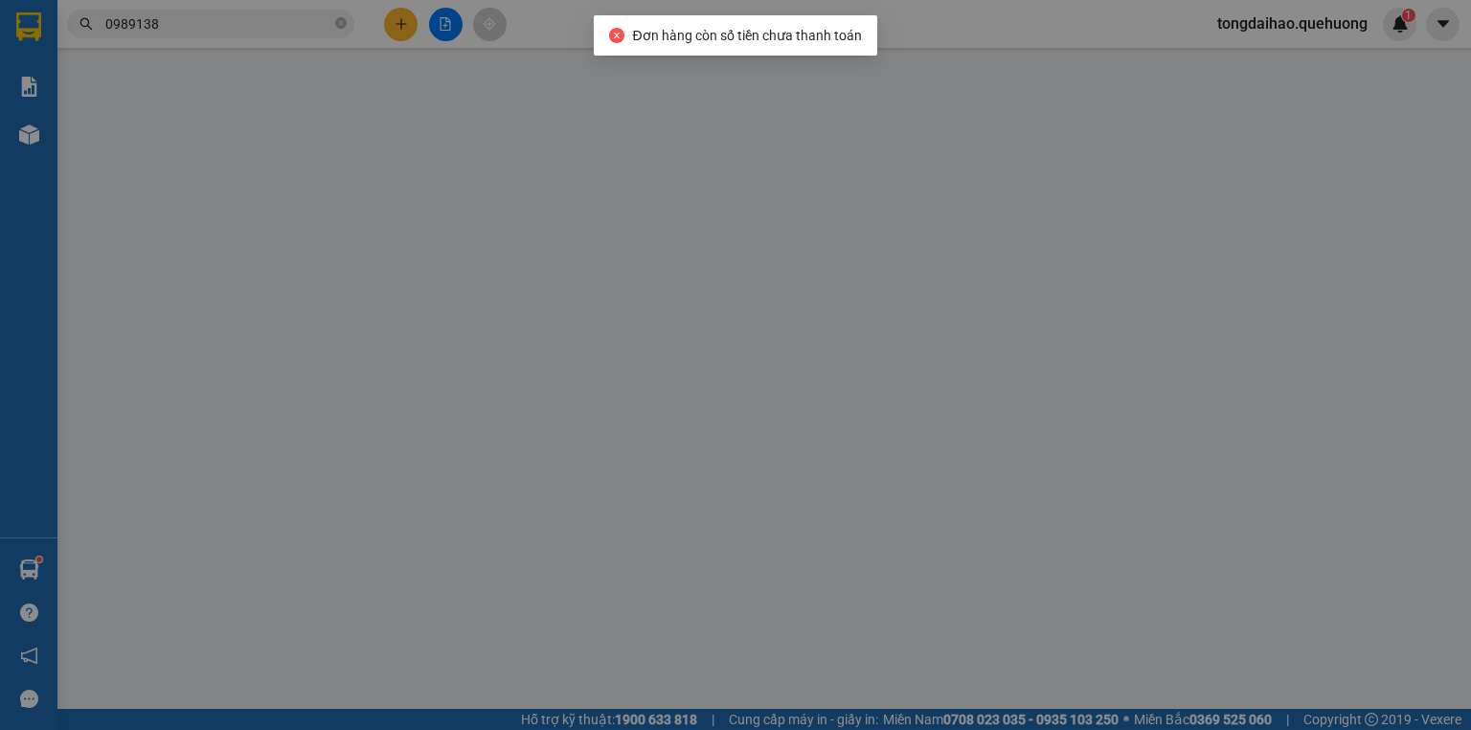
type input "0888448866"
type input "CTY MÊ KONG"
type input "0964779912"
type input "C HIỀN"
type input "50.000"
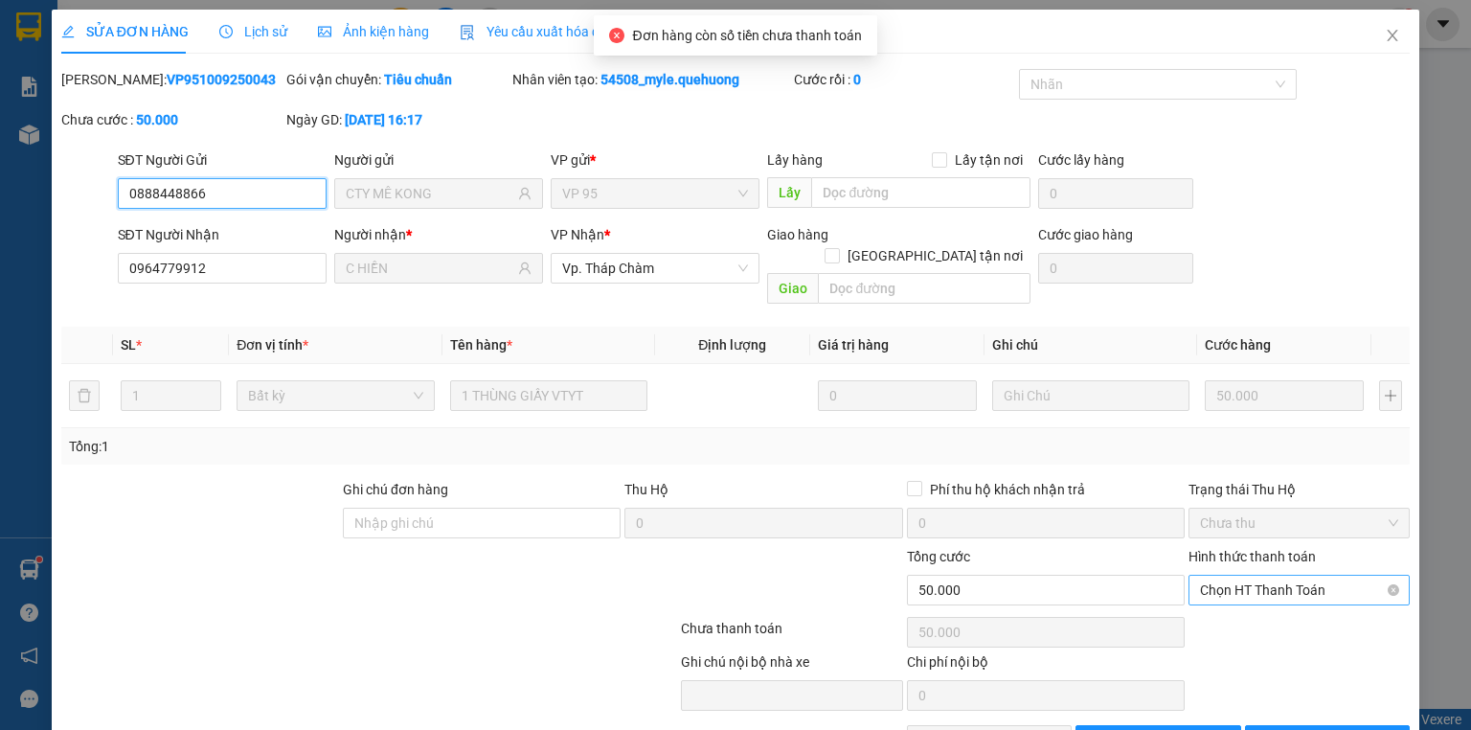
click at [1238, 576] on span "Chọn HT Thanh Toán" at bounding box center [1299, 590] width 198 height 29
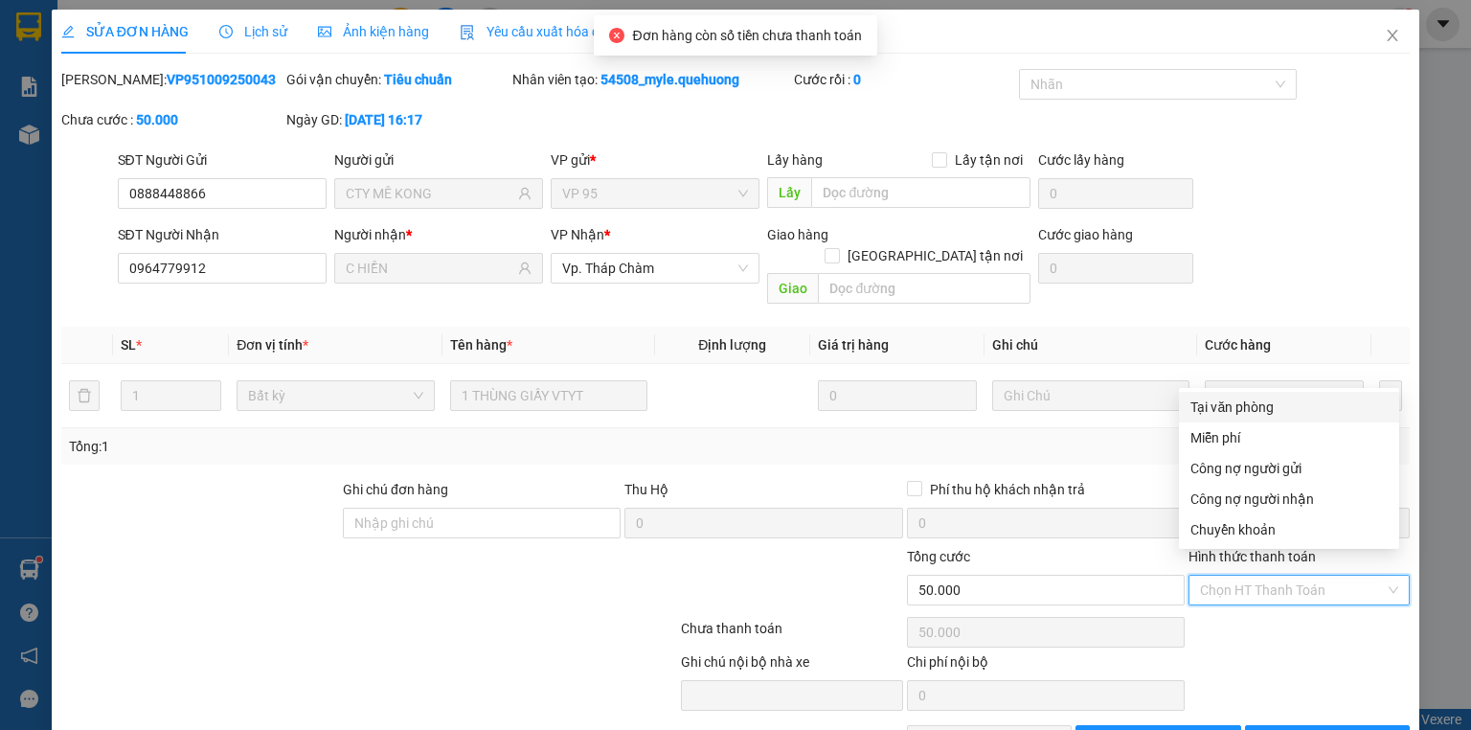
click at [1236, 405] on div "Tại văn phòng" at bounding box center [1288, 406] width 197 height 21
type input "0"
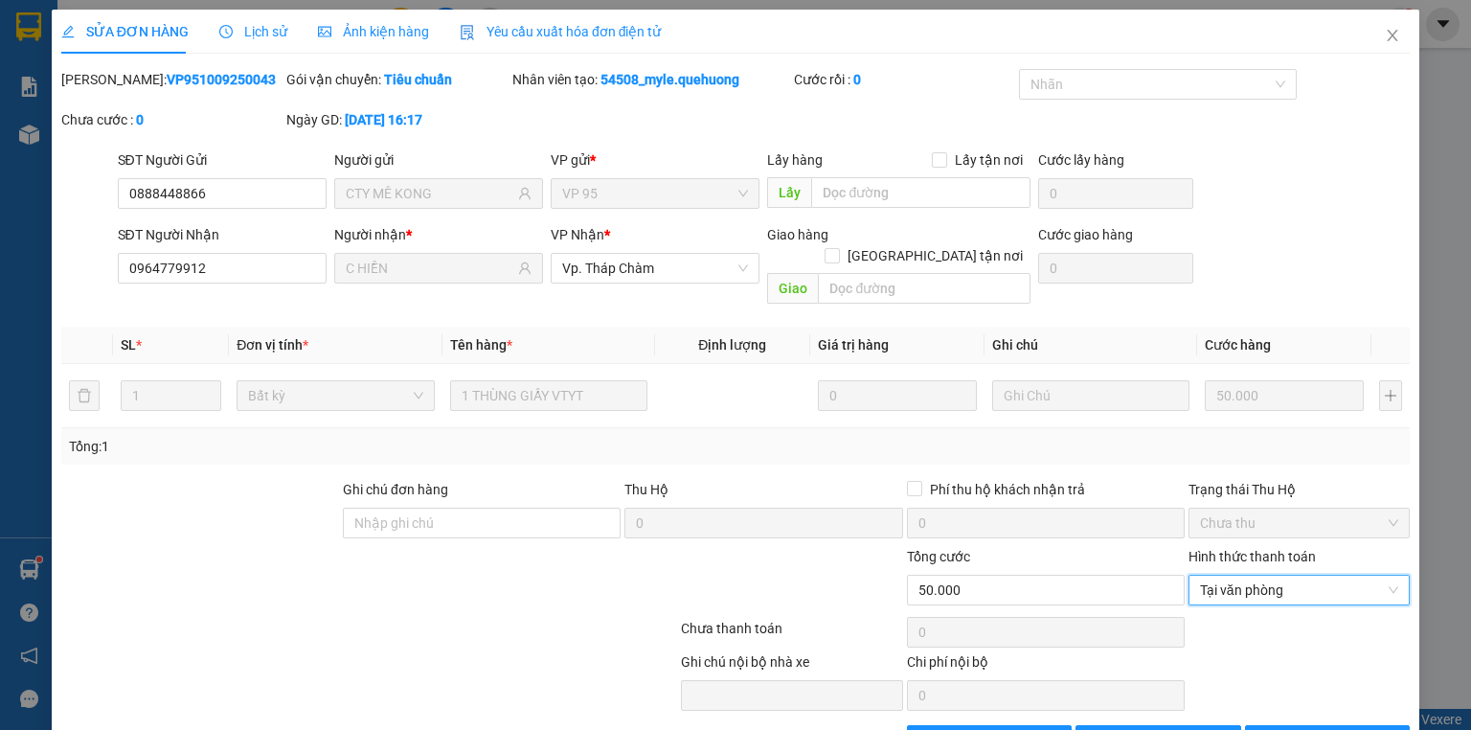
scroll to position [40, 0]
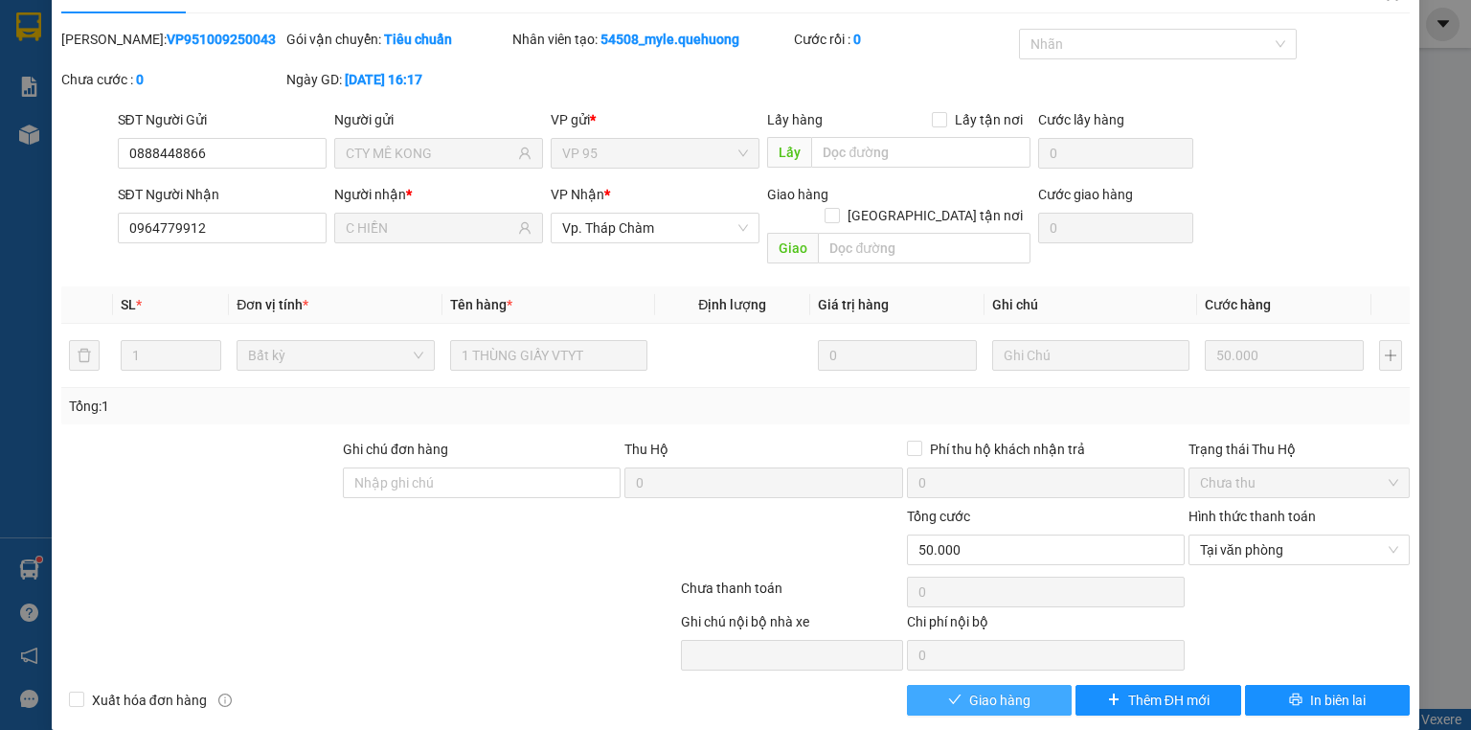
click at [961, 690] on button "Giao hàng" at bounding box center [990, 700] width 166 height 31
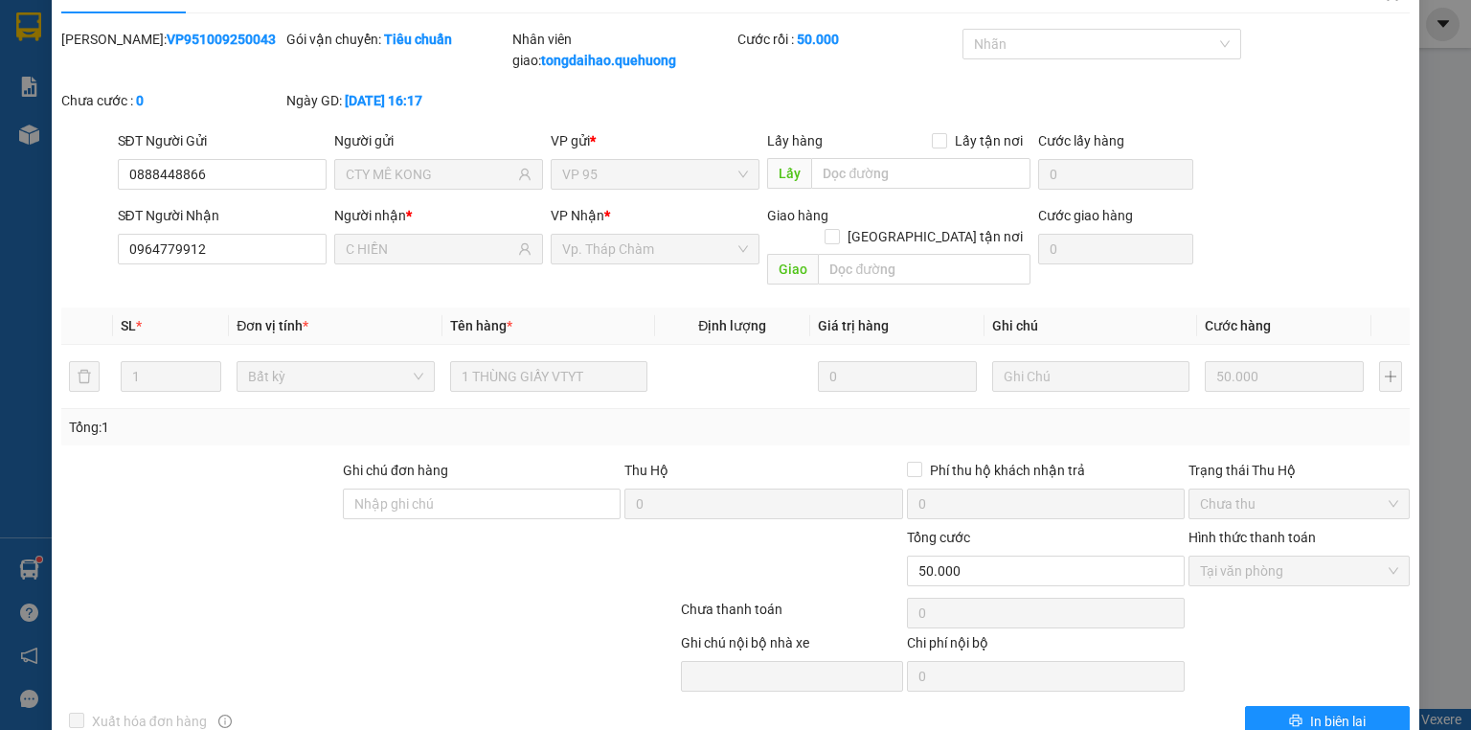
scroll to position [0, 0]
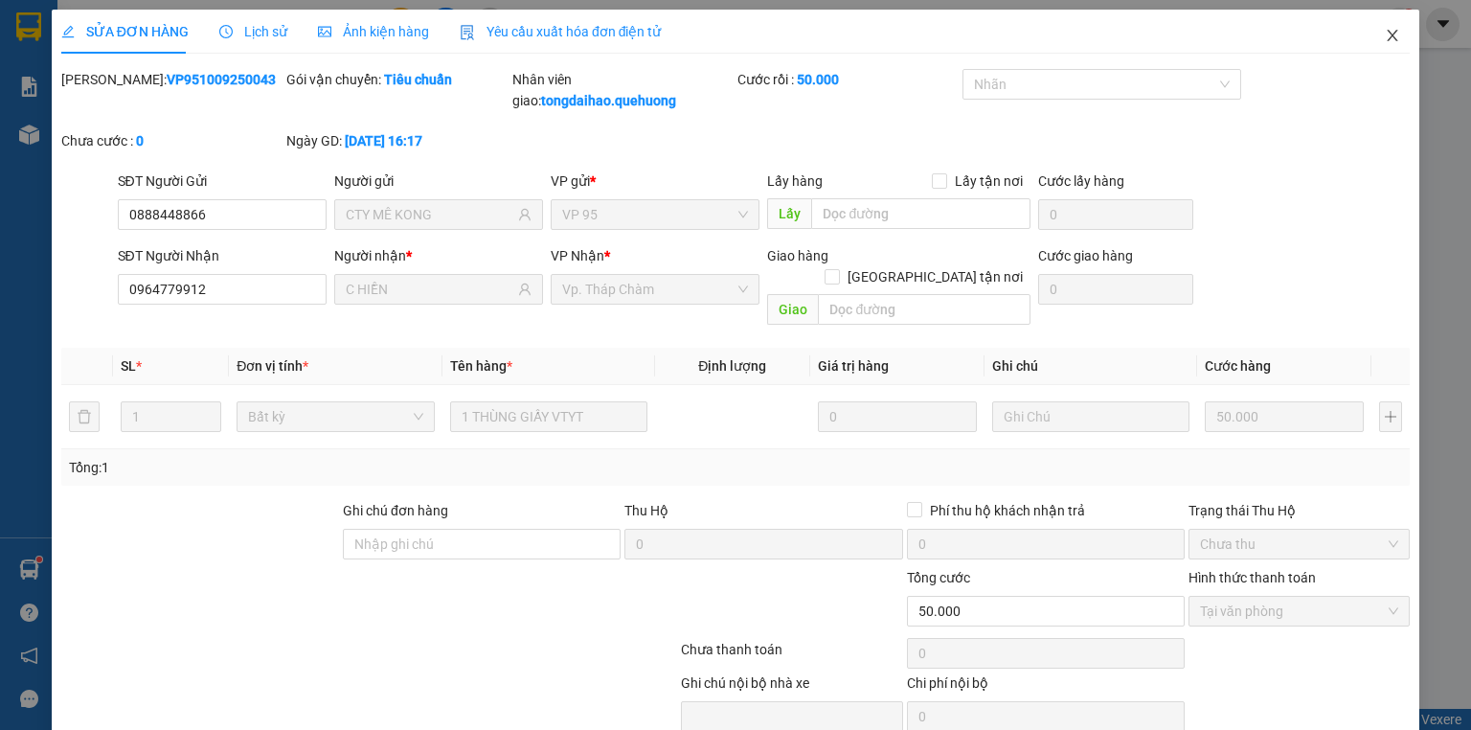
click at [1385, 33] on icon "close" at bounding box center [1392, 35] width 15 height 15
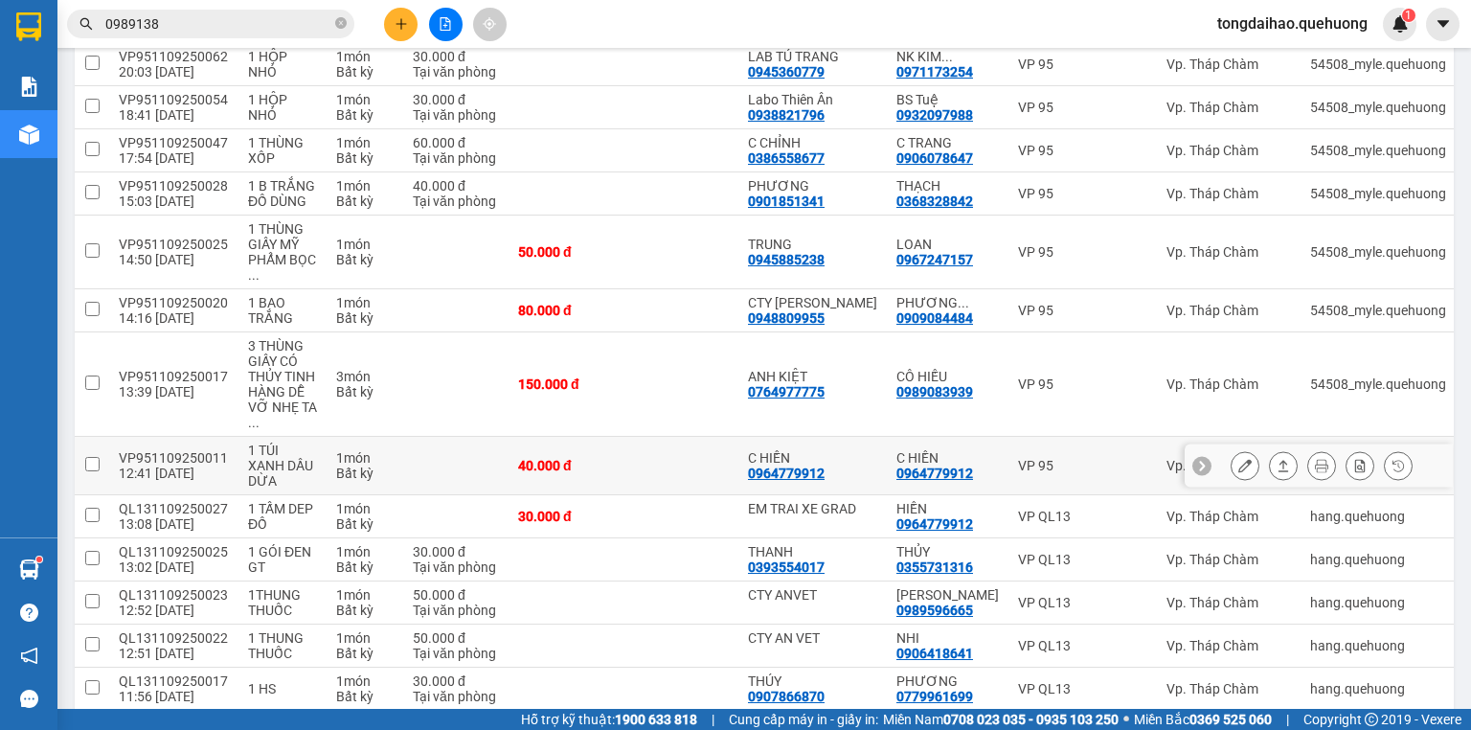
scroll to position [2575, 0]
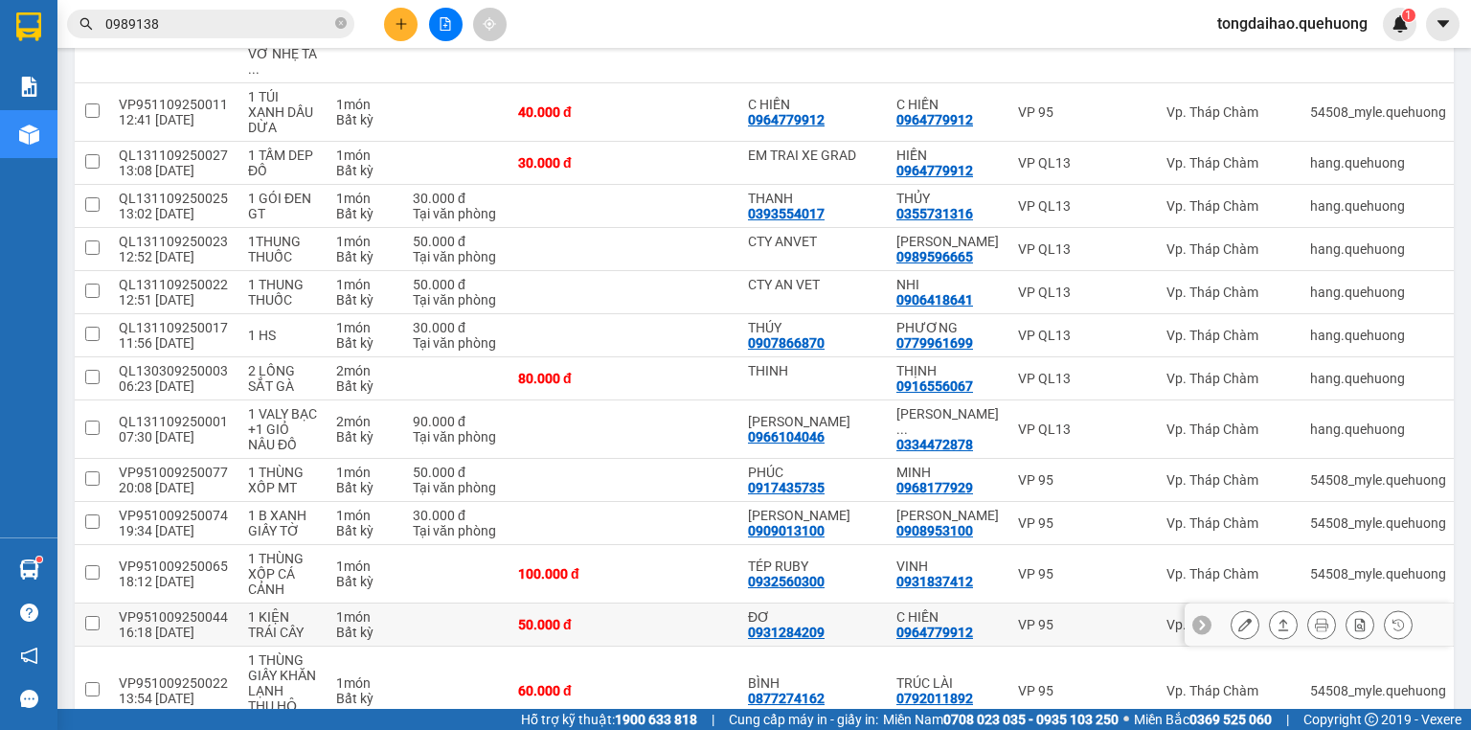
click at [1277, 618] on icon at bounding box center [1283, 624] width 13 height 13
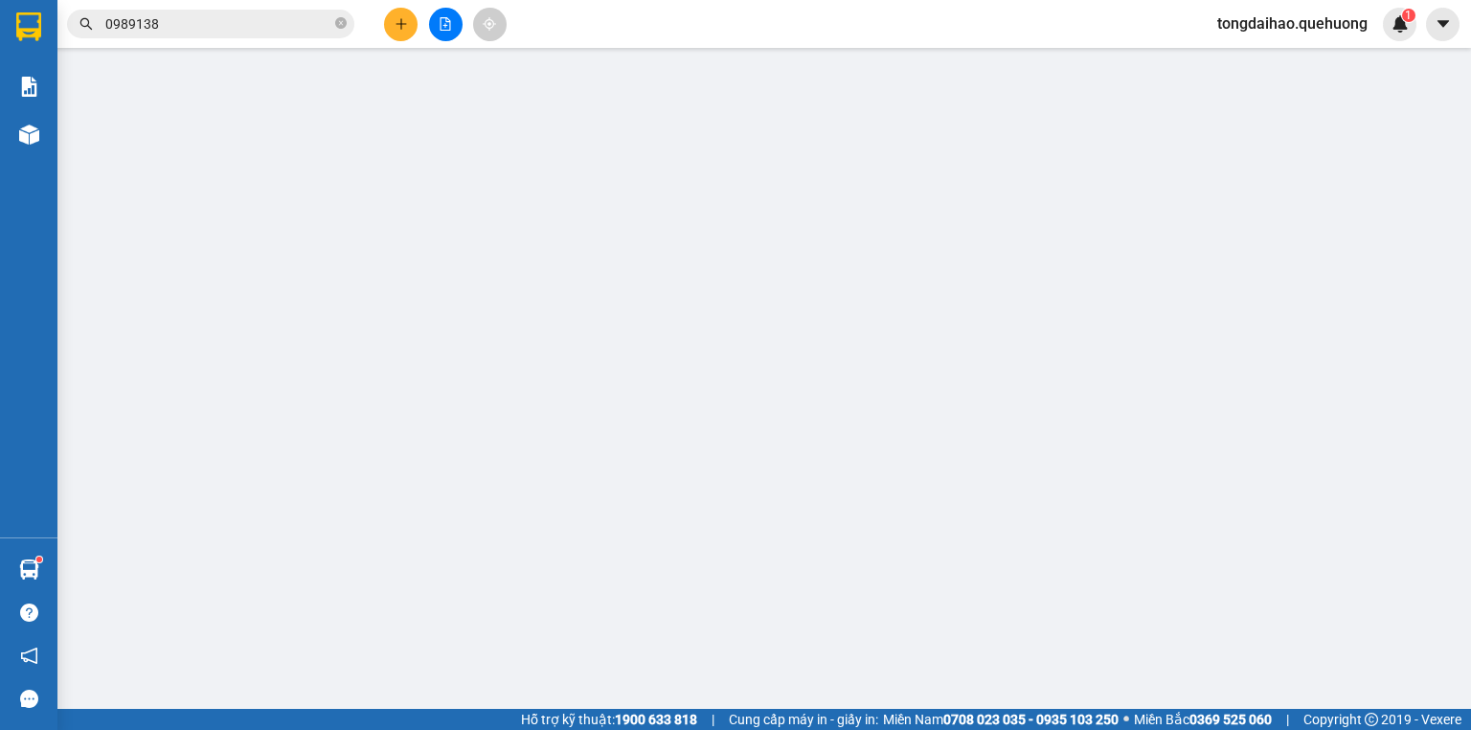
type input "0931284209"
type input "ĐƠ"
type input "0964779912"
type input "C HIỀN"
type input "50.000"
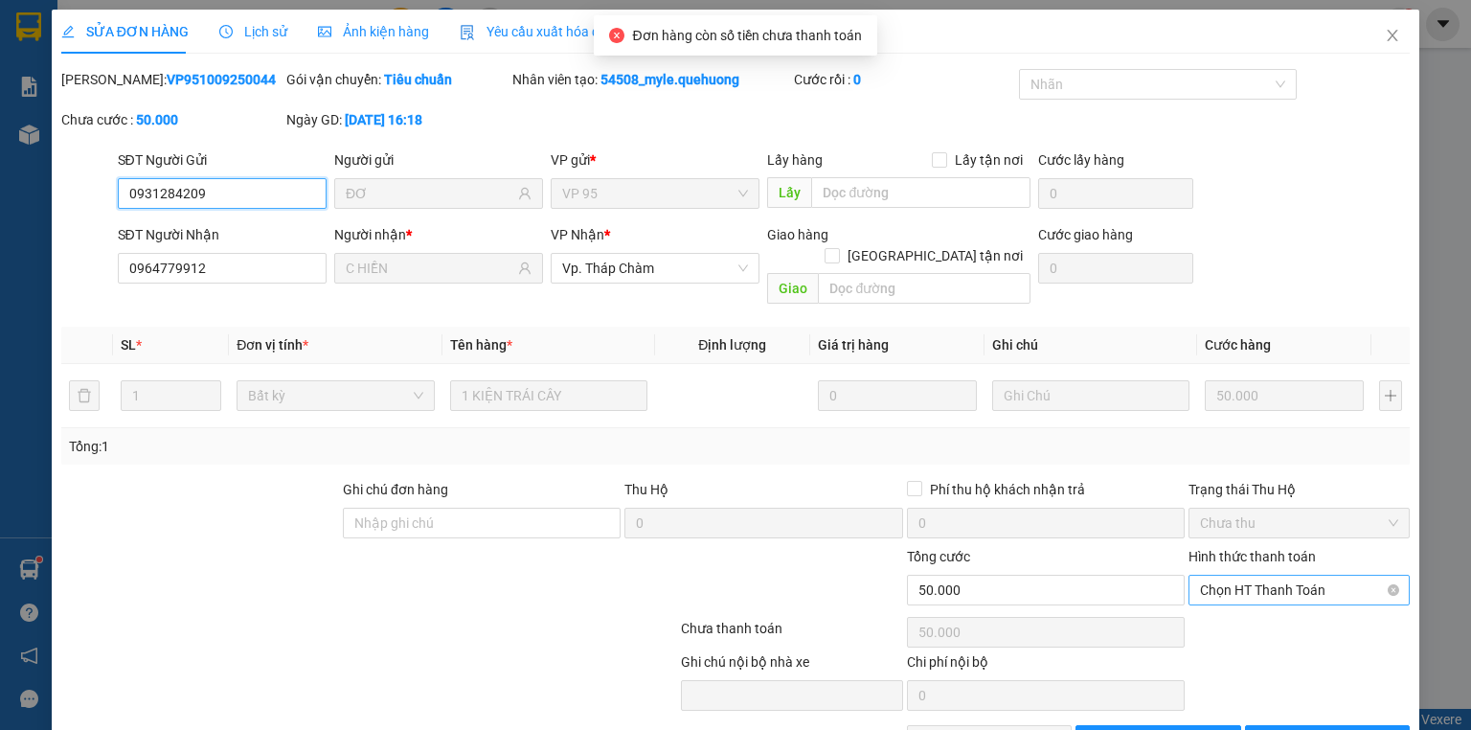
click at [1229, 576] on span "Chọn HT Thanh Toán" at bounding box center [1299, 590] width 198 height 29
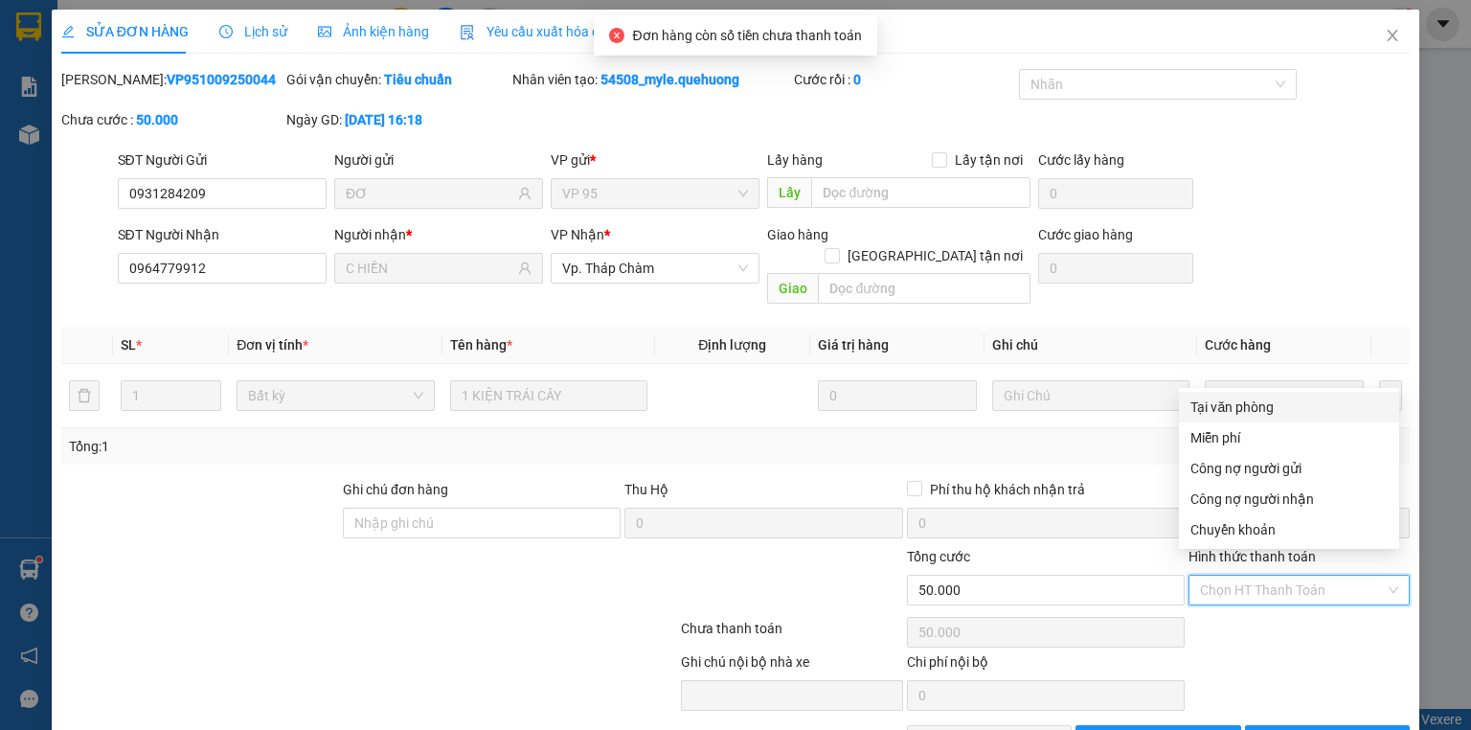
click at [1243, 408] on div "Tại văn phòng" at bounding box center [1288, 406] width 197 height 21
type input "0"
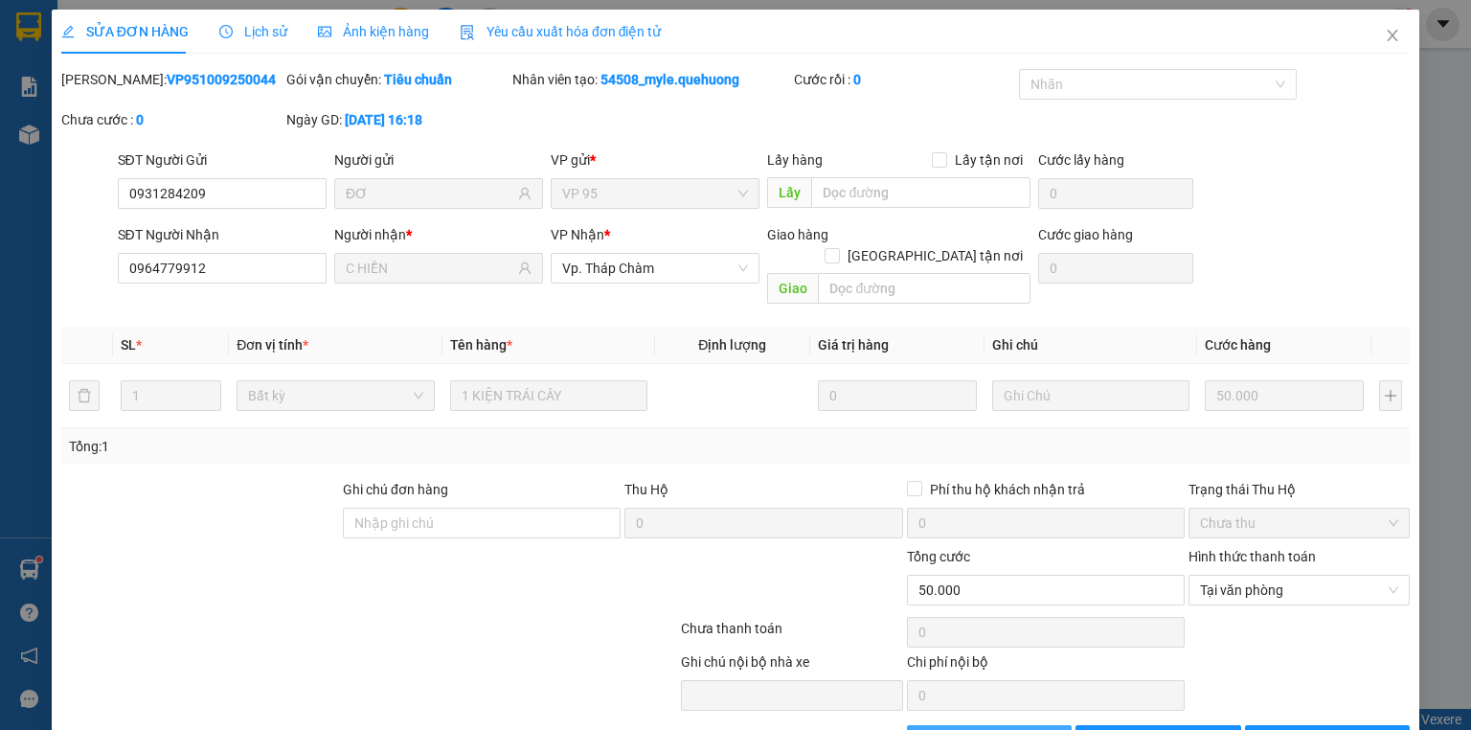
click at [973, 725] on button "Giao hàng" at bounding box center [990, 740] width 166 height 31
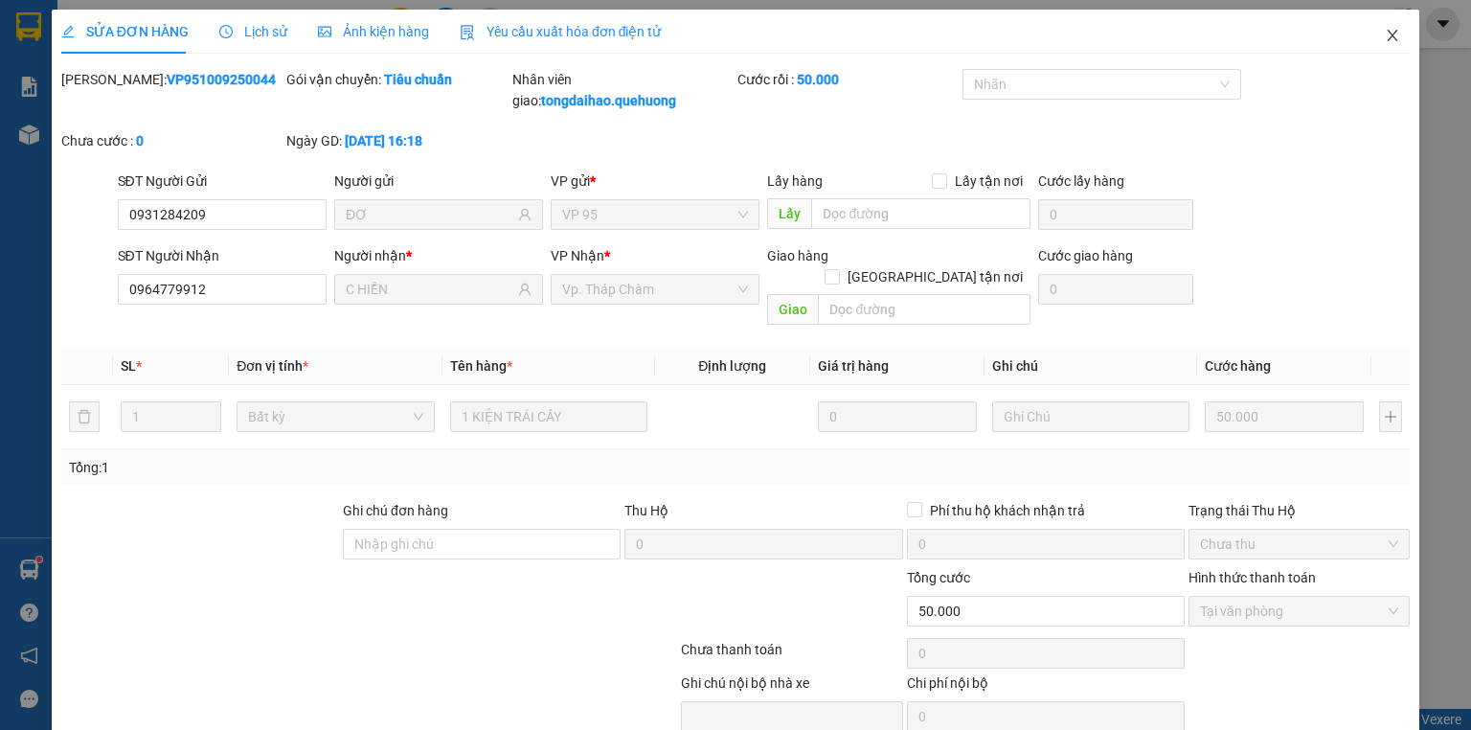
click at [1385, 31] on icon "close" at bounding box center [1392, 35] width 15 height 15
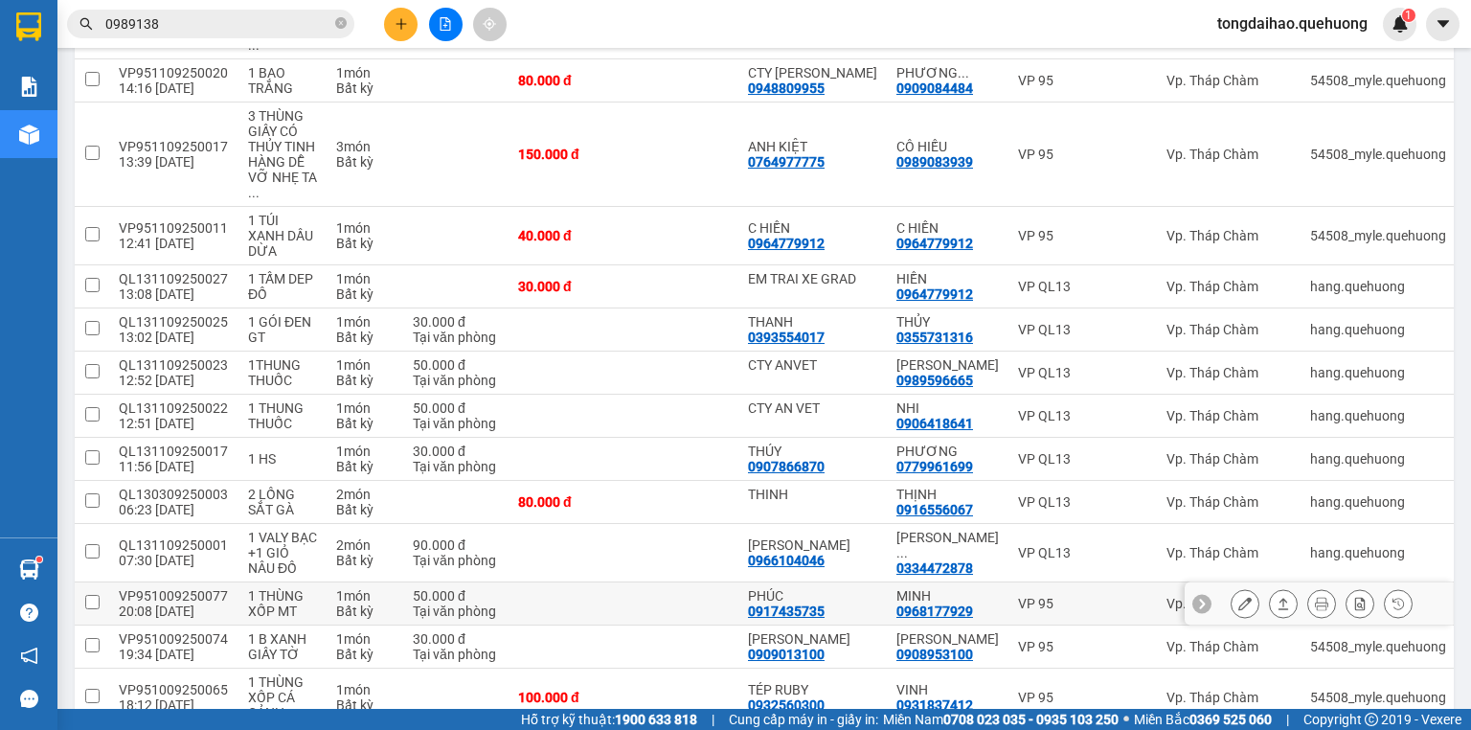
scroll to position [2532, 0]
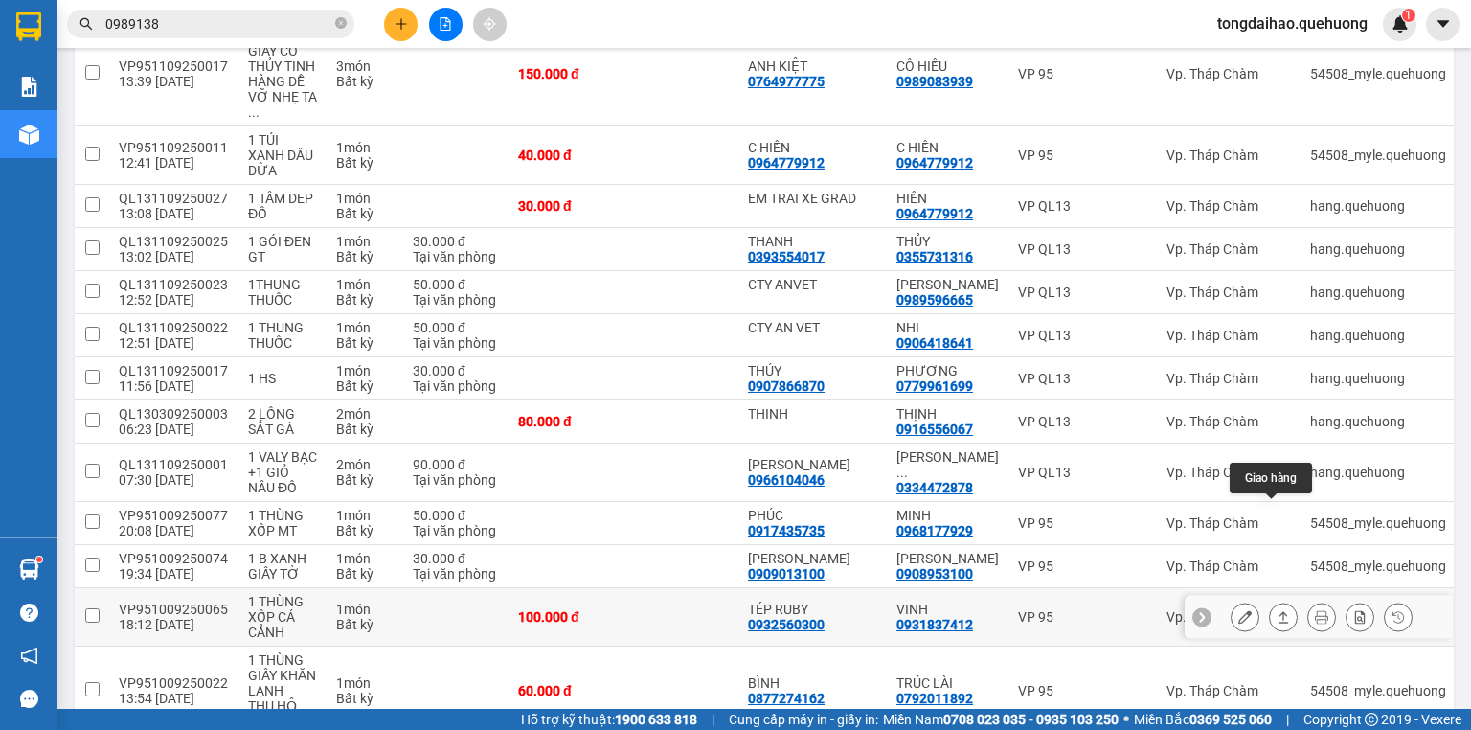
click at [1273, 600] on button at bounding box center [1283, 617] width 27 height 34
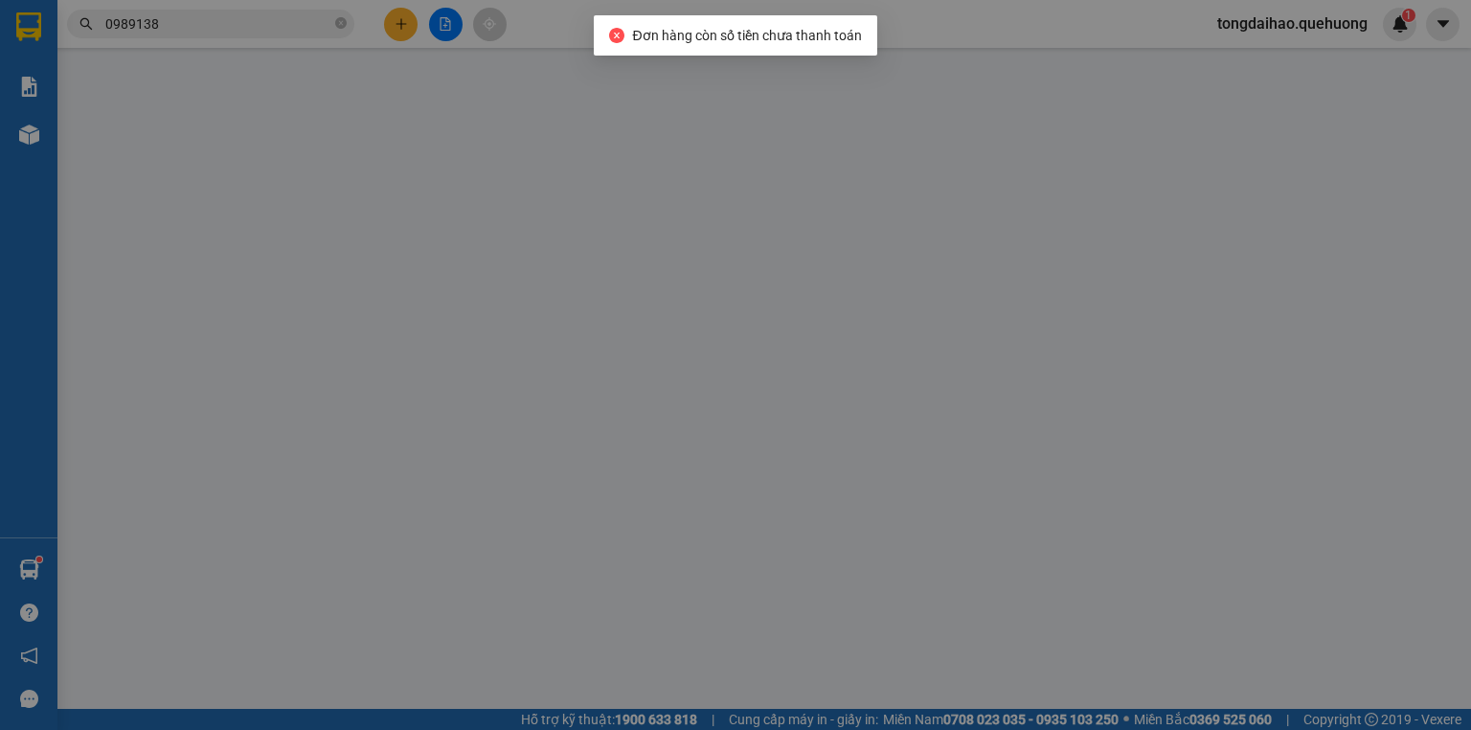
type input "0932560300"
type input "TÉP RUBY"
type input "0931837412"
type input "VINH"
type input "100.000"
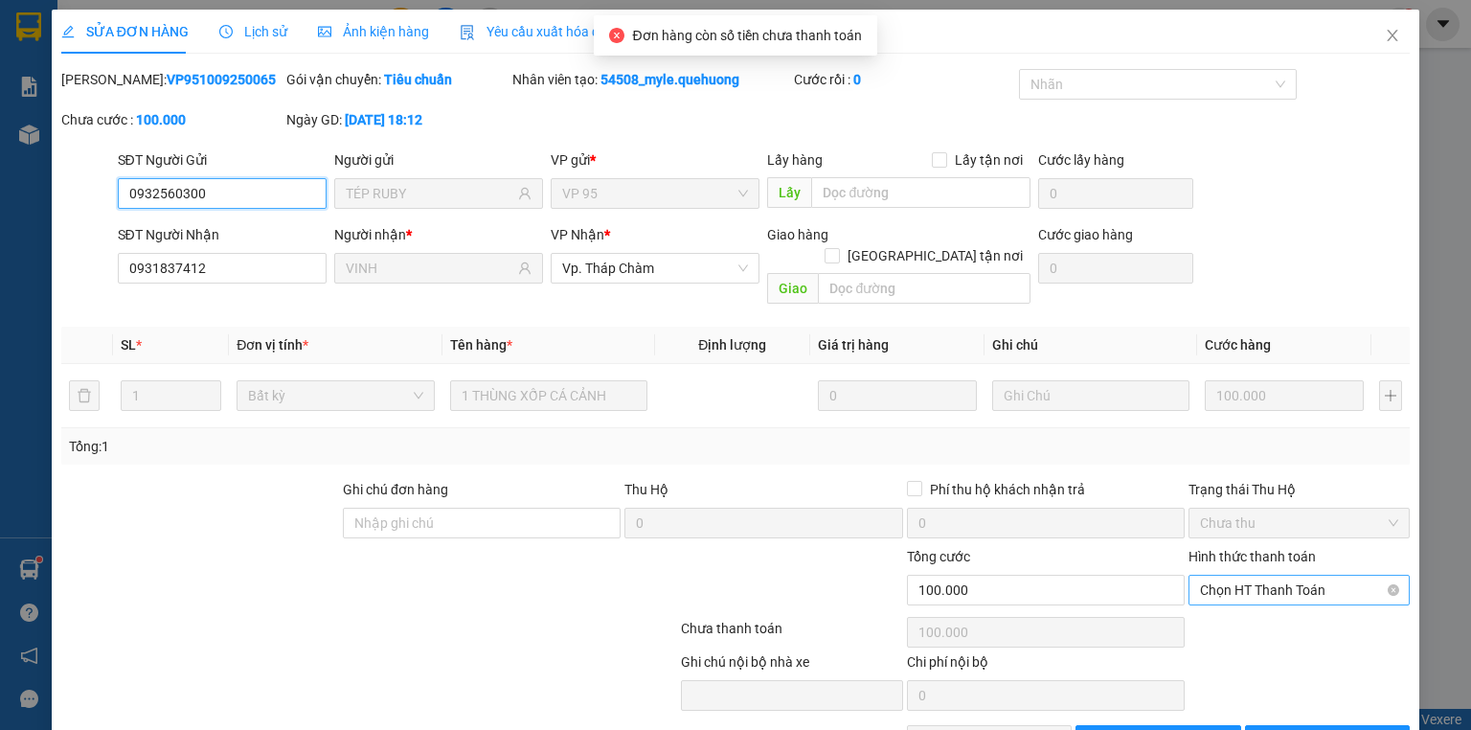
click at [1241, 576] on span "Chọn HT Thanh Toán" at bounding box center [1299, 590] width 198 height 29
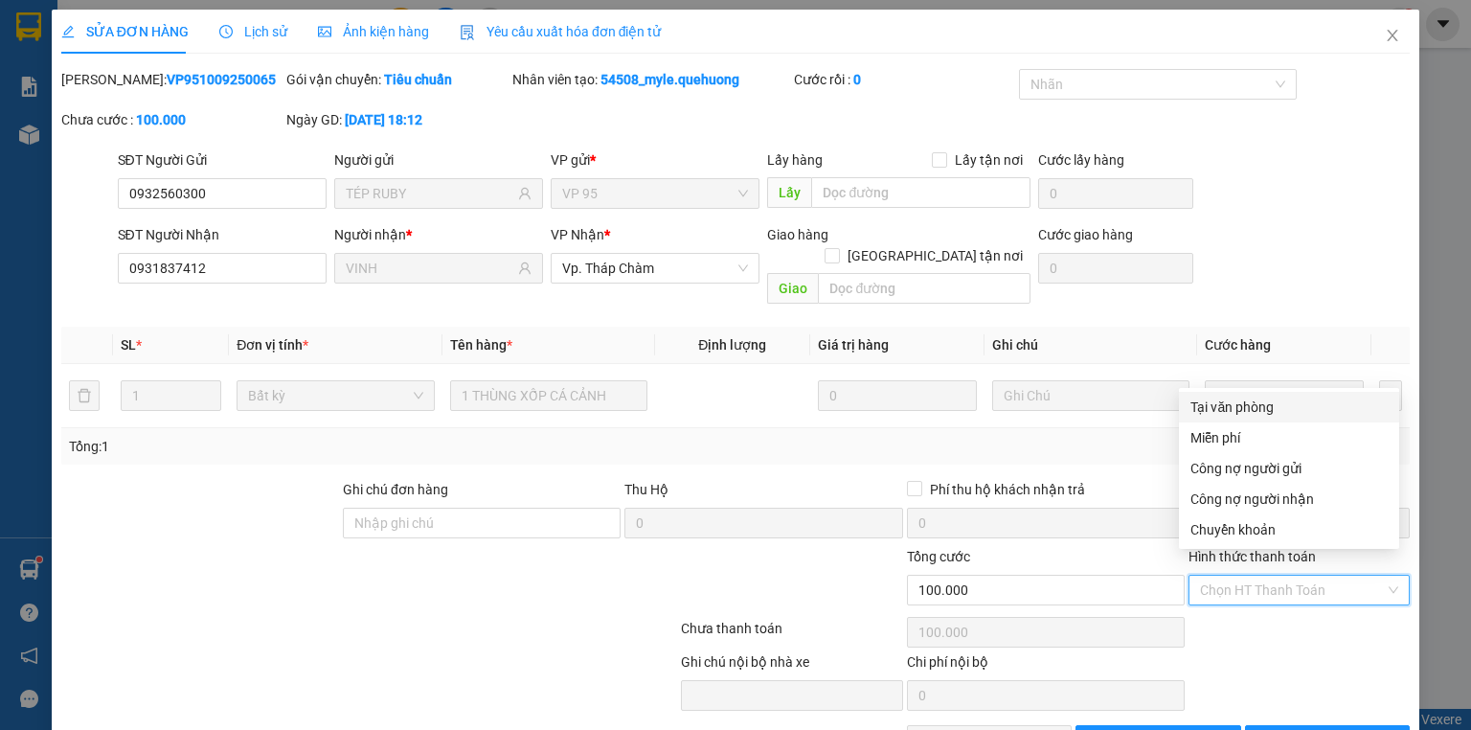
click at [1237, 409] on div "Tại văn phòng" at bounding box center [1288, 406] width 197 height 21
type input "0"
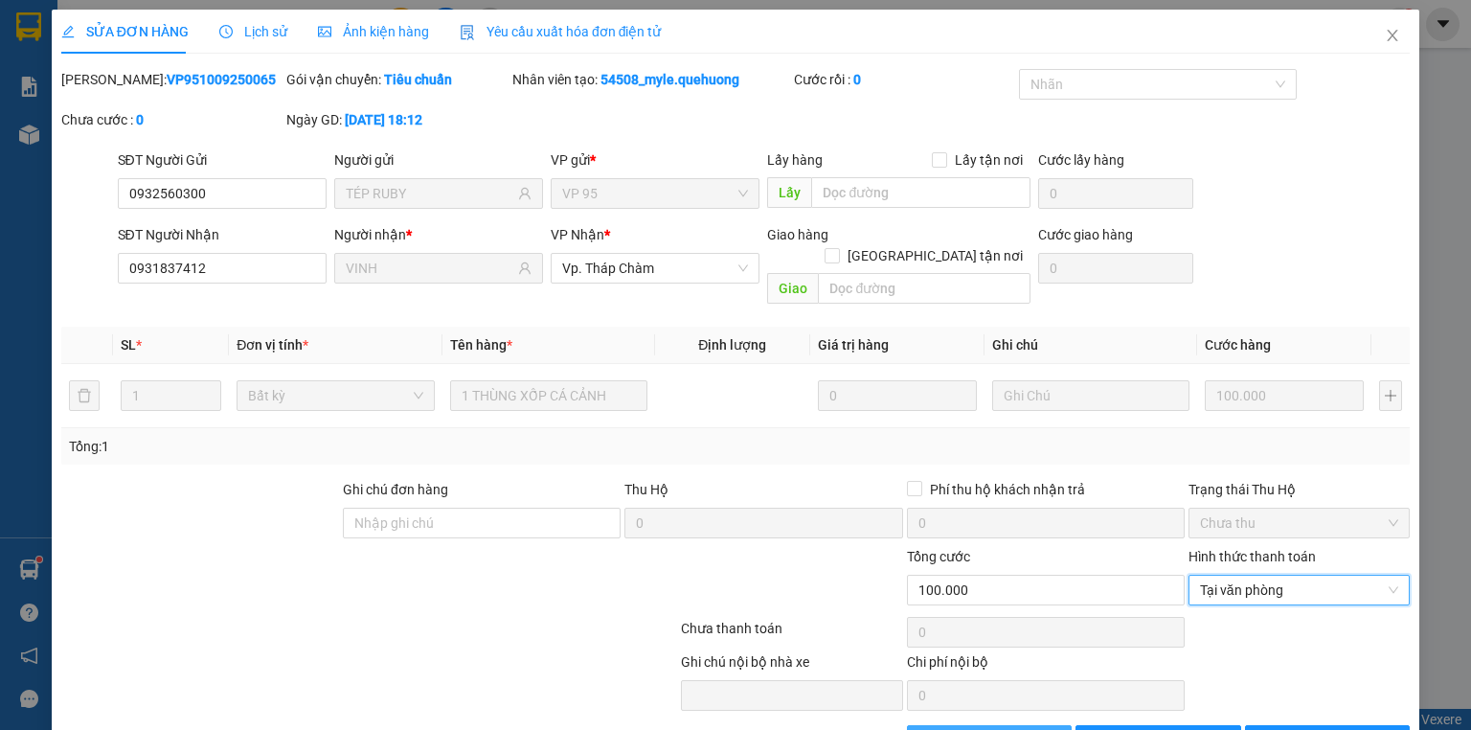
scroll to position [40, 0]
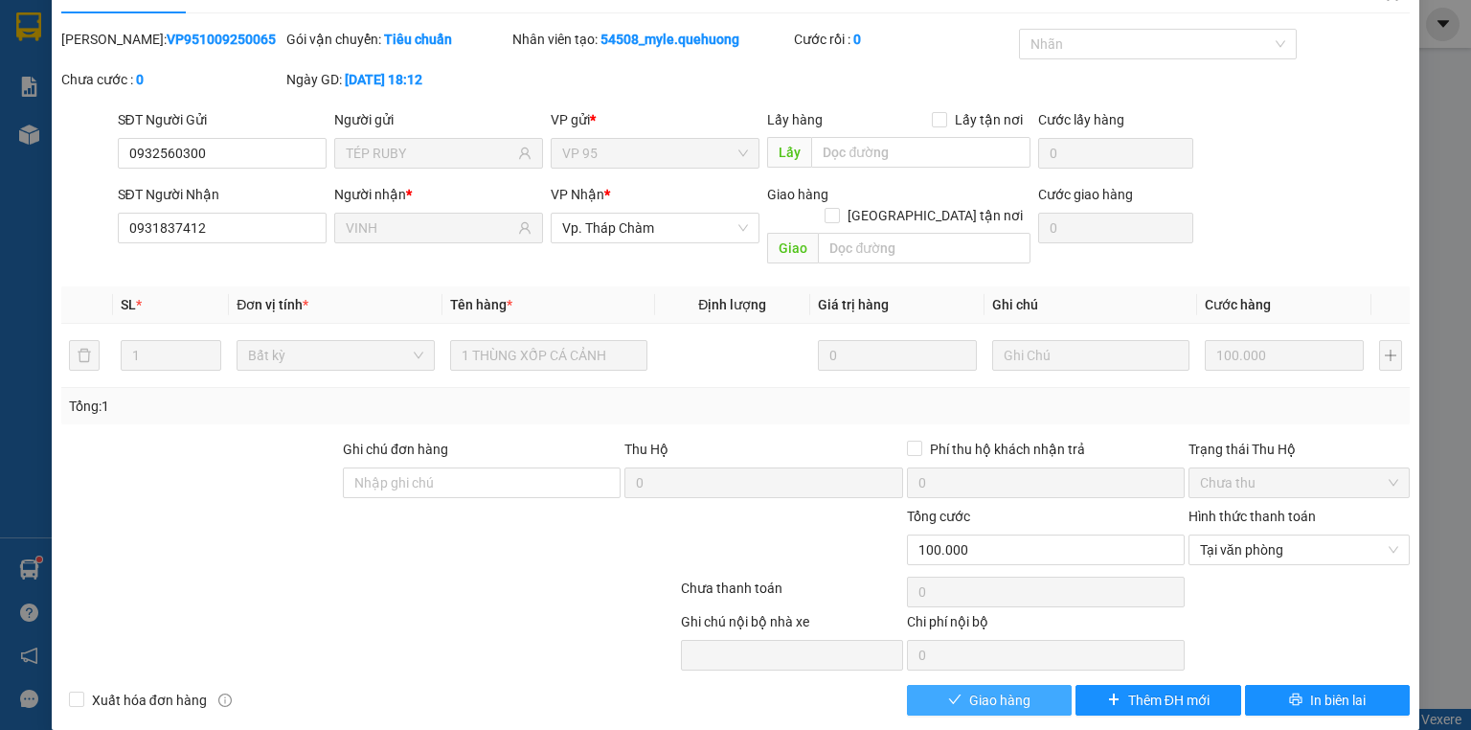
click at [956, 685] on button "Giao hàng" at bounding box center [990, 700] width 166 height 31
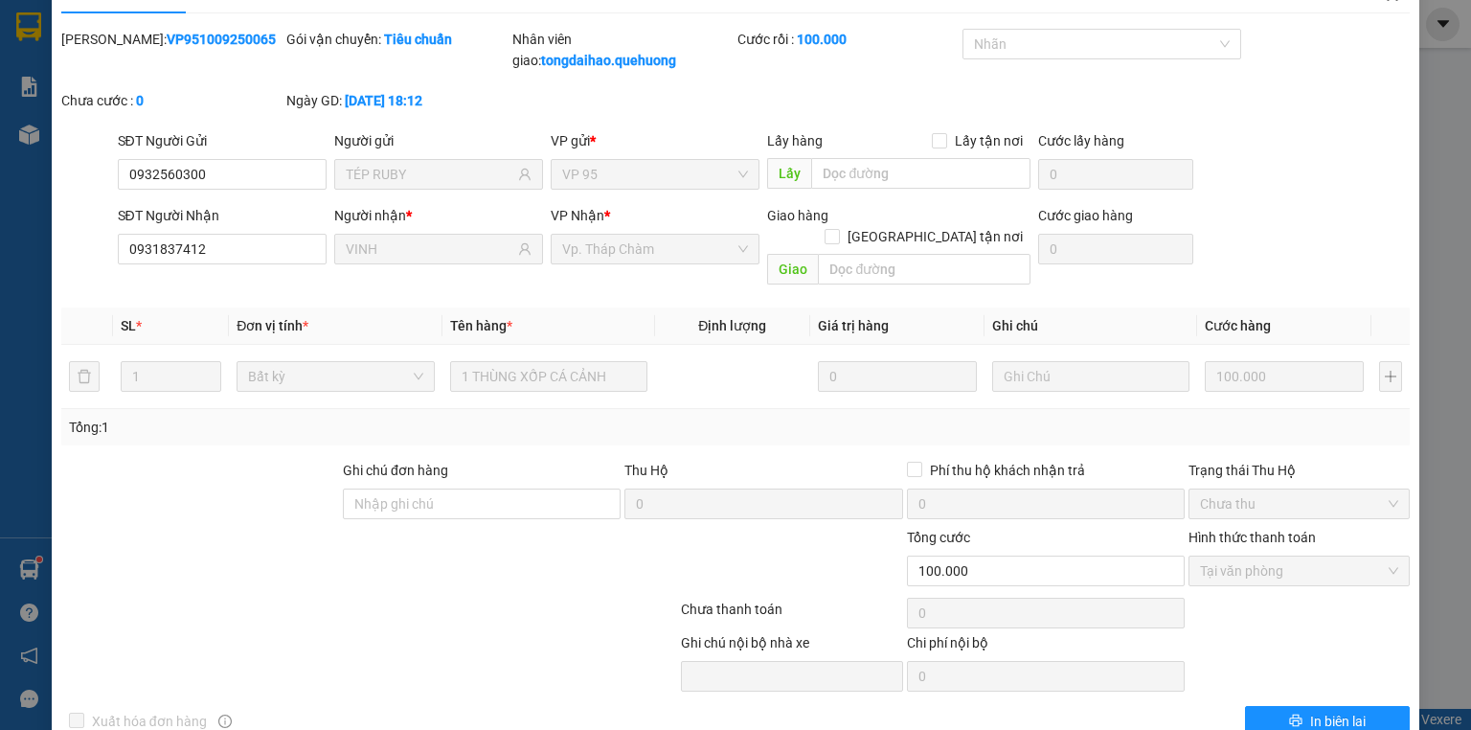
scroll to position [0, 0]
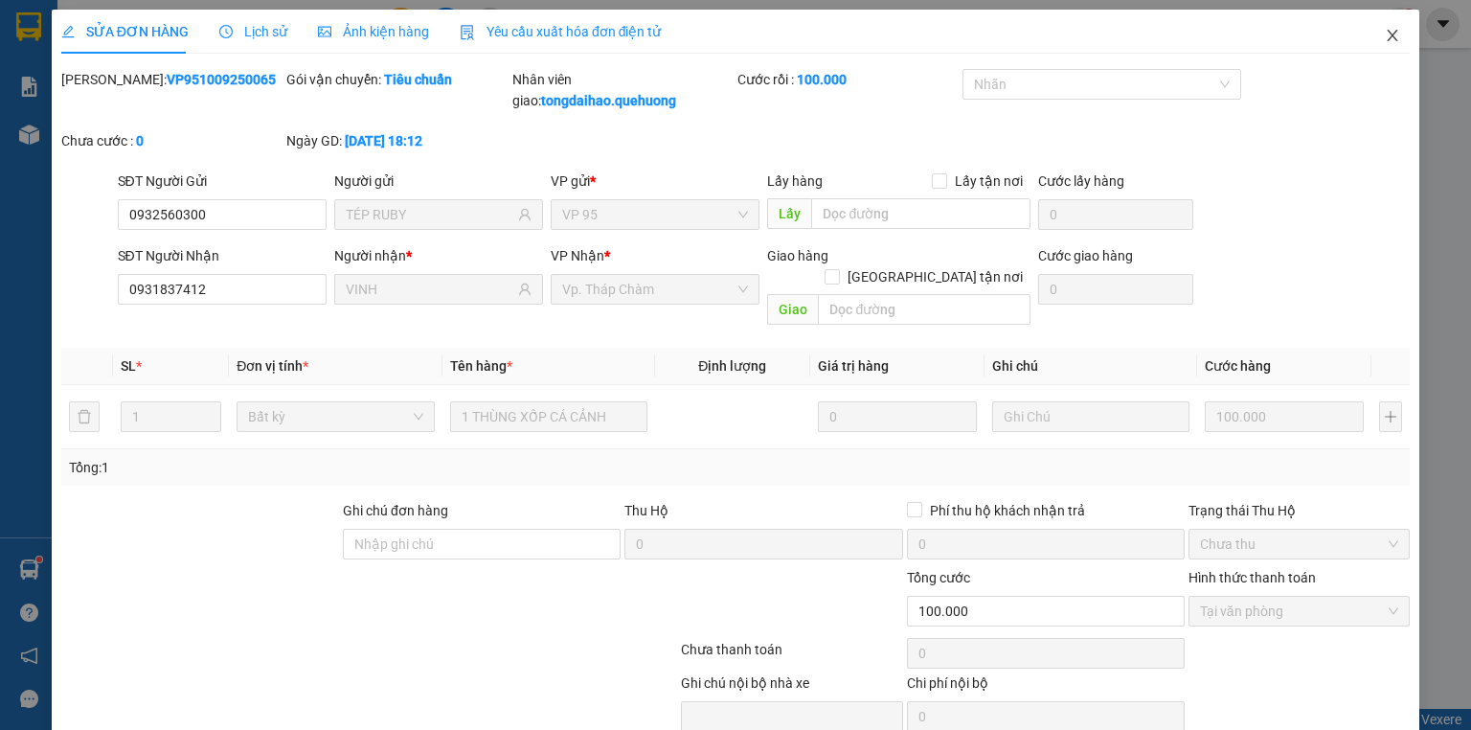
click at [1388, 34] on icon "close" at bounding box center [1393, 35] width 11 height 11
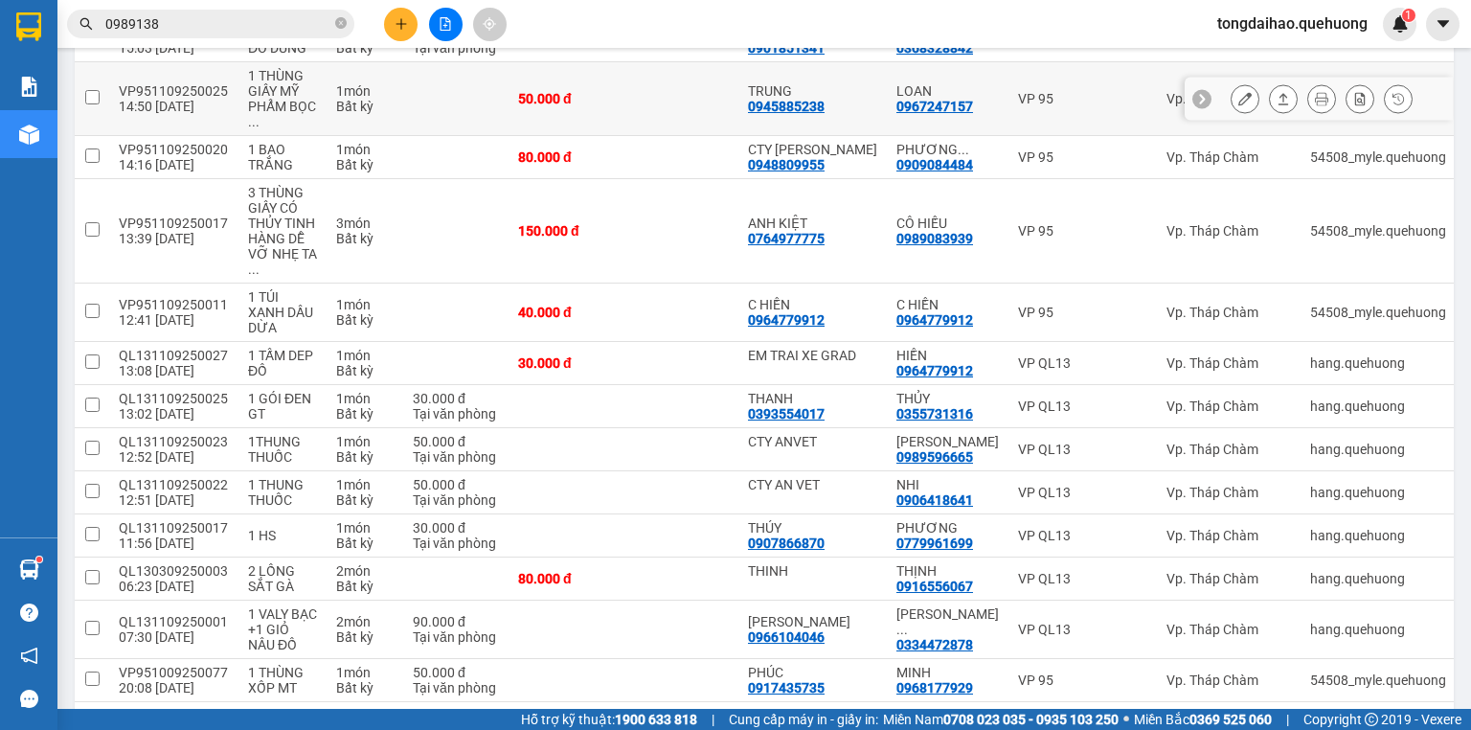
scroll to position [2475, 0]
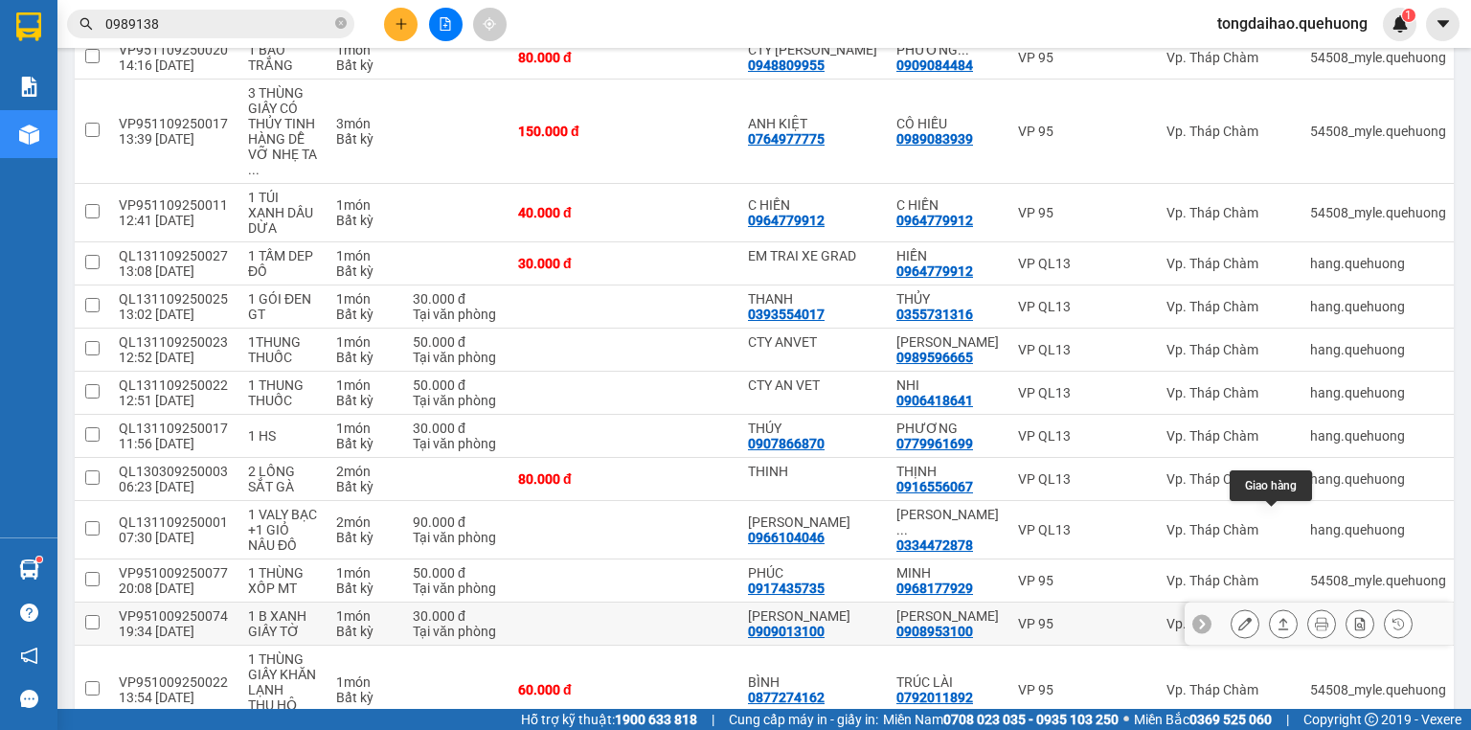
click at [1276, 607] on button at bounding box center [1283, 624] width 27 height 34
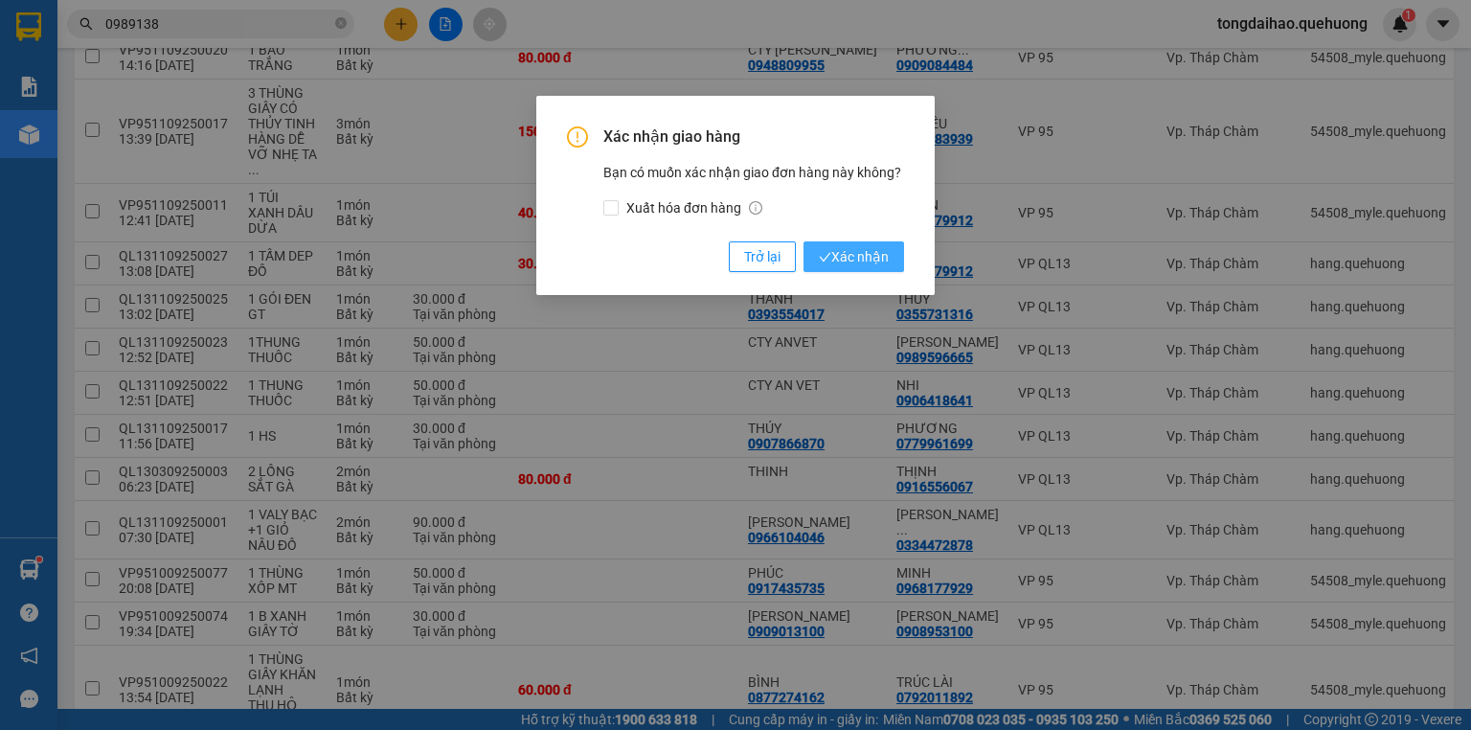
click at [891, 261] on button "Xác nhận" at bounding box center [853, 256] width 101 height 31
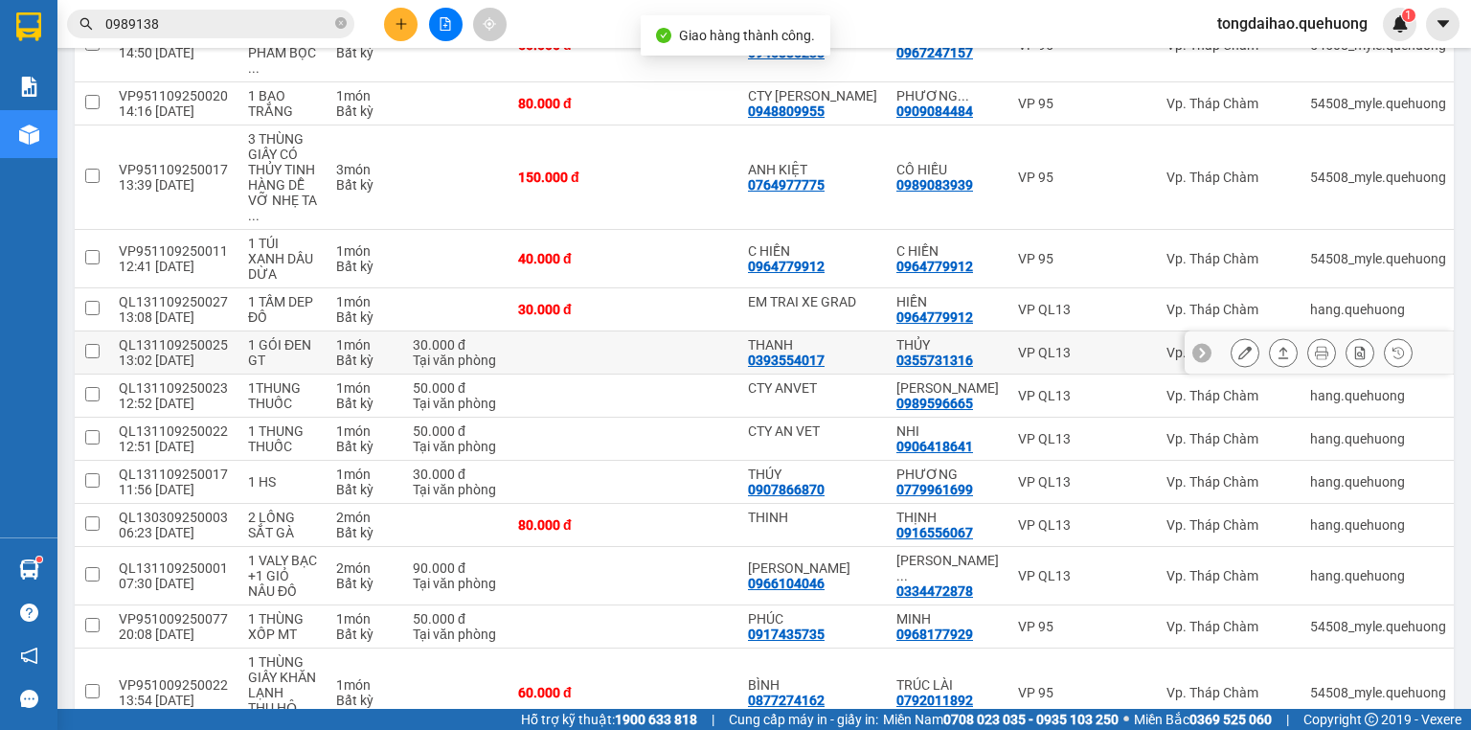
scroll to position [2432, 0]
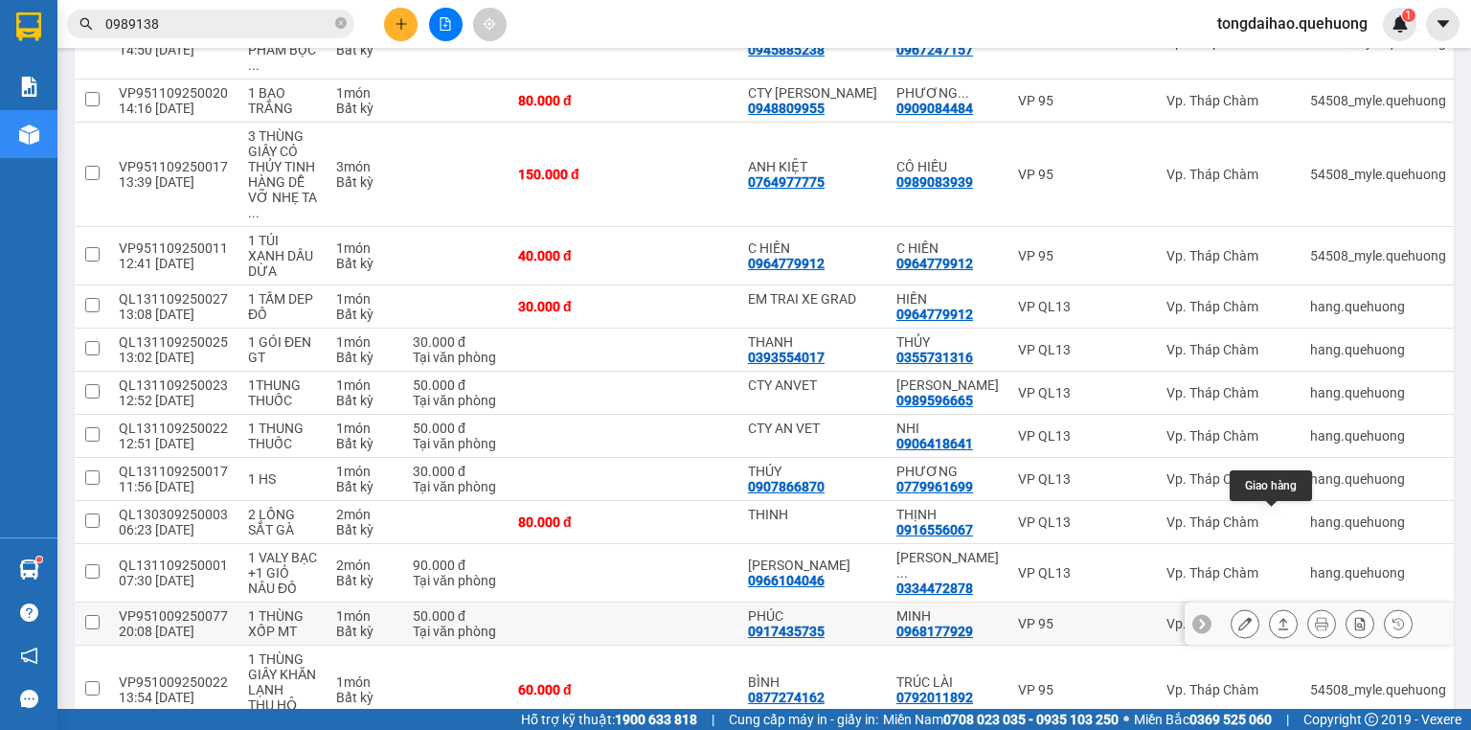
click at [1277, 617] on icon at bounding box center [1283, 623] width 13 height 13
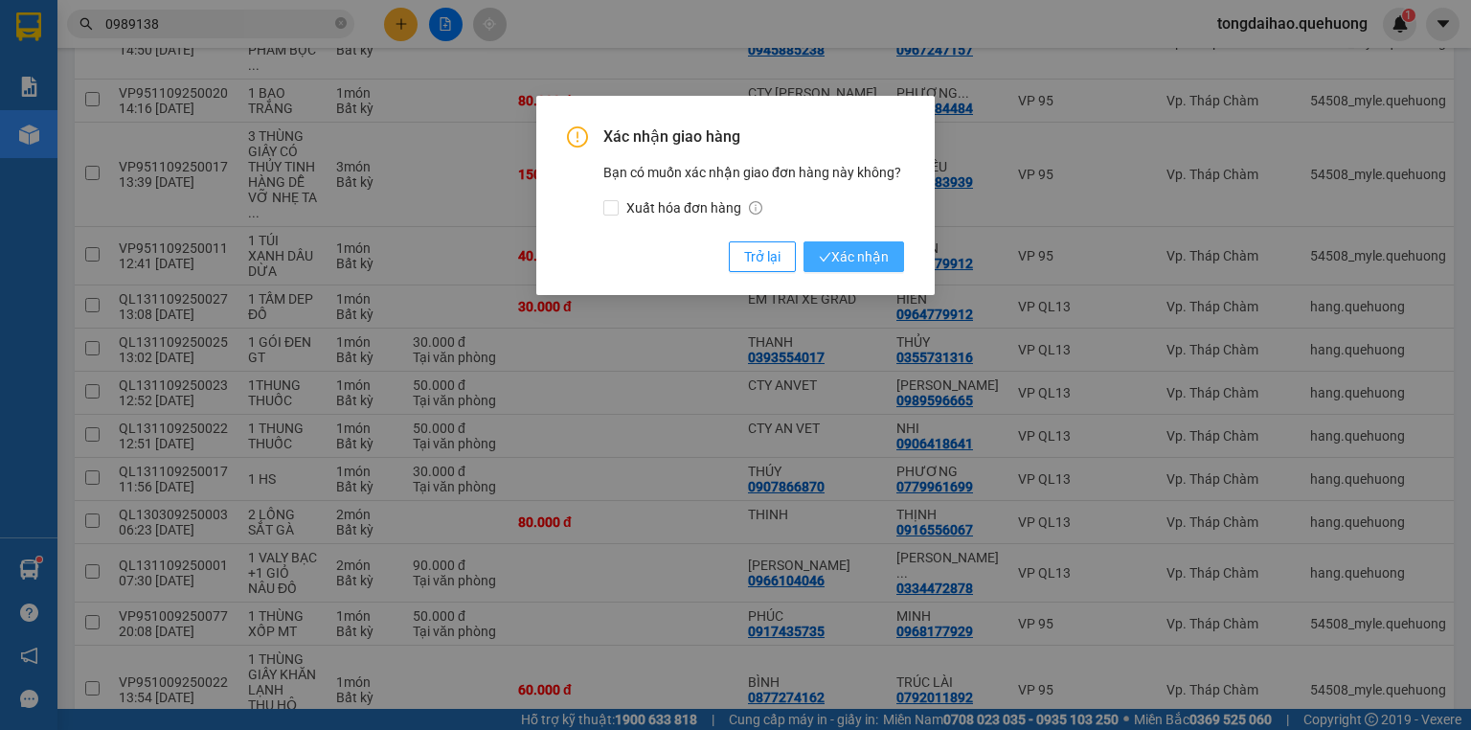
click at [866, 250] on span "Xác nhận" at bounding box center [854, 256] width 70 height 21
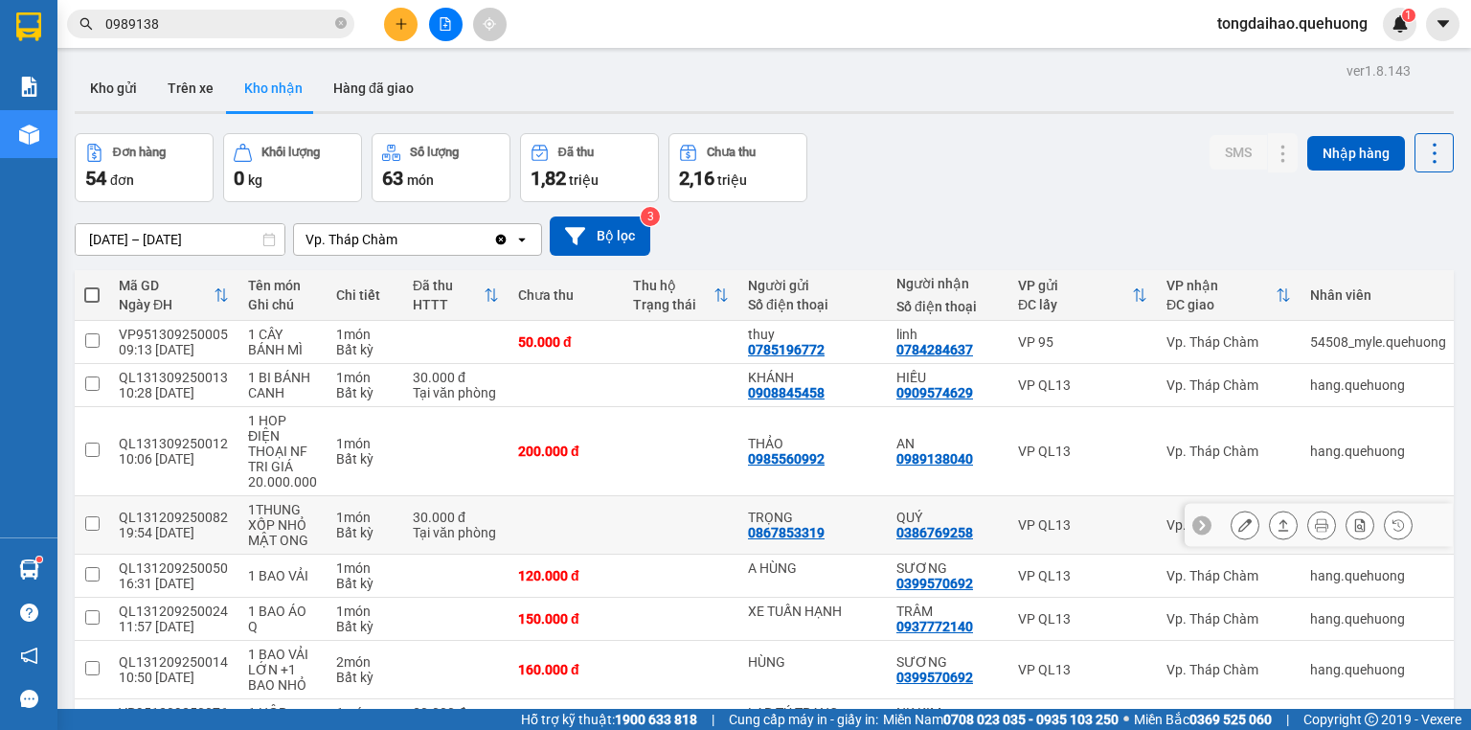
scroll to position [77, 0]
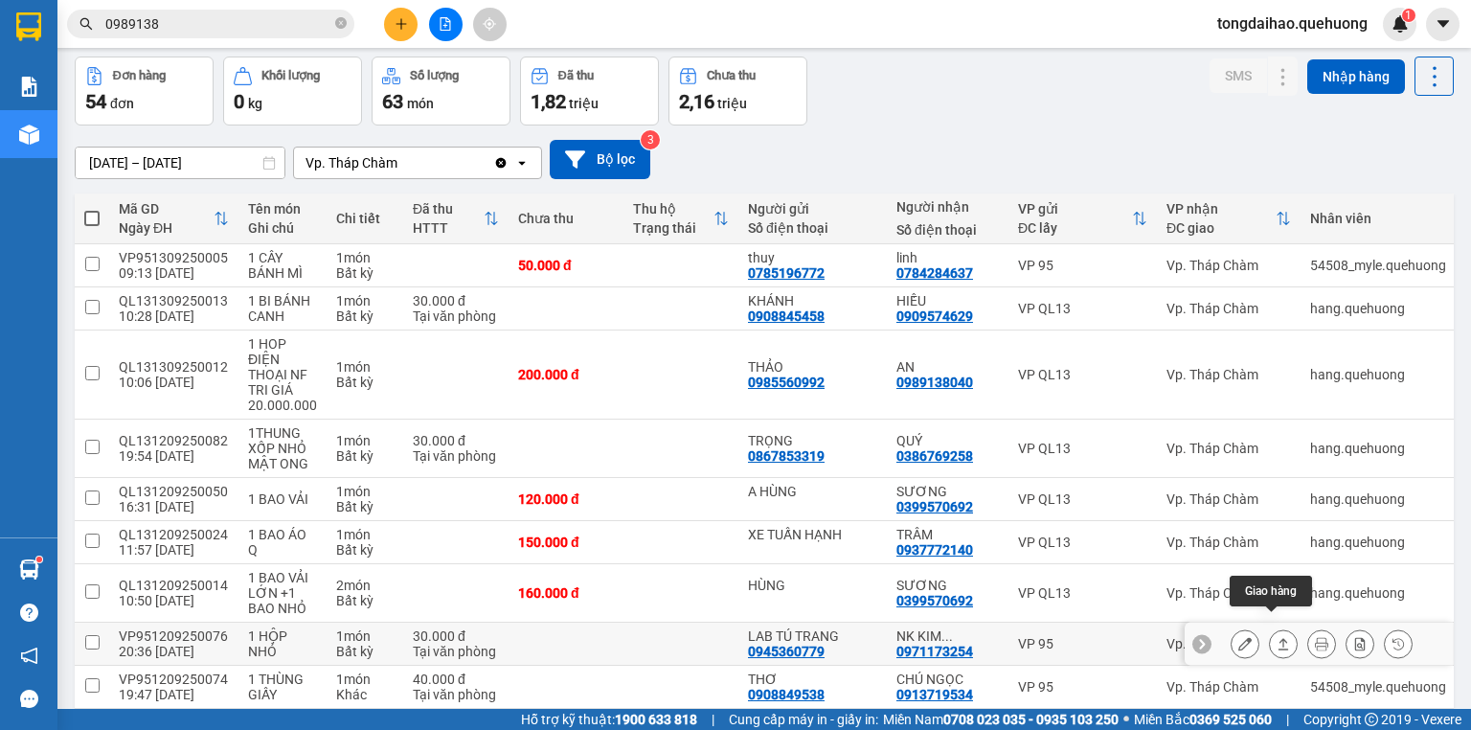
click at [1279, 627] on button at bounding box center [1283, 644] width 27 height 34
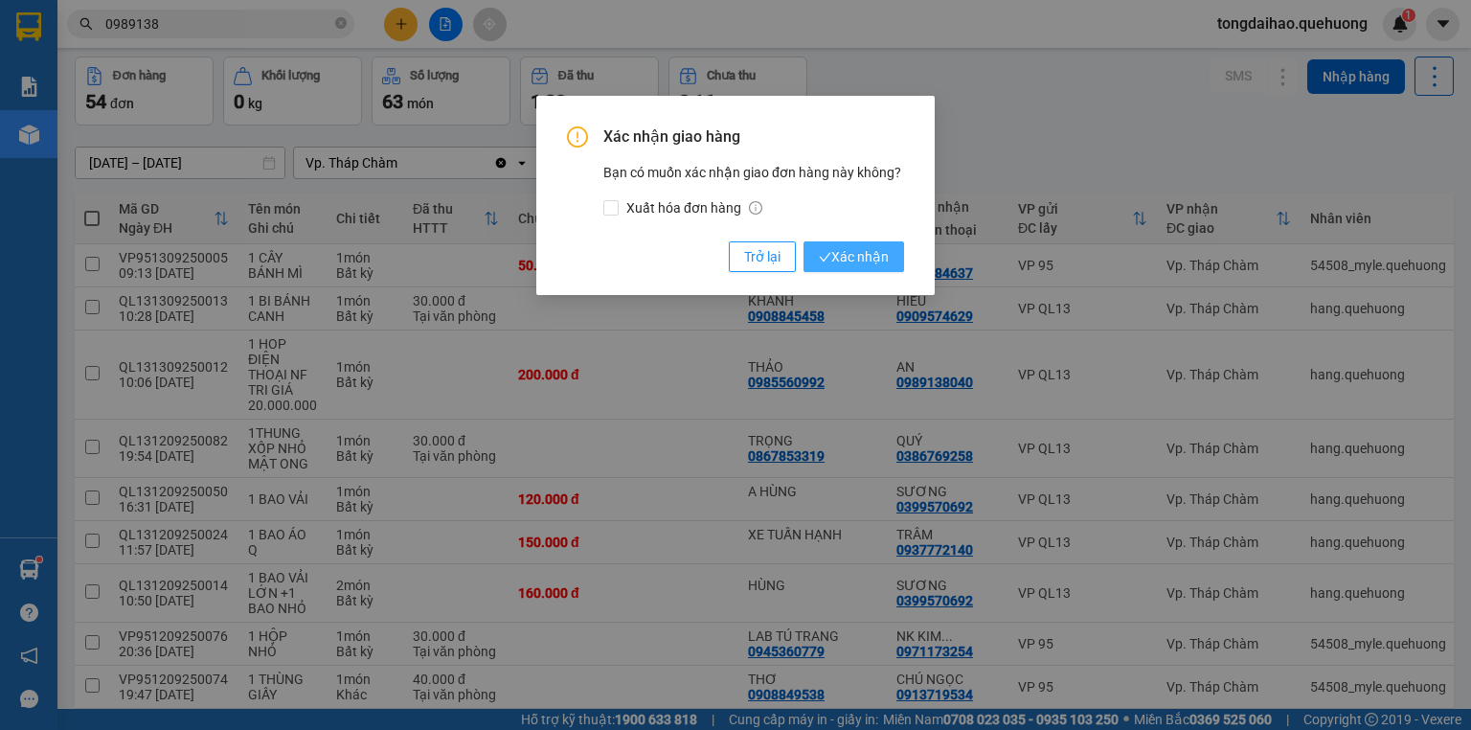
click at [852, 263] on span "Xác nhận" at bounding box center [854, 256] width 70 height 21
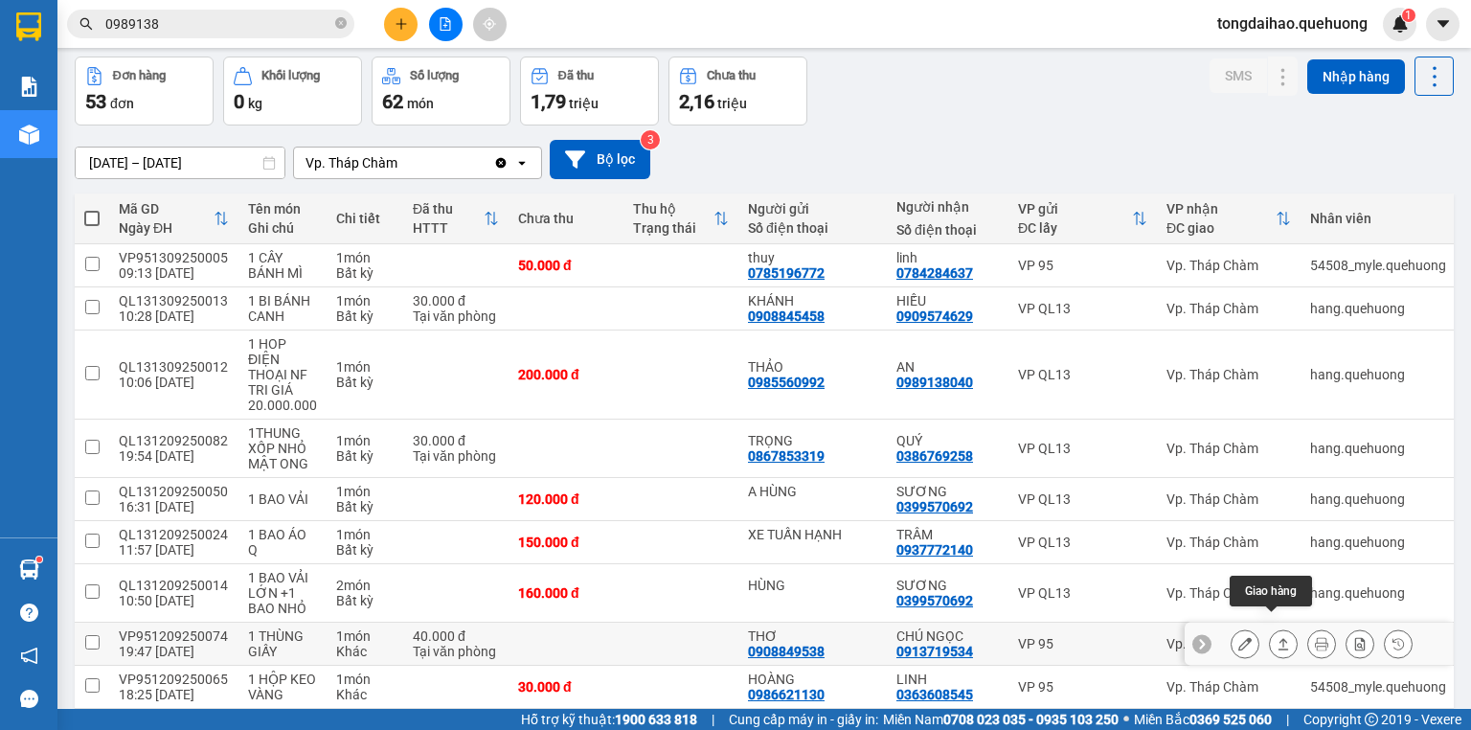
click at [1277, 637] on icon at bounding box center [1283, 643] width 13 height 13
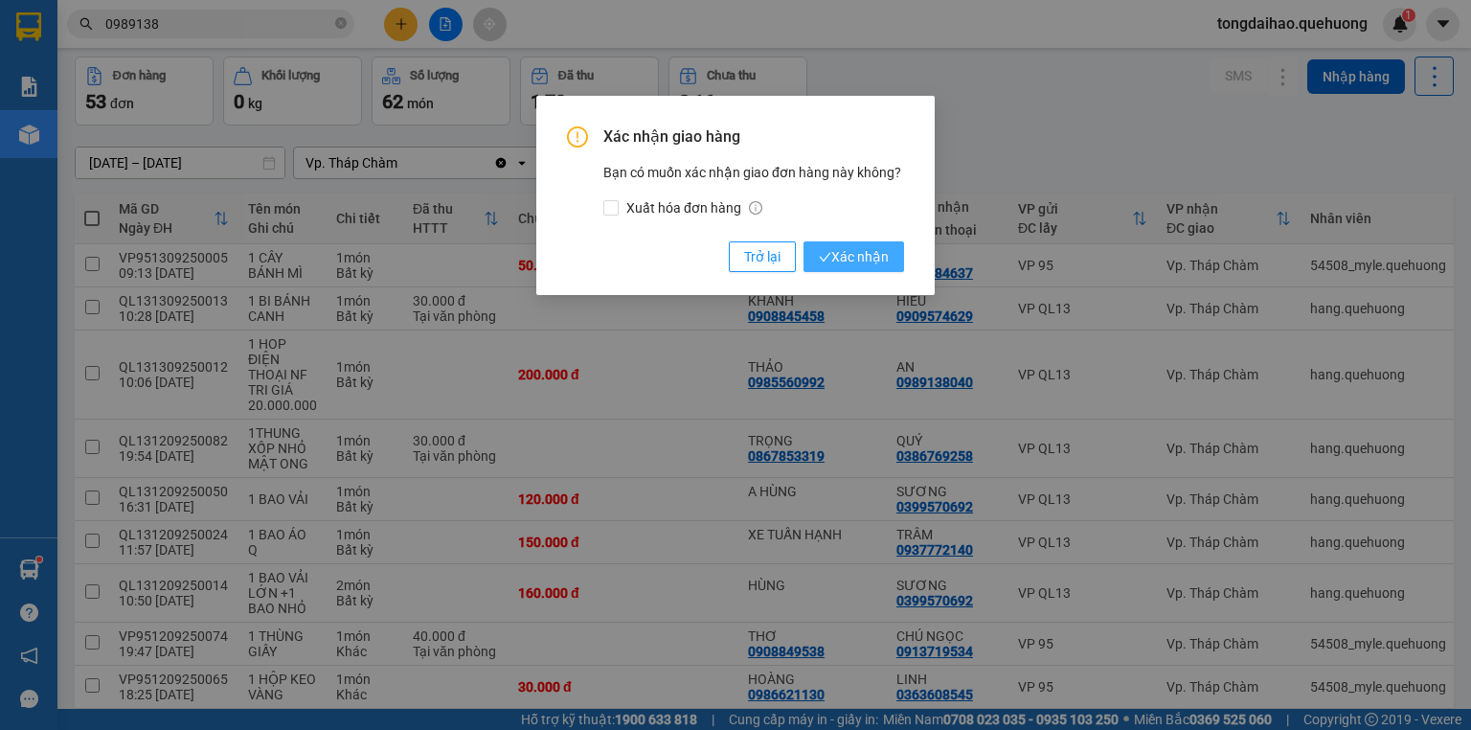
click at [848, 247] on span "Xác nhận" at bounding box center [854, 256] width 70 height 21
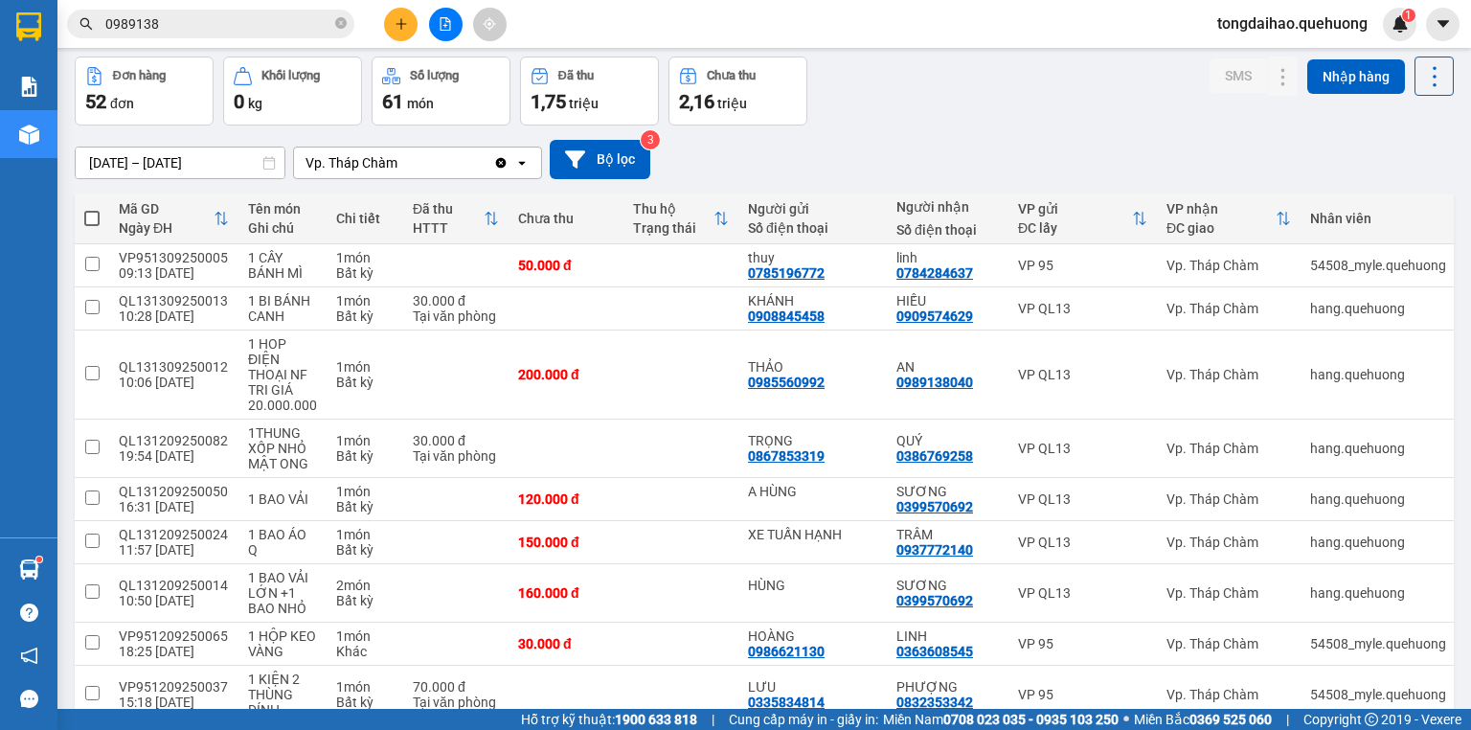
scroll to position [0, 0]
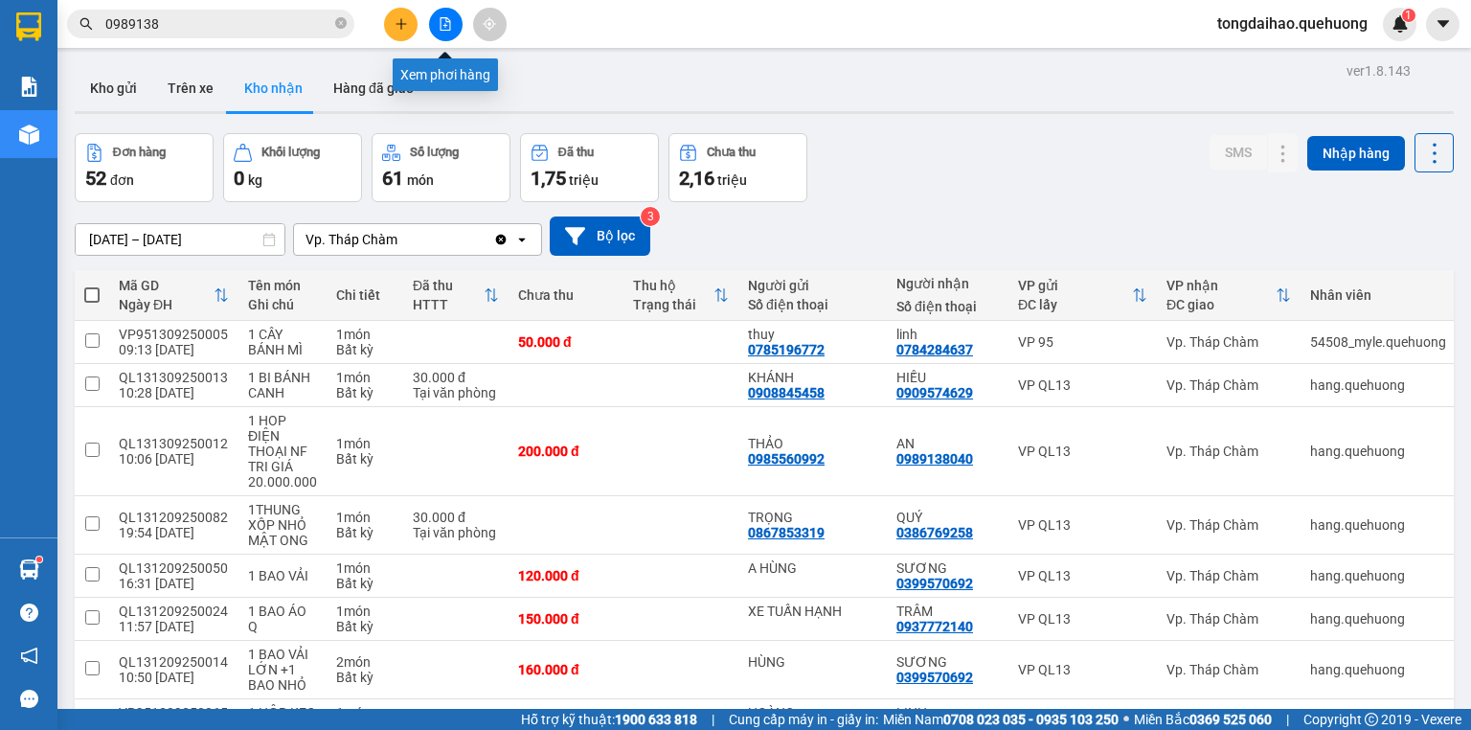
click at [446, 25] on icon "file-add" at bounding box center [446, 23] width 11 height 13
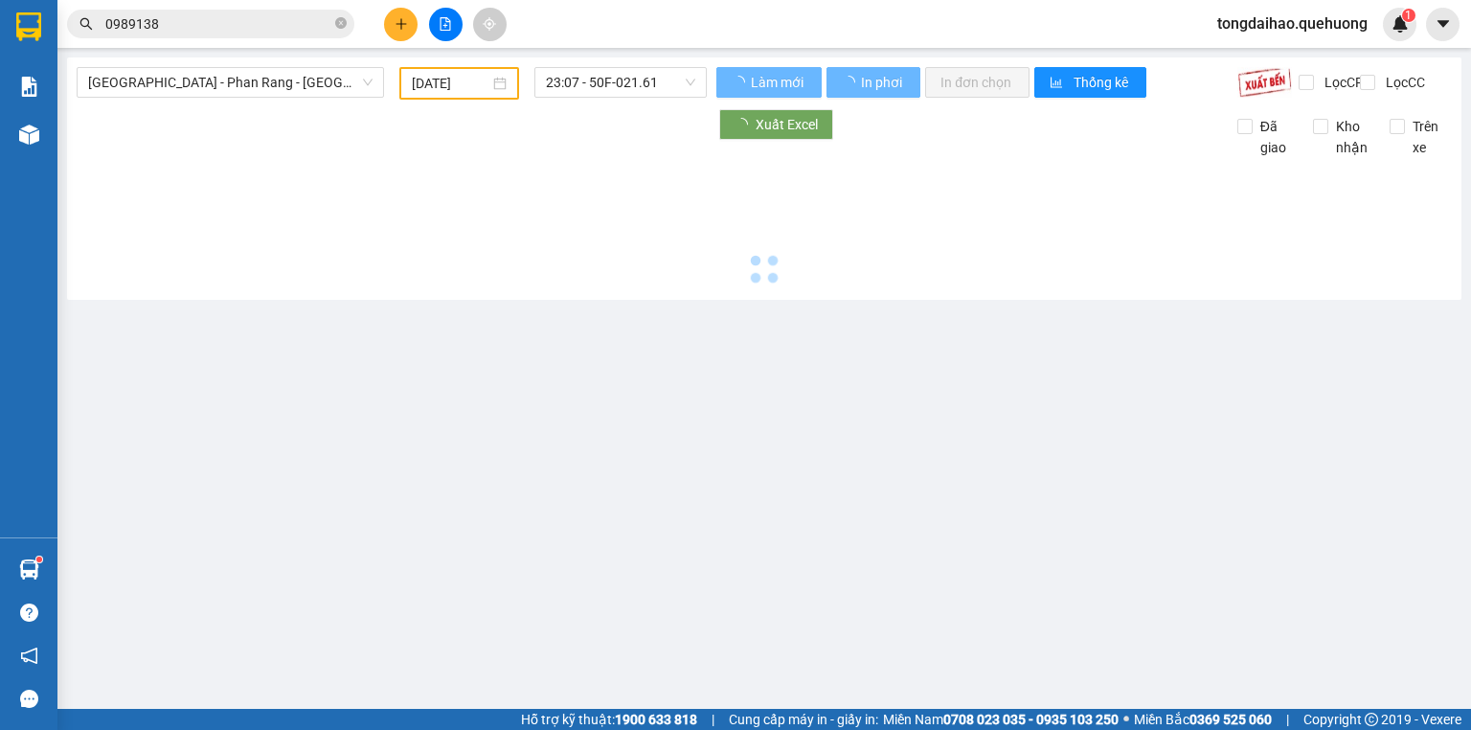
type input "[DATE]"
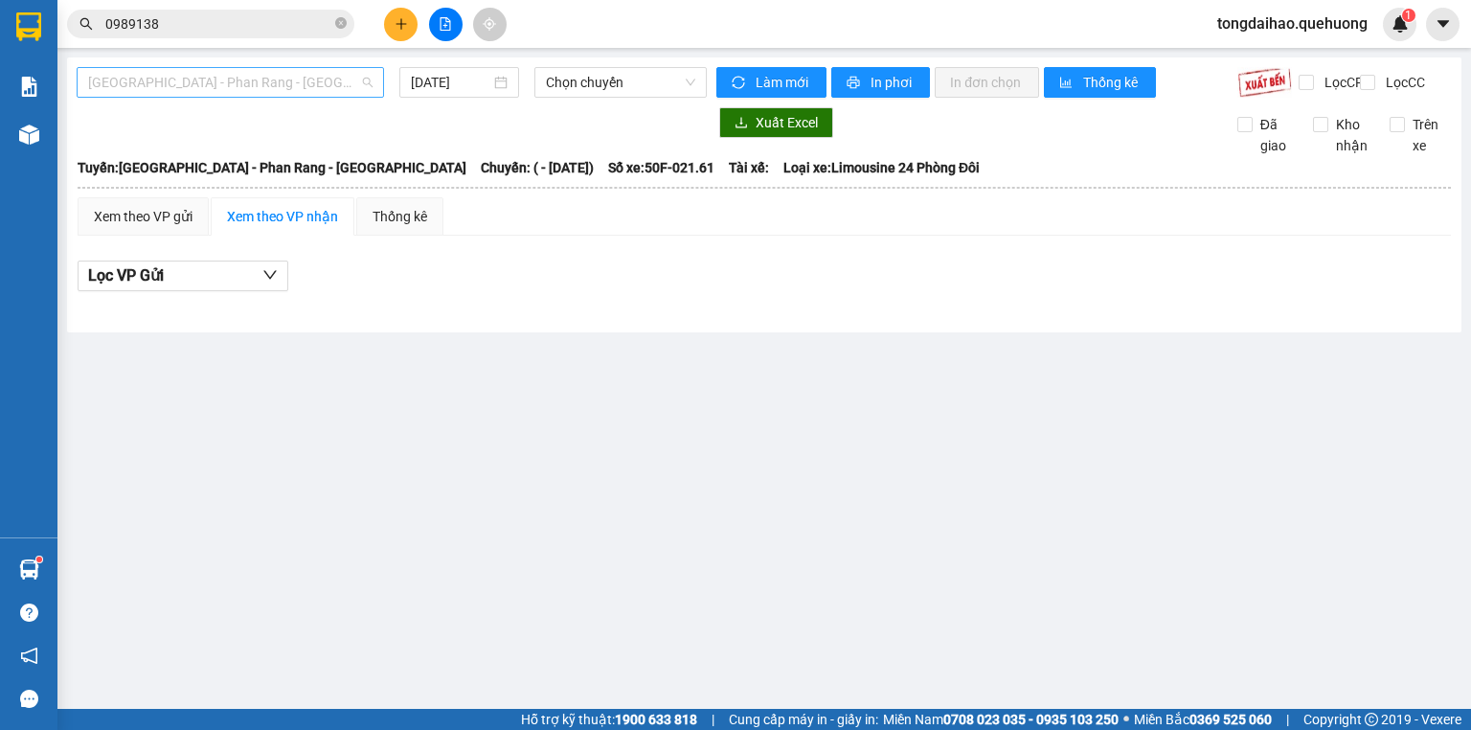
click at [269, 75] on span "[GEOGRAPHIC_DATA] - Phan Rang - [GEOGRAPHIC_DATA]" at bounding box center [230, 82] width 284 height 29
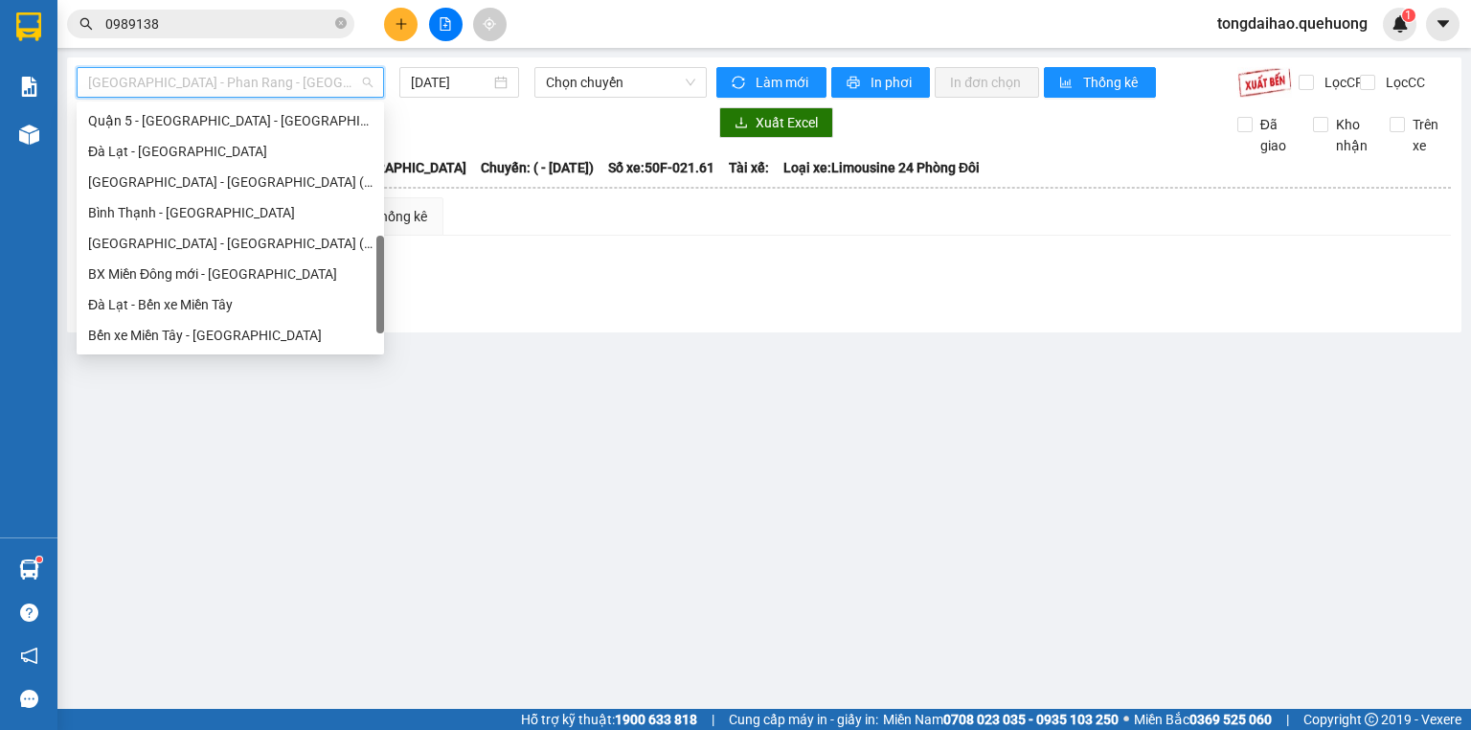
scroll to position [521, 0]
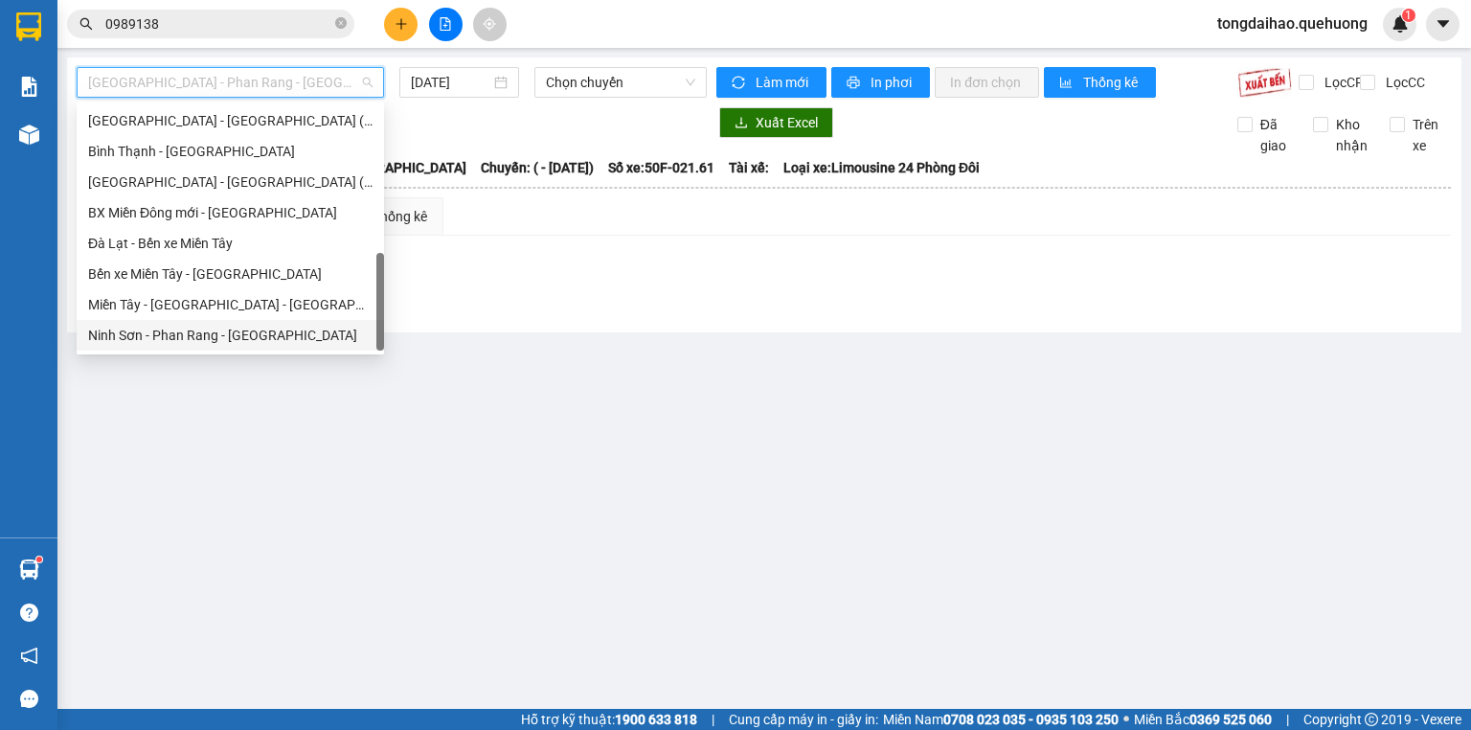
click at [229, 335] on div "Ninh Sơn - Phan Rang - [GEOGRAPHIC_DATA]" at bounding box center [230, 335] width 284 height 21
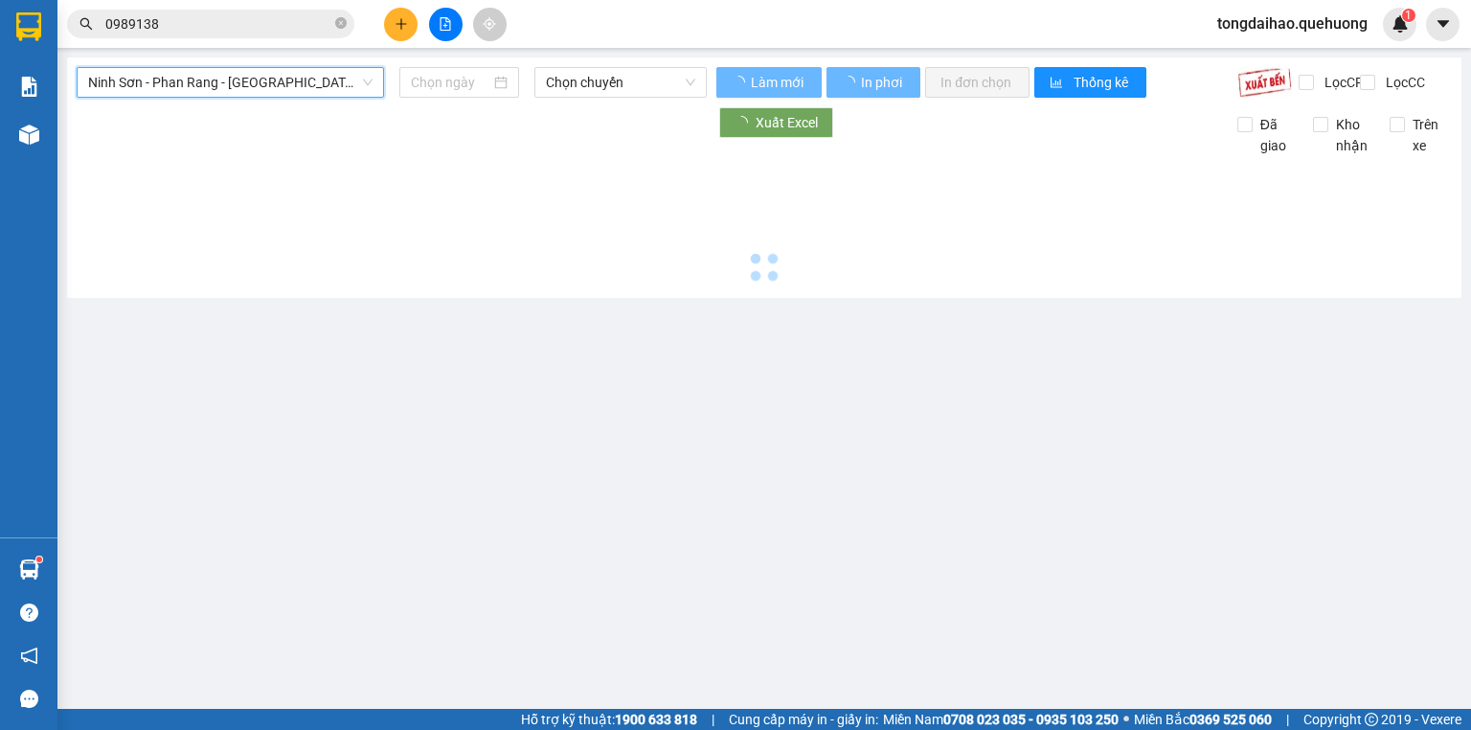
type input "[DATE]"
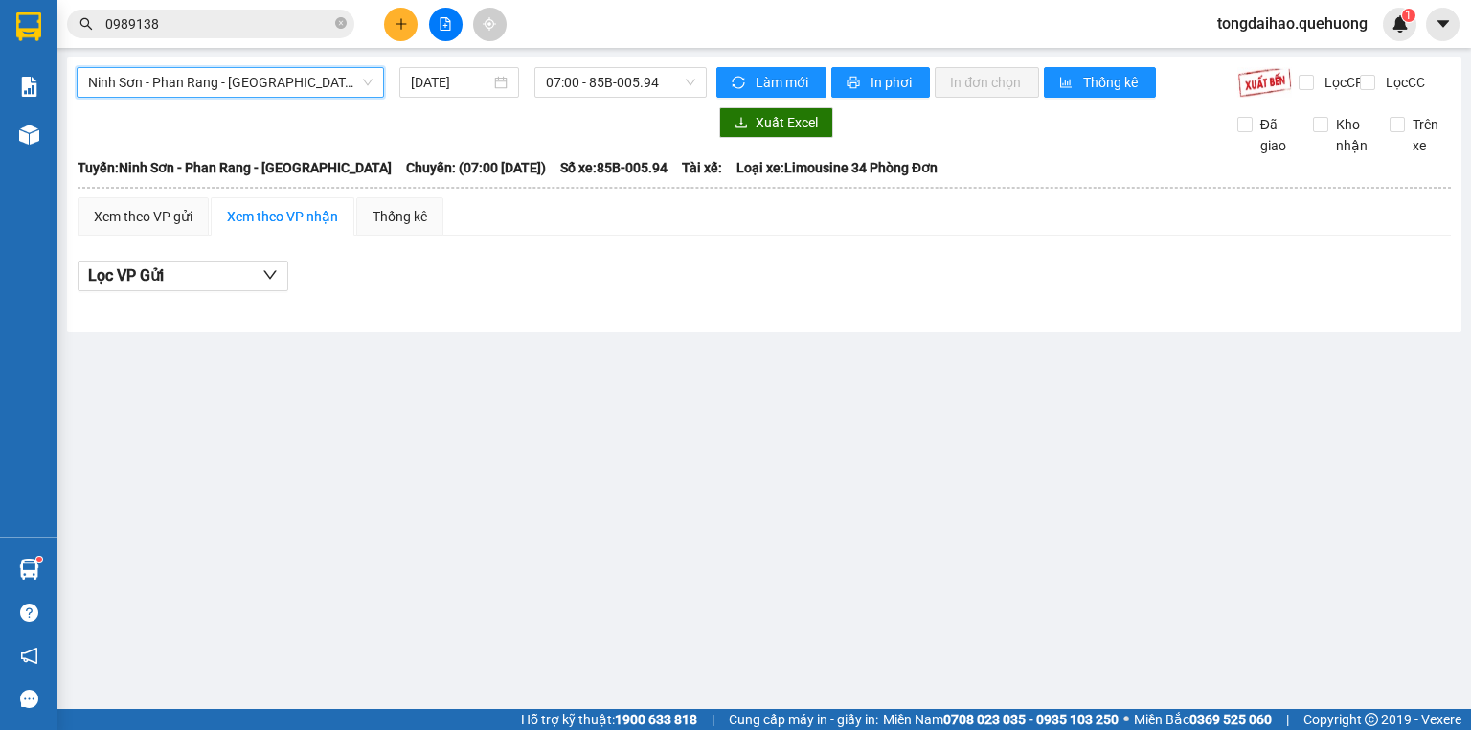
click at [180, 92] on span "Ninh Sơn - Phan Rang - [GEOGRAPHIC_DATA]" at bounding box center [230, 82] width 284 height 29
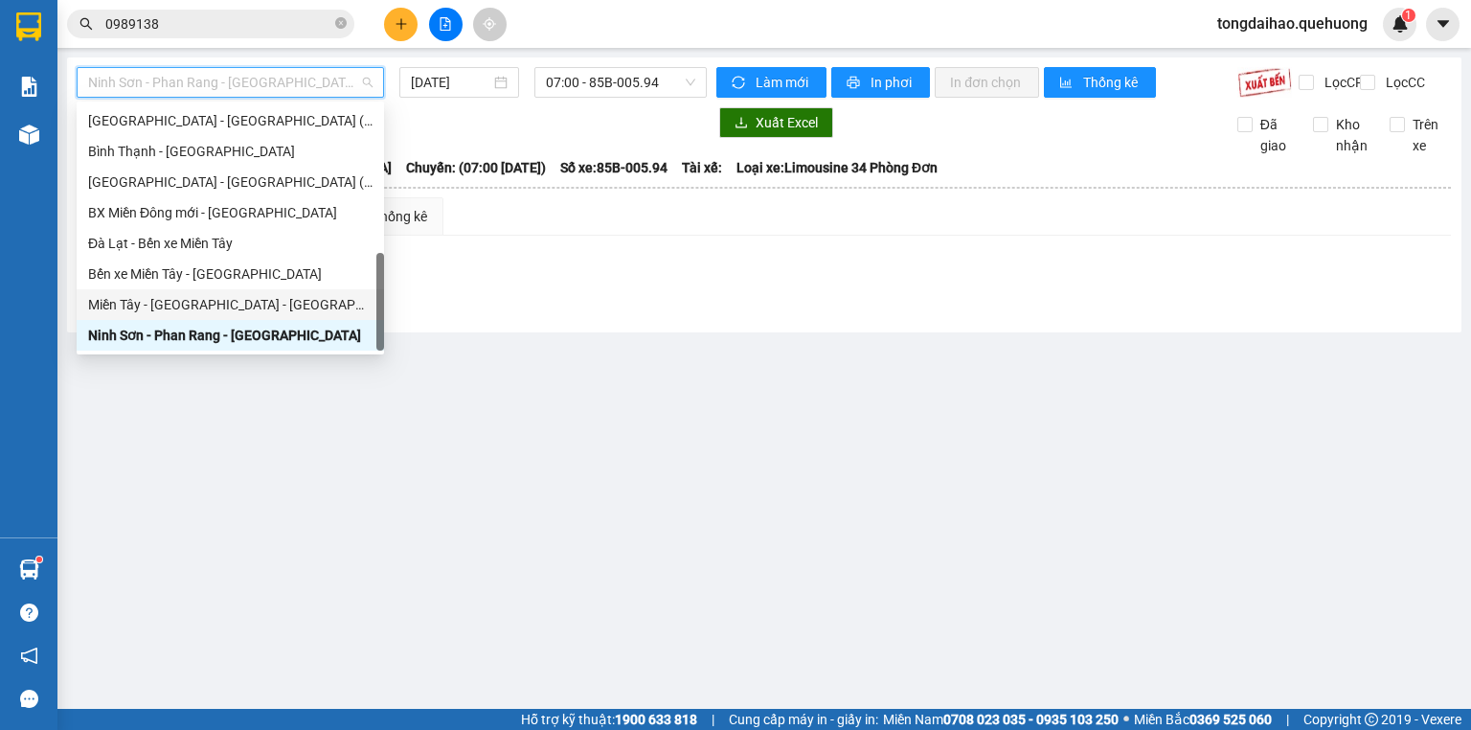
click at [120, 294] on div "Miền Tây - [GEOGRAPHIC_DATA] - [GEOGRAPHIC_DATA]" at bounding box center [230, 304] width 284 height 21
type input "[DATE]"
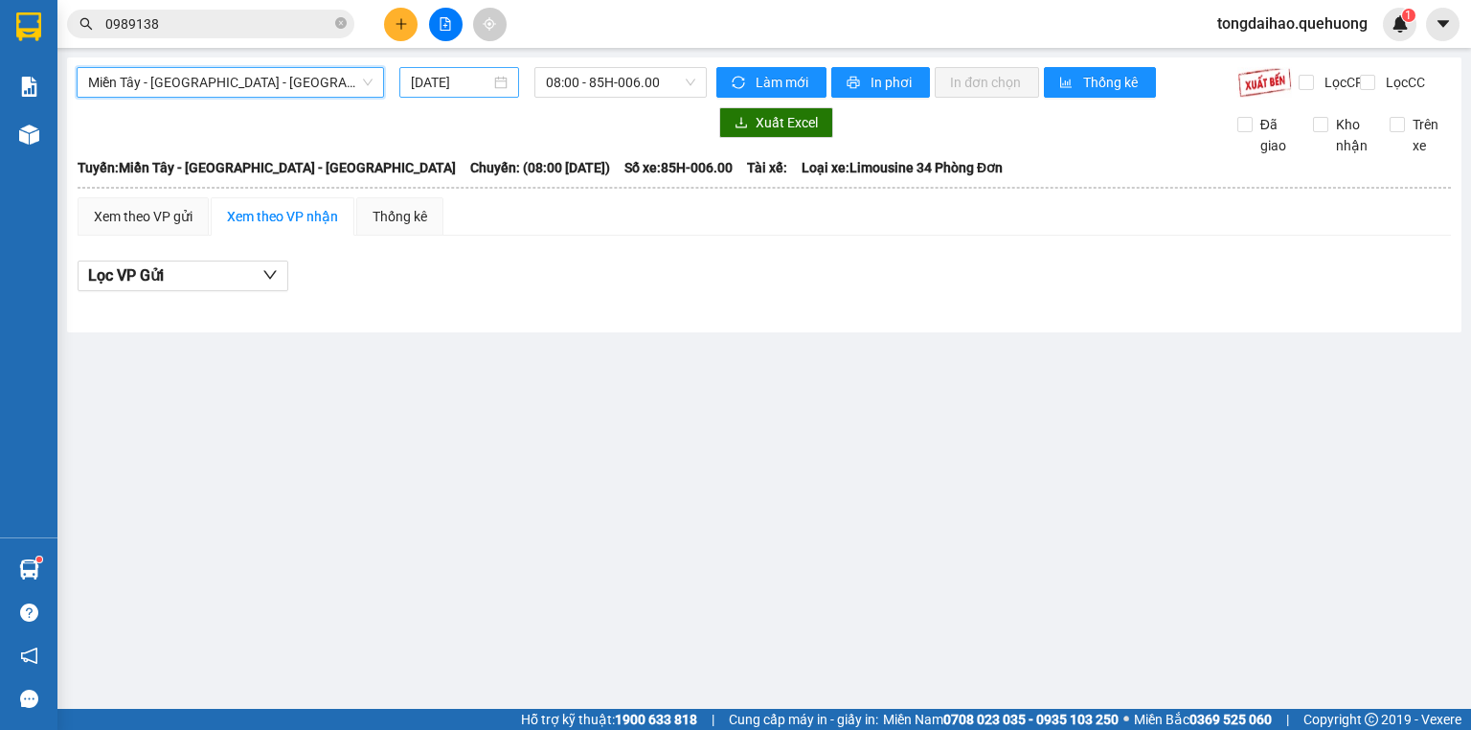
click at [451, 93] on div "[DATE]" at bounding box center [458, 82] width 119 height 31
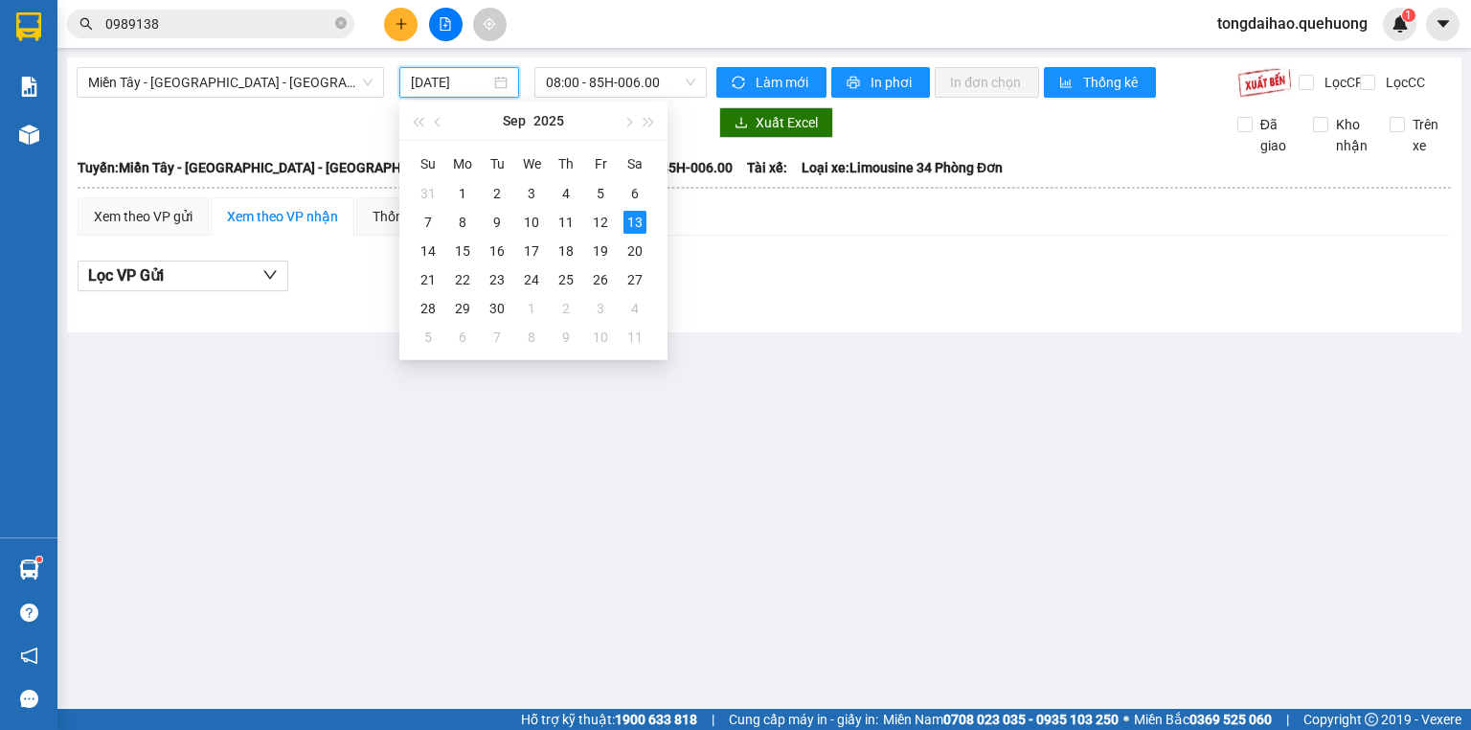
click at [648, 62] on div "Miền Tây - [GEOGRAPHIC_DATA] - [GEOGRAPHIC_DATA] [DATE] 08:00 - 85H-006.00 Làm …" at bounding box center [764, 194] width 1394 height 275
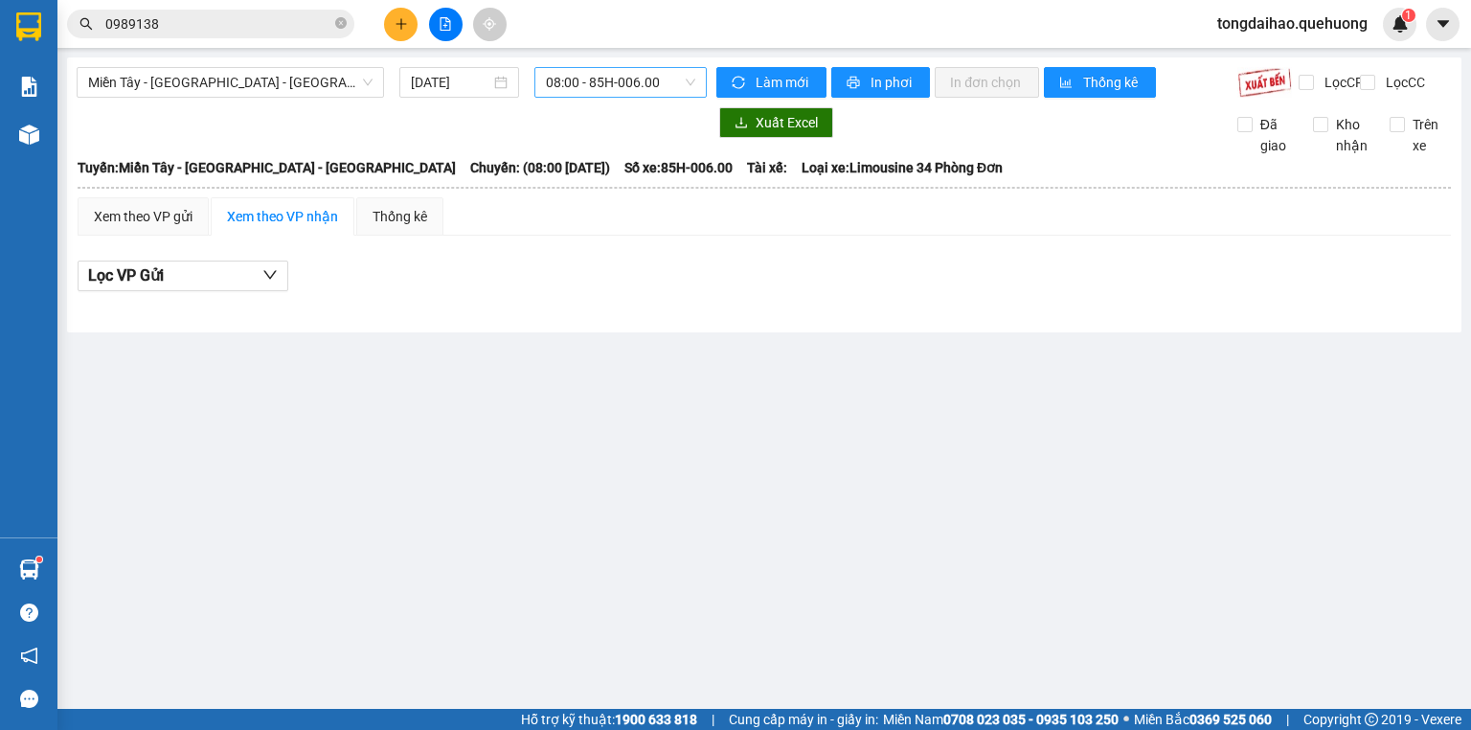
click at [638, 80] on span "08:00 - 85H-006.00" at bounding box center [621, 82] width 150 height 29
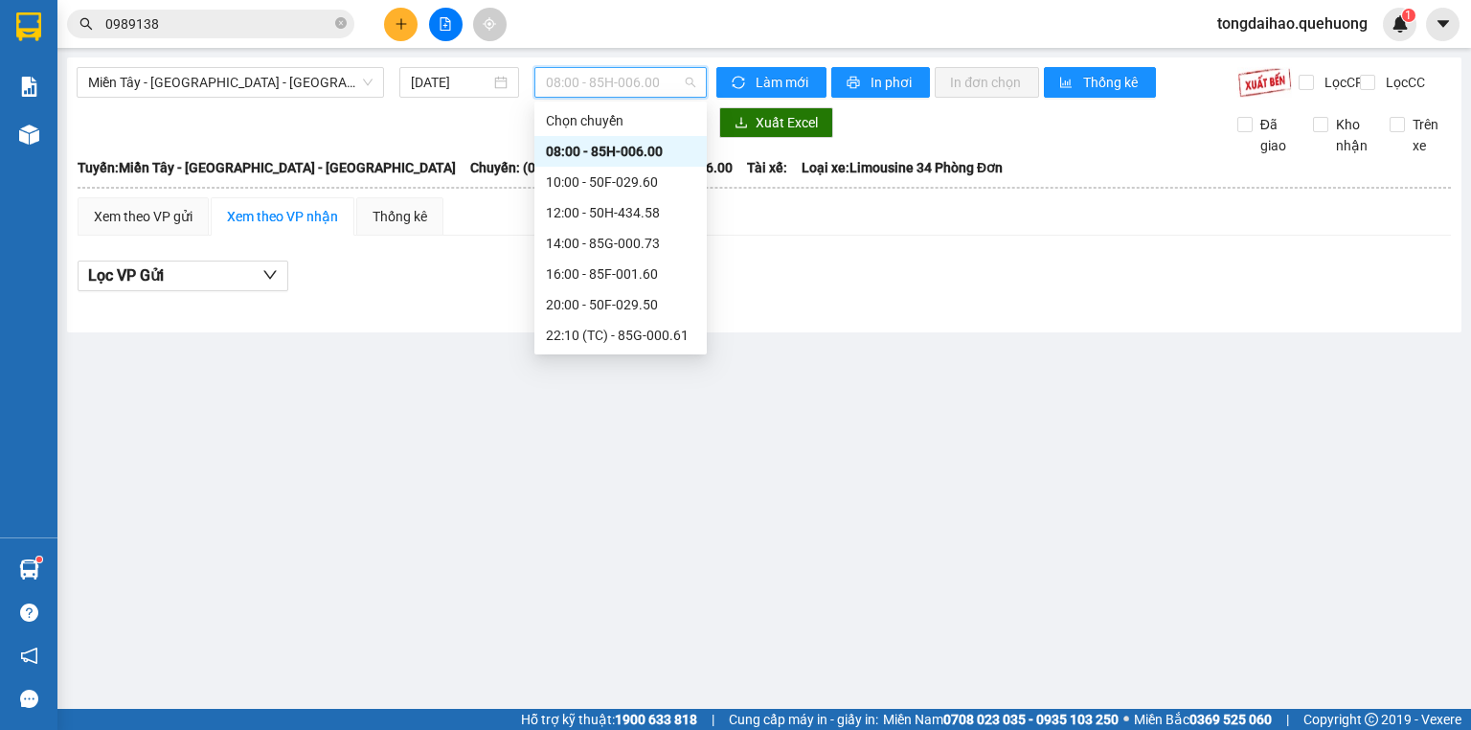
click at [645, 144] on div "08:00 - 85H-006.00" at bounding box center [620, 151] width 149 height 21
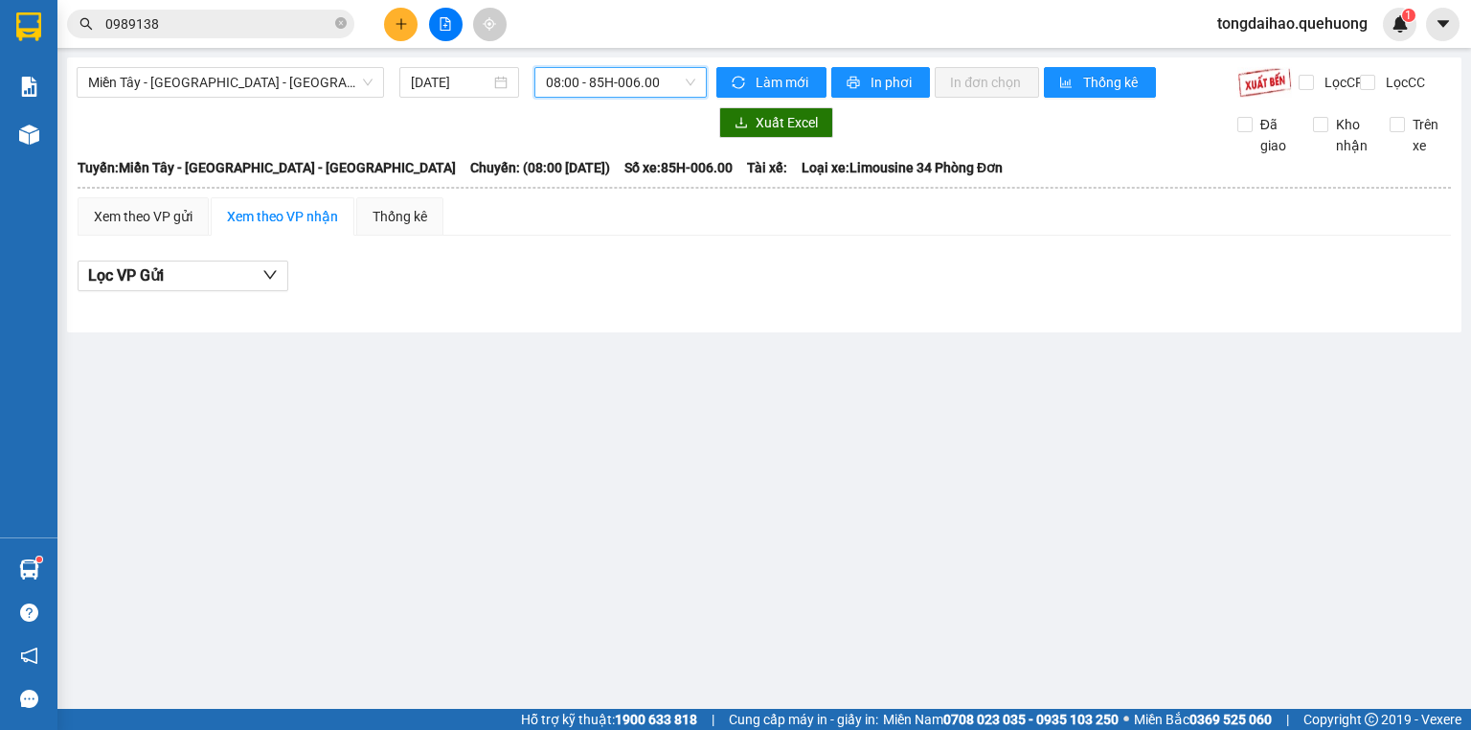
click at [614, 88] on span "08:00 - 85H-006.00" at bounding box center [621, 82] width 150 height 29
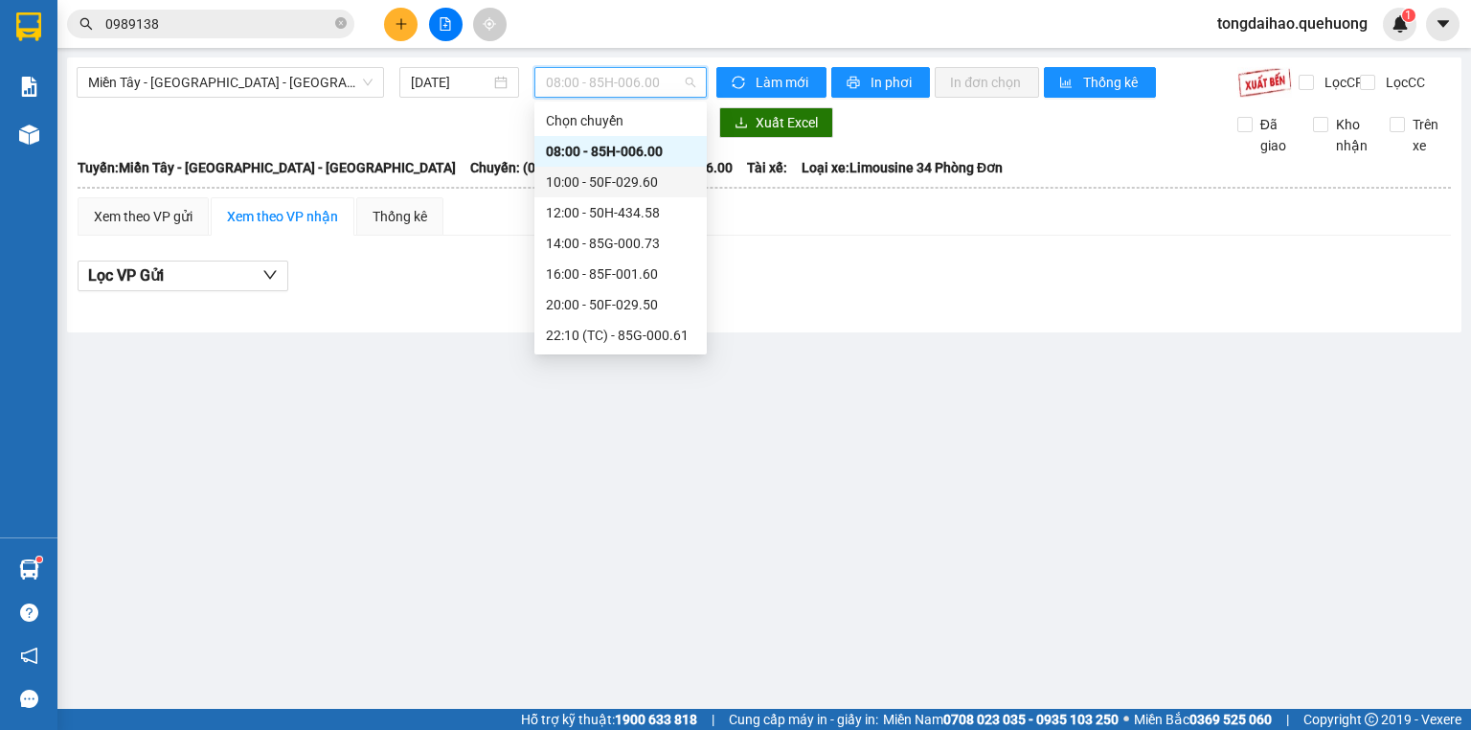
click at [623, 188] on div "10:00 - 50F-029.60" at bounding box center [620, 181] width 149 height 21
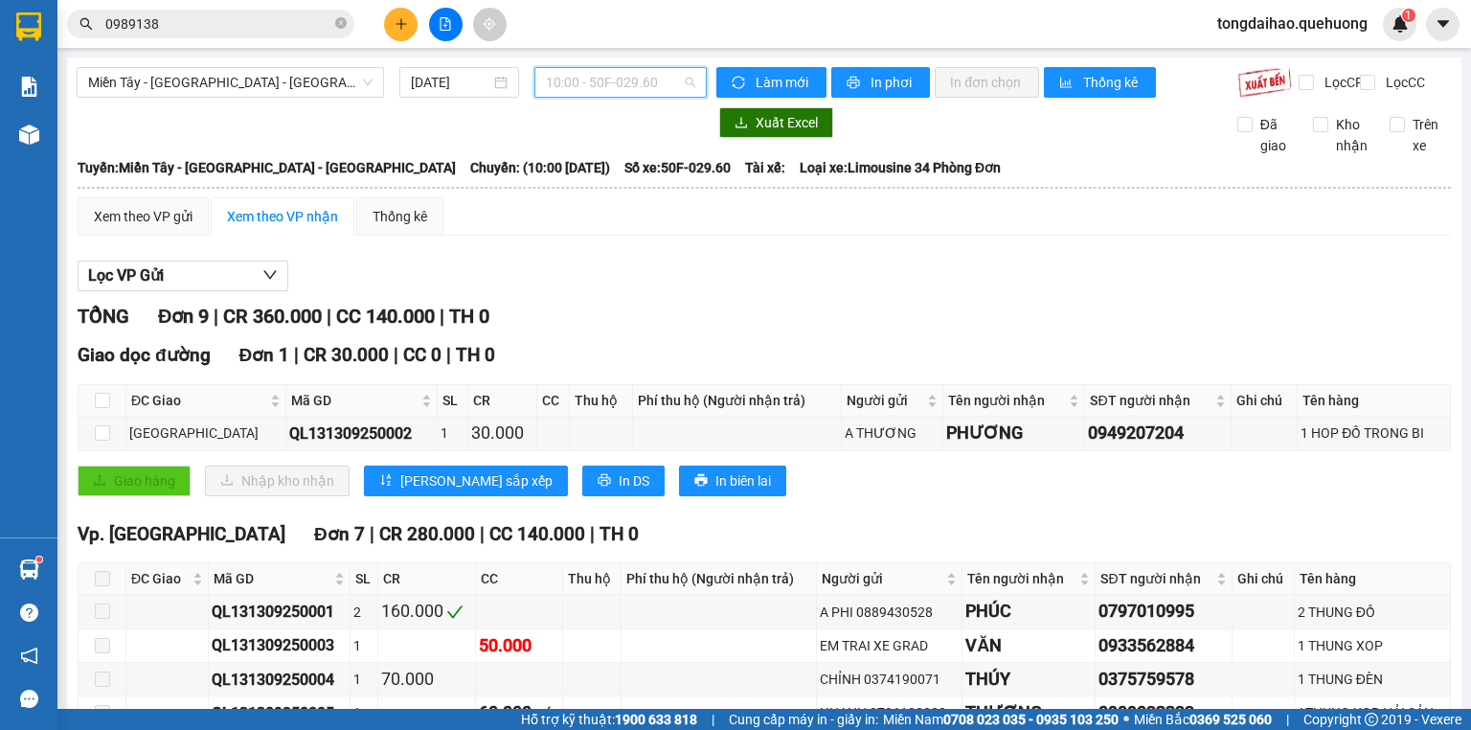
click at [599, 88] on span "10:00 - 50F-029.60" at bounding box center [621, 82] width 150 height 29
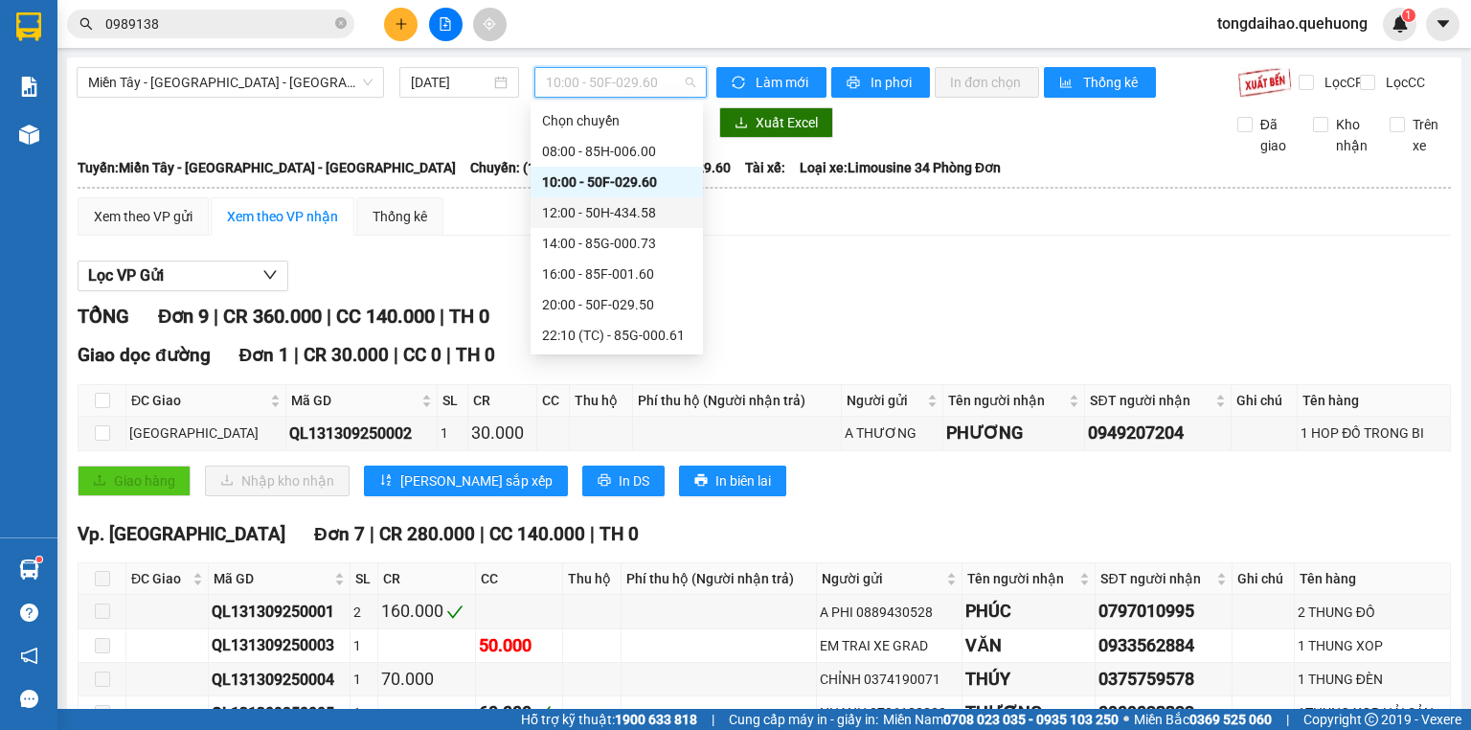
click at [596, 207] on div "12:00 - 50H-434.58" at bounding box center [616, 212] width 149 height 21
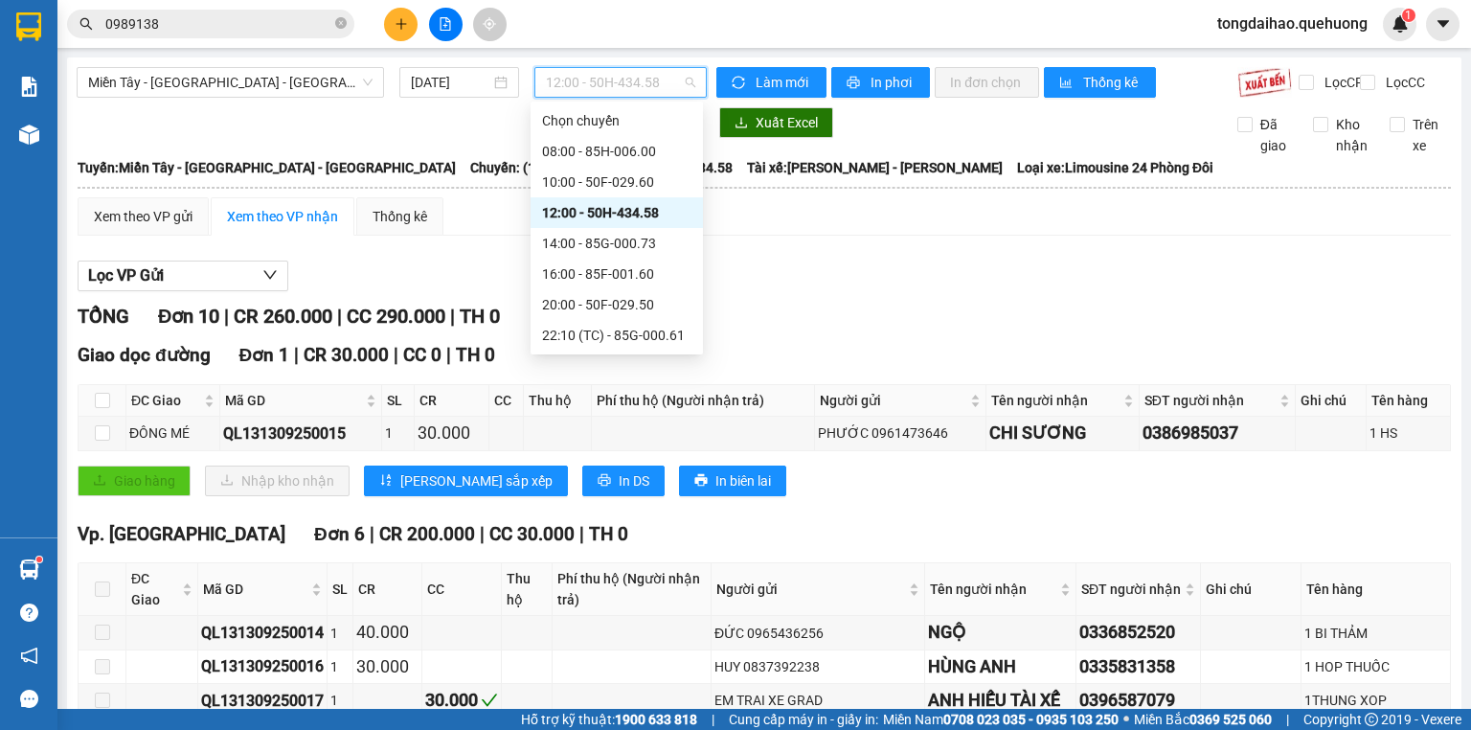
click at [583, 71] on span "12:00 - 50H-434.58" at bounding box center [621, 82] width 150 height 29
click at [584, 248] on div "14:00 - 85G-000.73" at bounding box center [616, 243] width 149 height 21
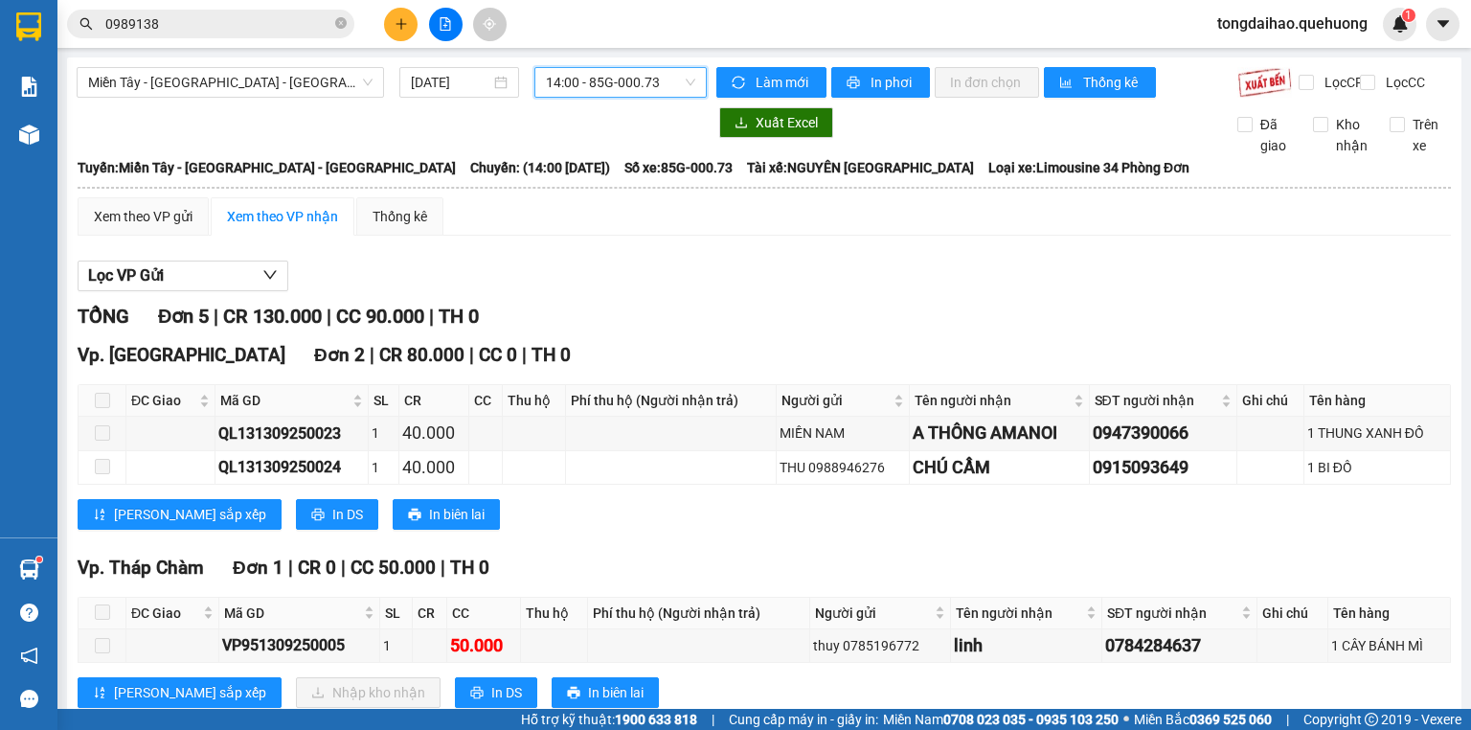
click at [628, 84] on span "14:00 - 85G-000.73" at bounding box center [621, 82] width 150 height 29
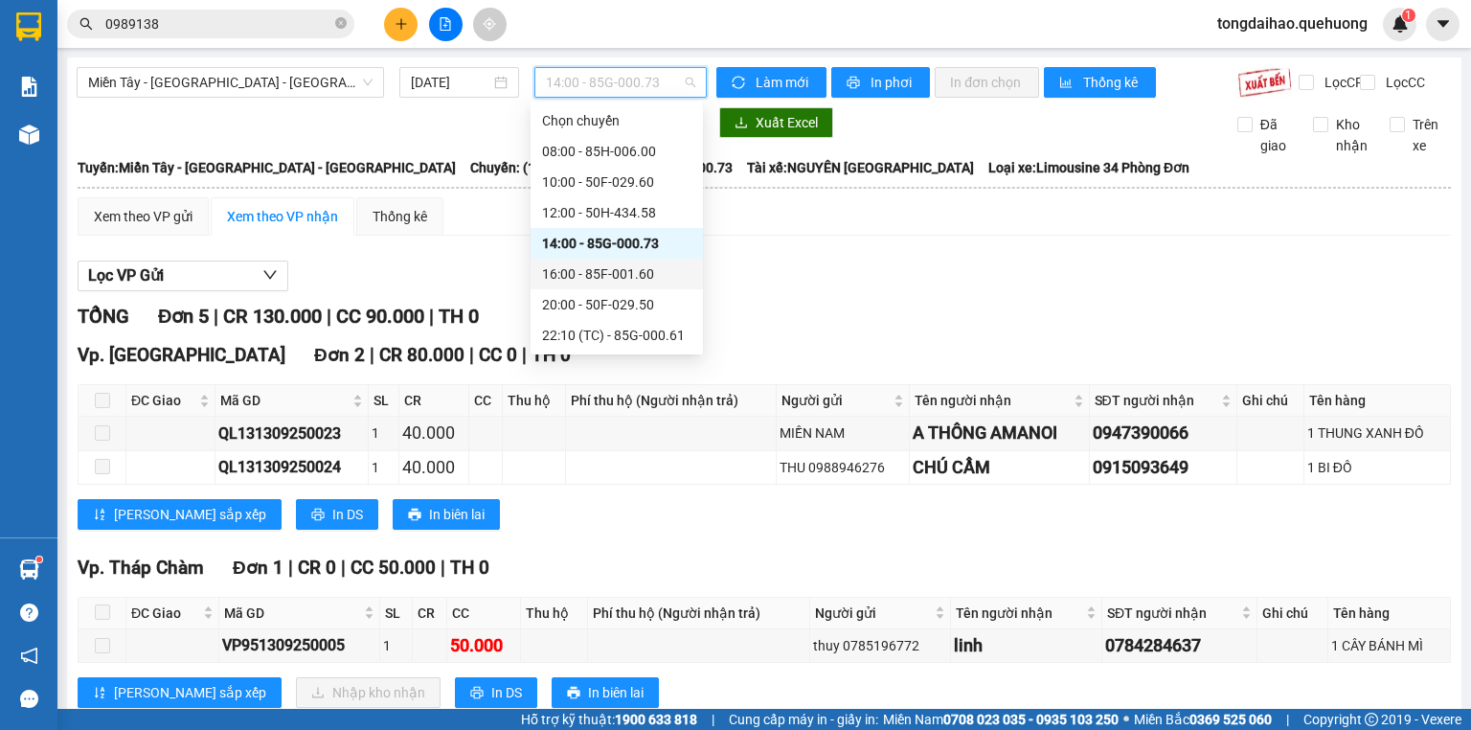
click at [595, 275] on div "16:00 - 85F-001.60" at bounding box center [616, 273] width 149 height 21
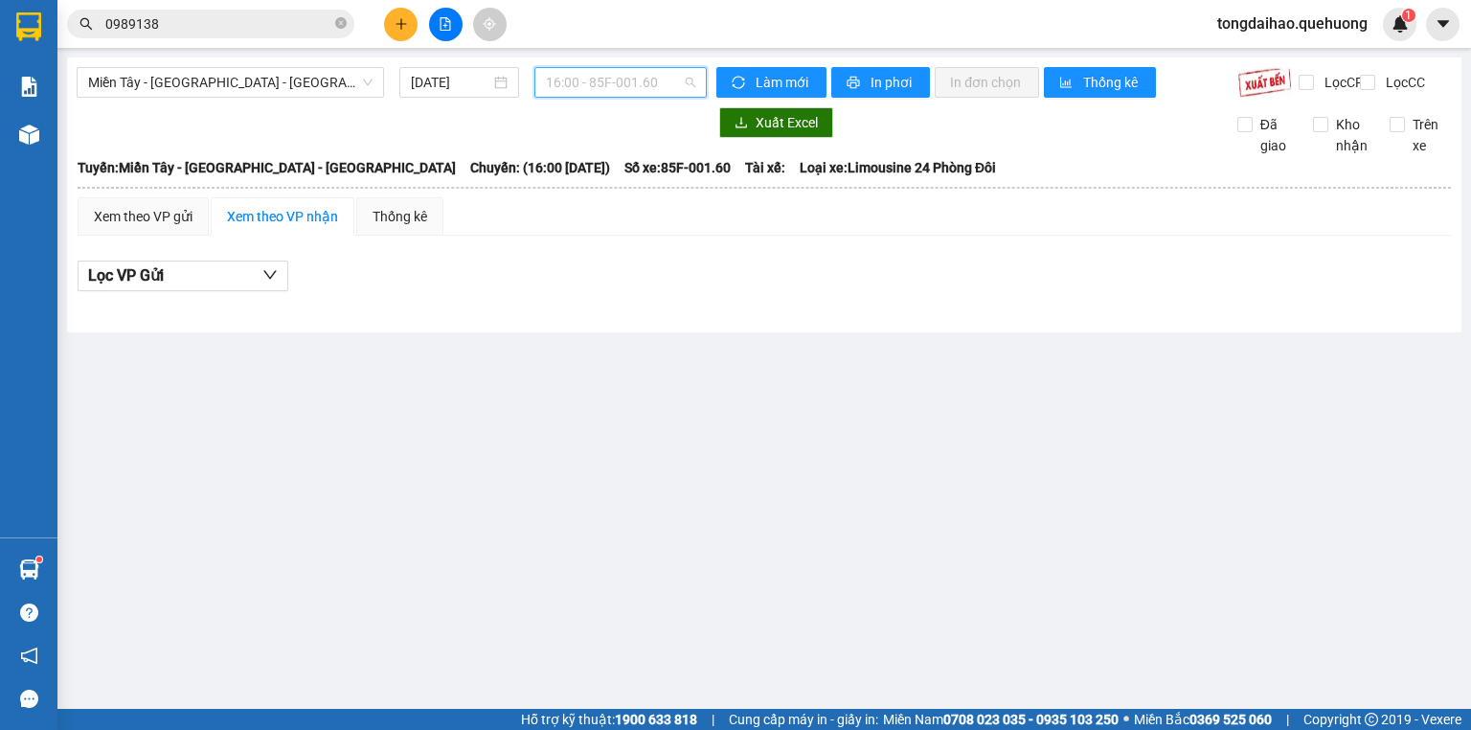
click at [645, 83] on span "16:00 - 85F-001.60" at bounding box center [621, 82] width 150 height 29
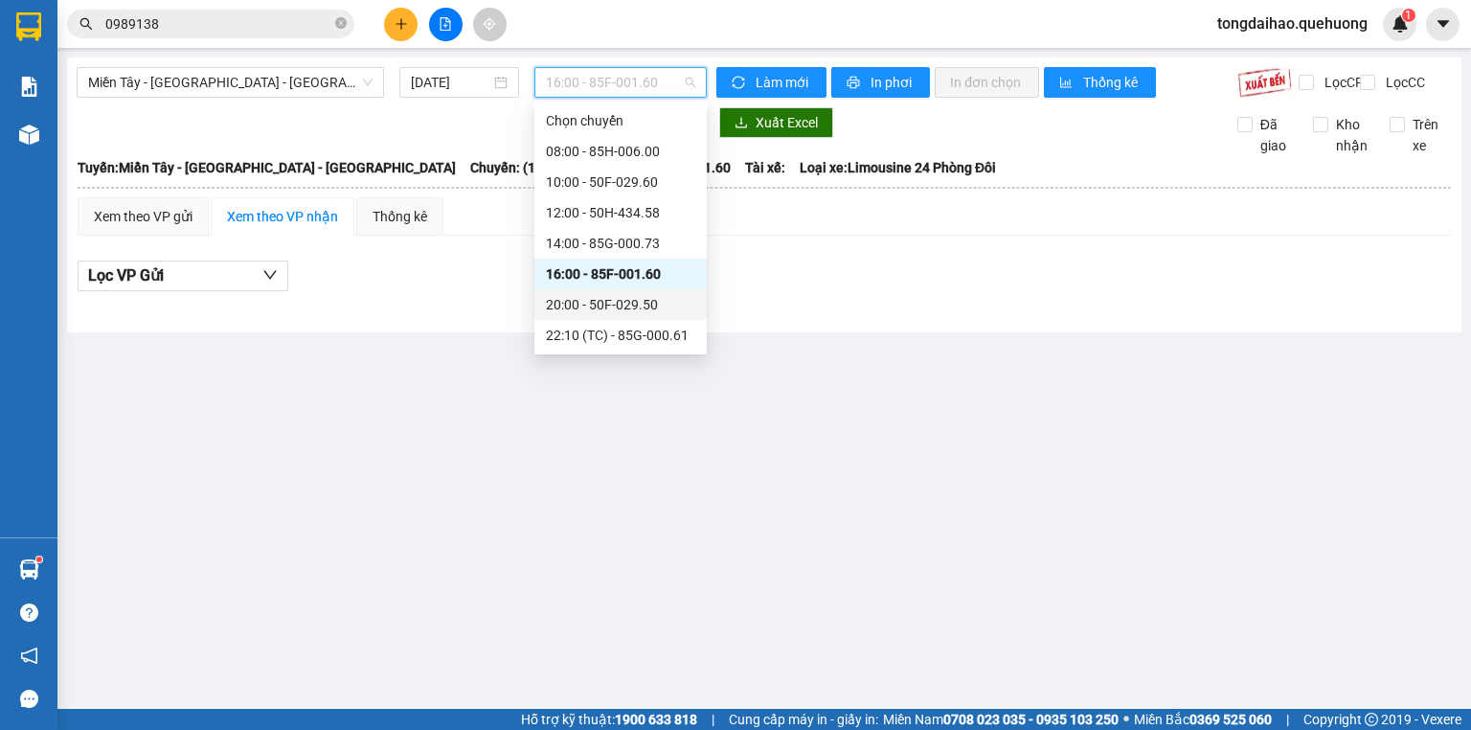
click at [619, 309] on div "20:00 - 50F-029.50" at bounding box center [620, 304] width 149 height 21
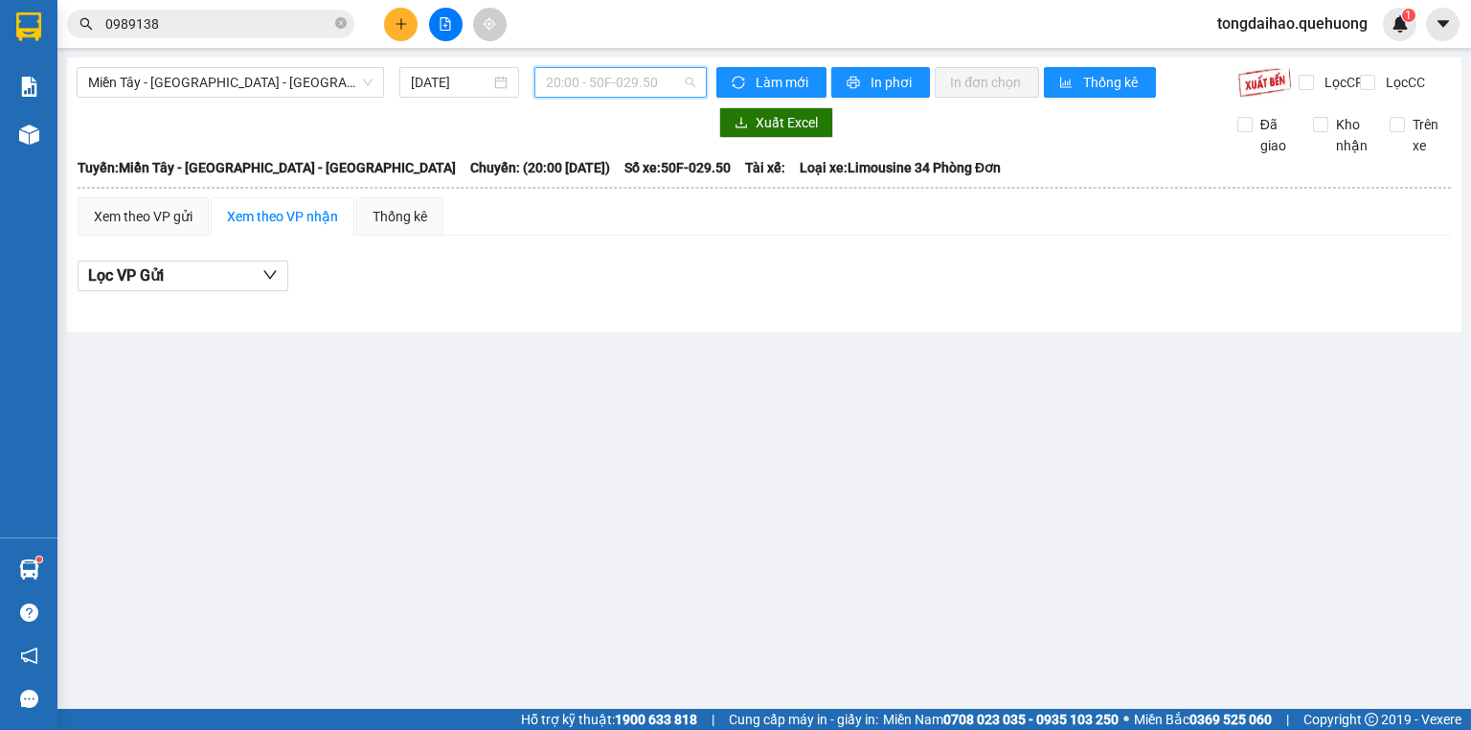
click at [641, 83] on span "20:00 - 50F-029.50" at bounding box center [621, 82] width 150 height 29
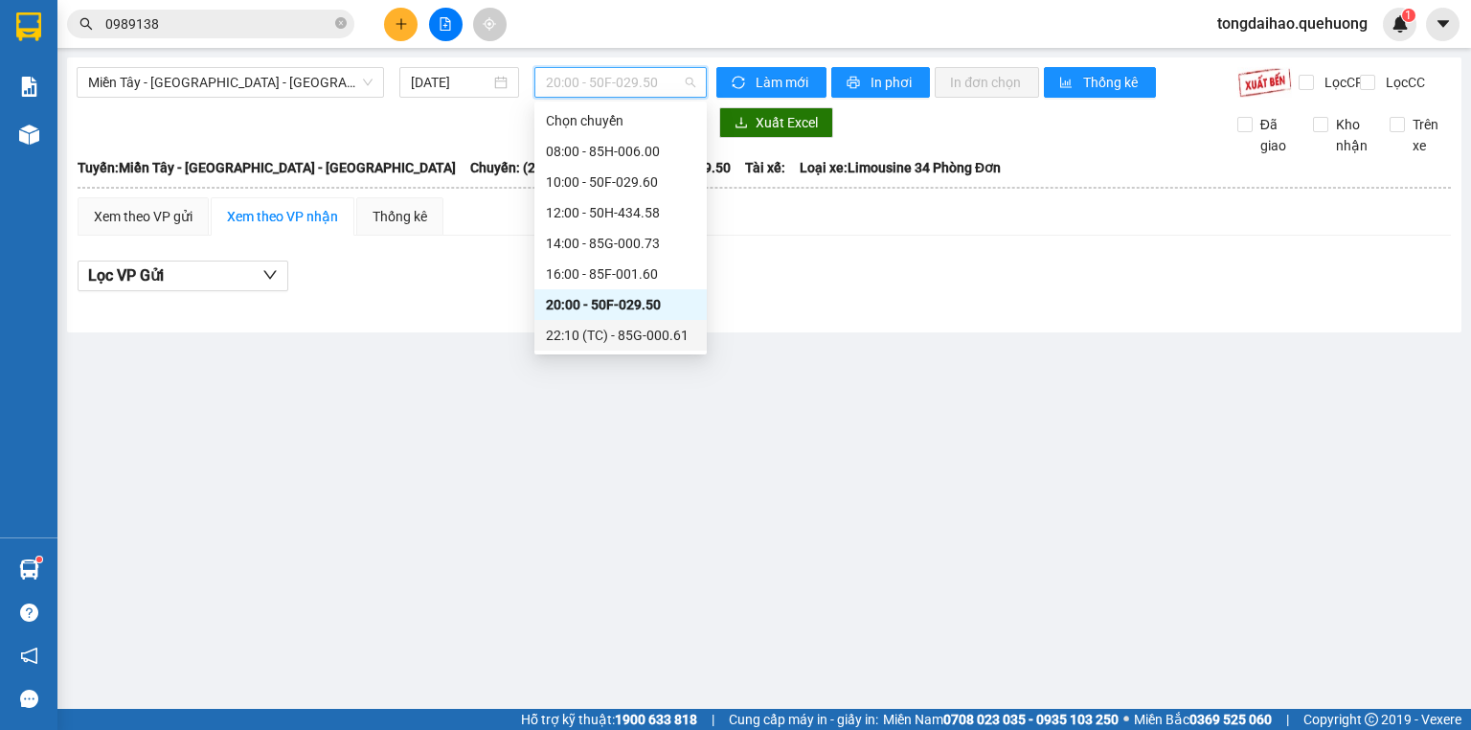
click at [632, 342] on div "22:10 (TC) - 85G-000.61" at bounding box center [620, 335] width 149 height 21
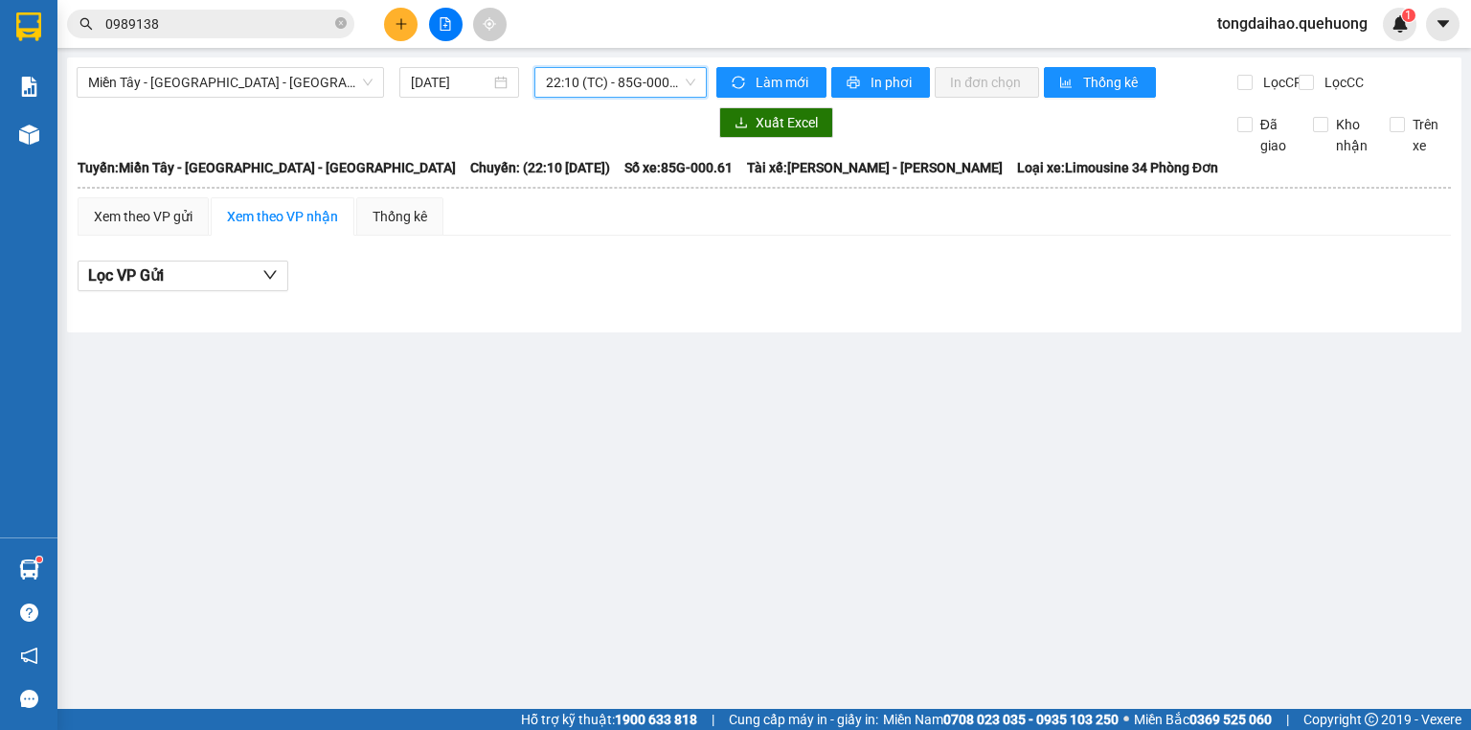
click at [629, 80] on span "22:10 (TC) - 85G-000.61" at bounding box center [621, 82] width 150 height 29
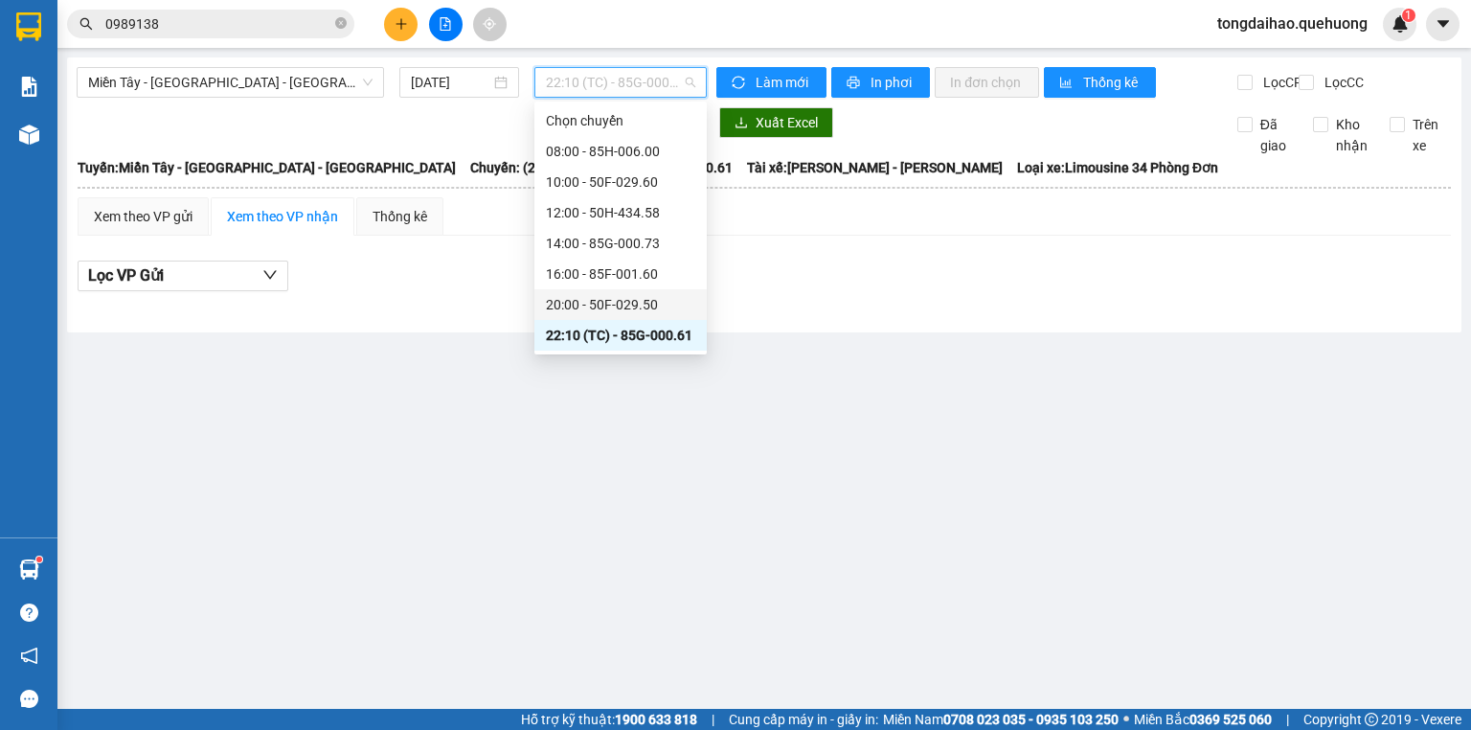
scroll to position [77, 0]
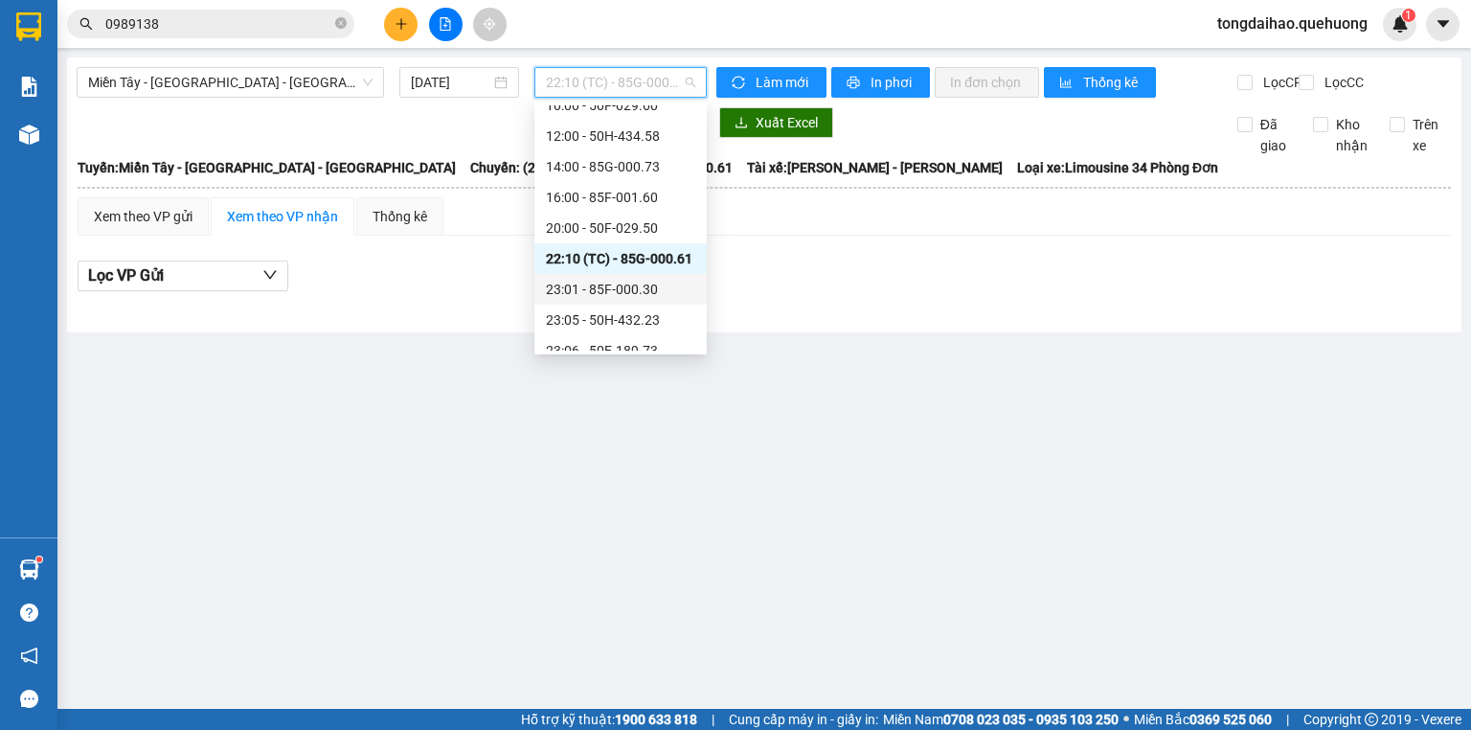
click at [632, 294] on div "23:01 - 85F-000.30" at bounding box center [620, 289] width 149 height 21
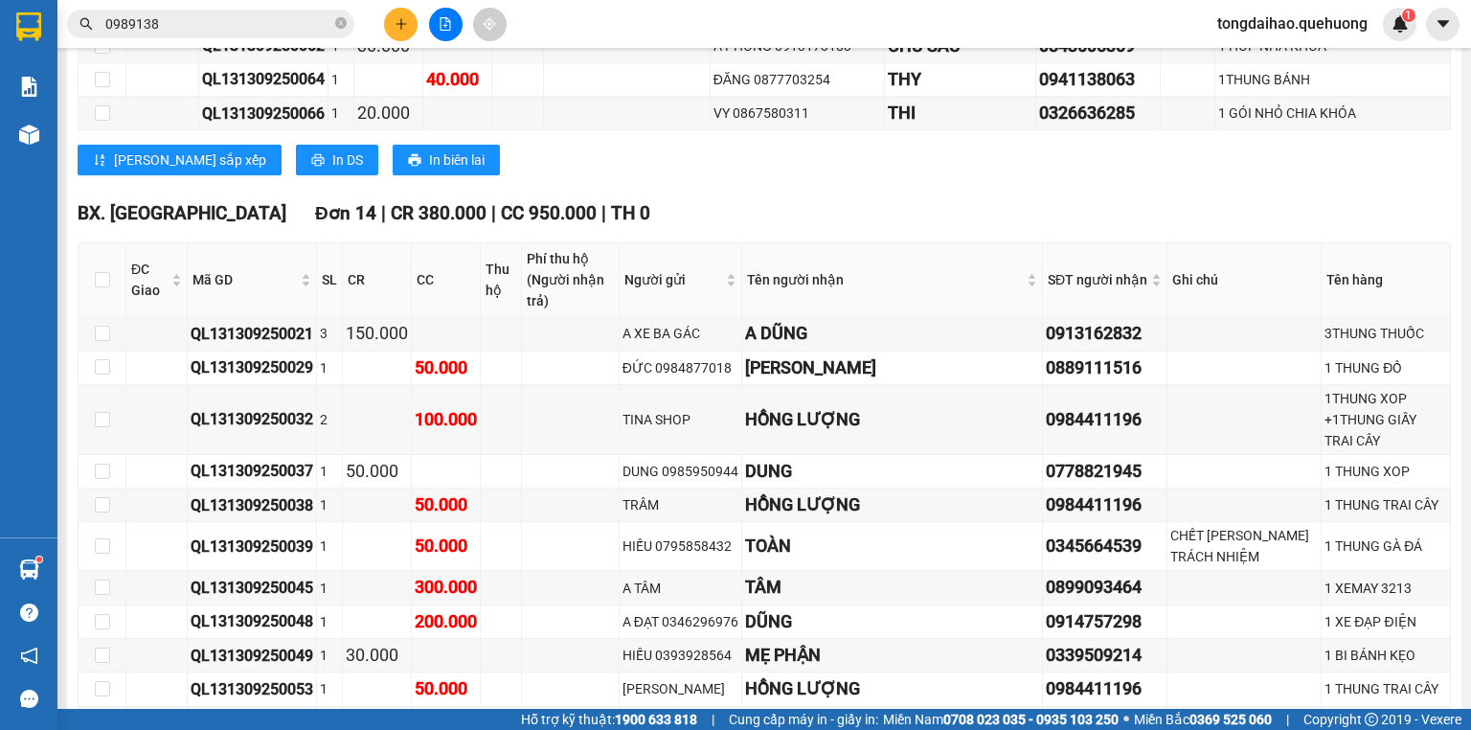
scroll to position [1819, 0]
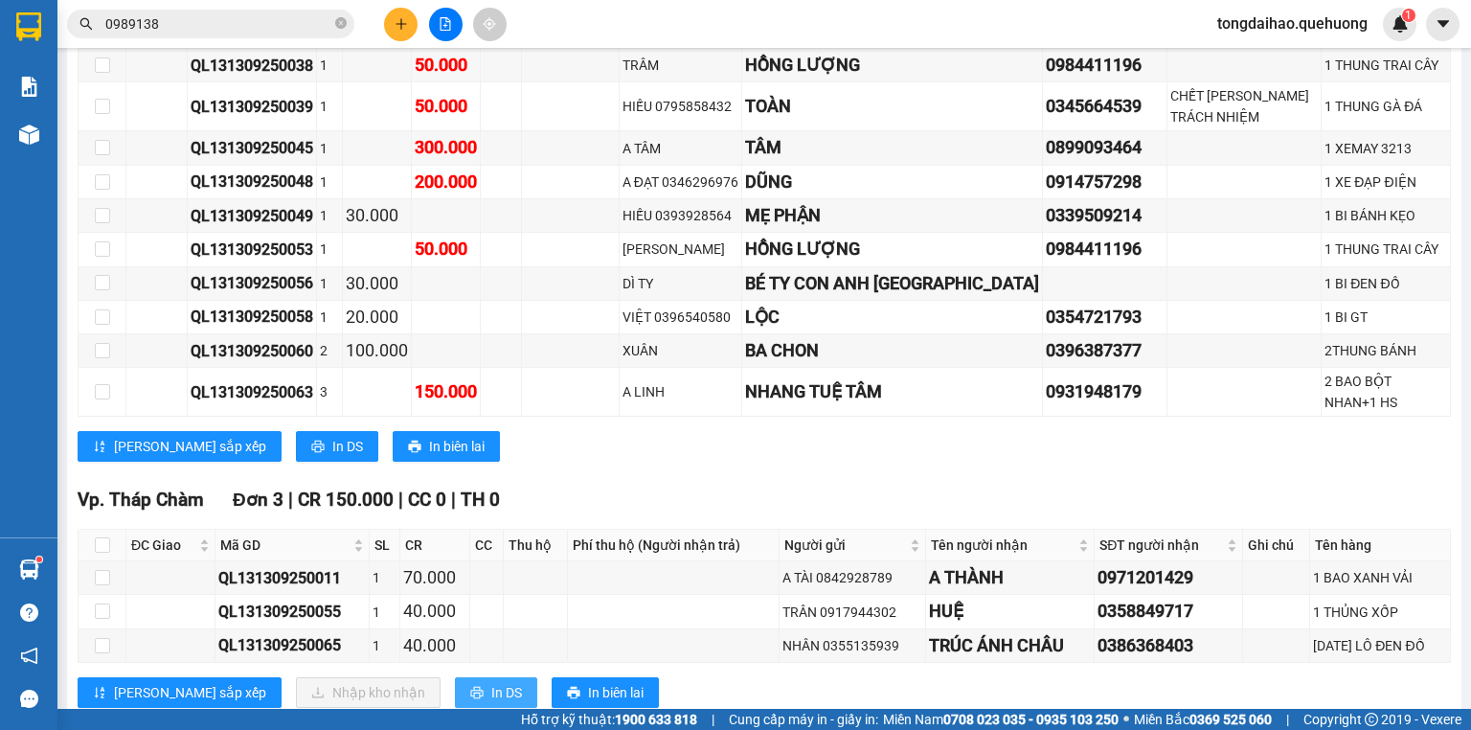
click at [491, 682] on span "In DS" at bounding box center [506, 692] width 31 height 21
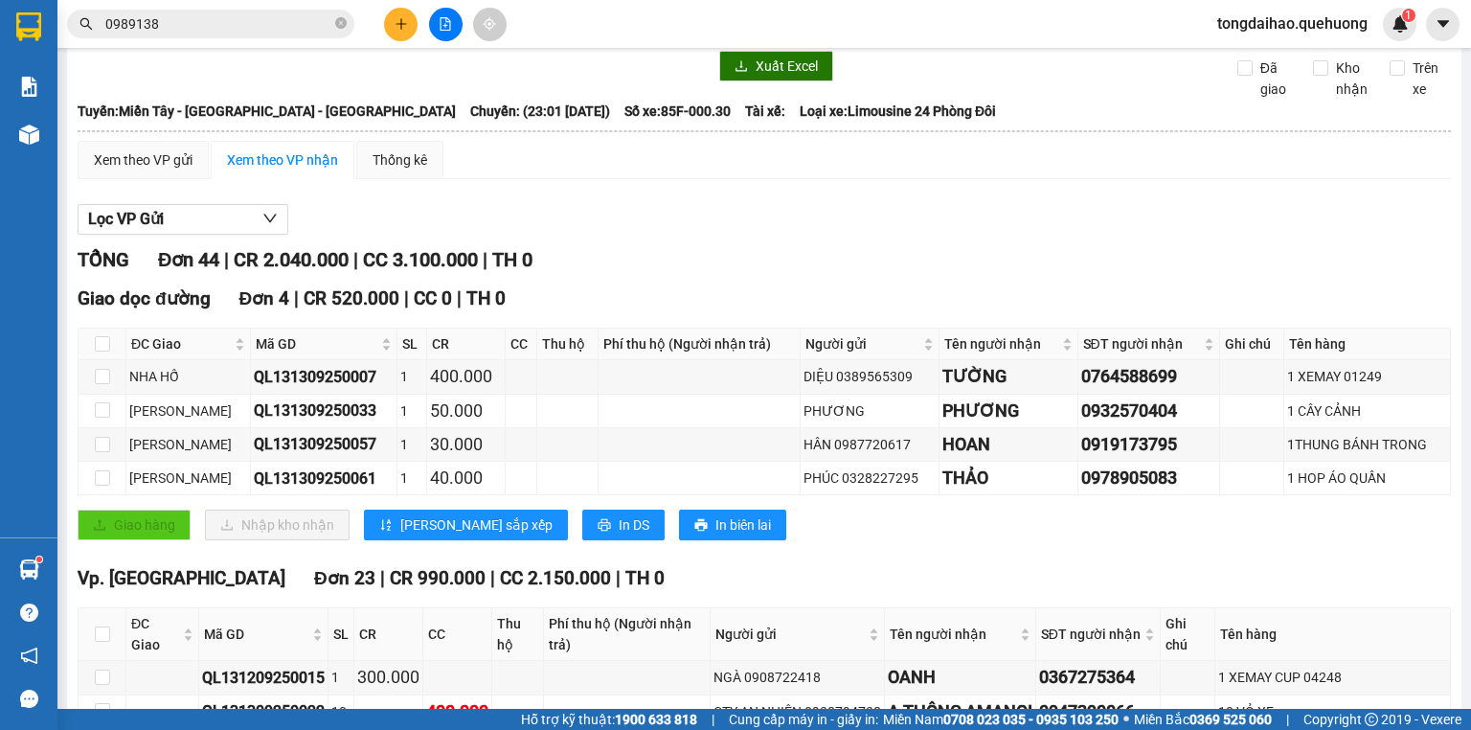
scroll to position [0, 0]
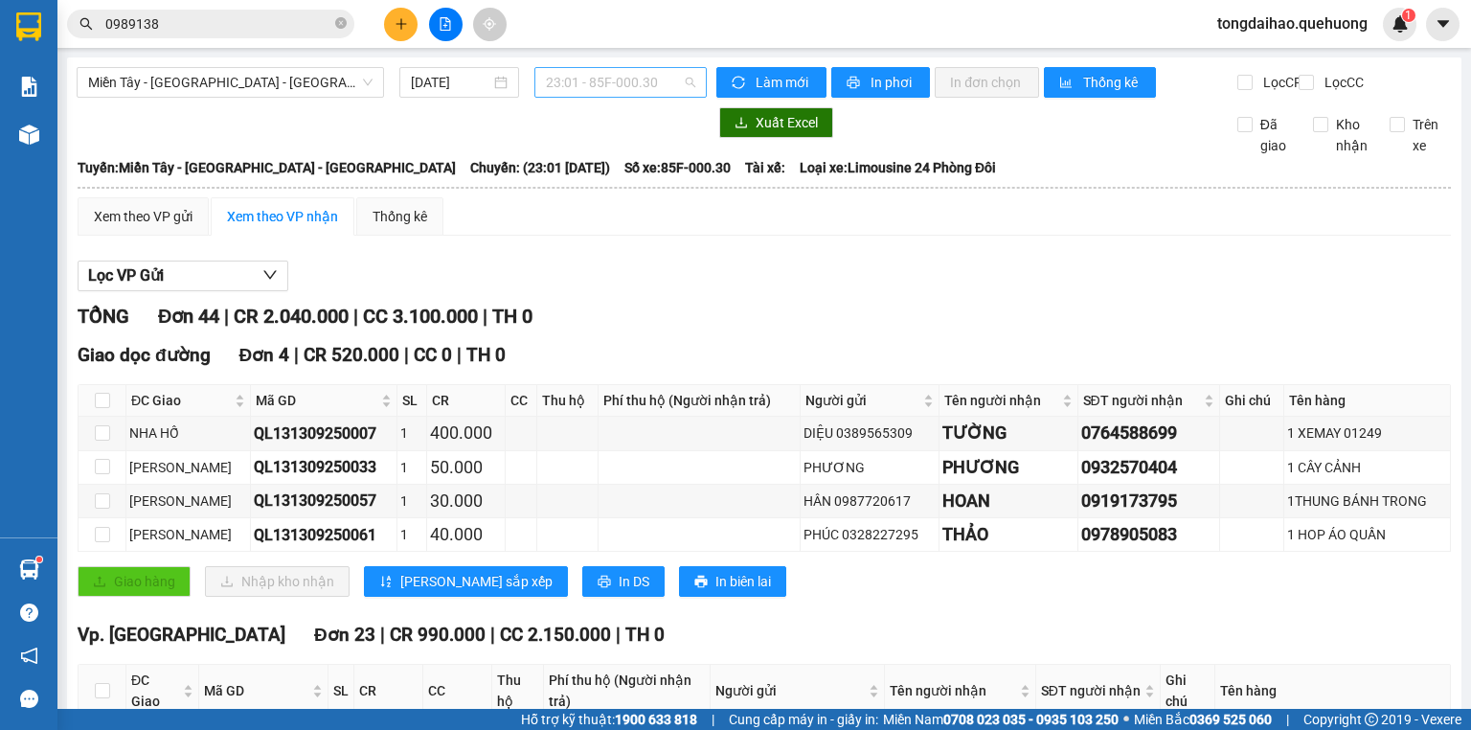
click at [636, 76] on span "23:01 - 85F-000.30" at bounding box center [621, 82] width 150 height 29
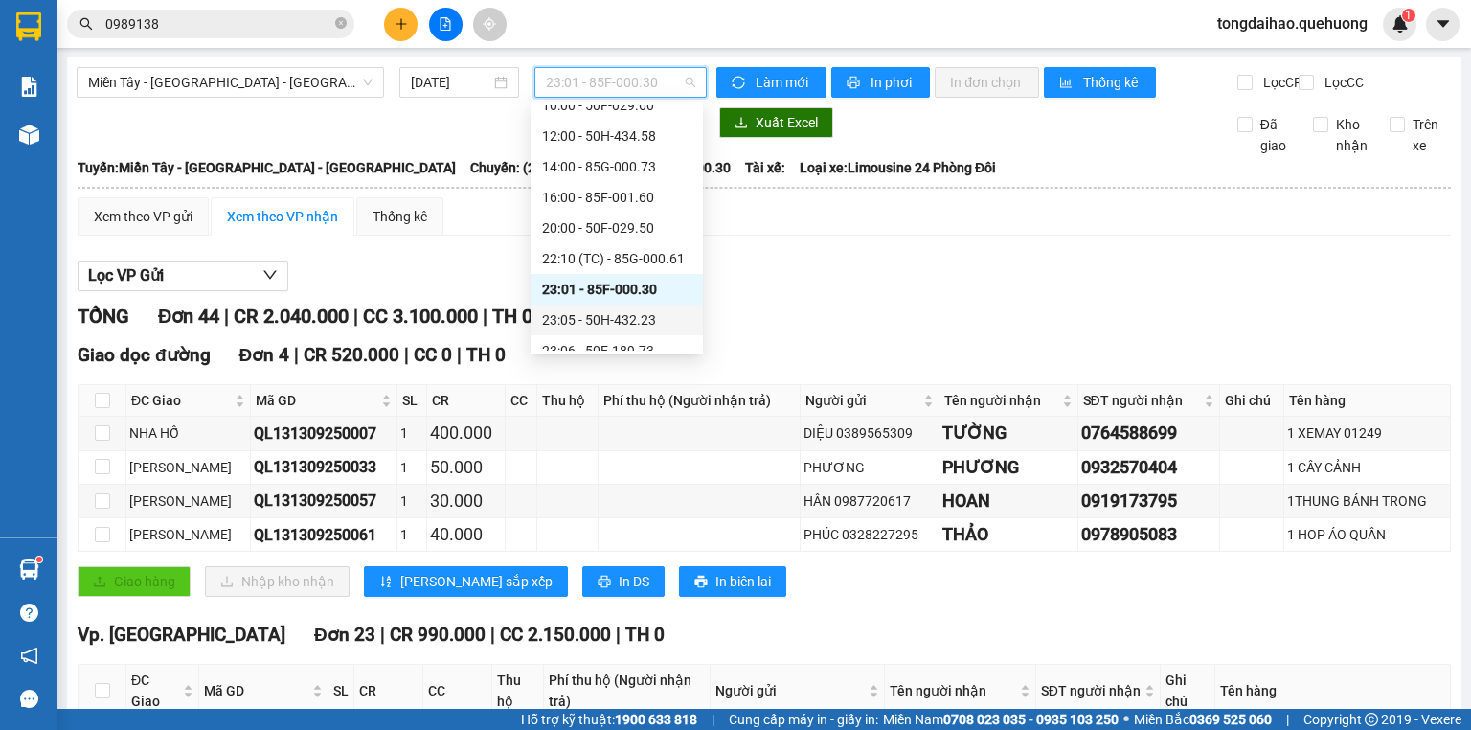
click at [606, 325] on div "23:05 - 50H-432.23" at bounding box center [616, 319] width 149 height 21
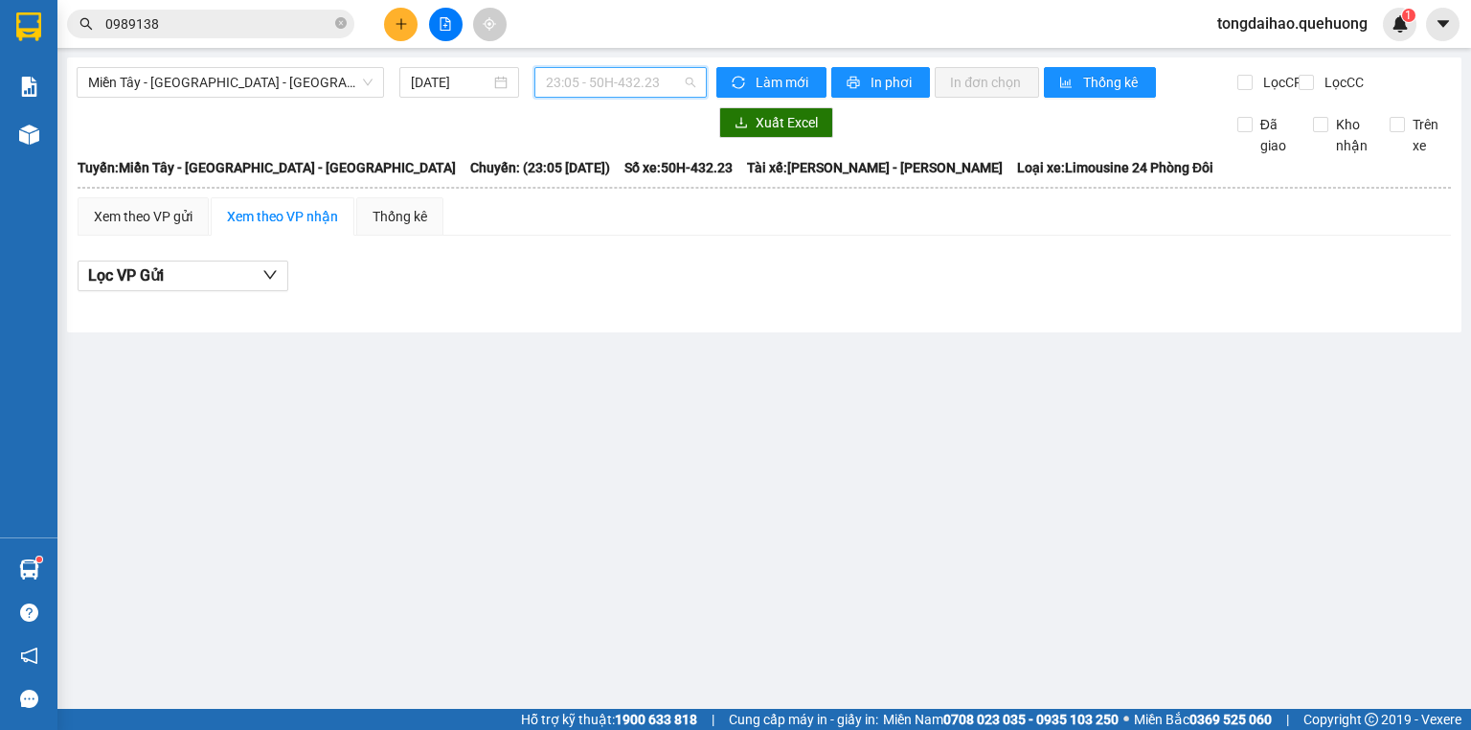
click at [644, 84] on span "23:05 - 50H-432.23" at bounding box center [621, 82] width 150 height 29
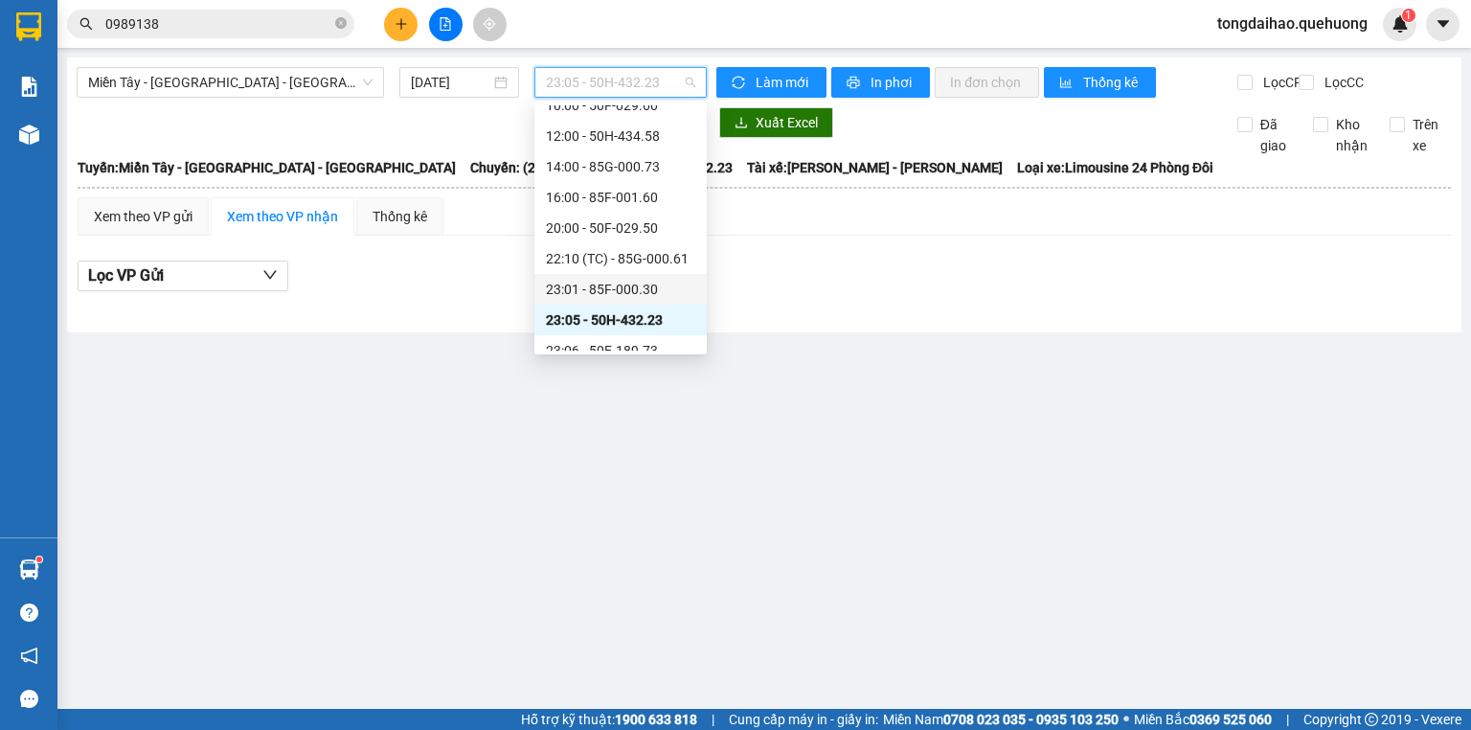
scroll to position [153, 0]
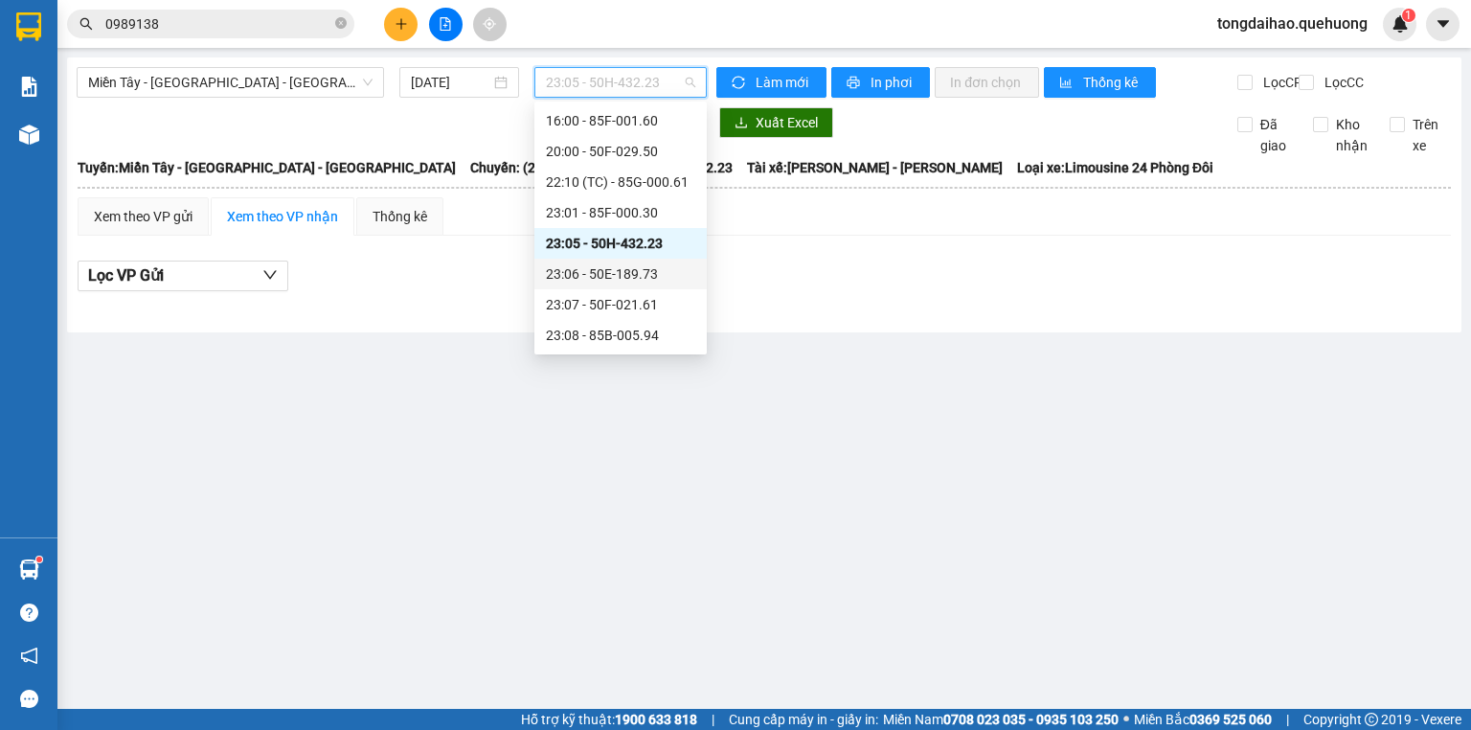
click at [615, 278] on div "23:06 - 50E-189.73" at bounding box center [620, 273] width 149 height 21
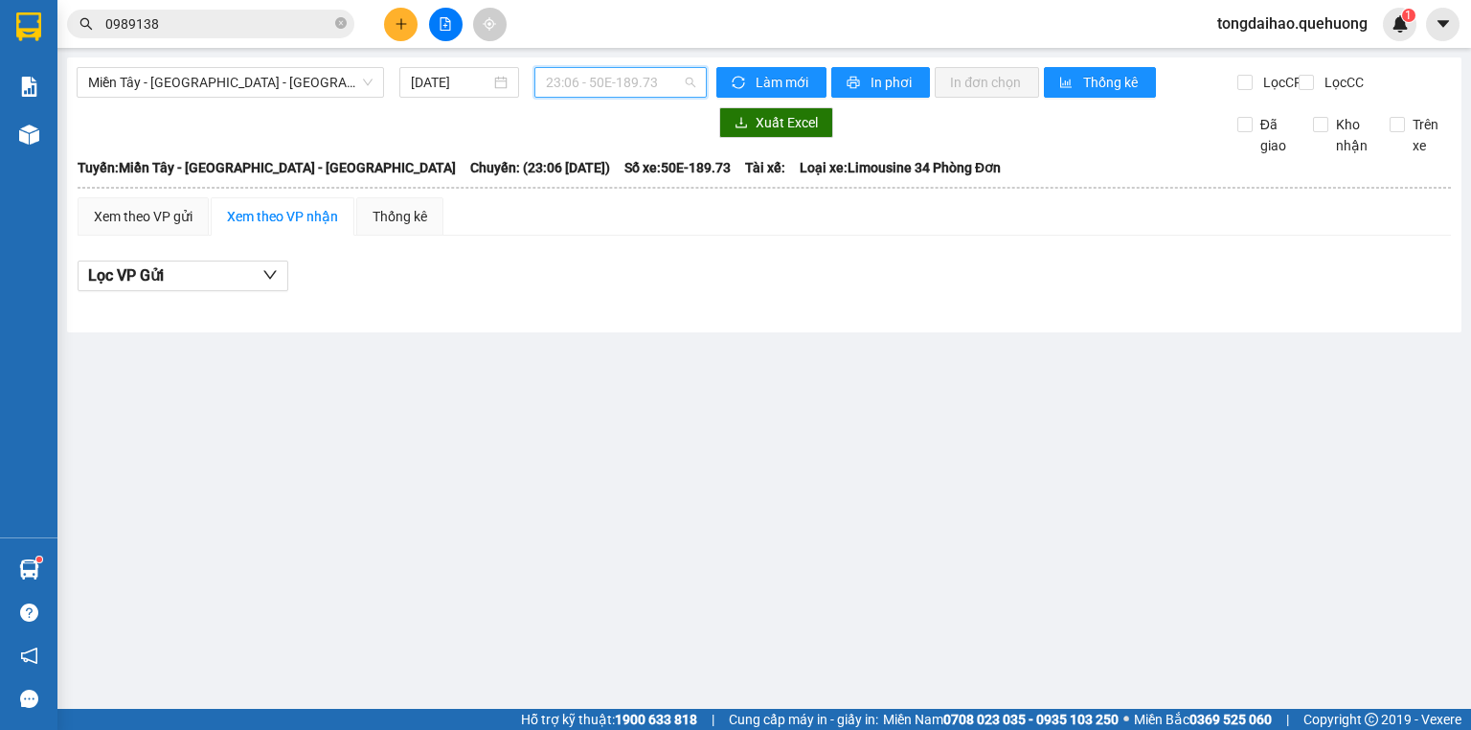
click at [648, 70] on span "23:06 - 50E-189.73" at bounding box center [621, 82] width 150 height 29
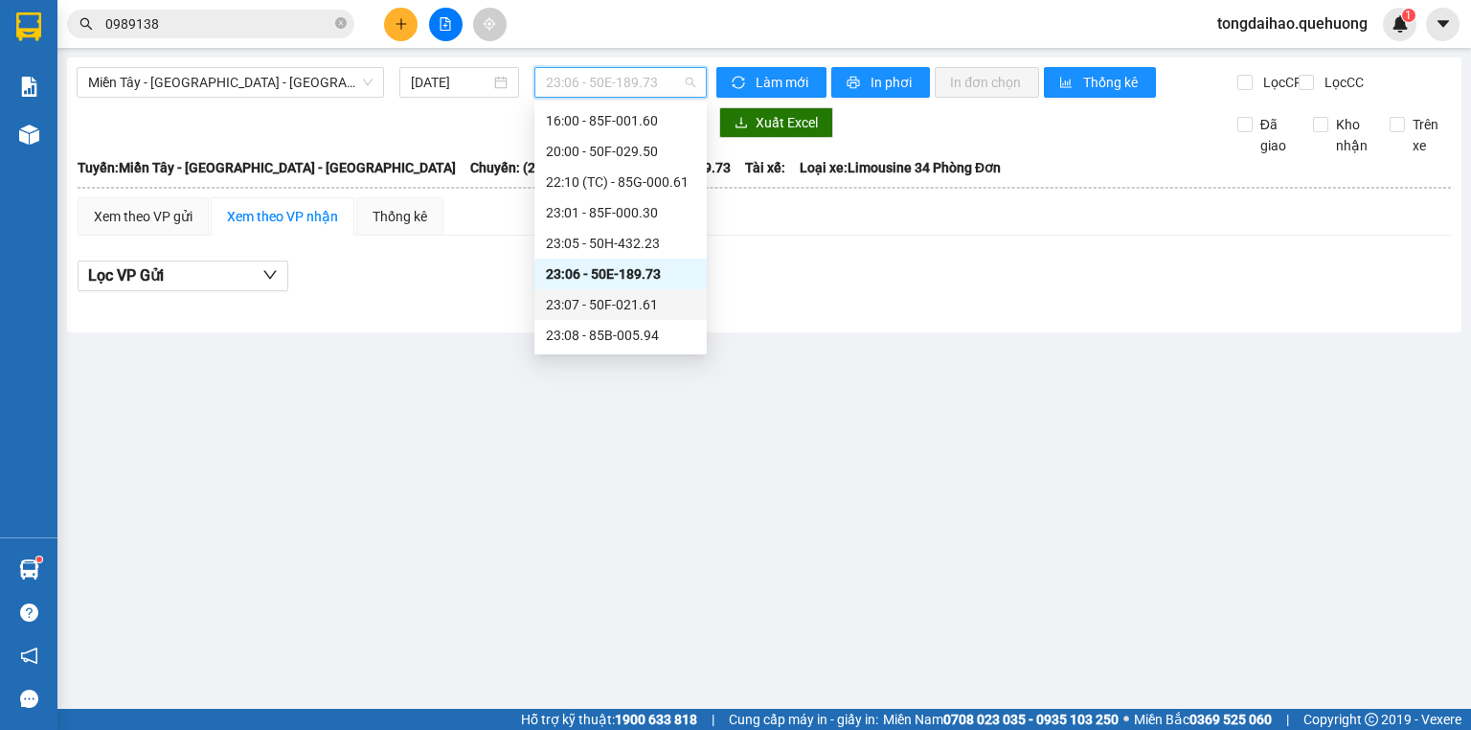
click at [615, 308] on div "23:07 - 50F-021.61" at bounding box center [620, 304] width 149 height 21
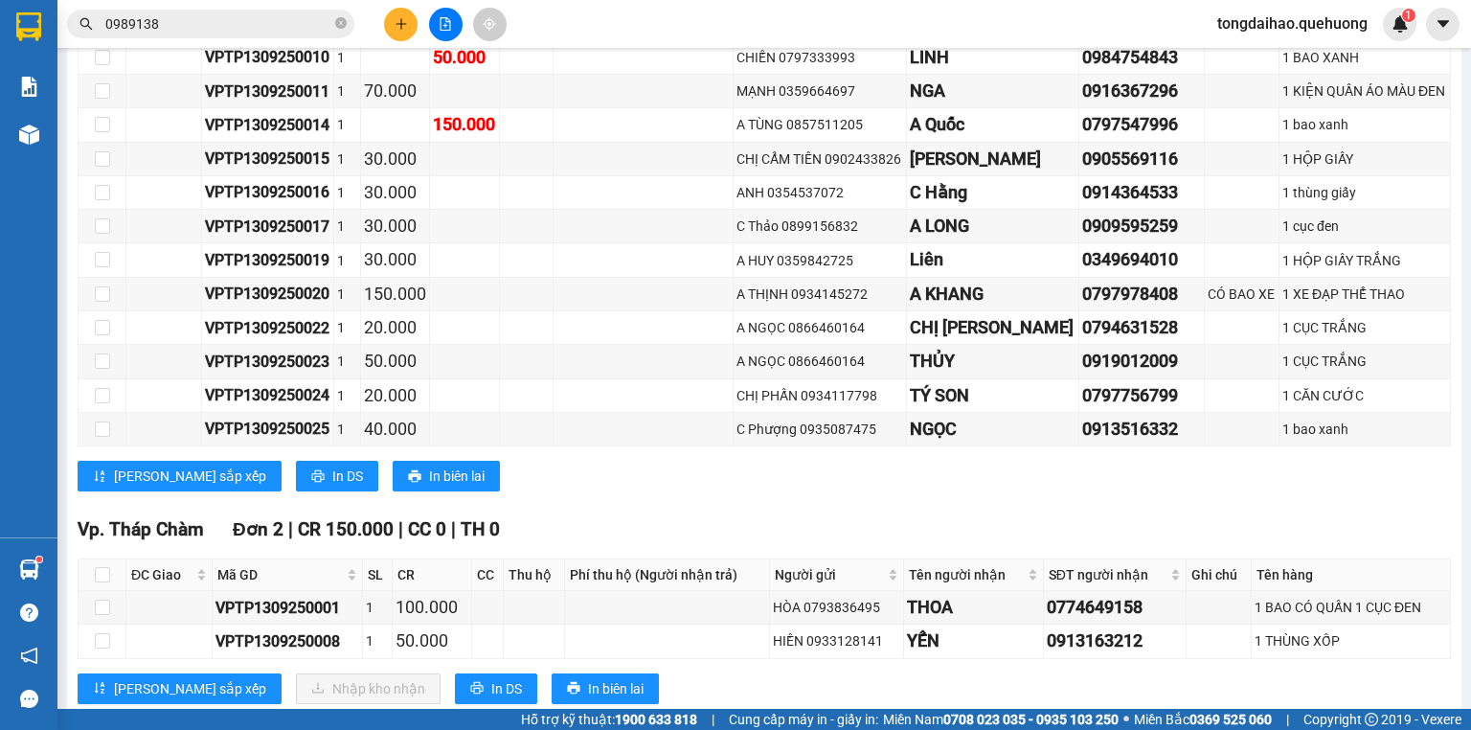
scroll to position [1093, 0]
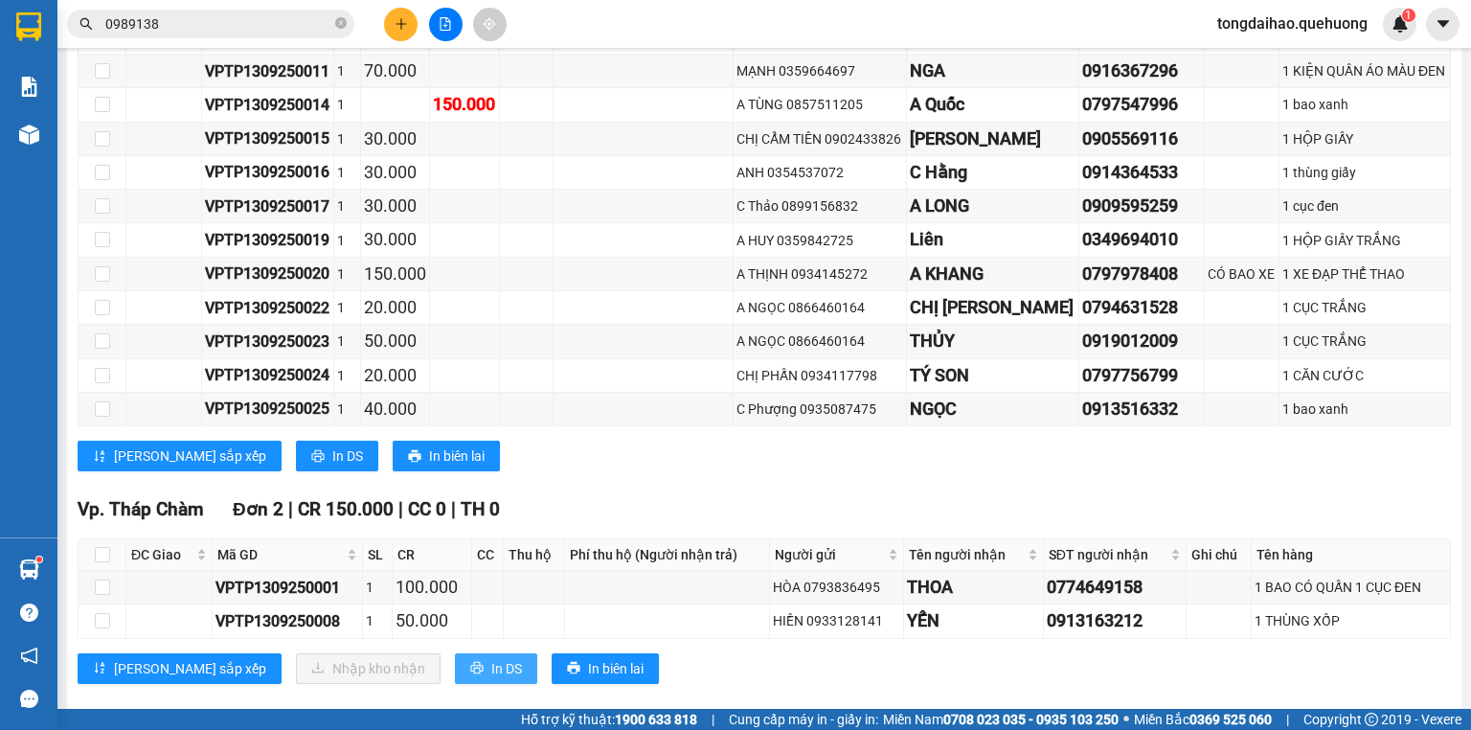
click at [491, 658] on span "In DS" at bounding box center [506, 668] width 31 height 21
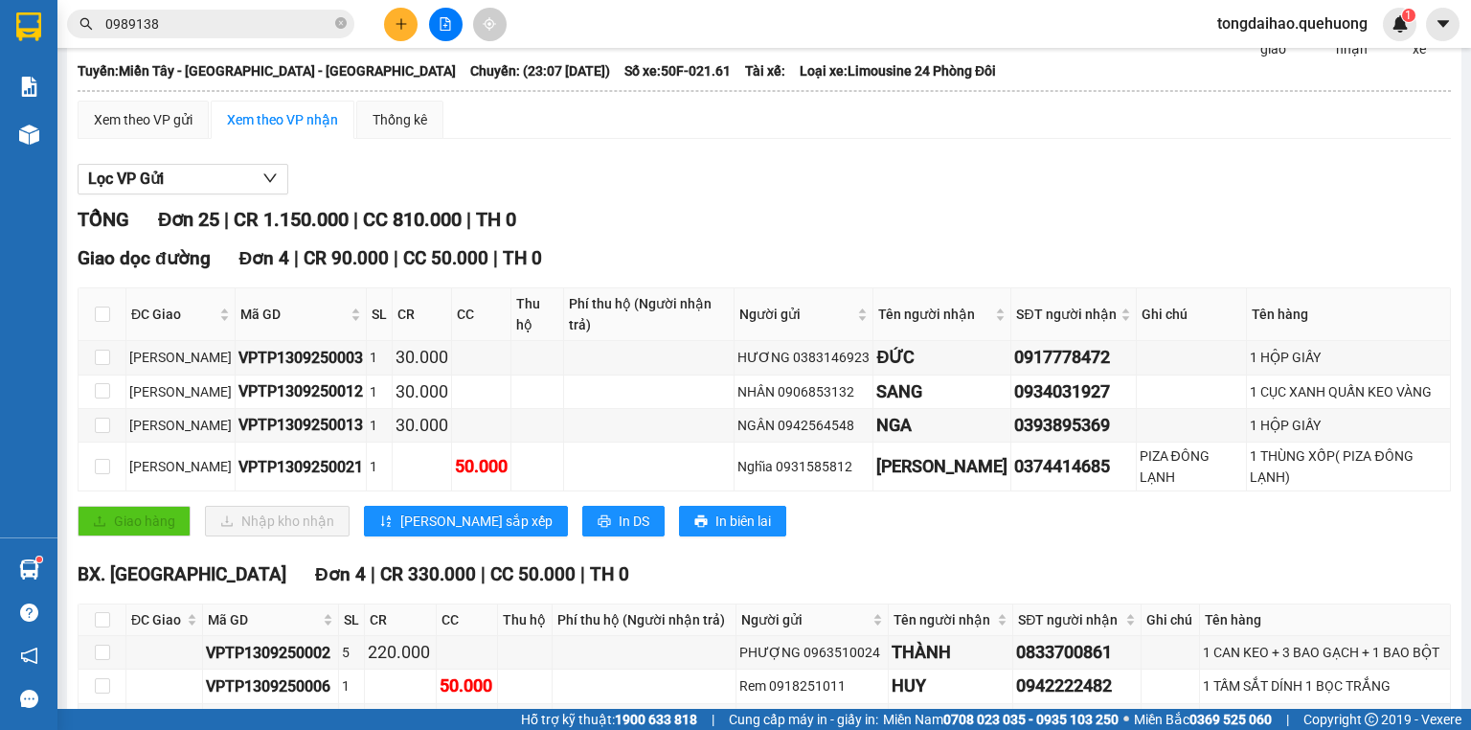
scroll to position [0, 0]
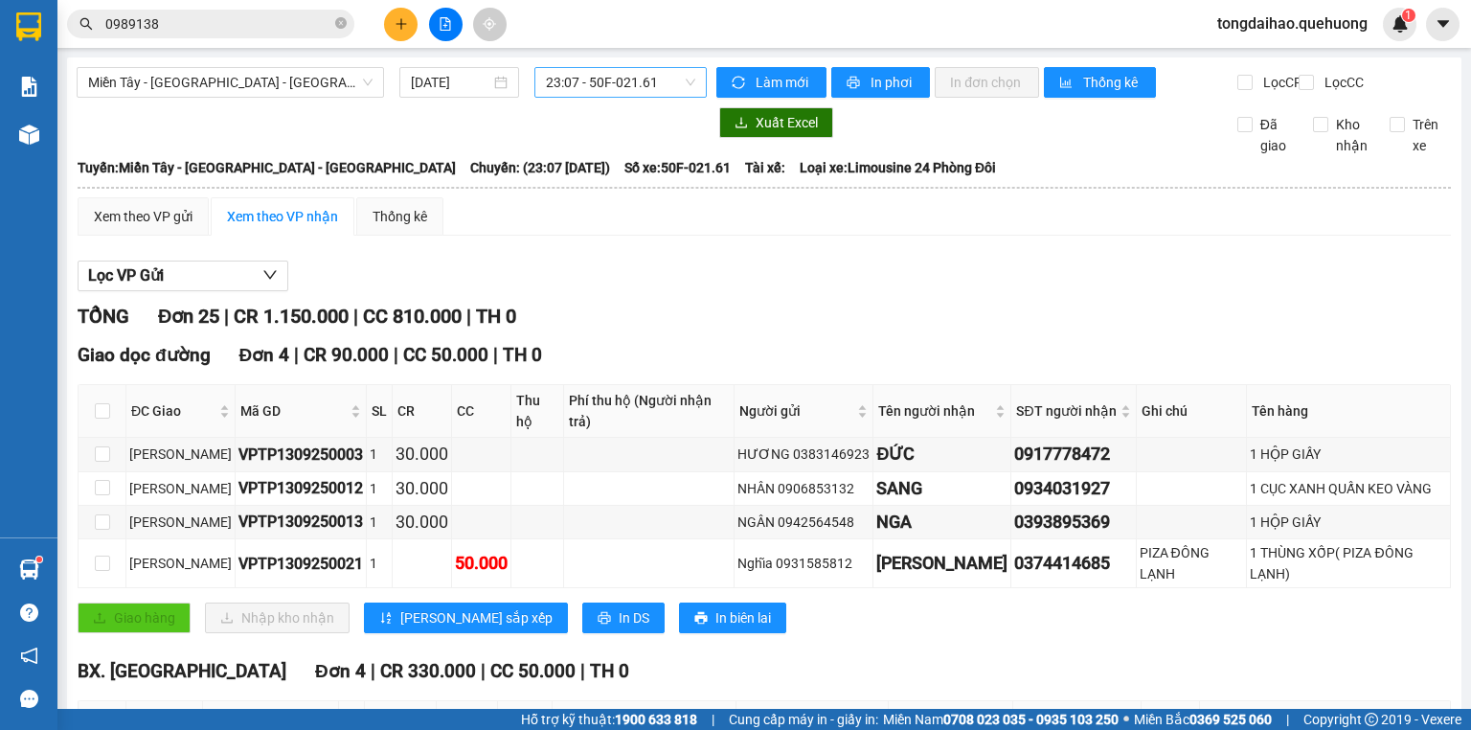
click at [666, 76] on span "23:07 - 50F-021.61" at bounding box center [621, 82] width 150 height 29
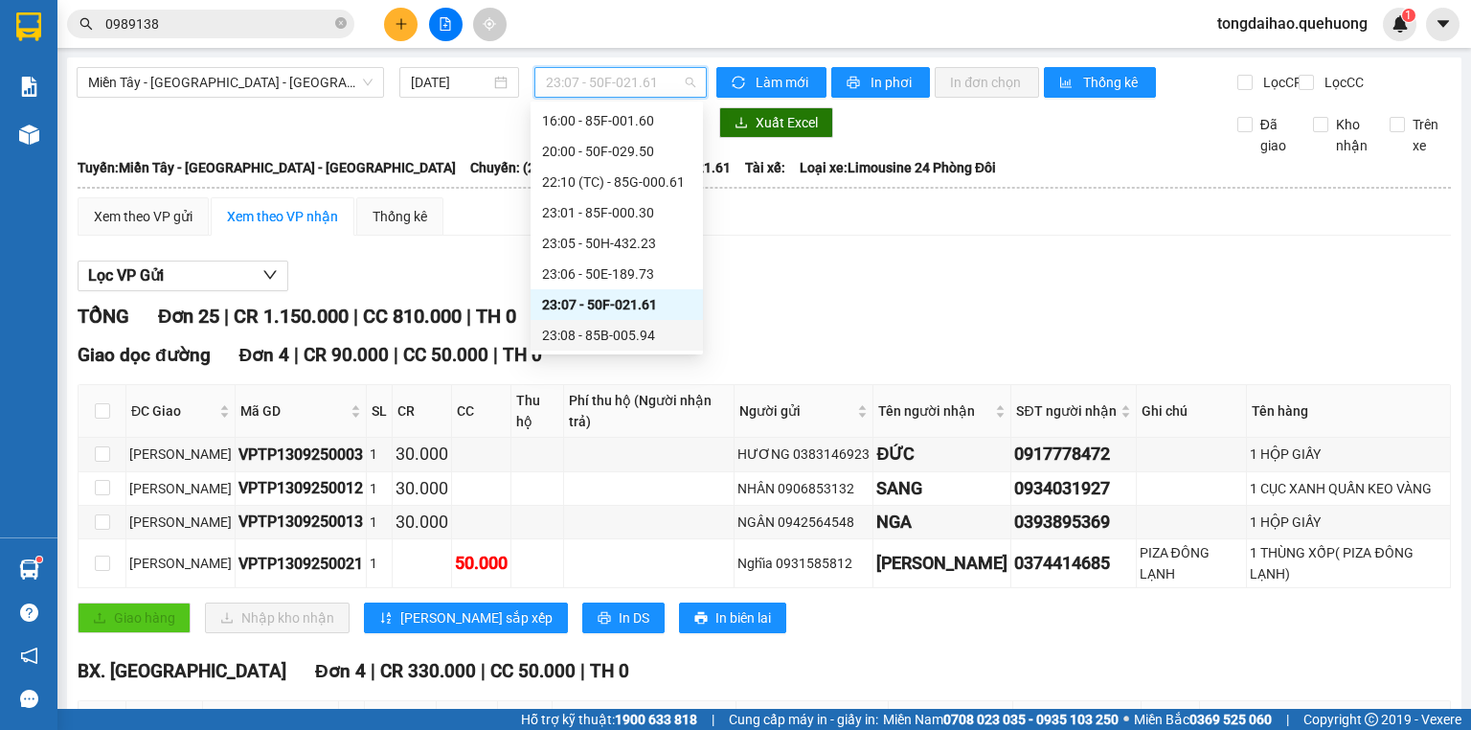
click at [607, 337] on div "23:08 - 85B-005.94" at bounding box center [616, 335] width 149 height 21
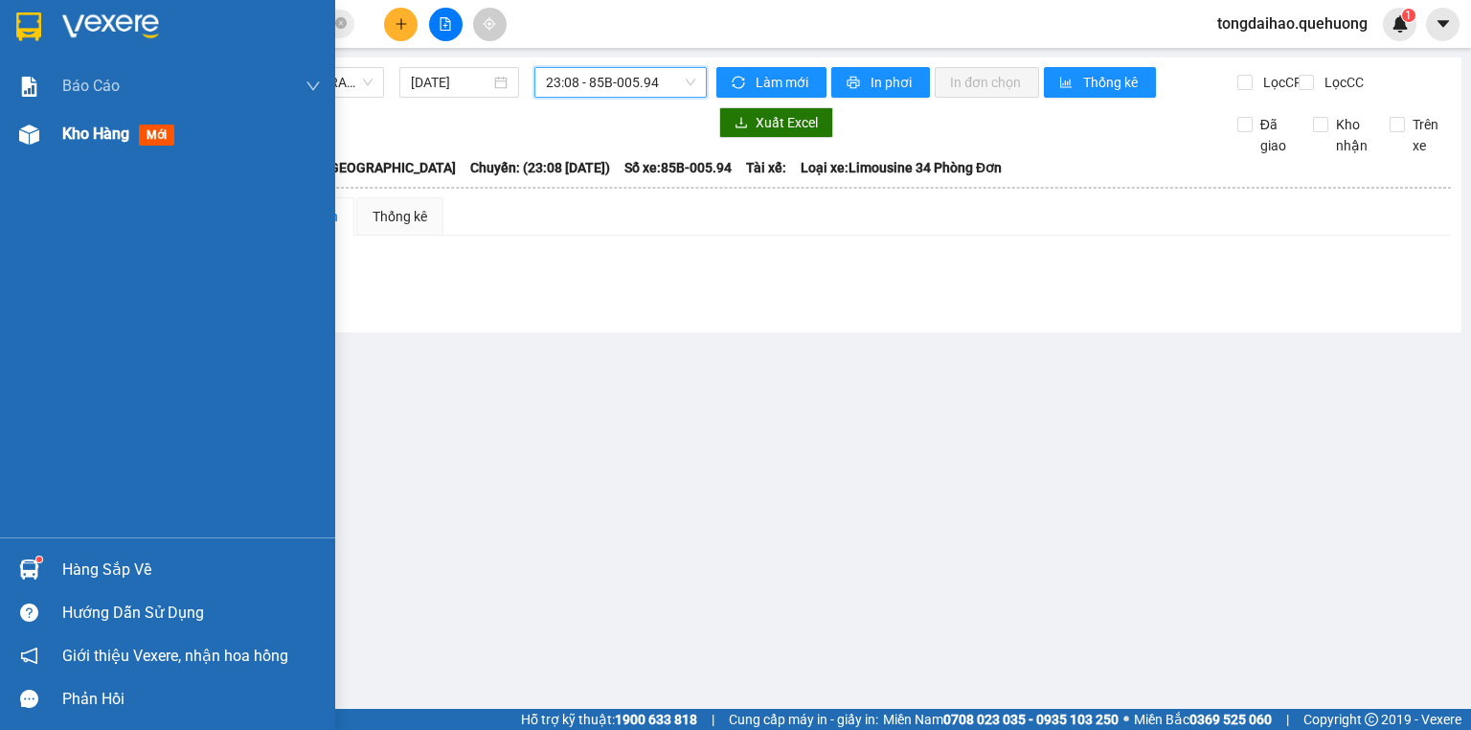
click at [57, 136] on div "Kho hàng mới" at bounding box center [167, 134] width 335 height 48
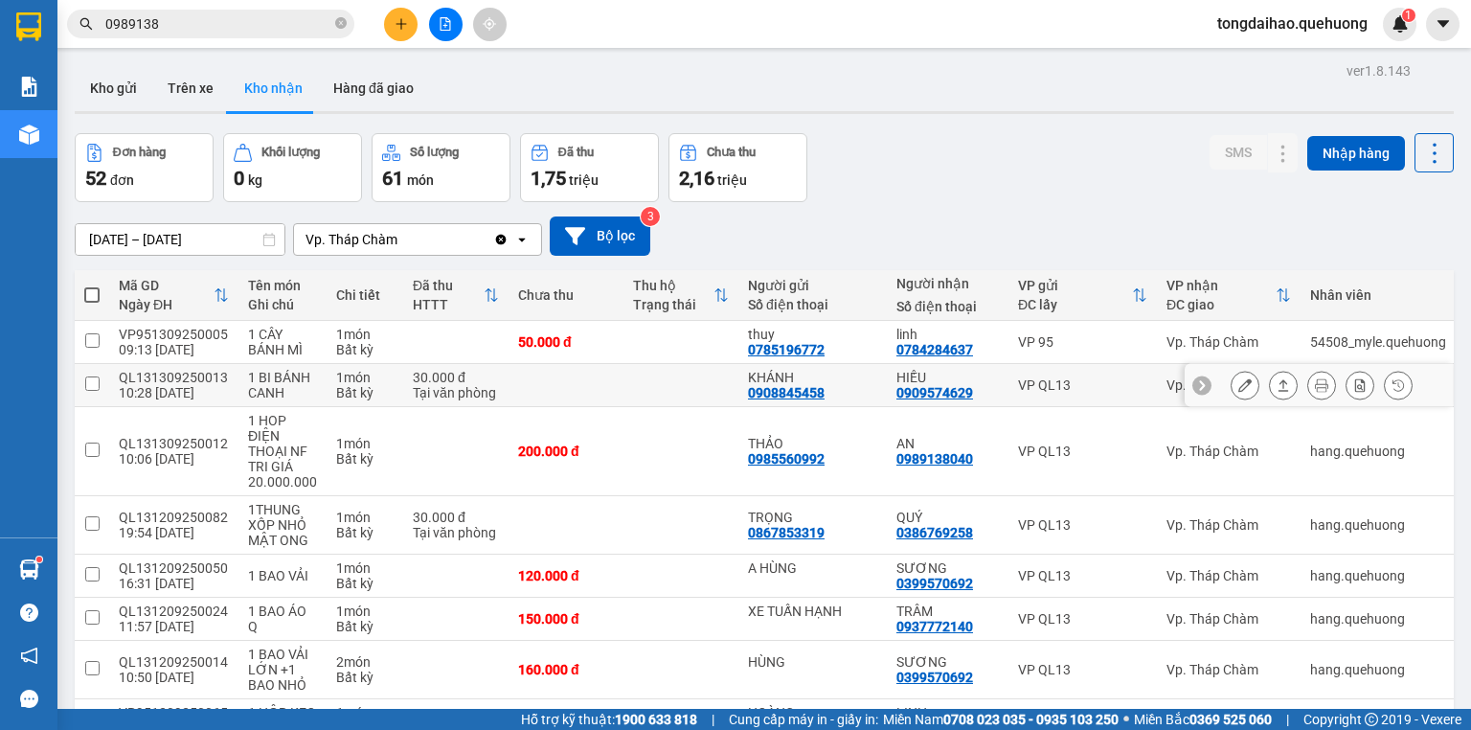
click at [1272, 393] on button at bounding box center [1283, 386] width 27 height 34
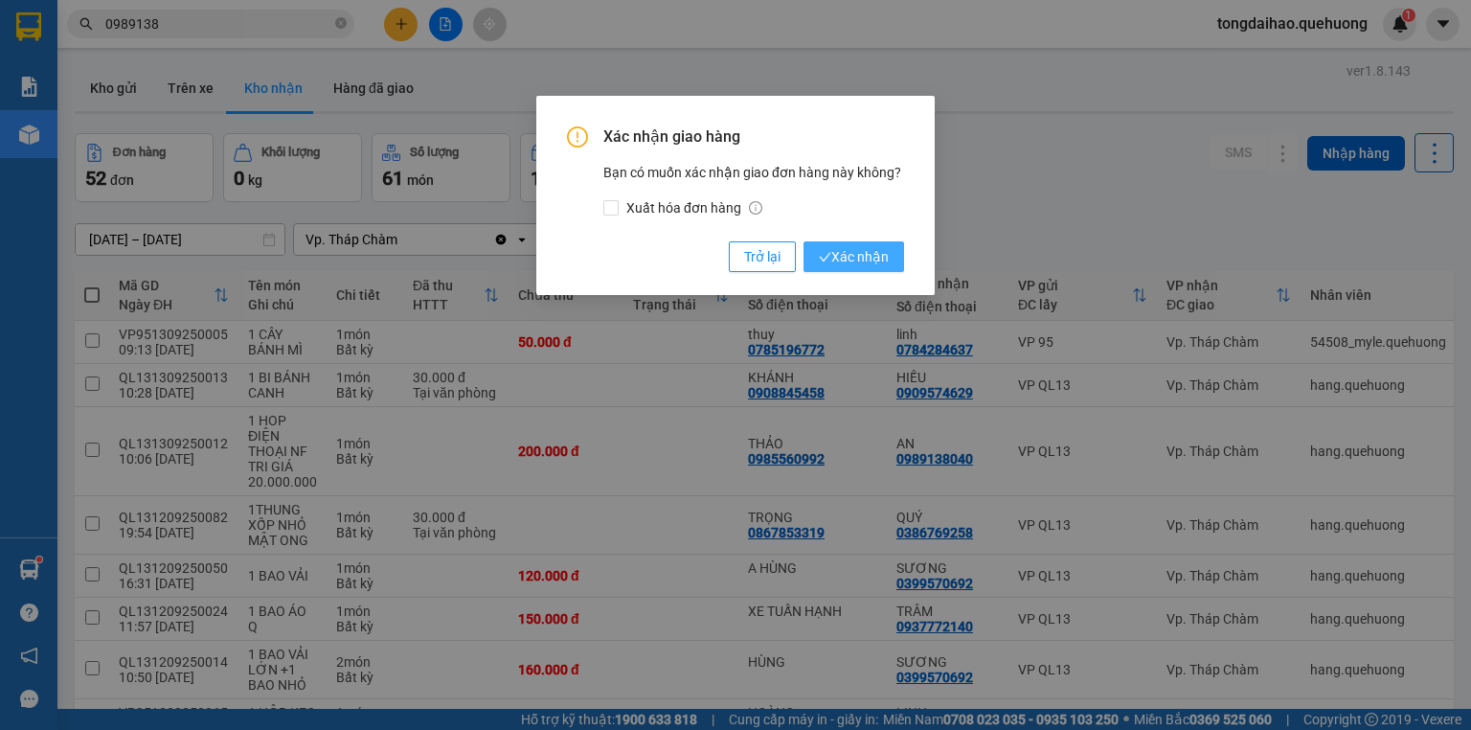
click at [871, 255] on span "Xác nhận" at bounding box center [854, 256] width 70 height 21
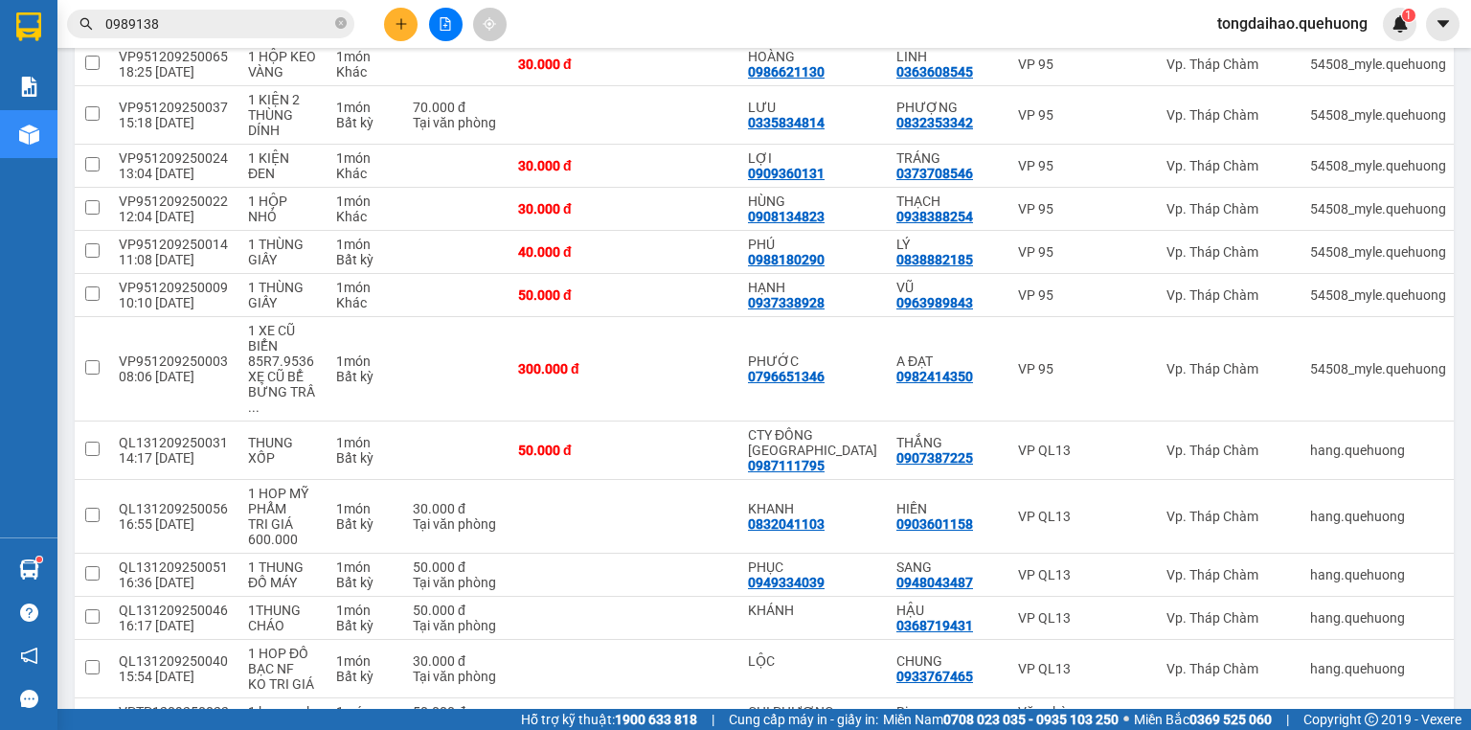
scroll to position [766, 0]
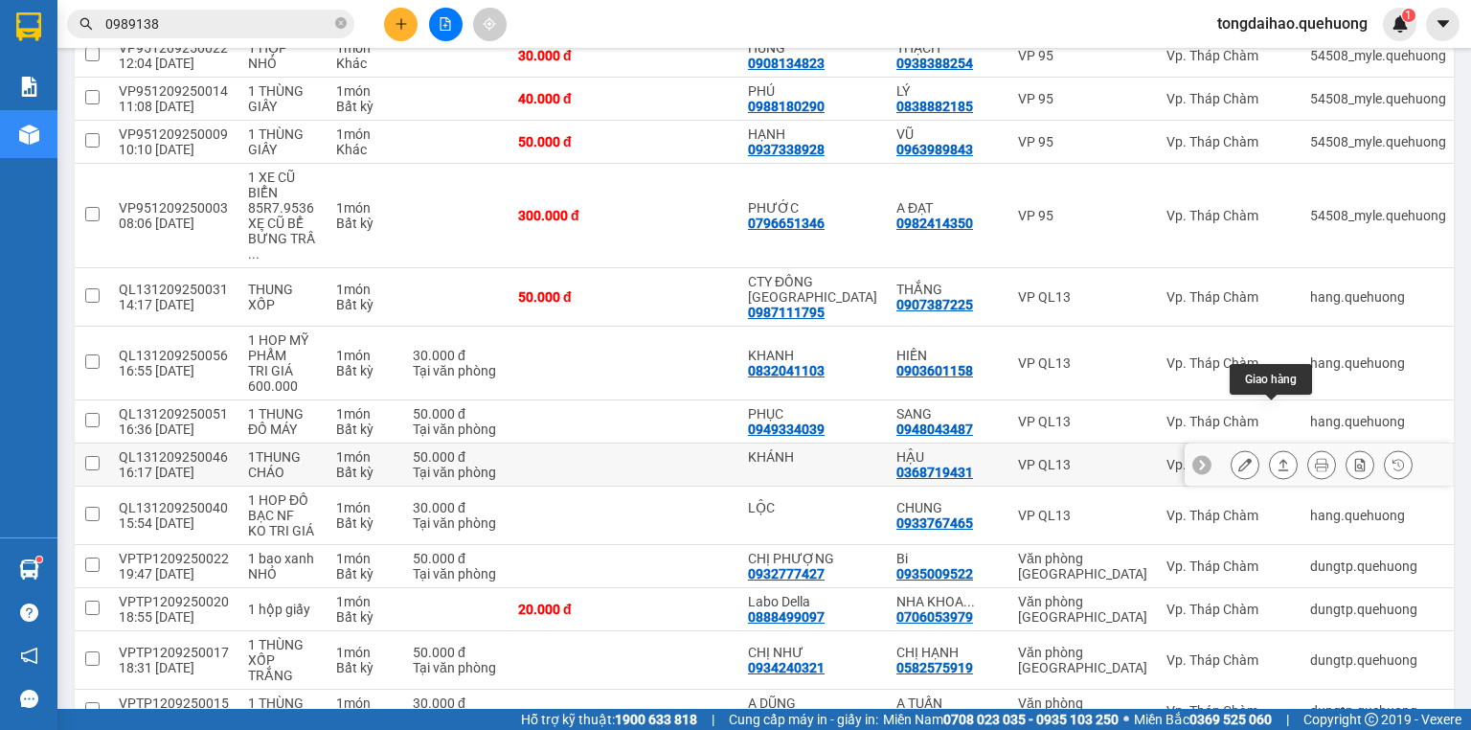
click at [1283, 448] on button at bounding box center [1283, 465] width 27 height 34
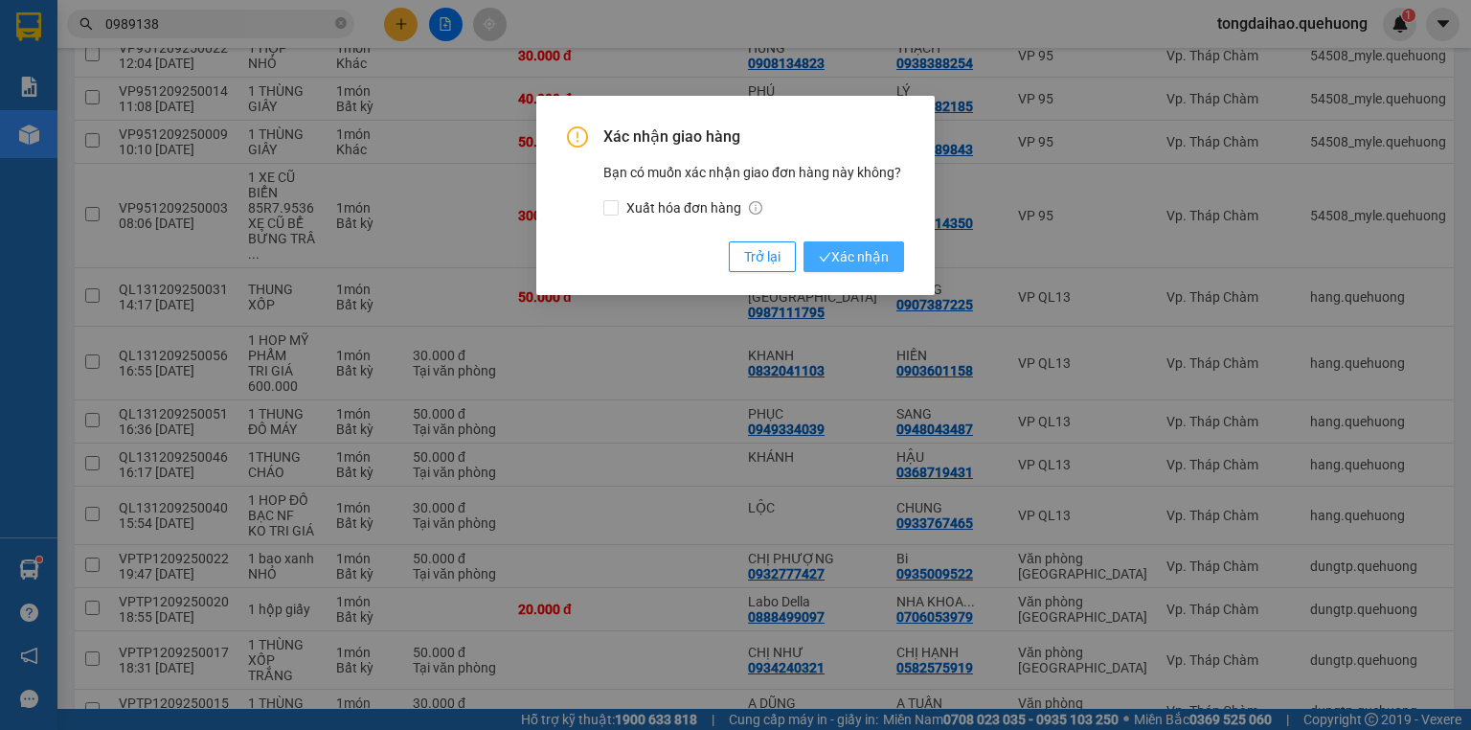
click at [888, 253] on span "Xác nhận" at bounding box center [854, 256] width 70 height 21
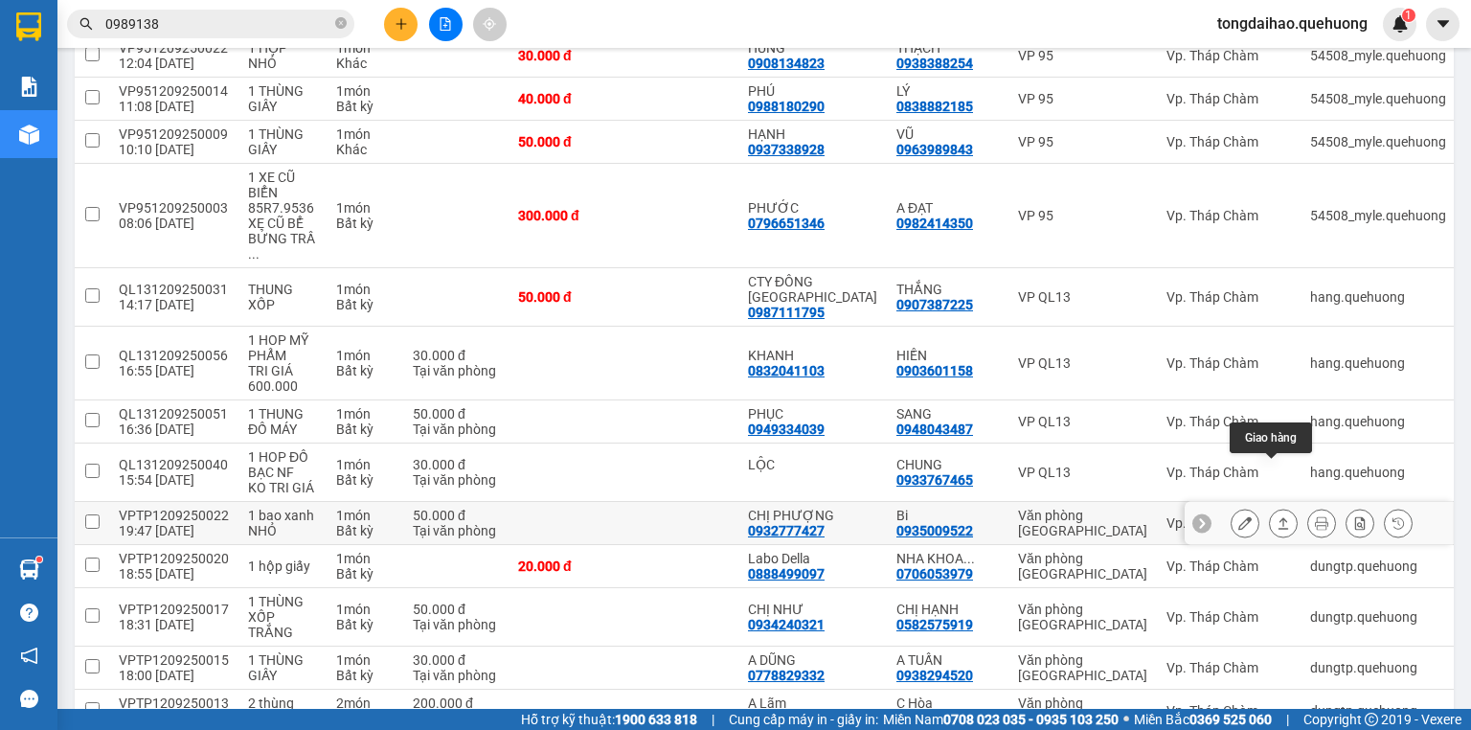
click at [1279, 507] on button at bounding box center [1283, 524] width 27 height 34
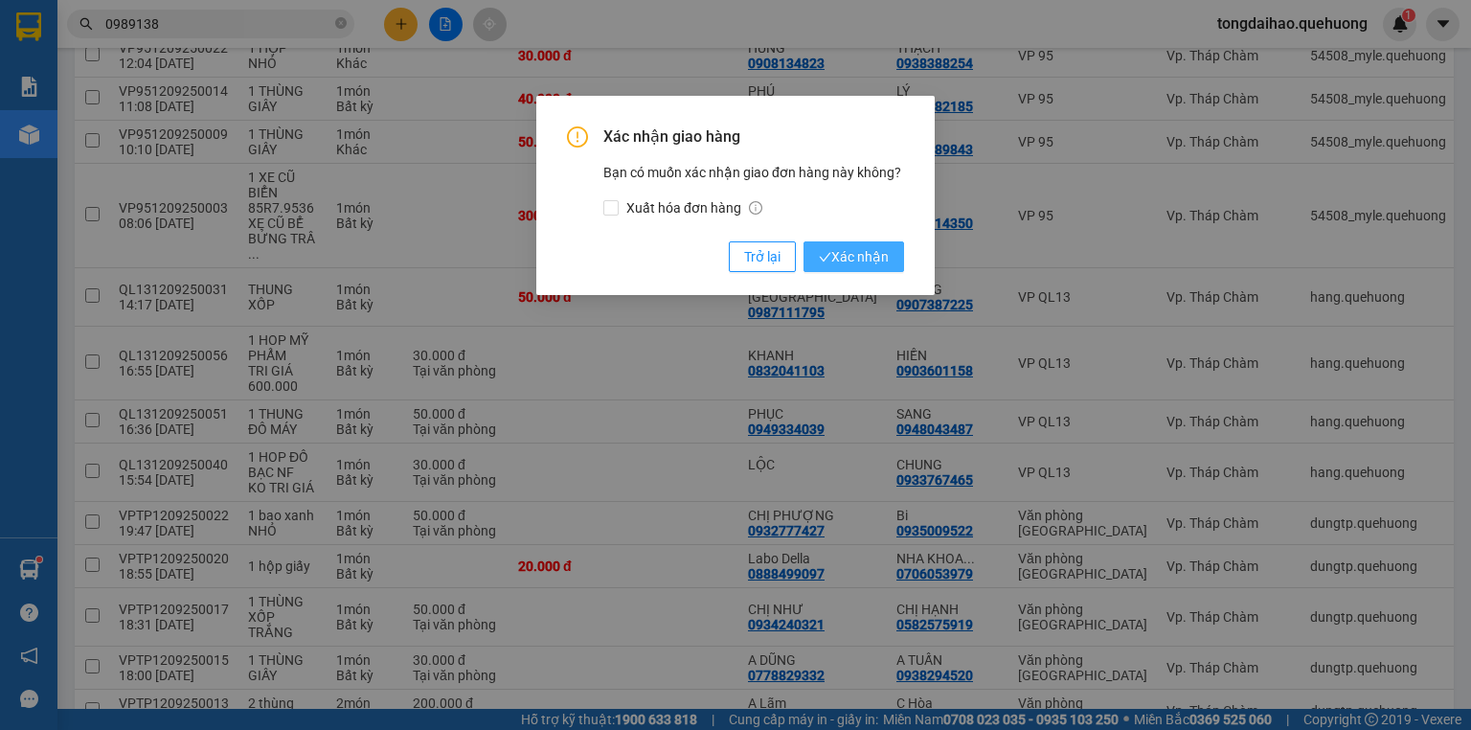
click at [848, 261] on span "Xác nhận" at bounding box center [854, 256] width 70 height 21
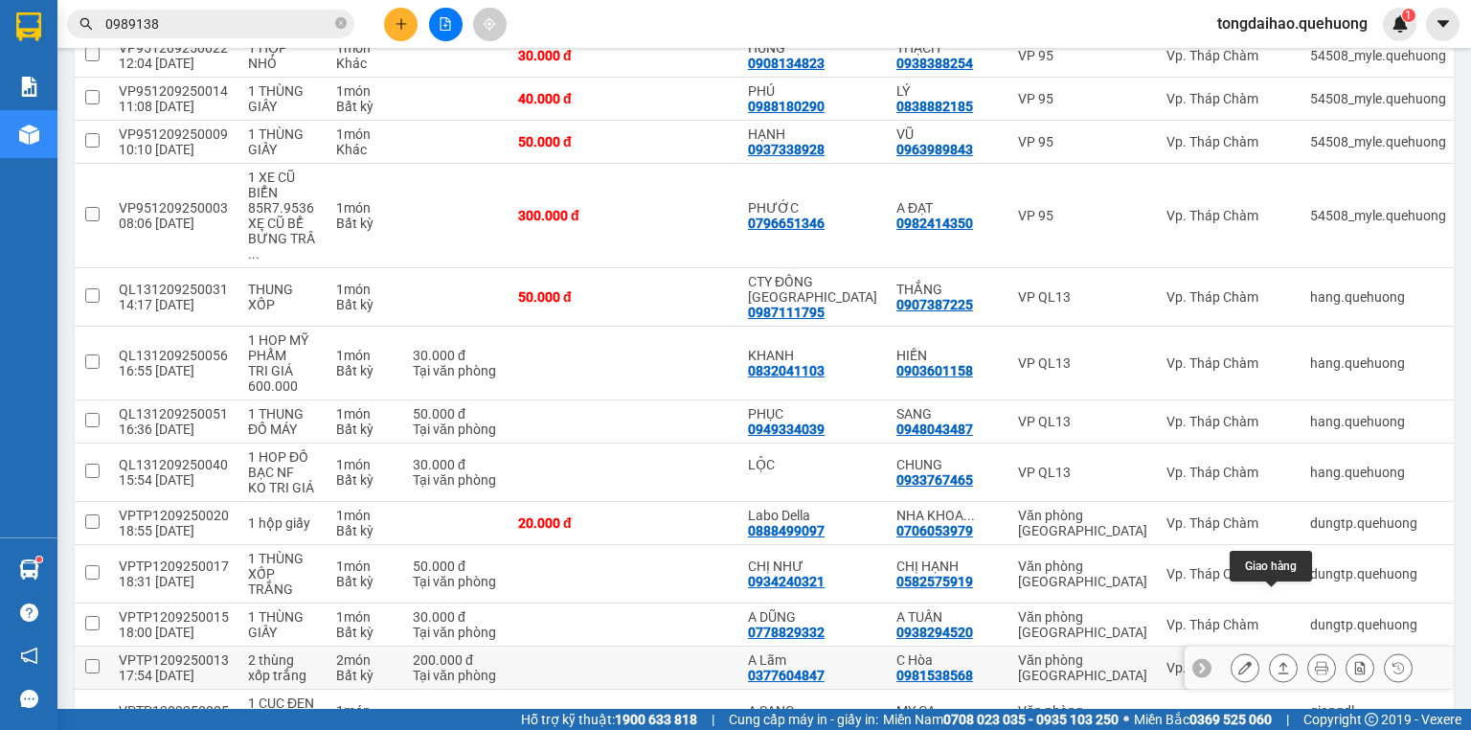
click at [1278, 662] on icon at bounding box center [1283, 667] width 11 height 11
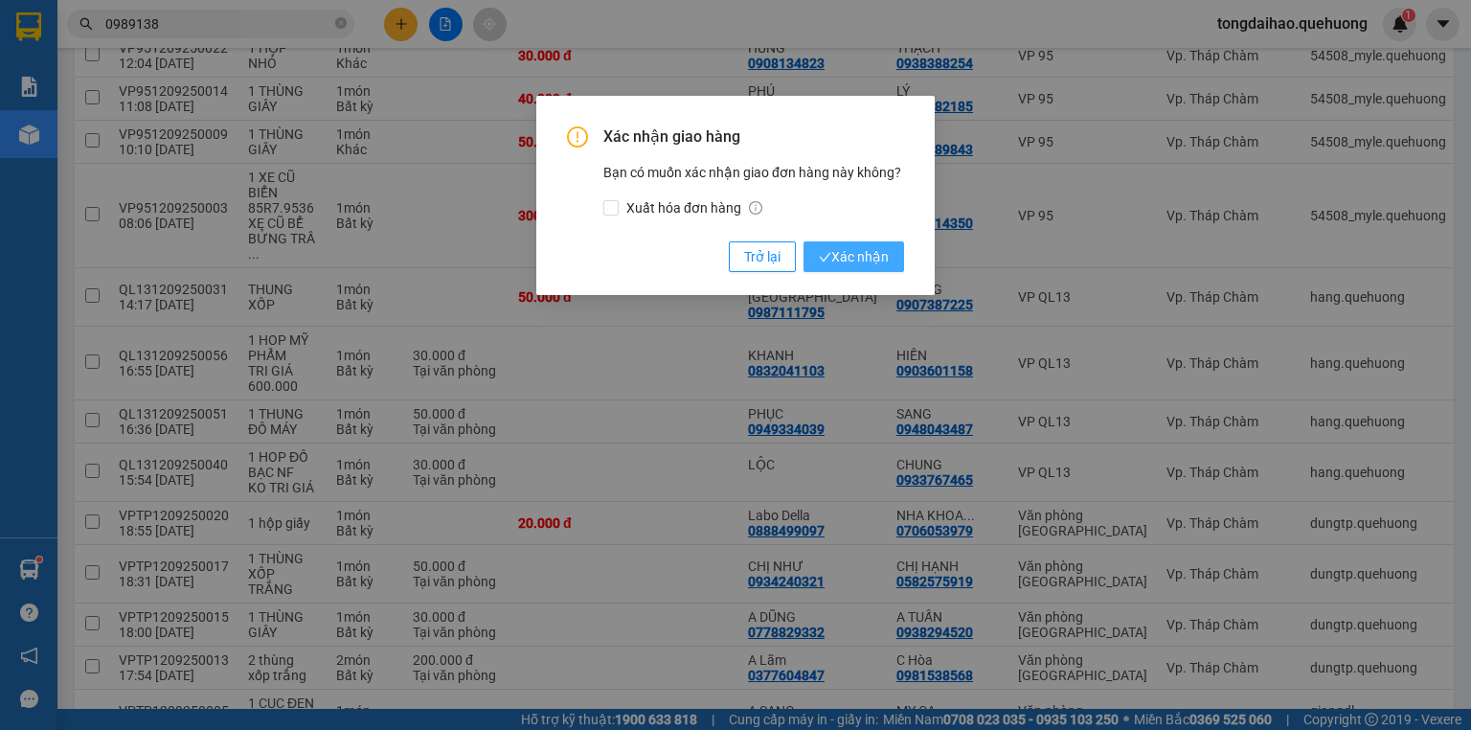
click at [866, 257] on span "Xác nhận" at bounding box center [854, 256] width 70 height 21
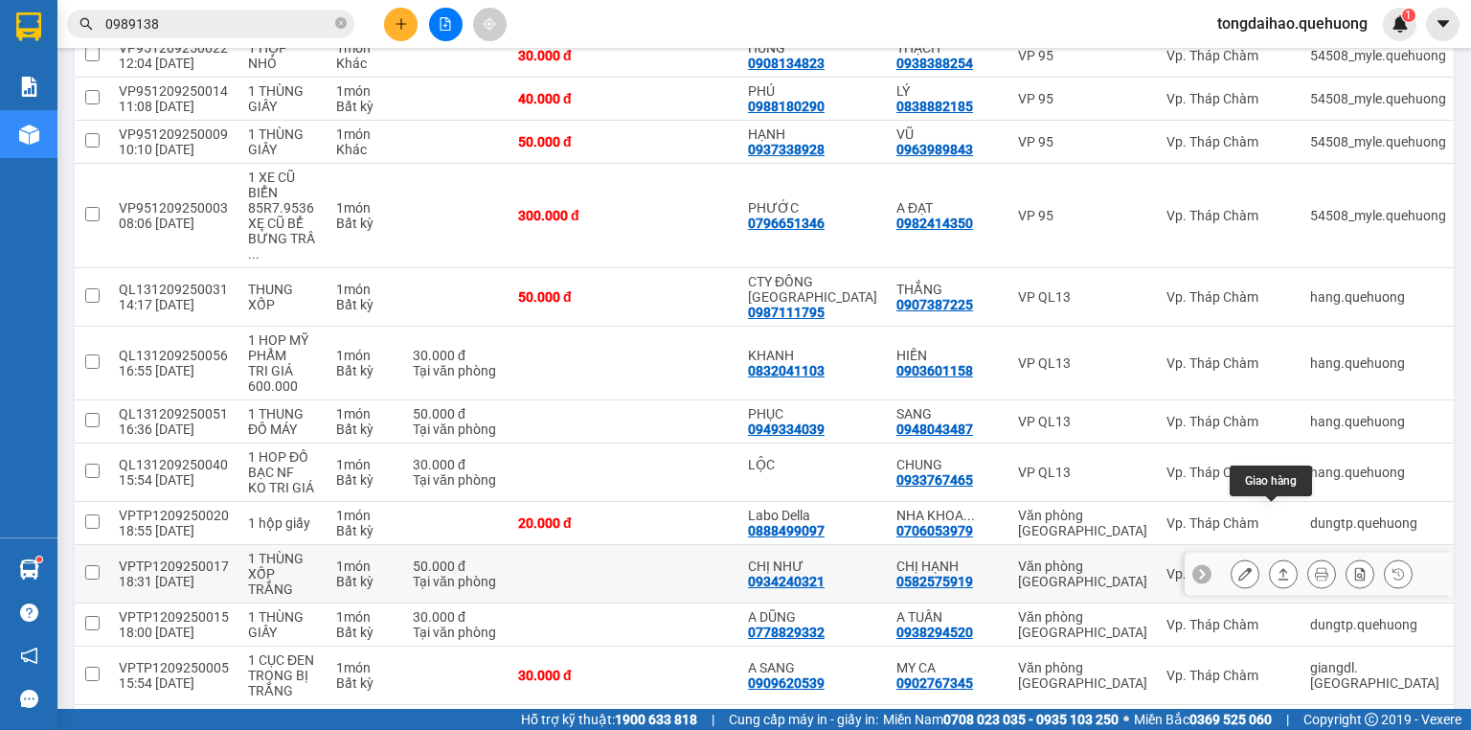
click at [1277, 567] on icon at bounding box center [1283, 573] width 13 height 13
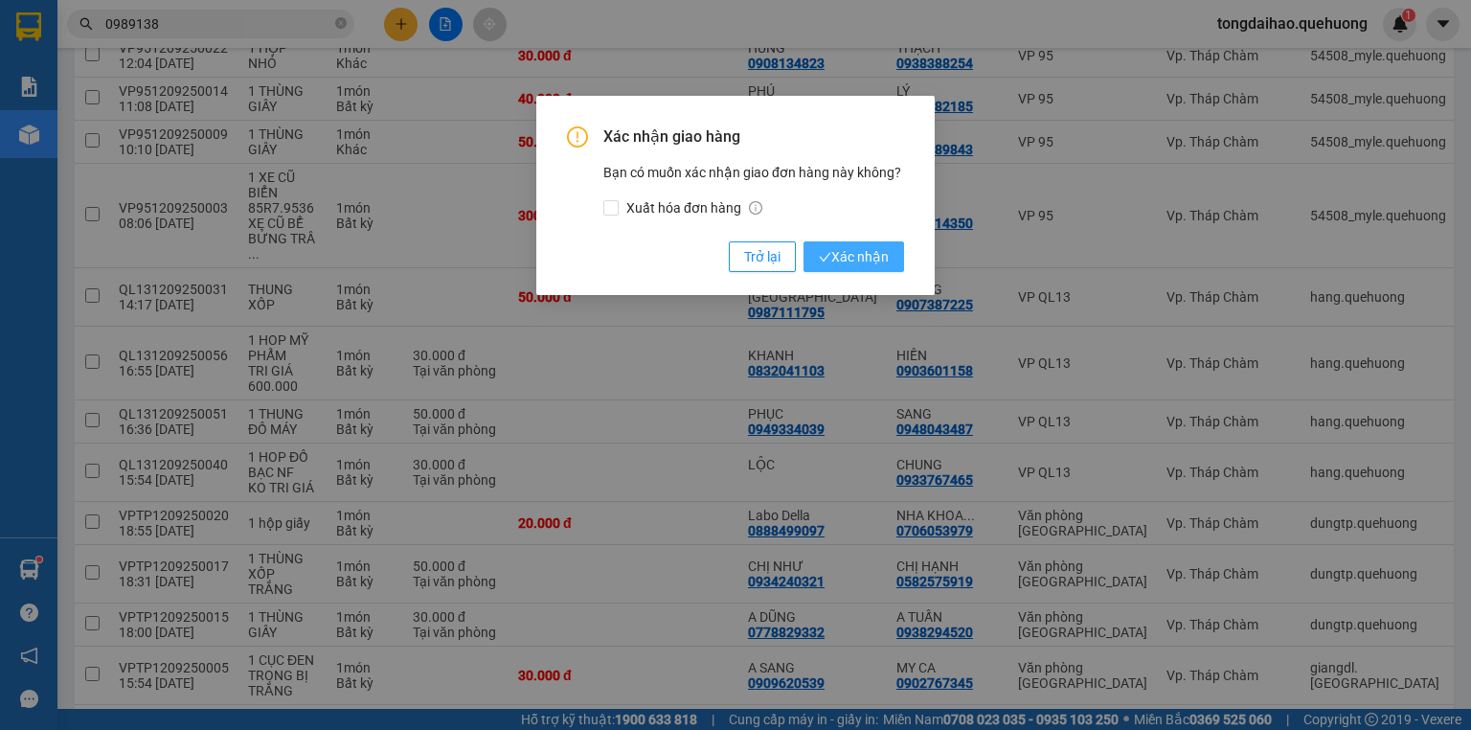
click at [852, 248] on span "Xác nhận" at bounding box center [854, 256] width 70 height 21
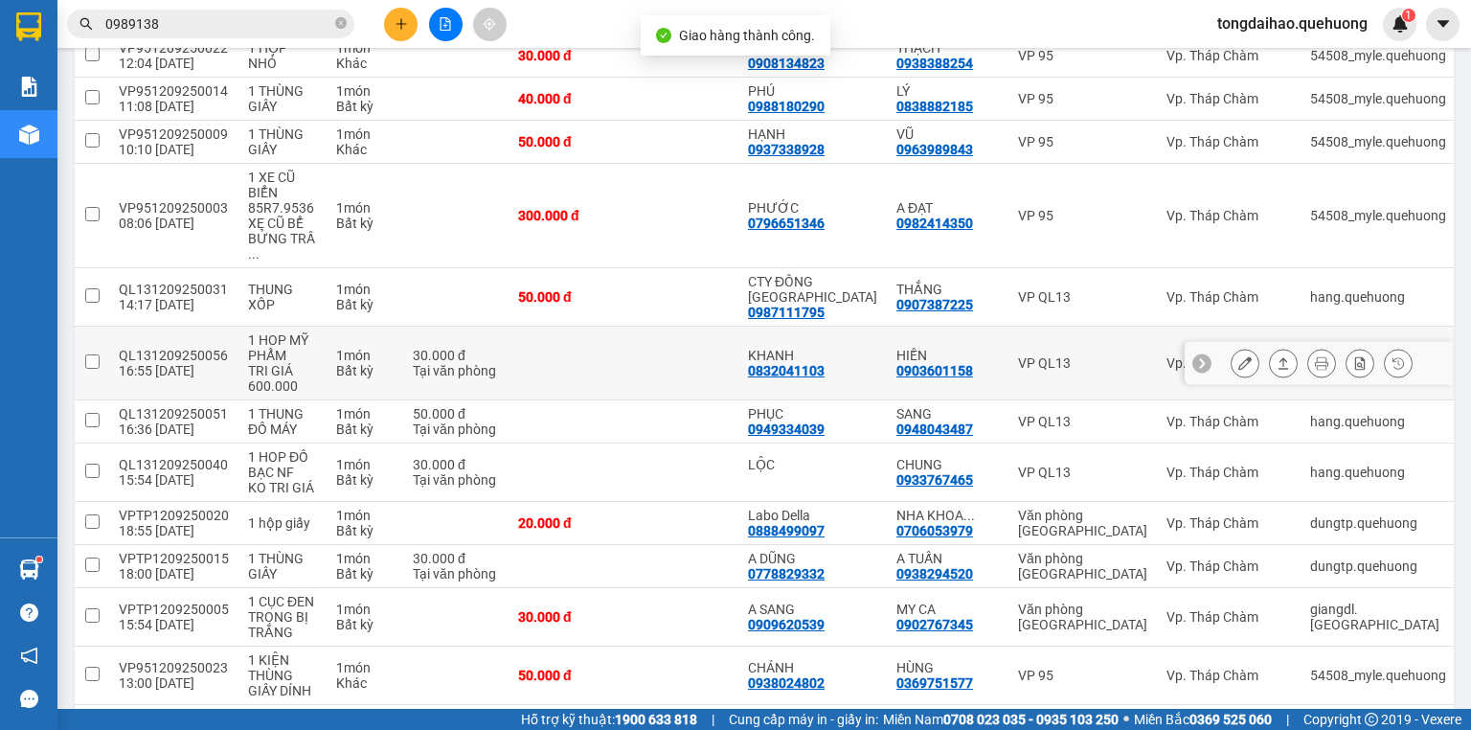
scroll to position [1073, 0]
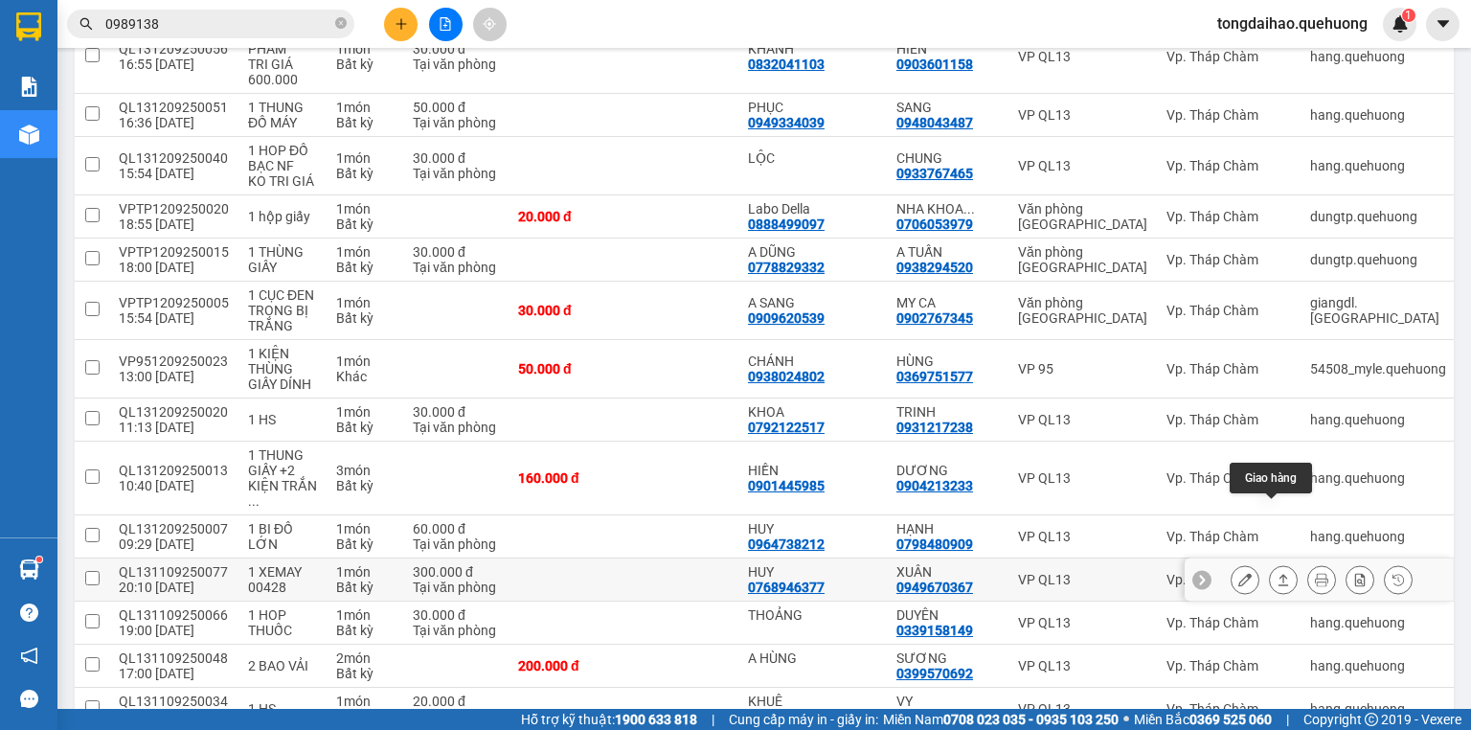
click at [1277, 573] on icon at bounding box center [1283, 579] width 13 height 13
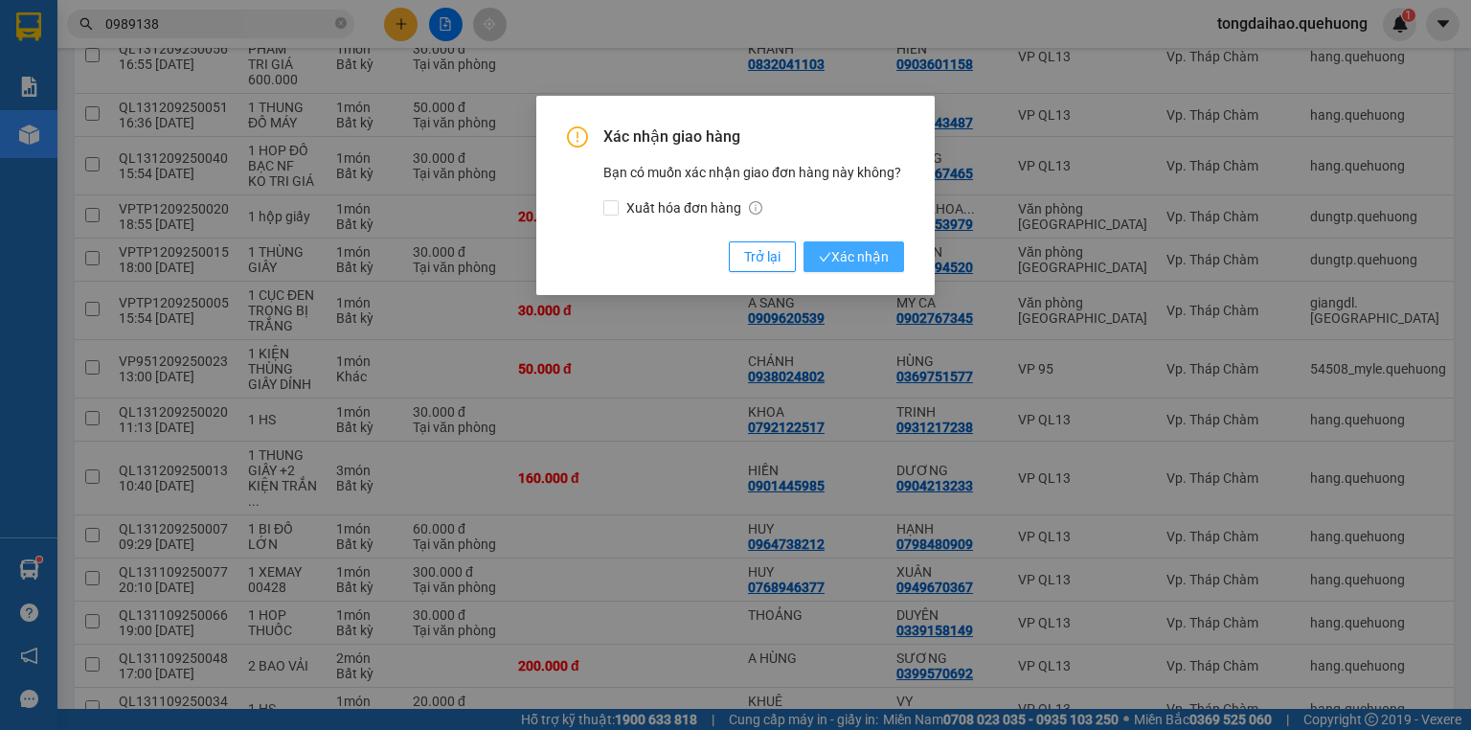
click at [867, 260] on span "Xác nhận" at bounding box center [854, 256] width 70 height 21
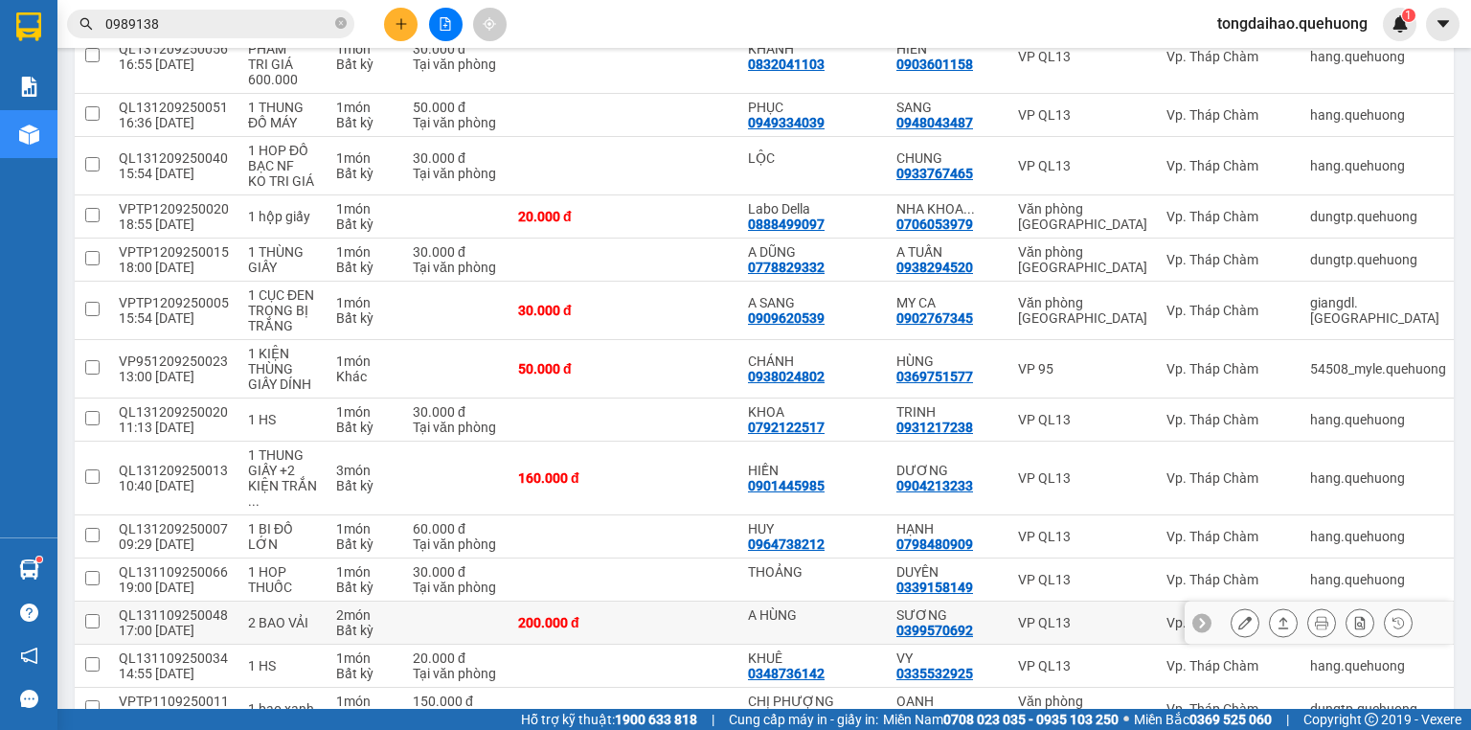
scroll to position [1302, 0]
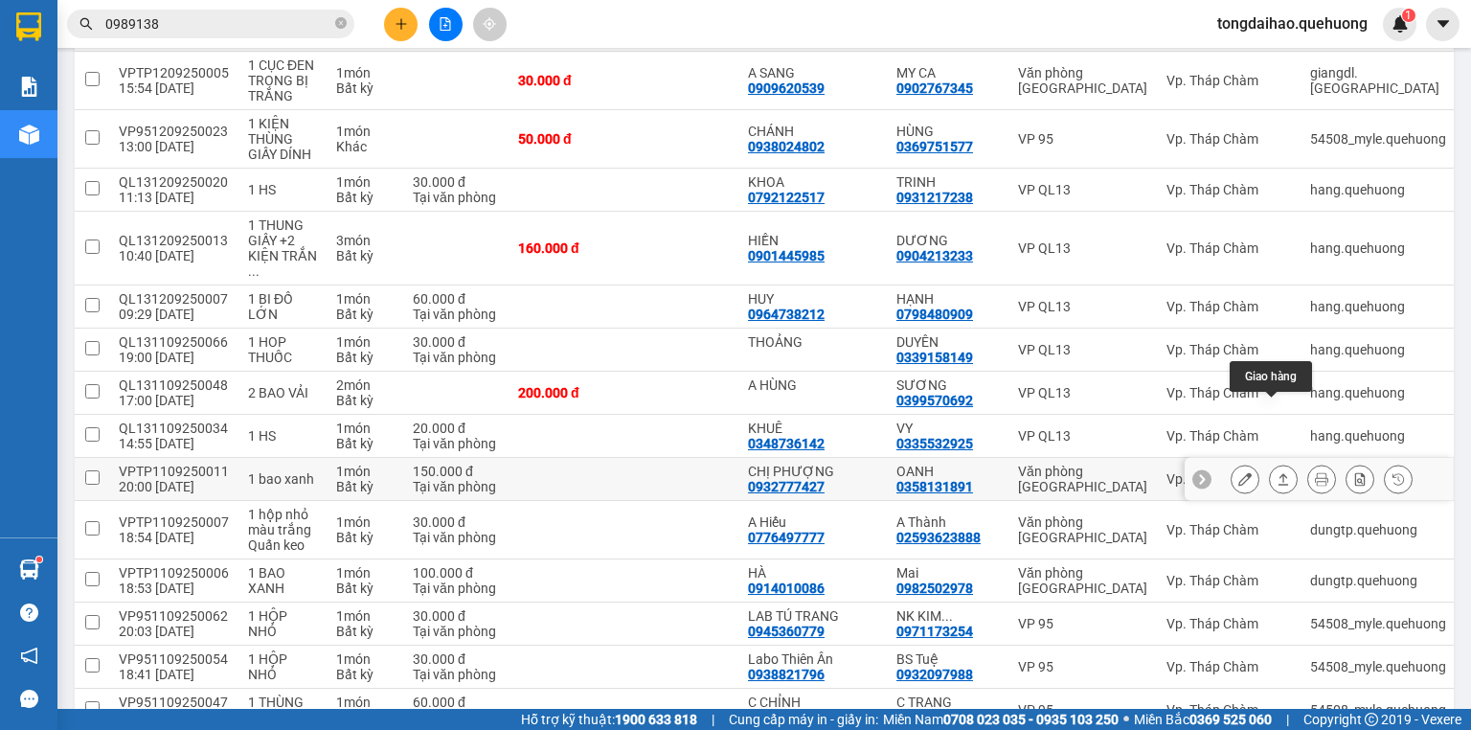
click at [1277, 472] on icon at bounding box center [1283, 478] width 13 height 13
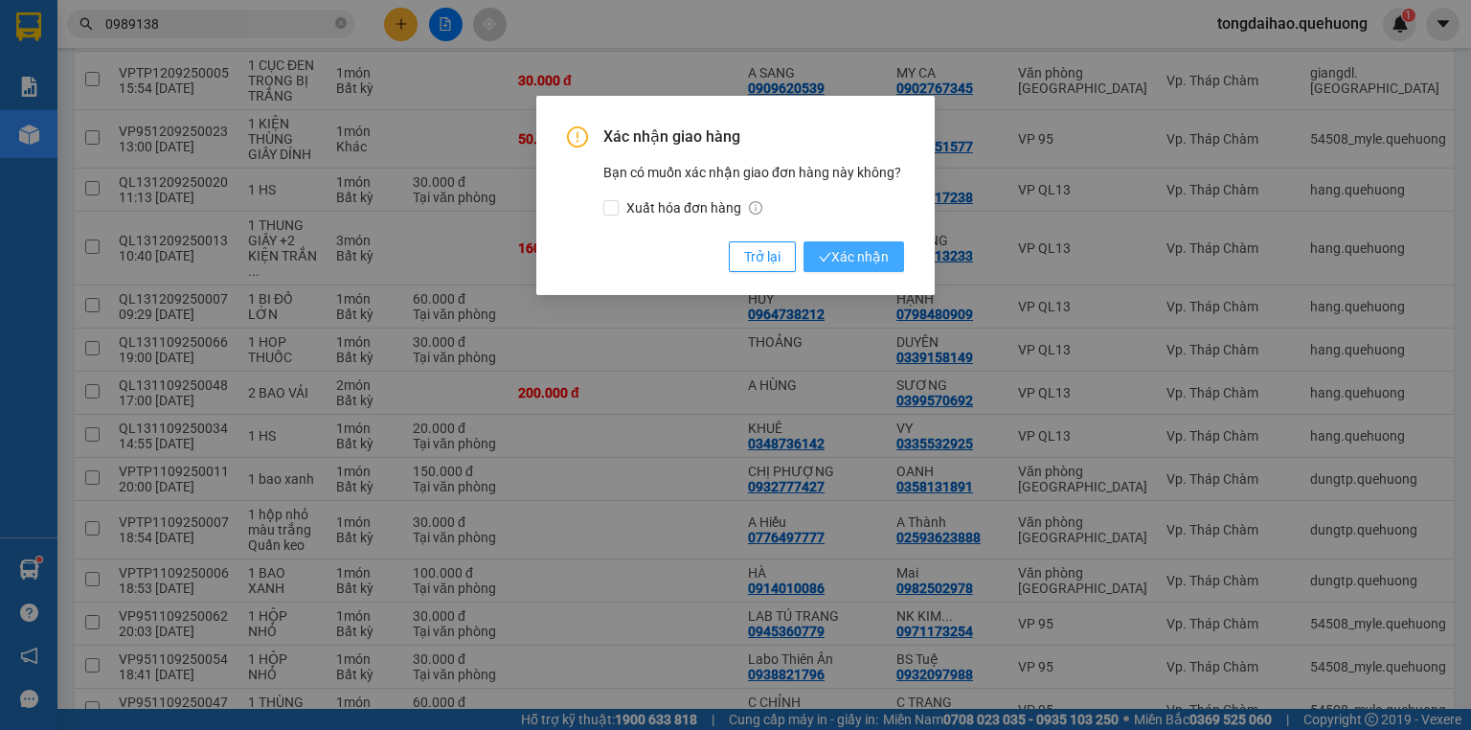
click at [819, 253] on icon "check" at bounding box center [825, 257] width 12 height 12
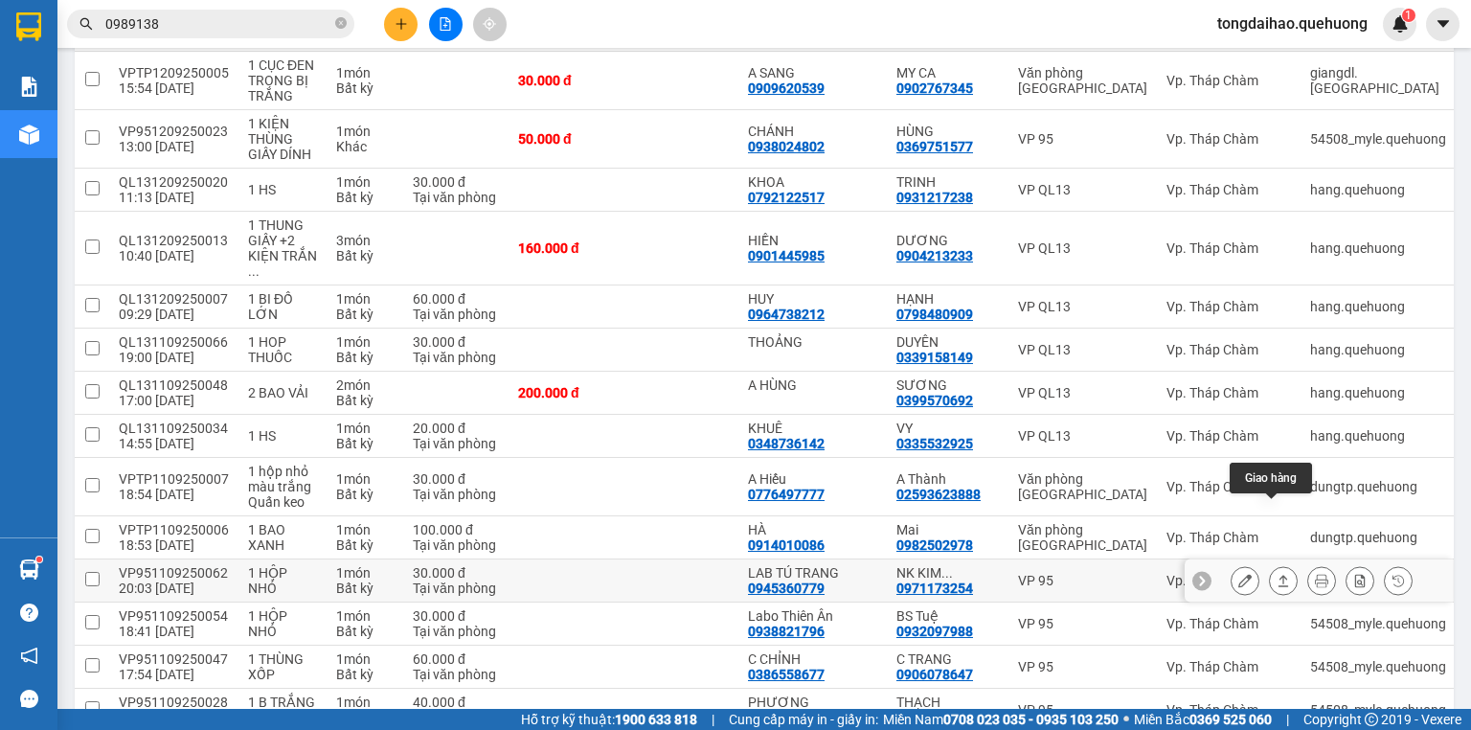
click at [1277, 574] on icon at bounding box center [1283, 580] width 13 height 13
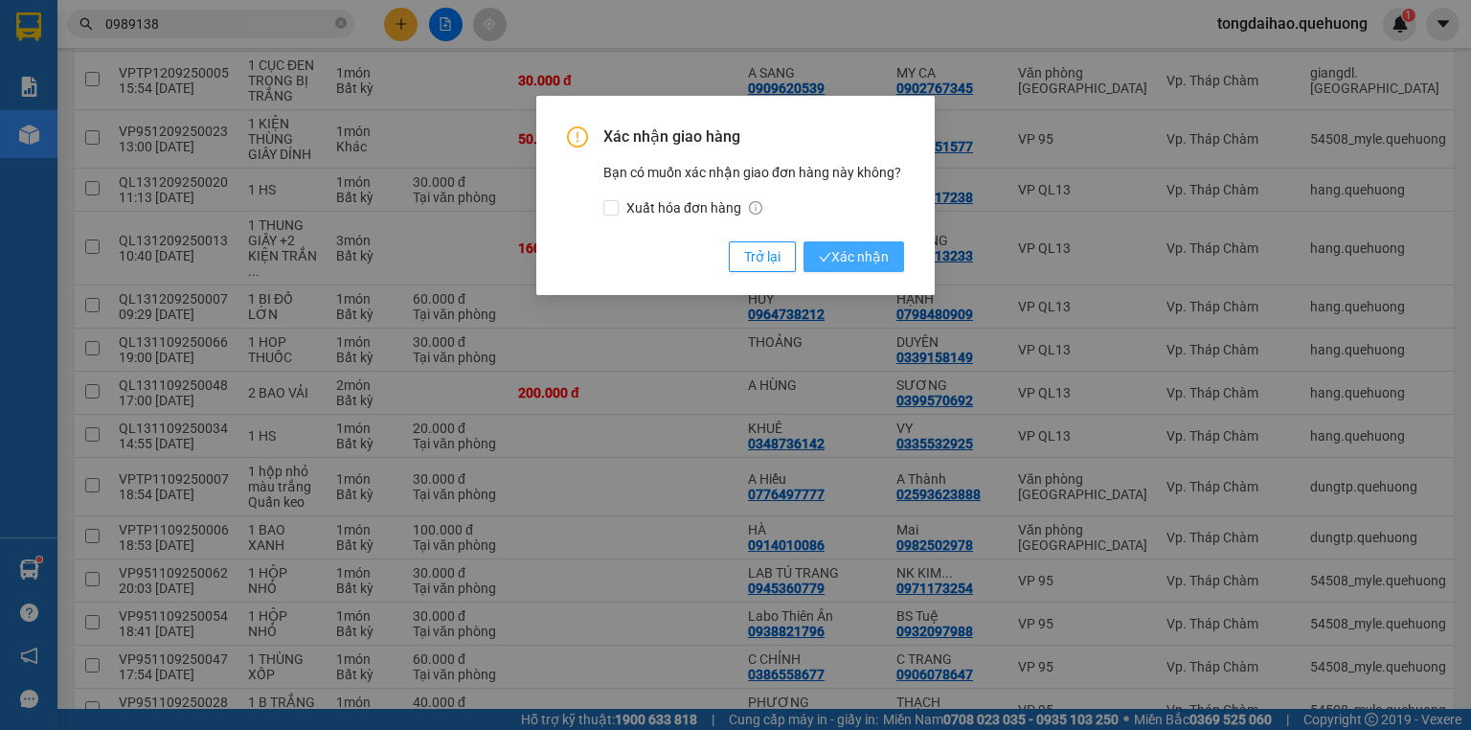
click at [819, 241] on button "Xác nhận" at bounding box center [853, 256] width 101 height 31
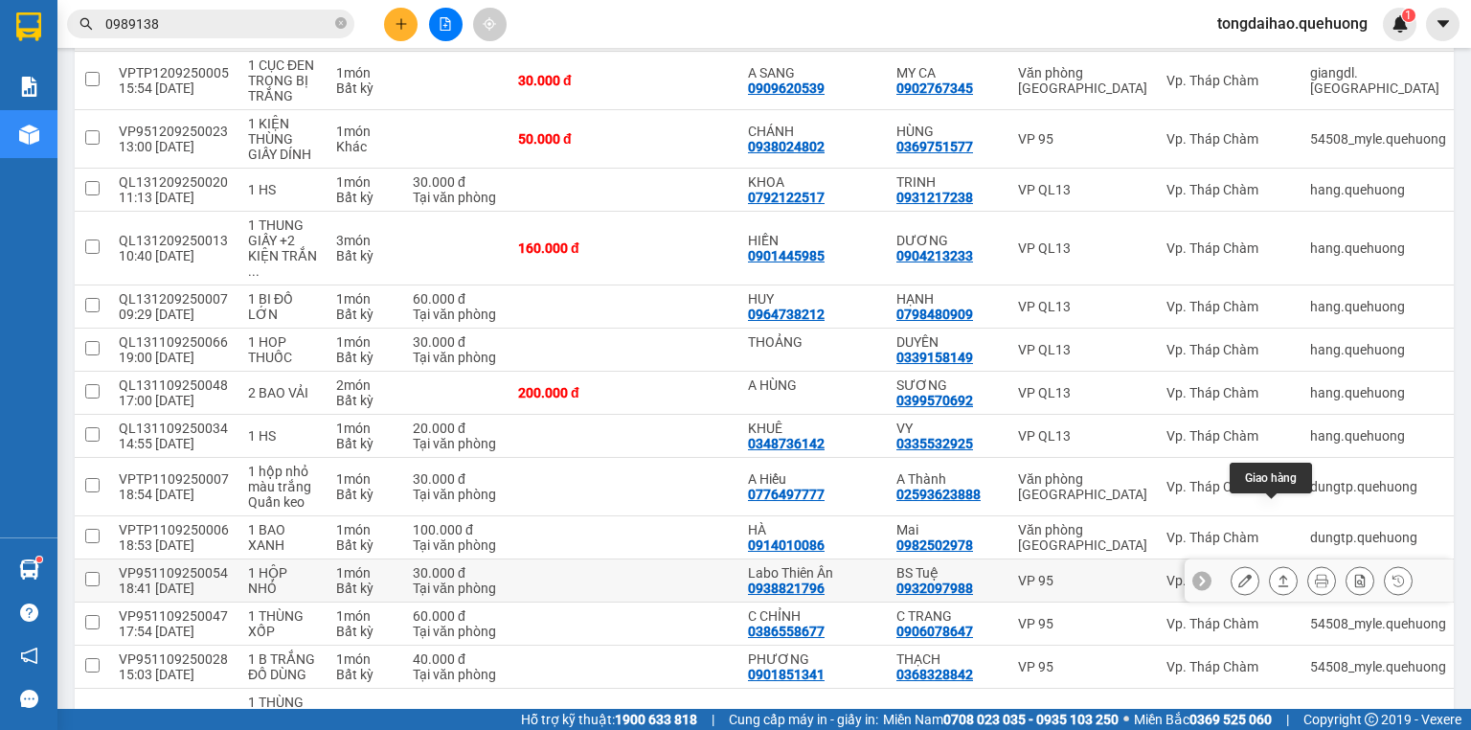
click at [1277, 574] on icon at bounding box center [1283, 580] width 13 height 13
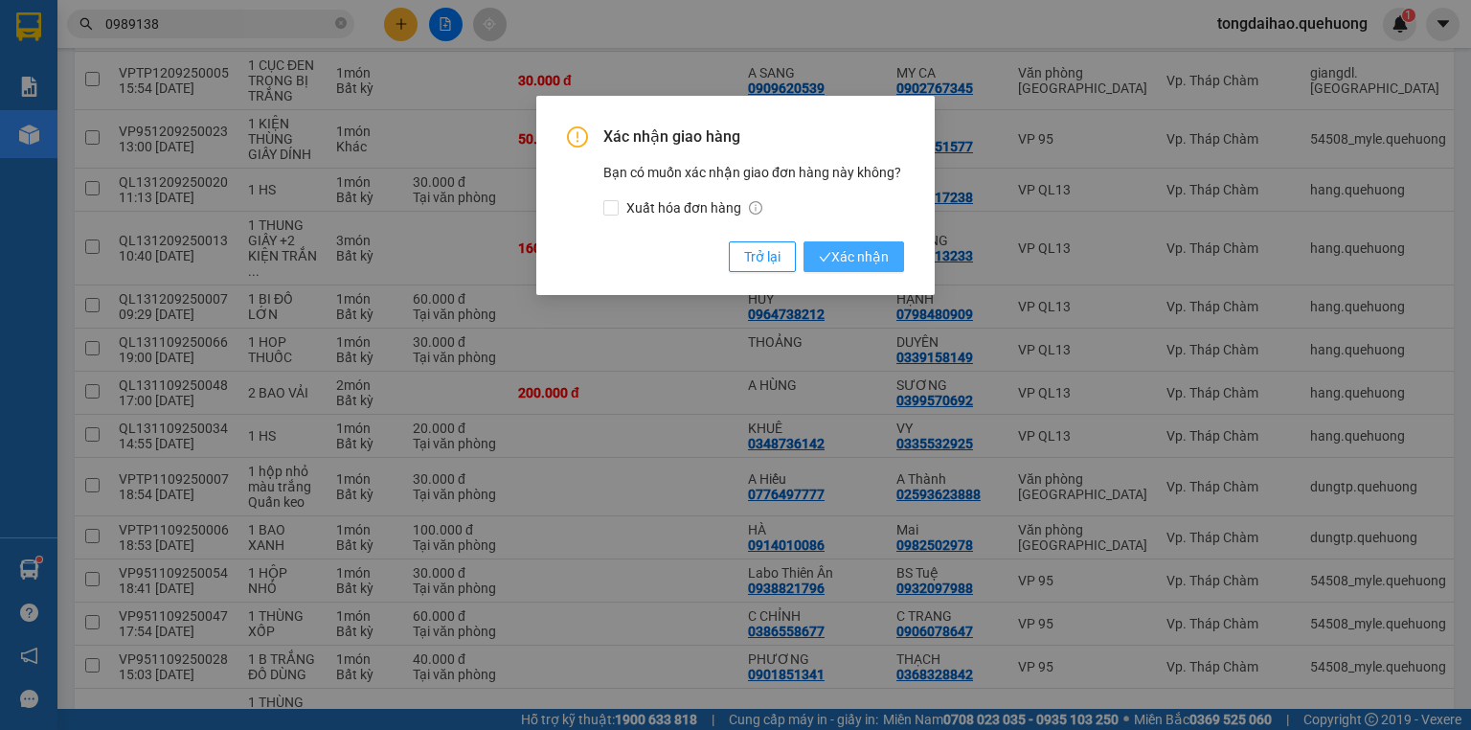
click at [843, 260] on span "Xác nhận" at bounding box center [854, 256] width 70 height 21
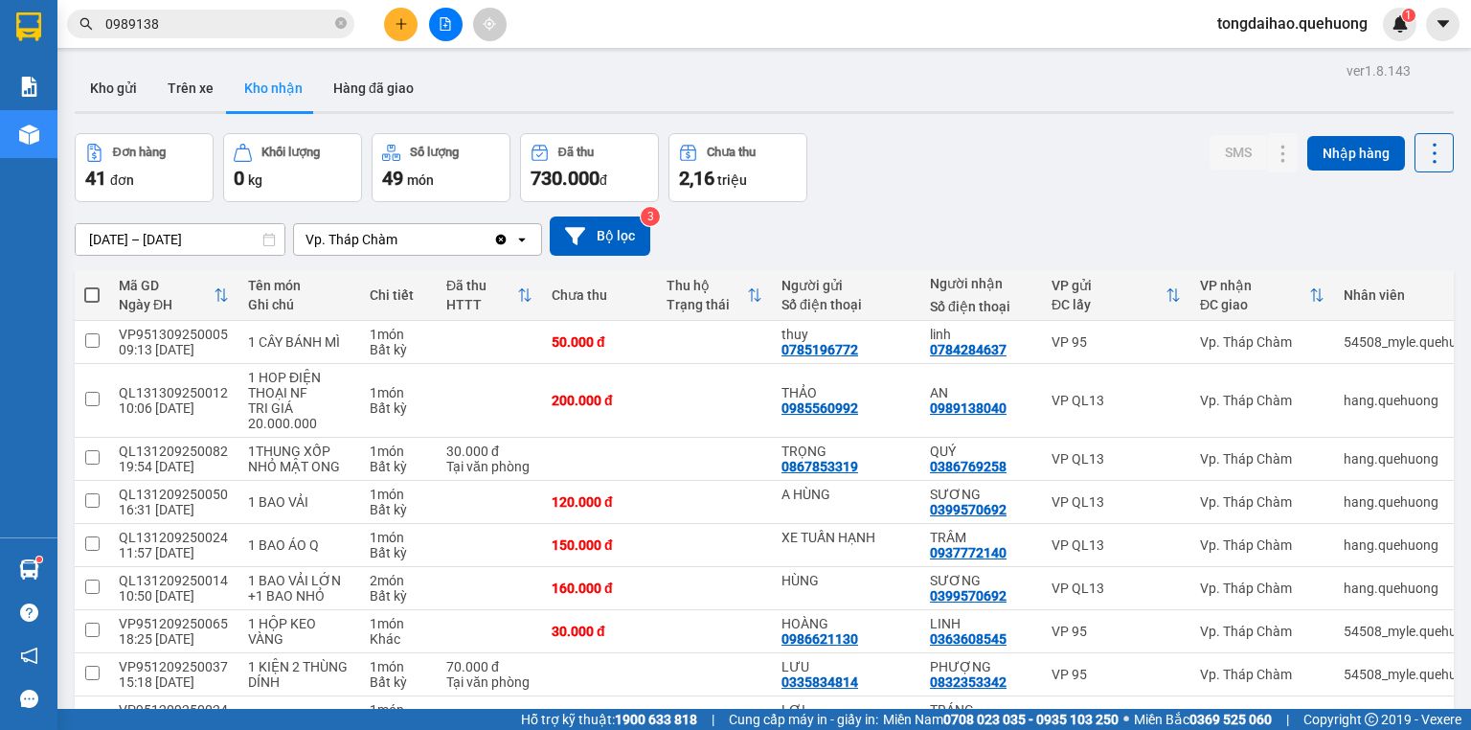
scroll to position [536, 0]
